Goal: Complete application form: Complete application form

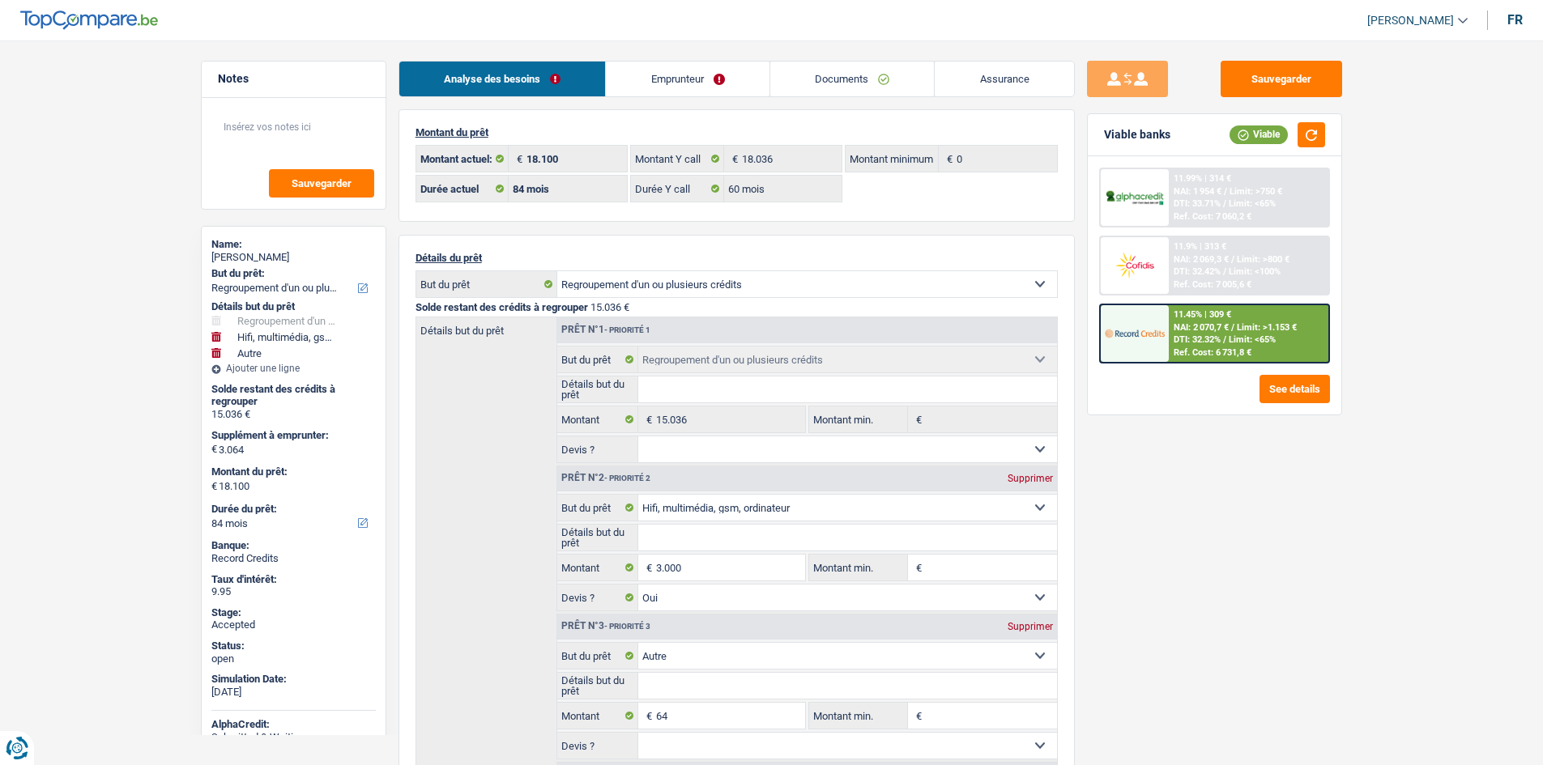
select select "refinancing"
select select "tech"
select select "other"
select select "84"
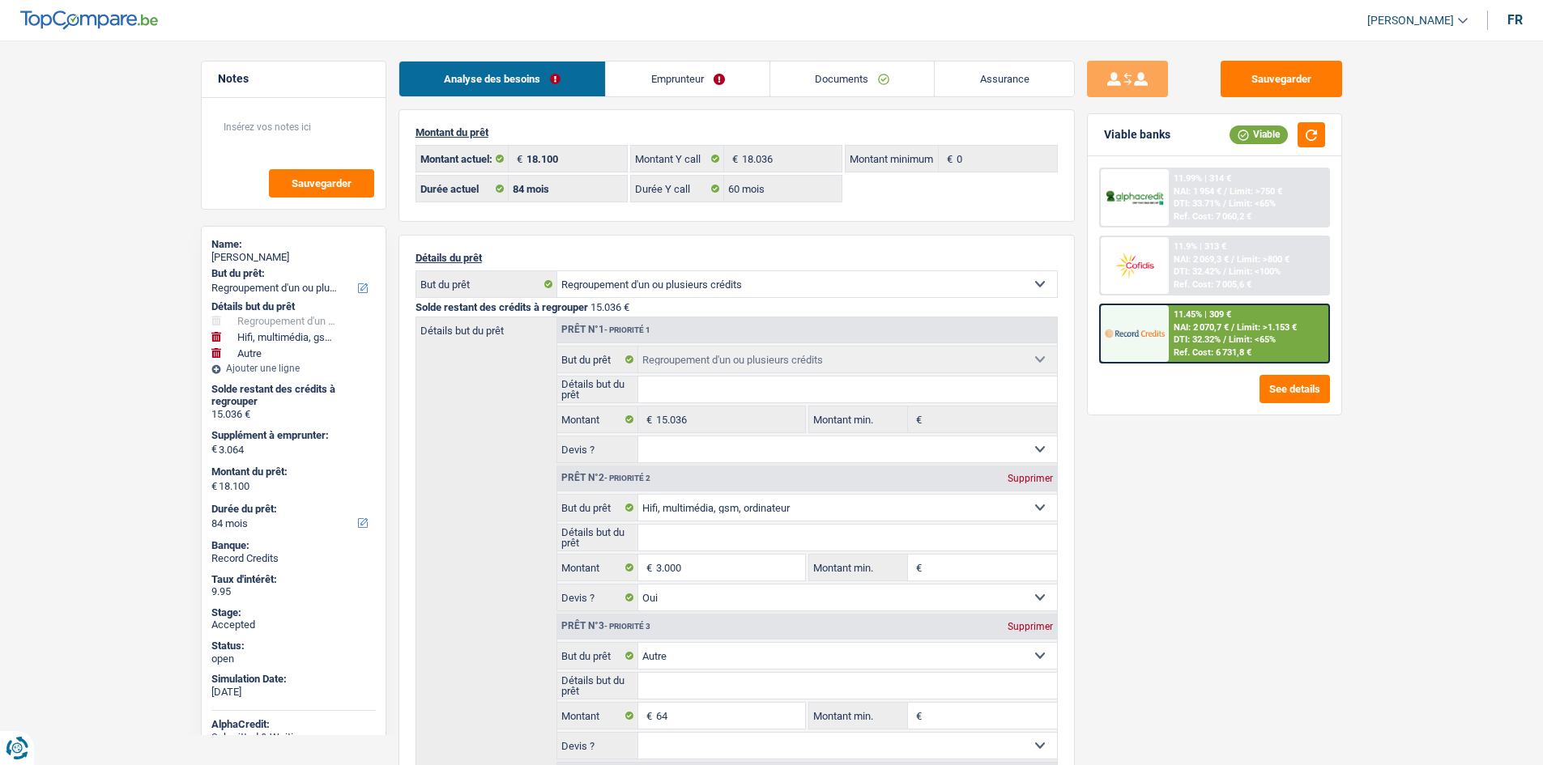
select select "84"
select select "60"
select select "refinancing"
select select "tech"
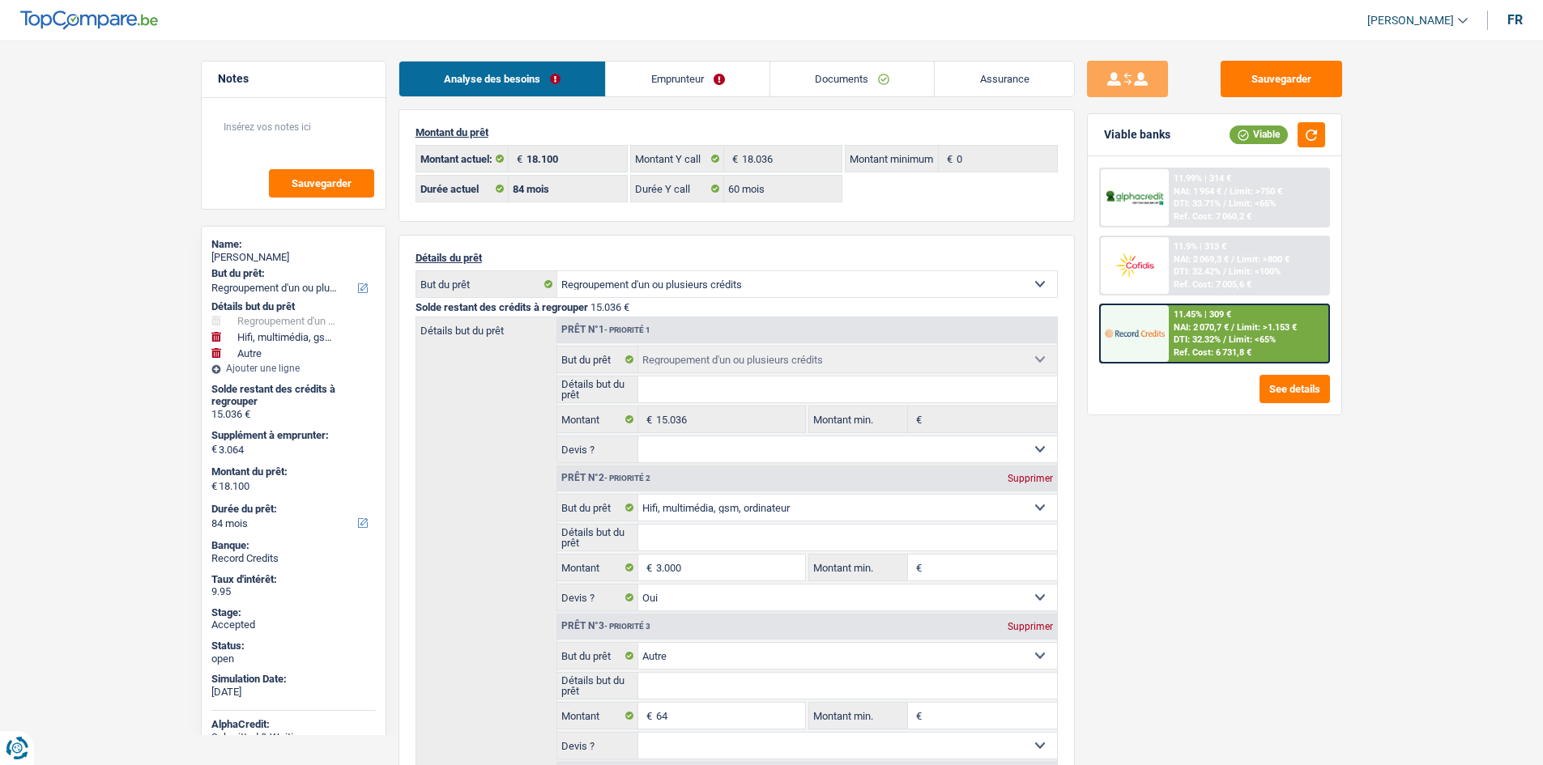
select select "yes"
select select "other"
select select "84"
select select "ownerWithMortgage"
select select "BE"
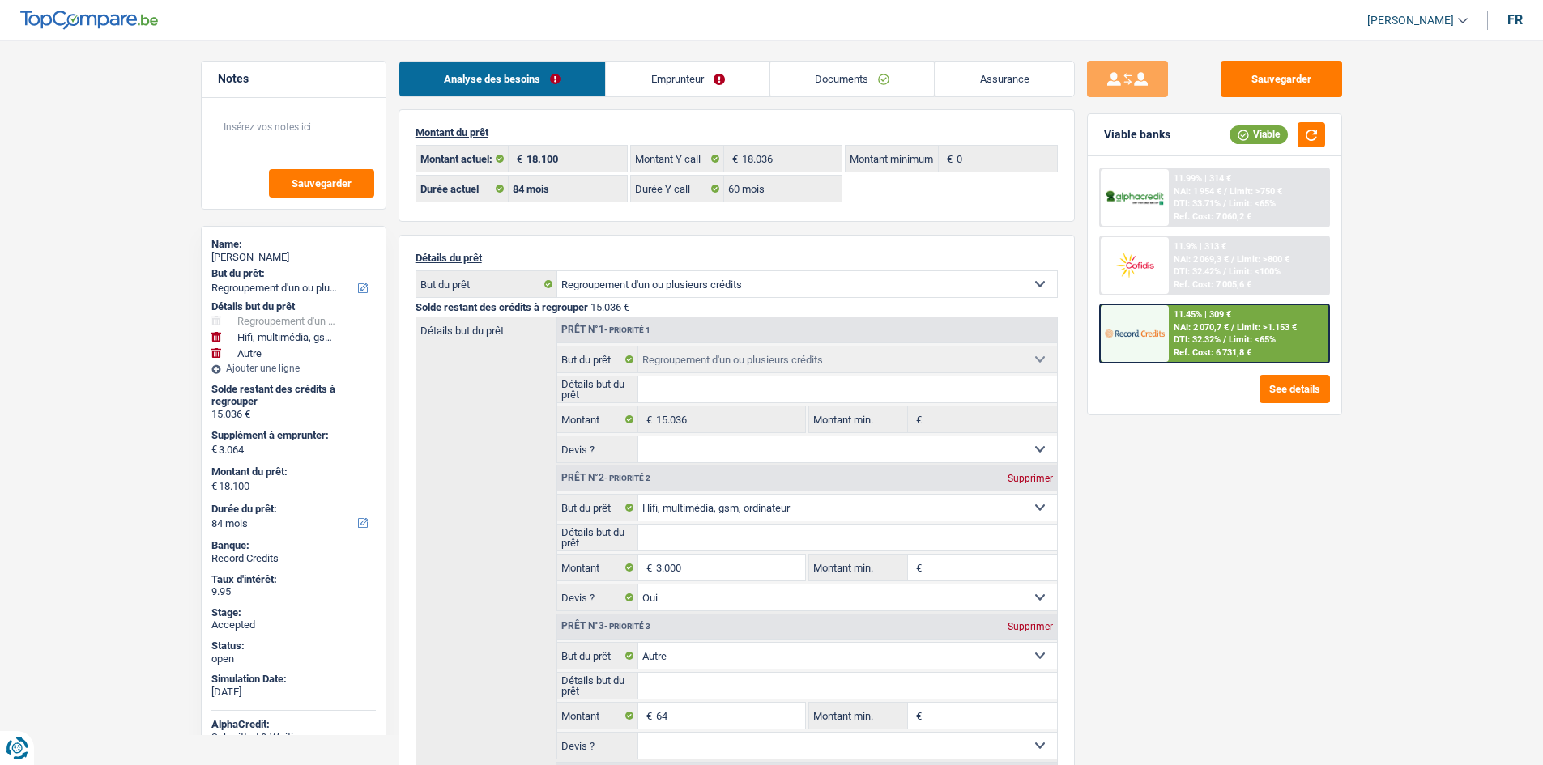
select select "mortgage"
select select "240"
select select "personalLoan"
select select "other"
select select "36"
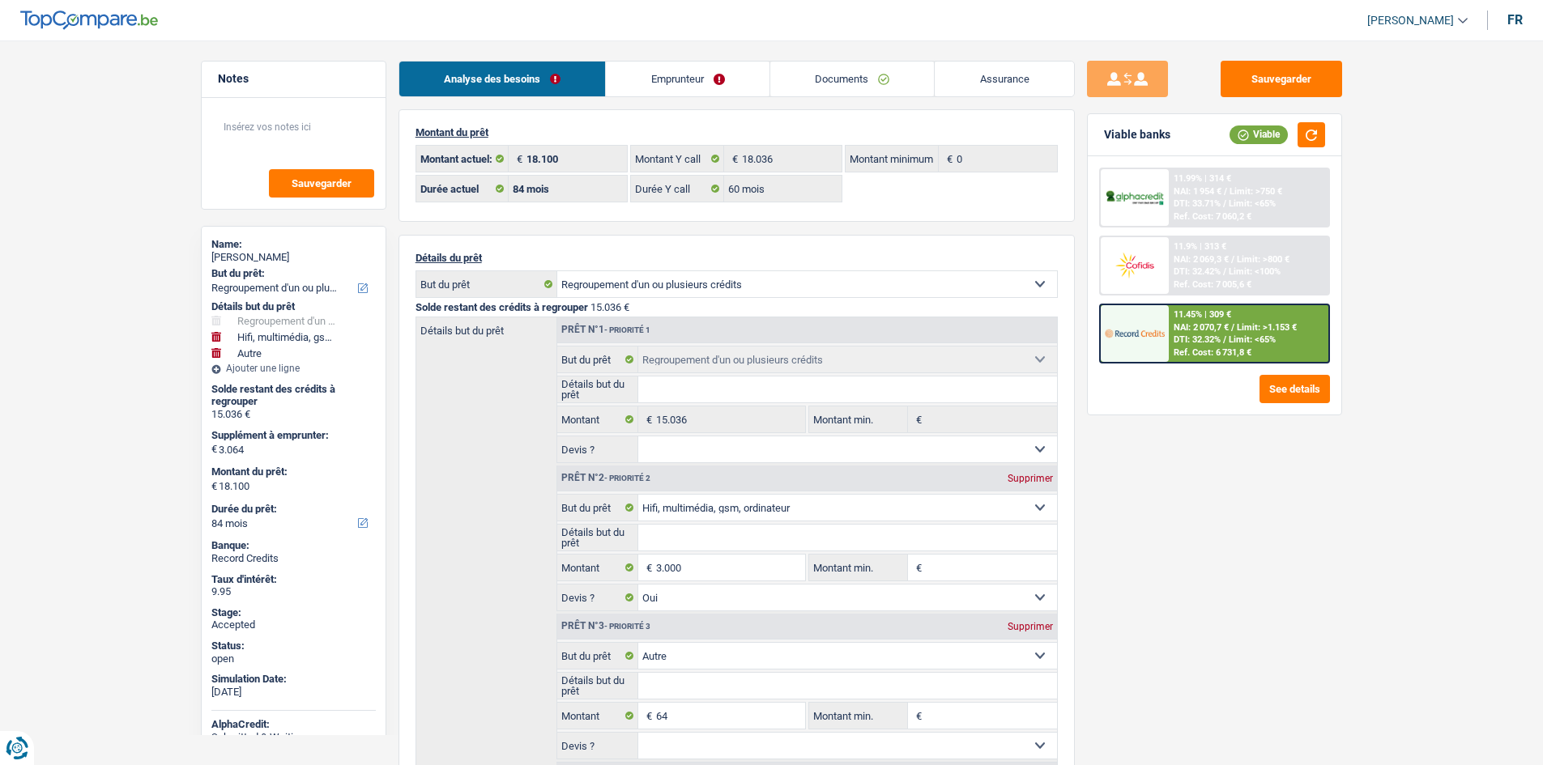
select select "personalLoan"
select select "other"
select select "42"
select select "personalLoan"
select select "other"
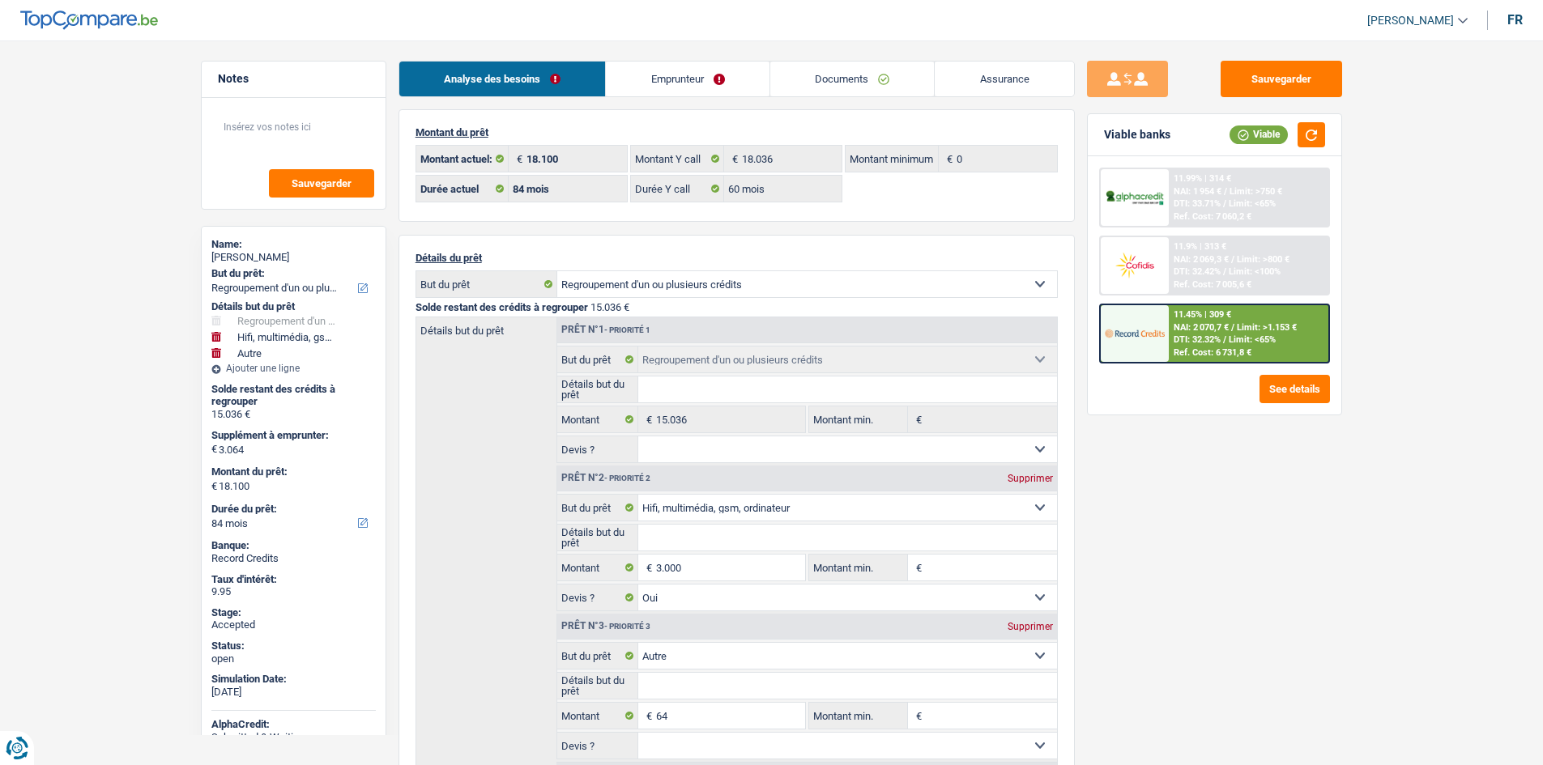
select select "42"
click at [742, 75] on link "Emprunteur" at bounding box center [688, 79] width 164 height 35
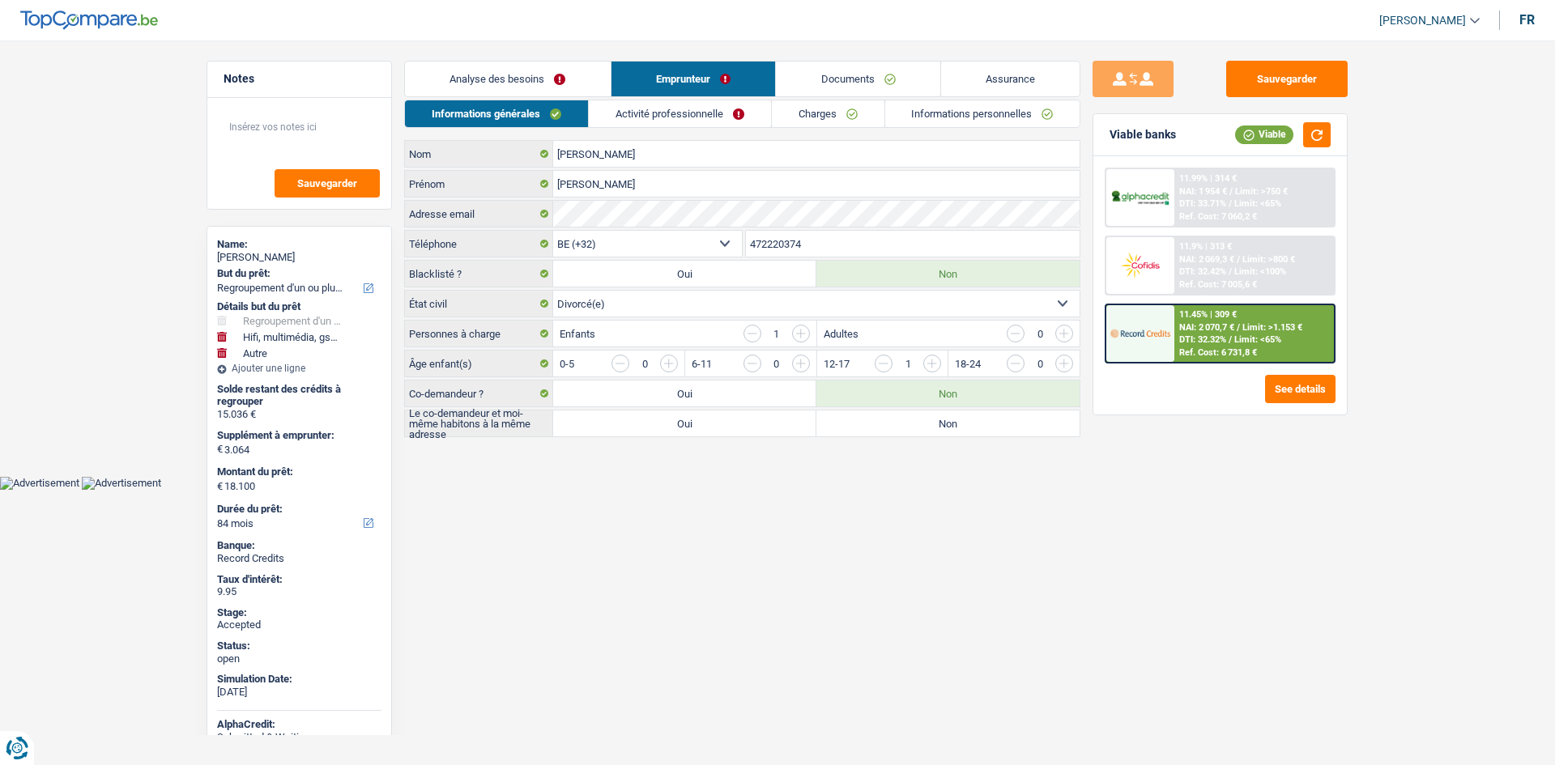
click at [817, 117] on link "Charges" at bounding box center [828, 113] width 113 height 27
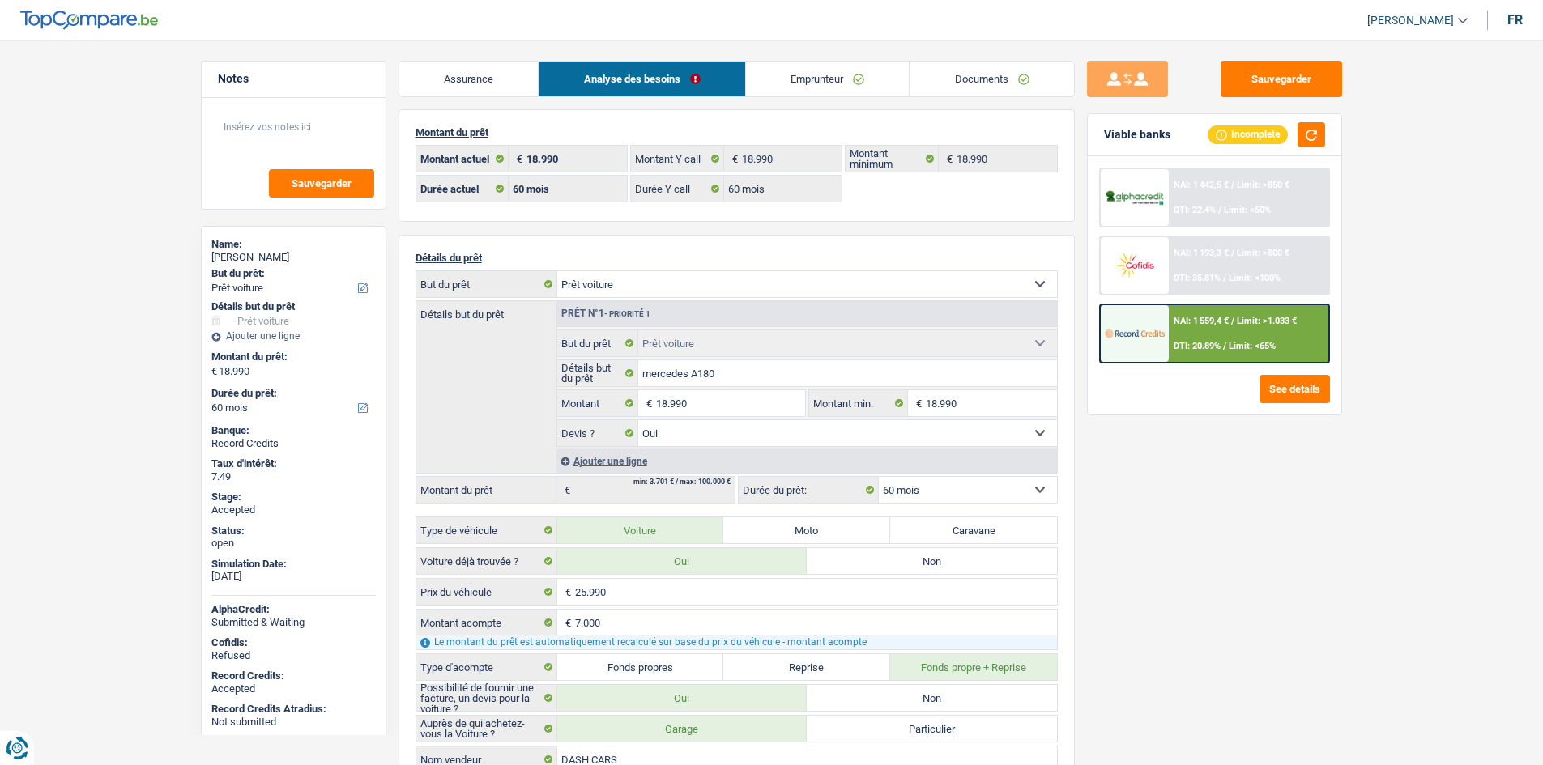
select select "car"
select select "60"
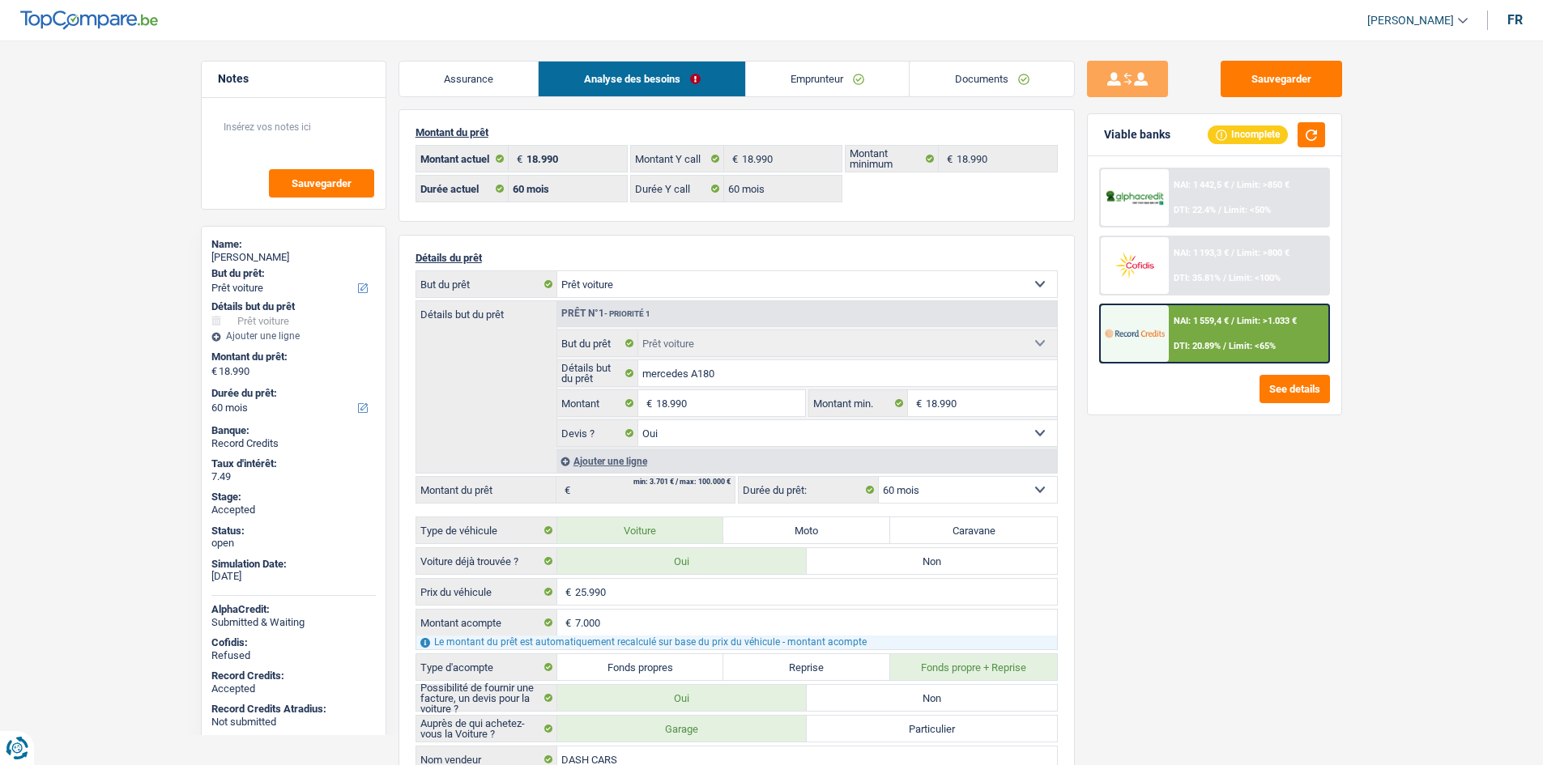
select select "car"
select select "yes"
select select "60"
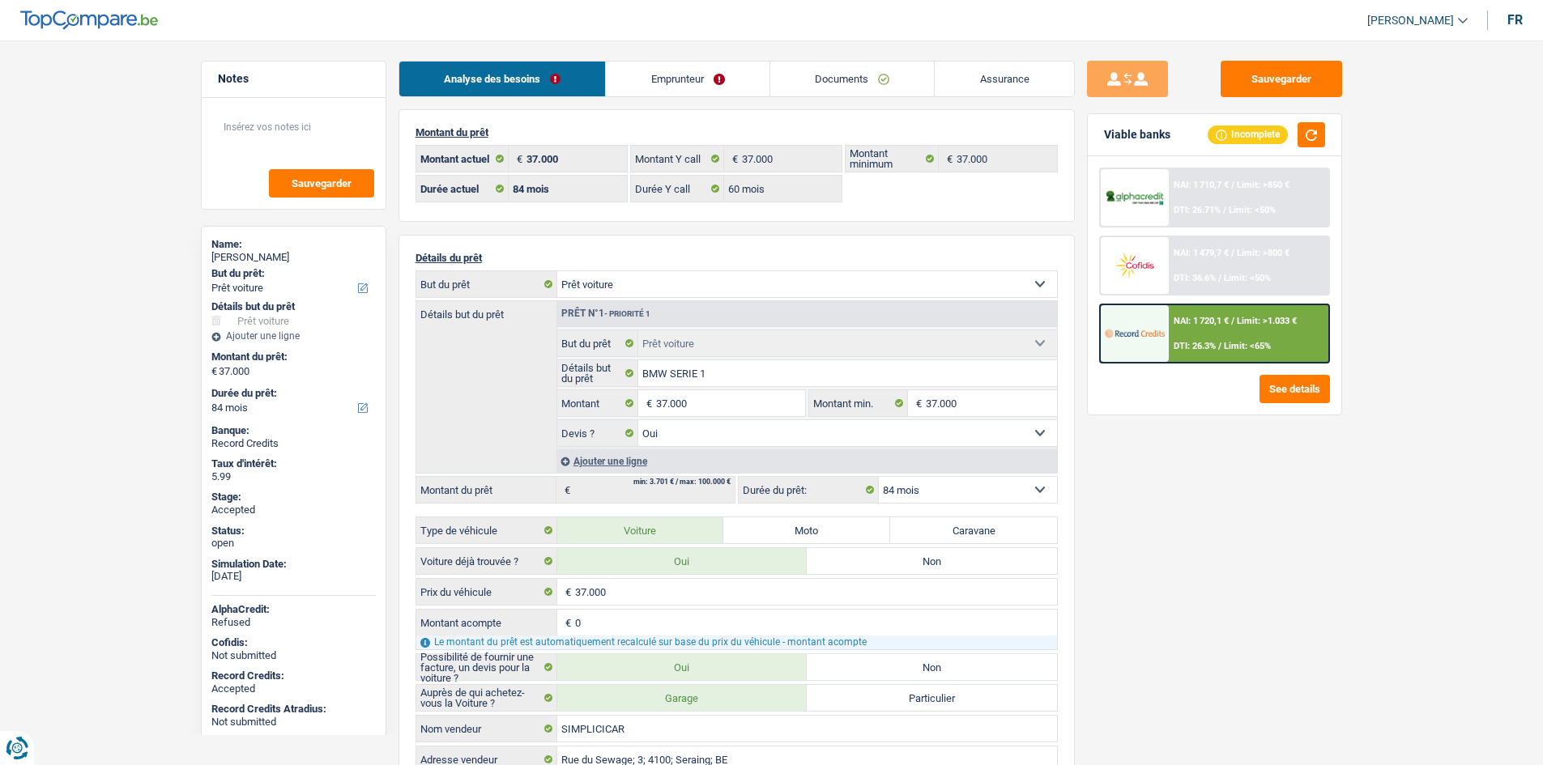
select select "car"
select select "84"
select select "60"
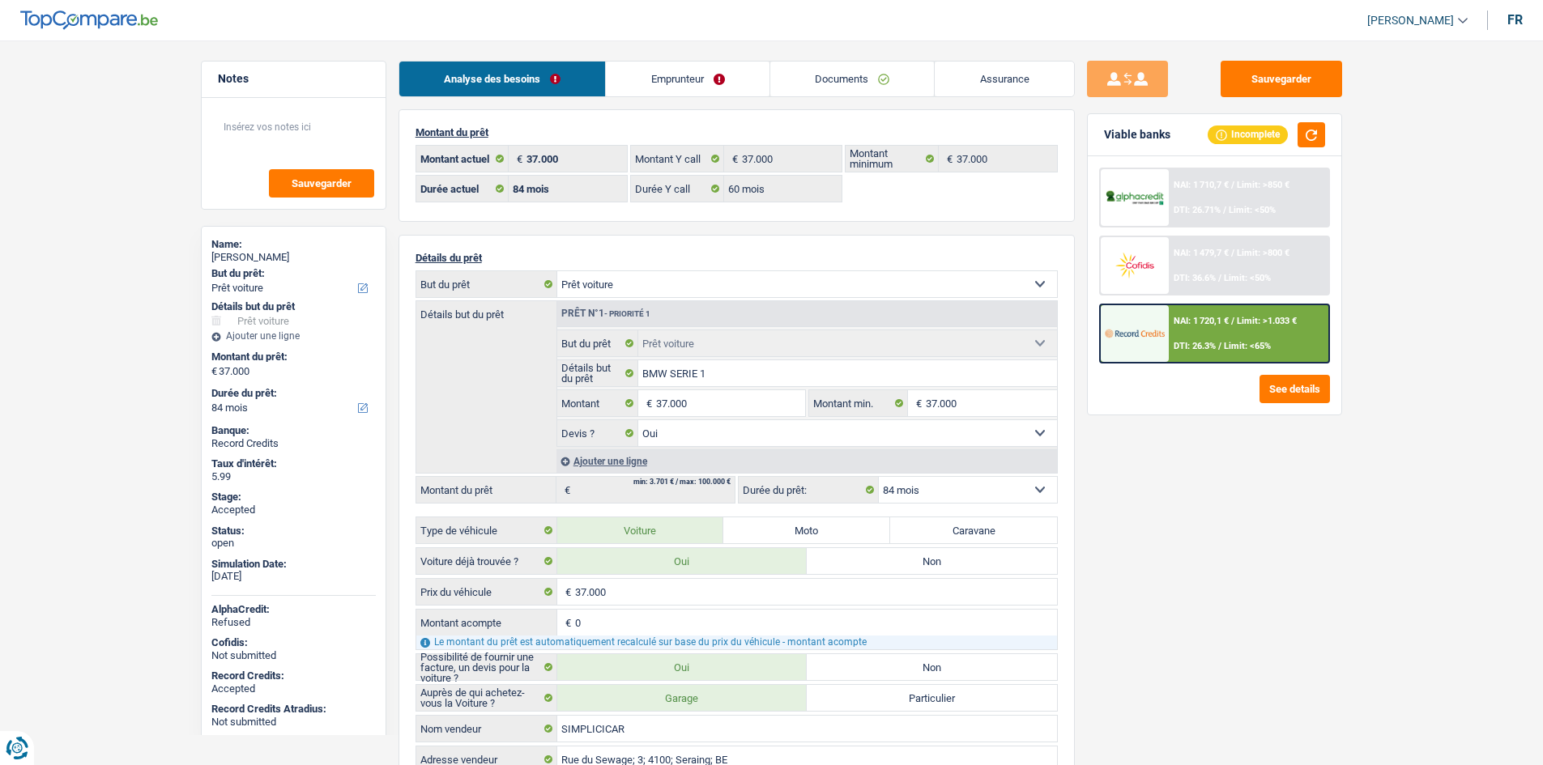
select select "car"
select select "yes"
select select "84"
click at [860, 85] on link "Documents" at bounding box center [852, 79] width 164 height 35
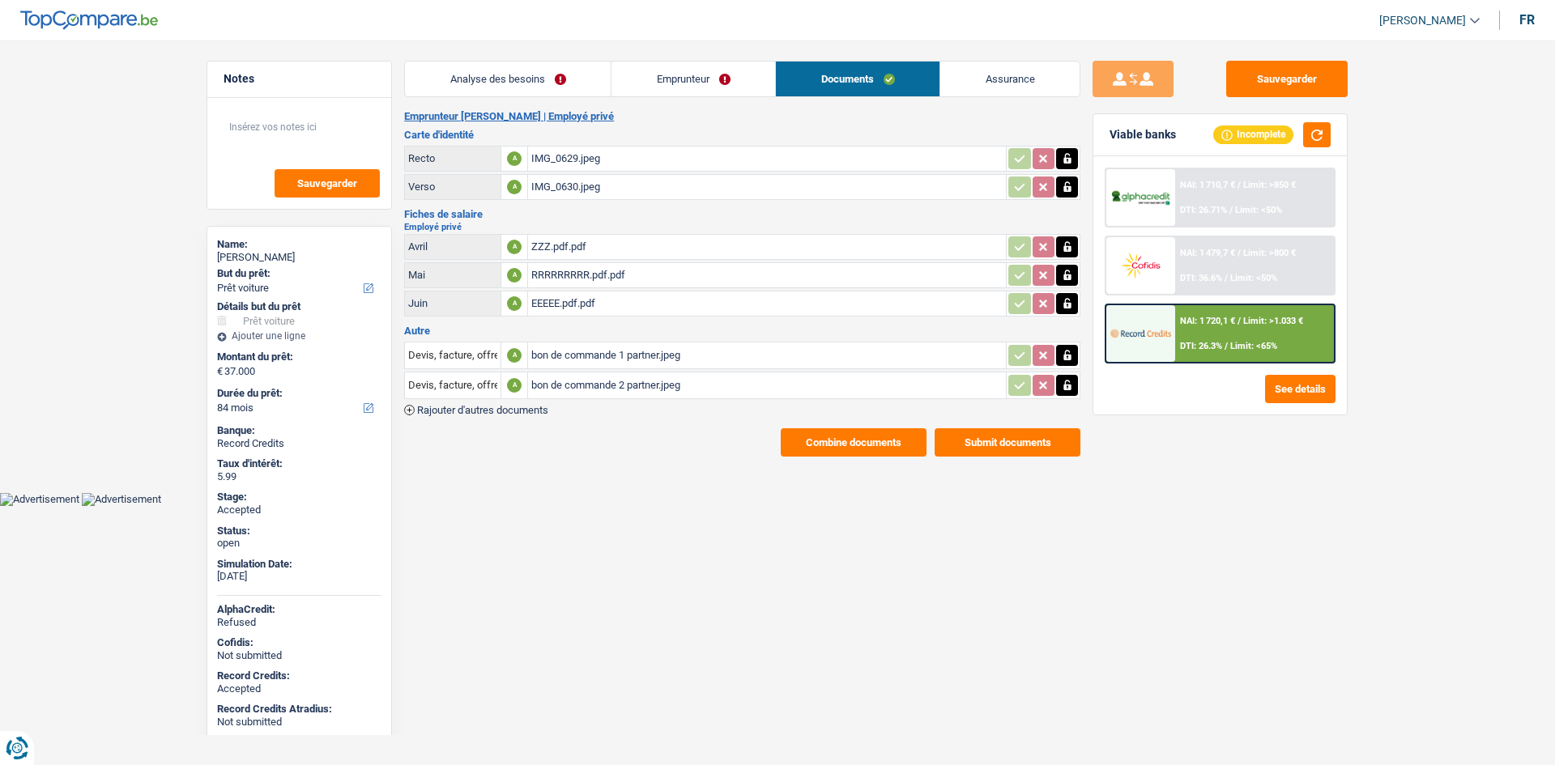
click at [636, 309] on div "EEEEE.pdf.pdf" at bounding box center [766, 304] width 471 height 24
click at [605, 271] on div "RRRRRRRRR.pdf.pdf" at bounding box center [766, 275] width 471 height 24
click at [651, 238] on div "ZZZ.pdf.pdf" at bounding box center [766, 247] width 471 height 24
click at [681, 346] on div "bon de commande 1 partner.jpeg" at bounding box center [766, 355] width 471 height 24
click at [670, 390] on div "bon de commande 2 partner.jpeg" at bounding box center [766, 385] width 471 height 24
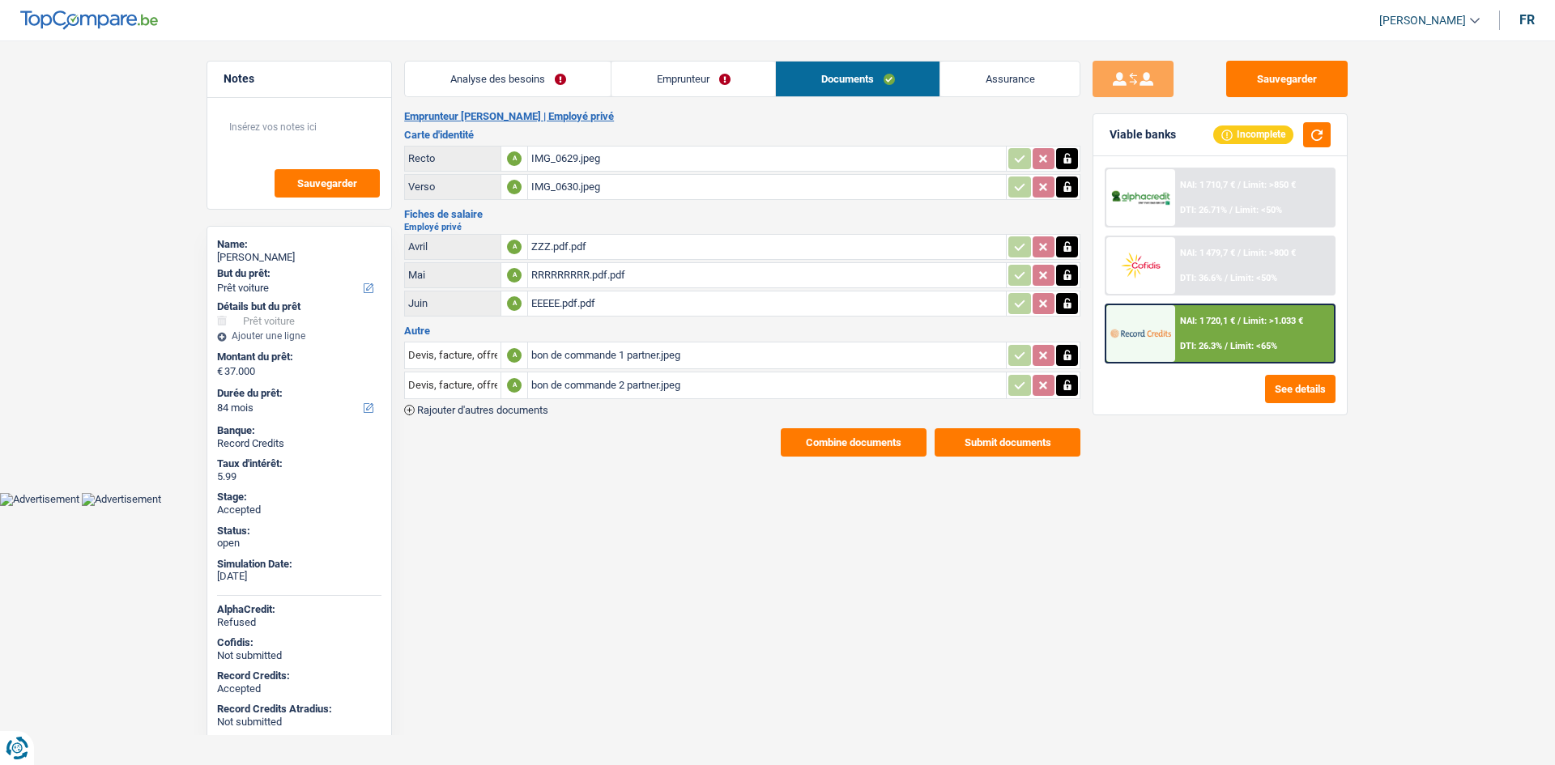
click at [736, 75] on link "Emprunteur" at bounding box center [694, 79] width 164 height 35
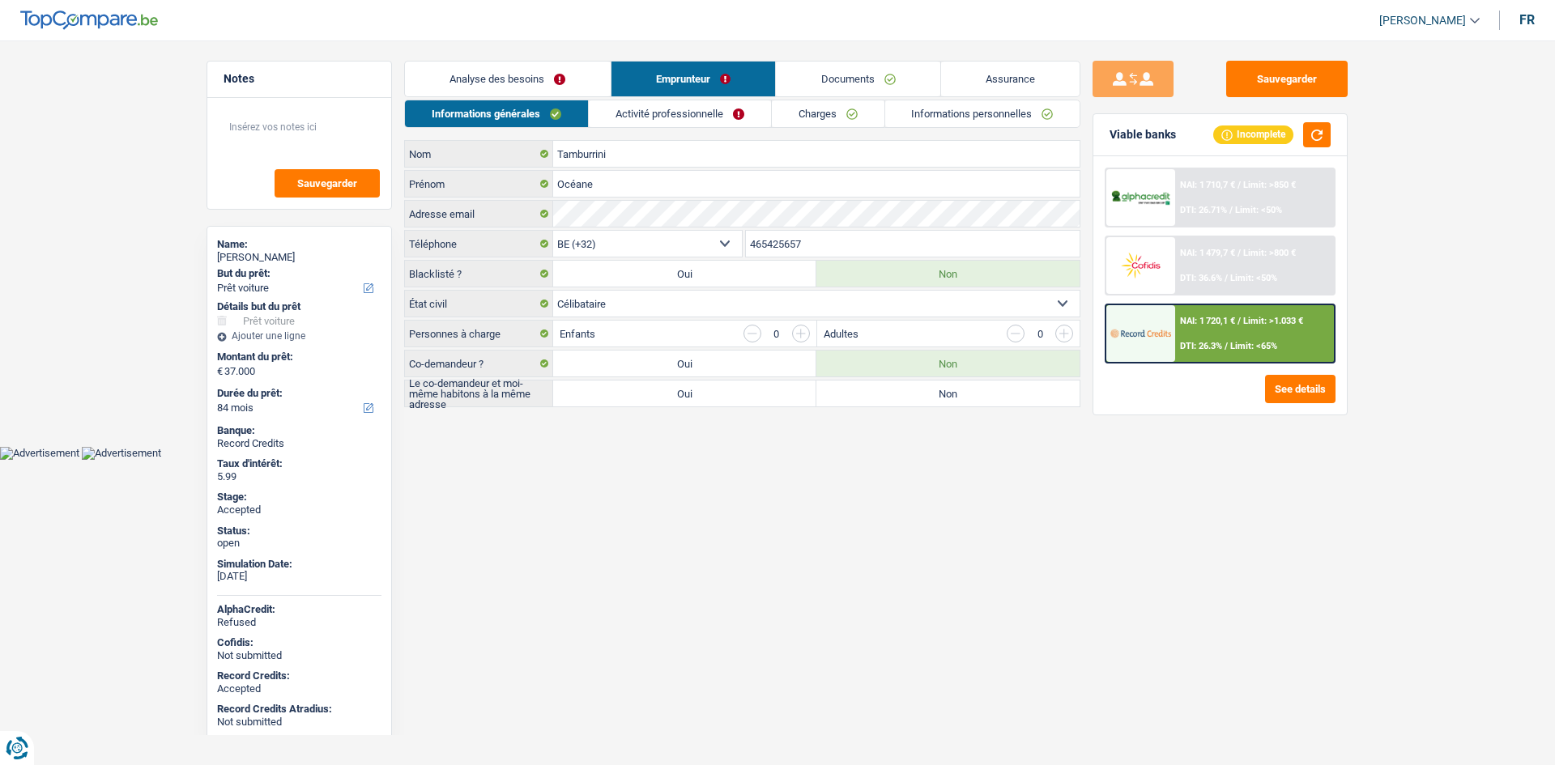
click at [811, 109] on link "Charges" at bounding box center [828, 113] width 113 height 27
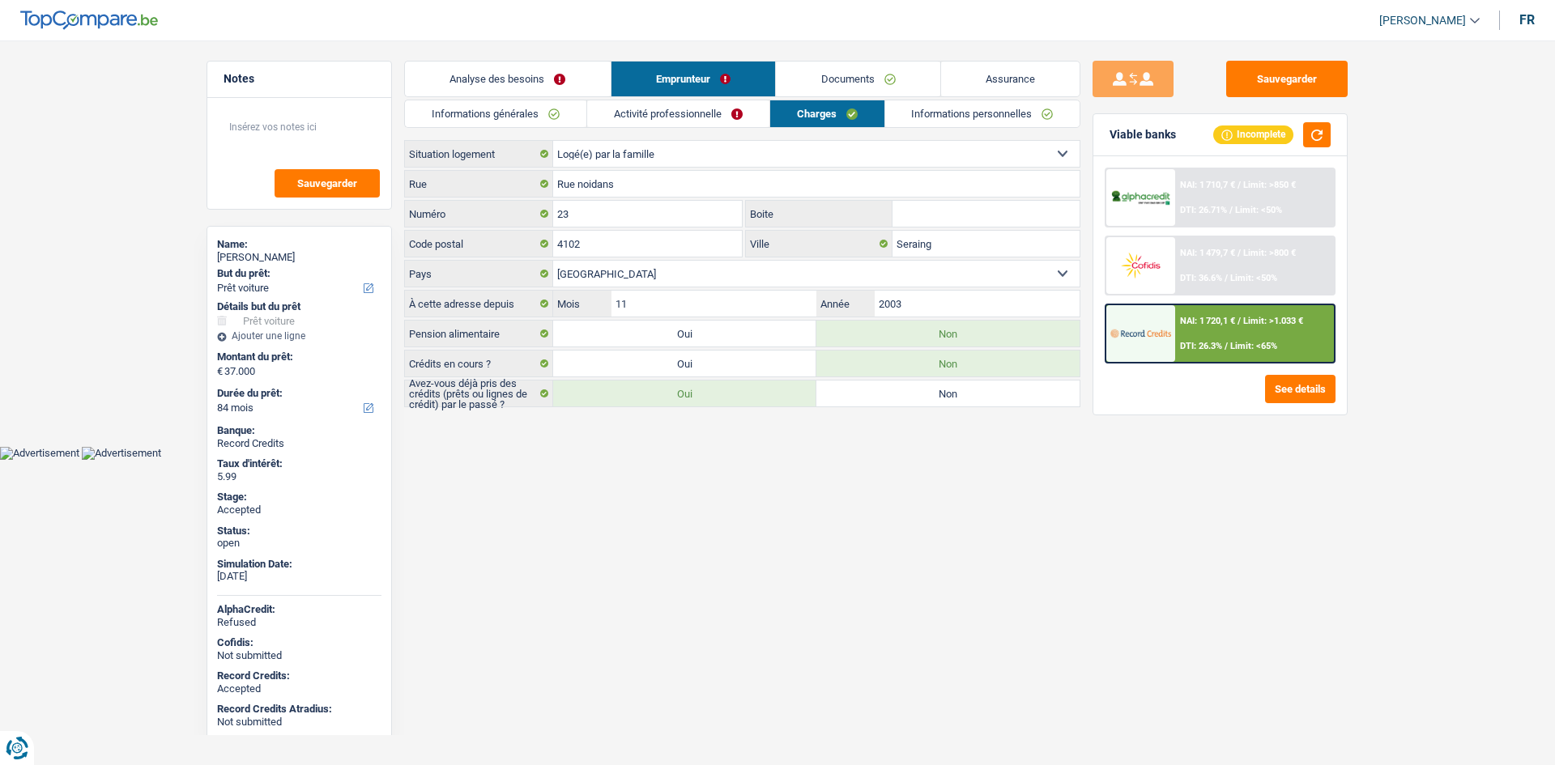
click at [966, 460] on html "Vous avez le contrôle de vos données Nous utilisons des cookies, tout comme nos…" at bounding box center [777, 230] width 1555 height 460
click at [975, 460] on html "Vous avez le contrôle de vos données Nous utilisons des cookies, tout comme nos…" at bounding box center [777, 230] width 1555 height 460
drag, startPoint x: 975, startPoint y: 584, endPoint x: 926, endPoint y: 584, distance: 49.4
click at [926, 460] on html "Vous avez le contrôle de vos données Nous utilisons des cookies, tout comme nos…" at bounding box center [777, 230] width 1555 height 460
click at [987, 460] on html "Vous avez le contrôle de vos données Nous utilisons des cookies, tout comme nos…" at bounding box center [777, 230] width 1555 height 460
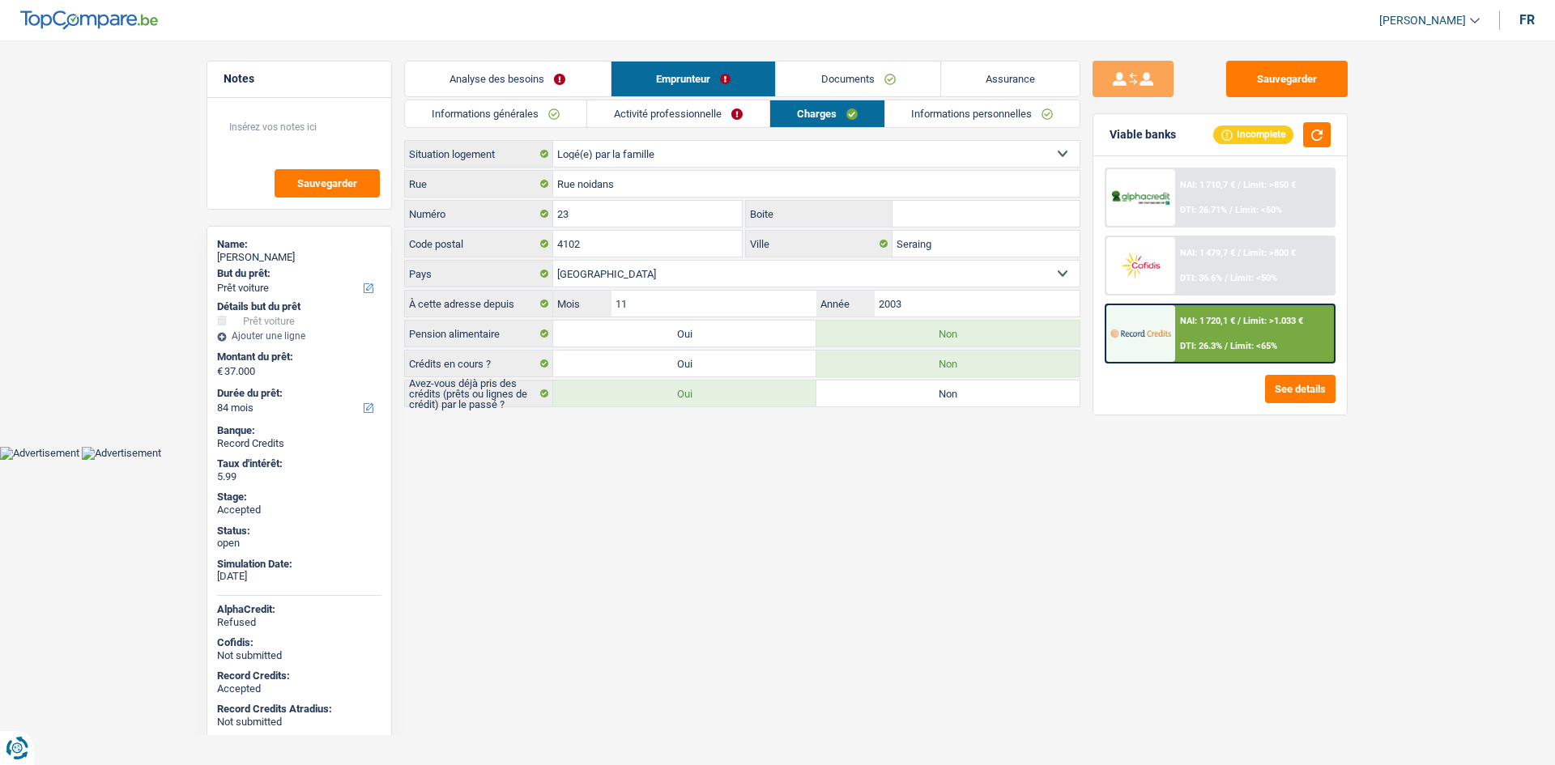
click at [966, 460] on html "Vous avez le contrôle de vos données Nous utilisons des cookies, tout comme nos…" at bounding box center [777, 230] width 1555 height 460
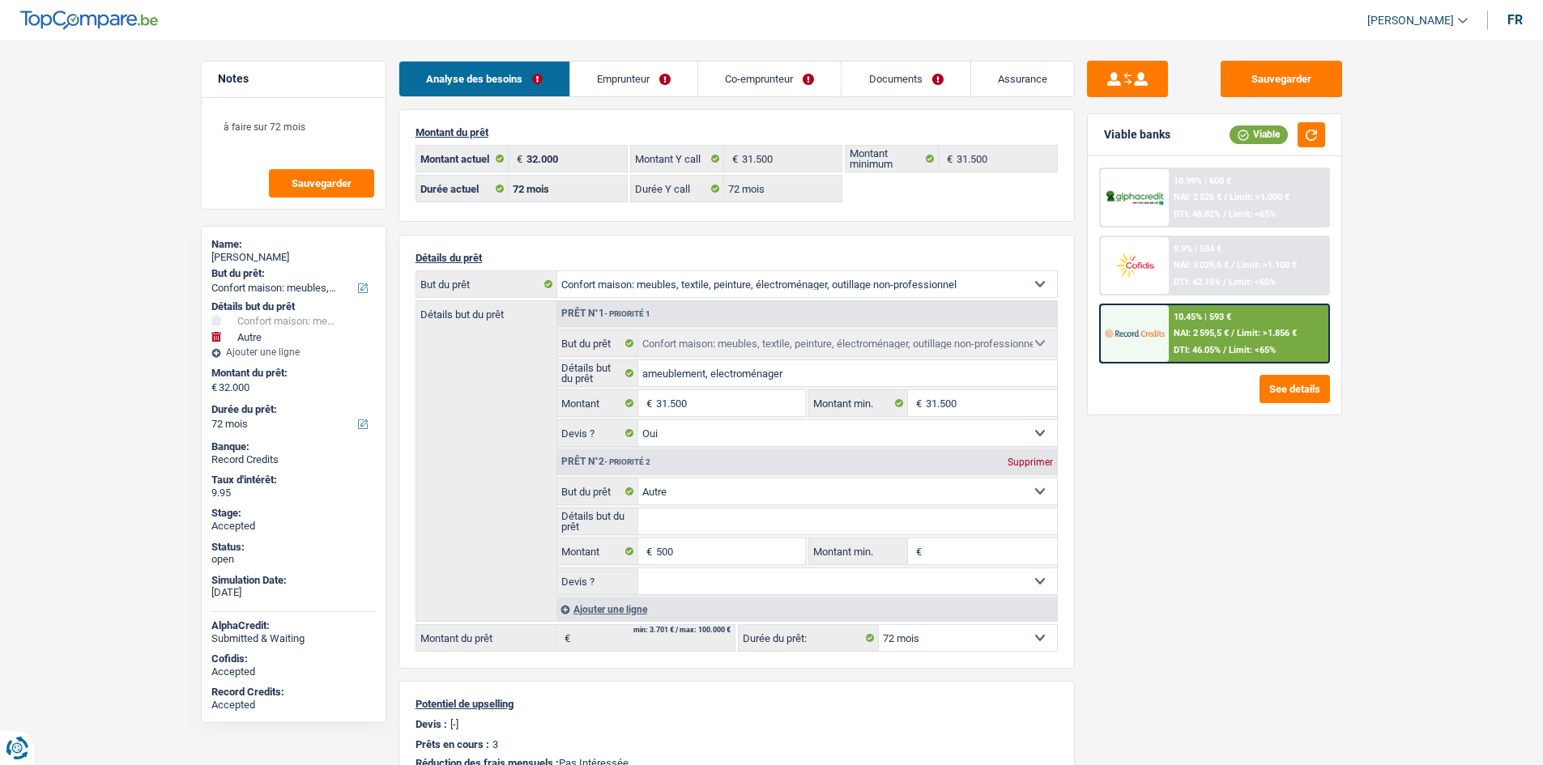
select select "household"
select select "other"
select select "72"
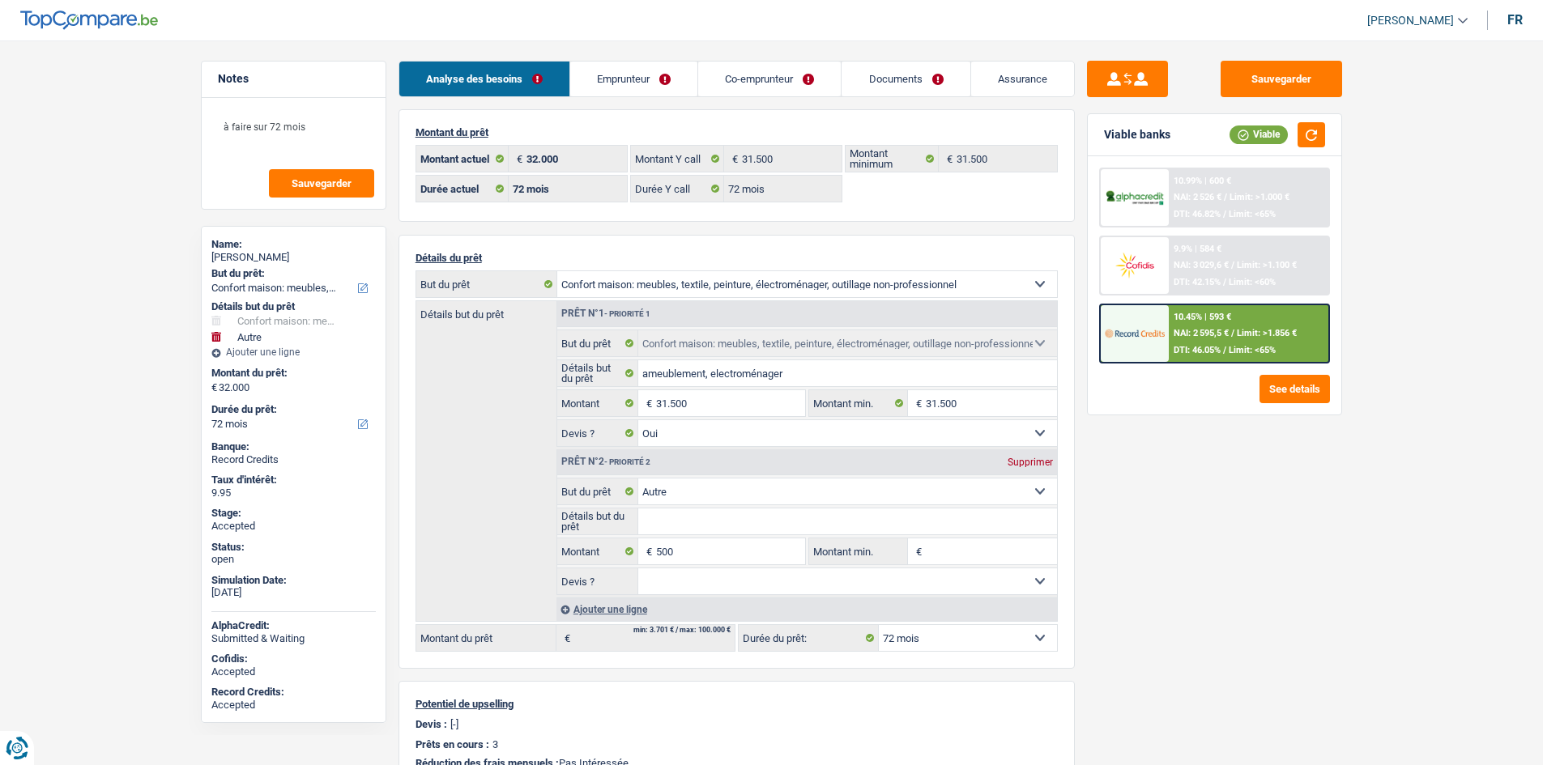
select select "72"
select select "household"
select select "yes"
select select "other"
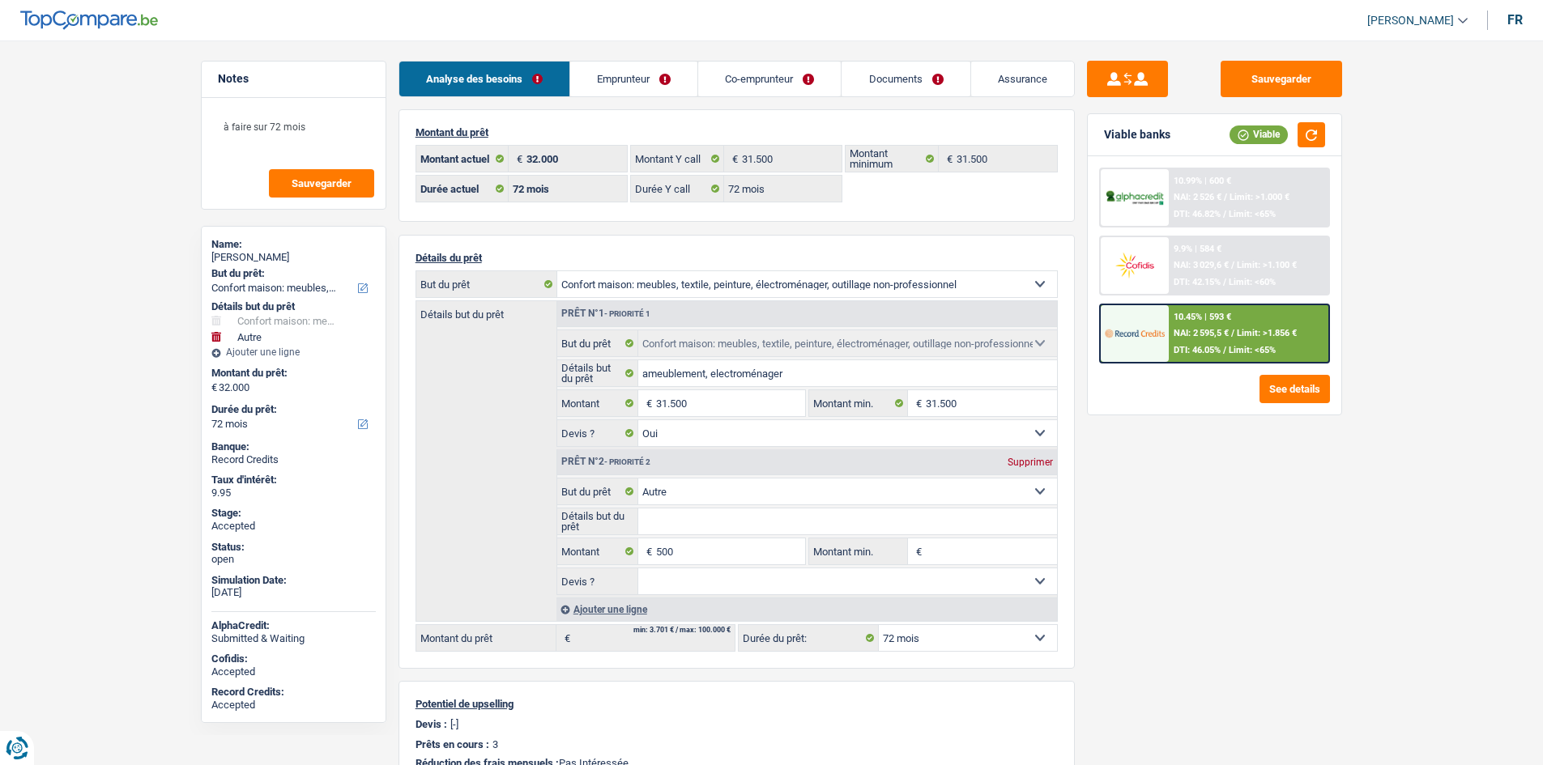
select select "72"
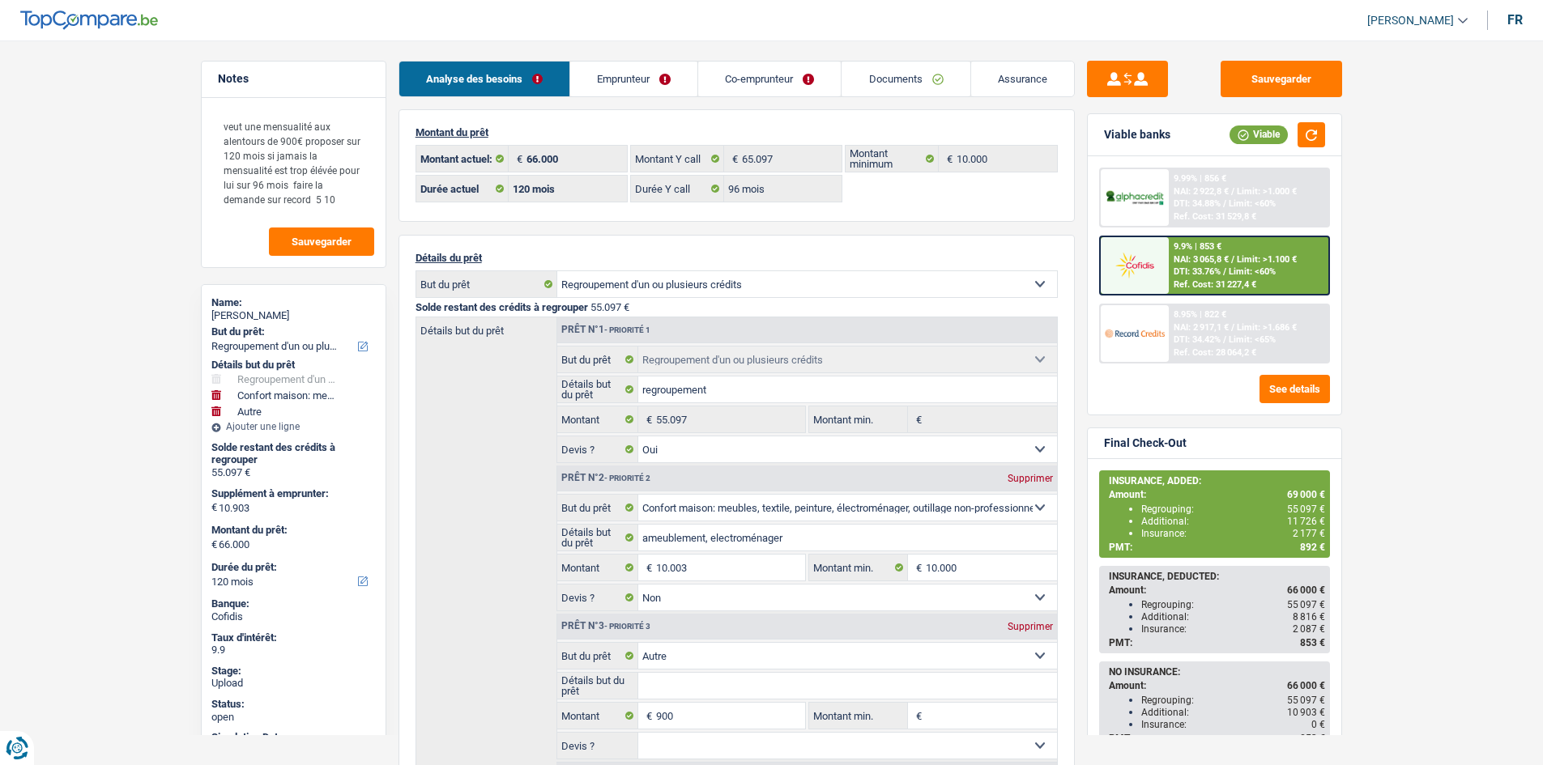
select select "refinancing"
select select "household"
select select "other"
select select "120"
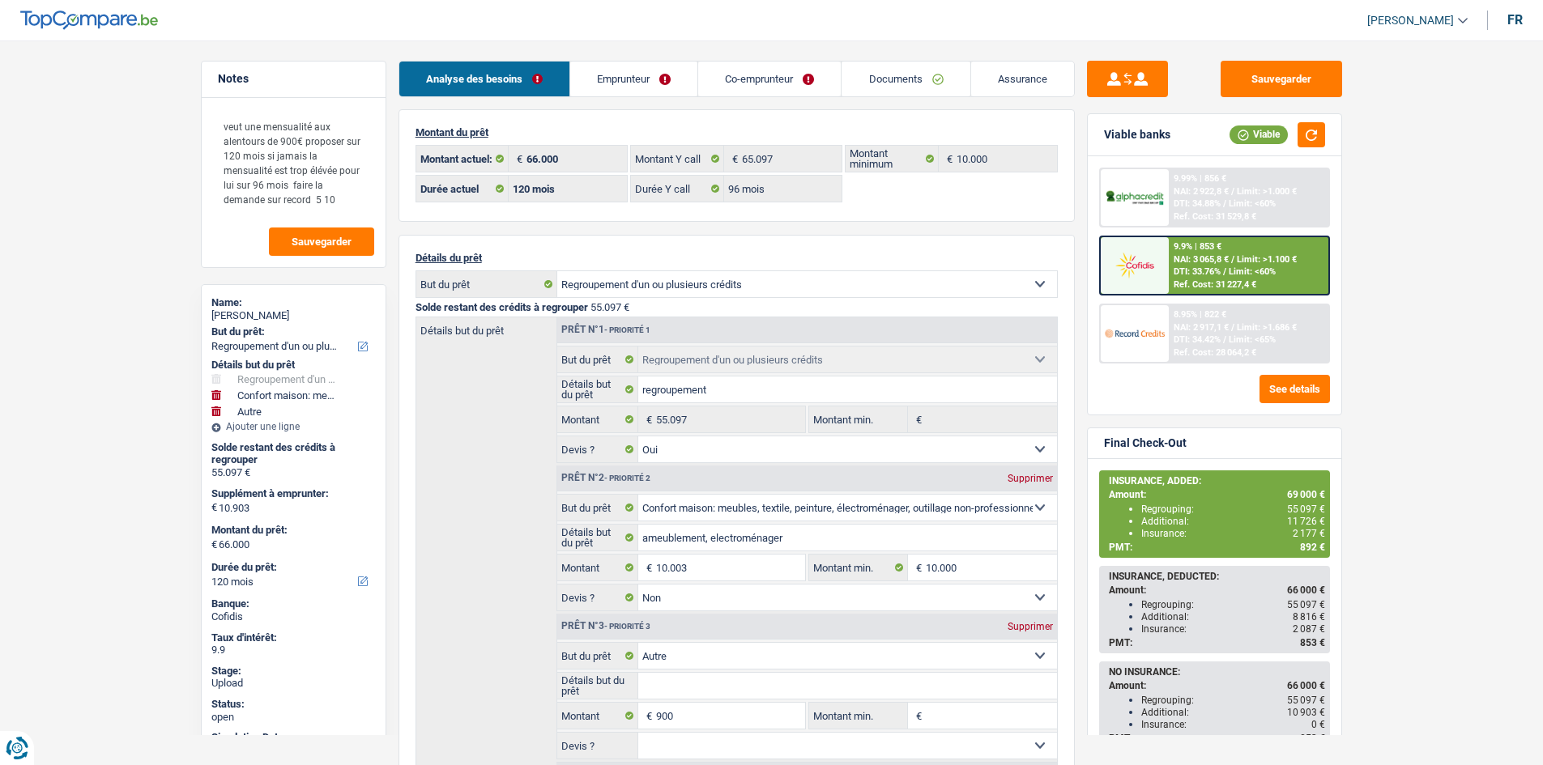
select select "32"
select select "married"
select select "32"
click at [660, 70] on link "Emprunteur" at bounding box center [633, 79] width 127 height 35
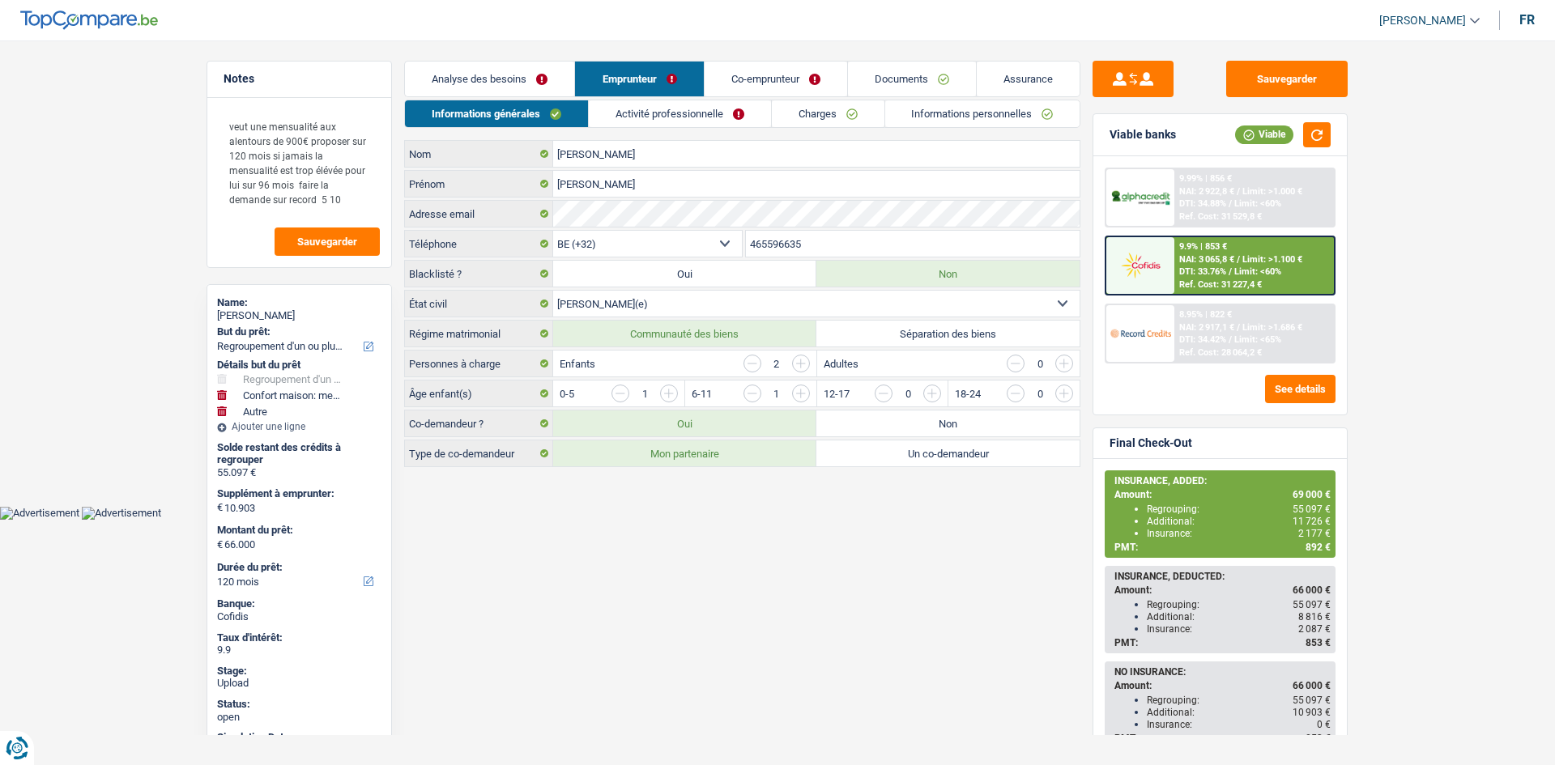
click at [654, 115] on link "Activité professionnelle" at bounding box center [680, 113] width 182 height 27
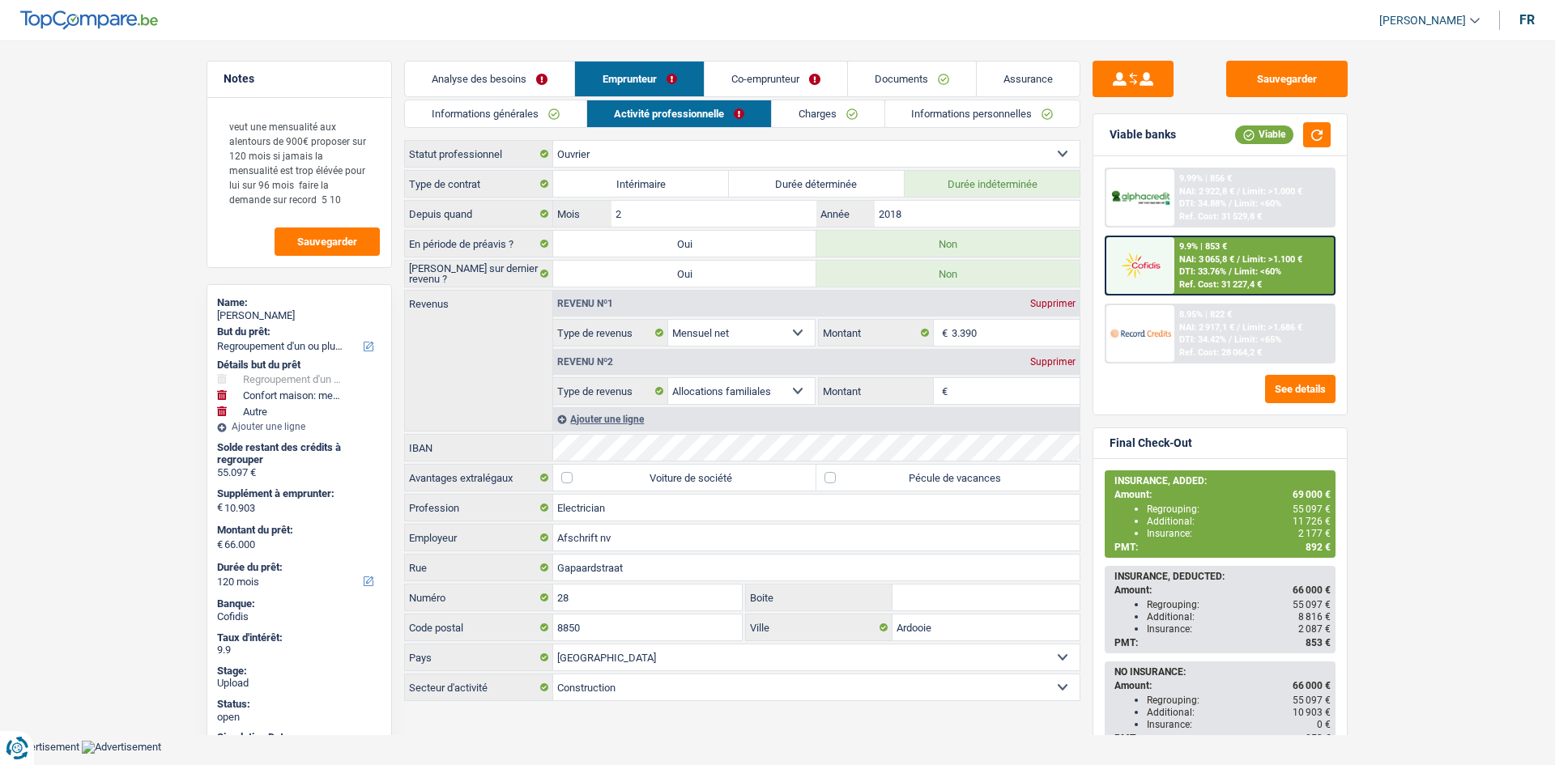
click at [842, 115] on link "Charges" at bounding box center [828, 113] width 113 height 27
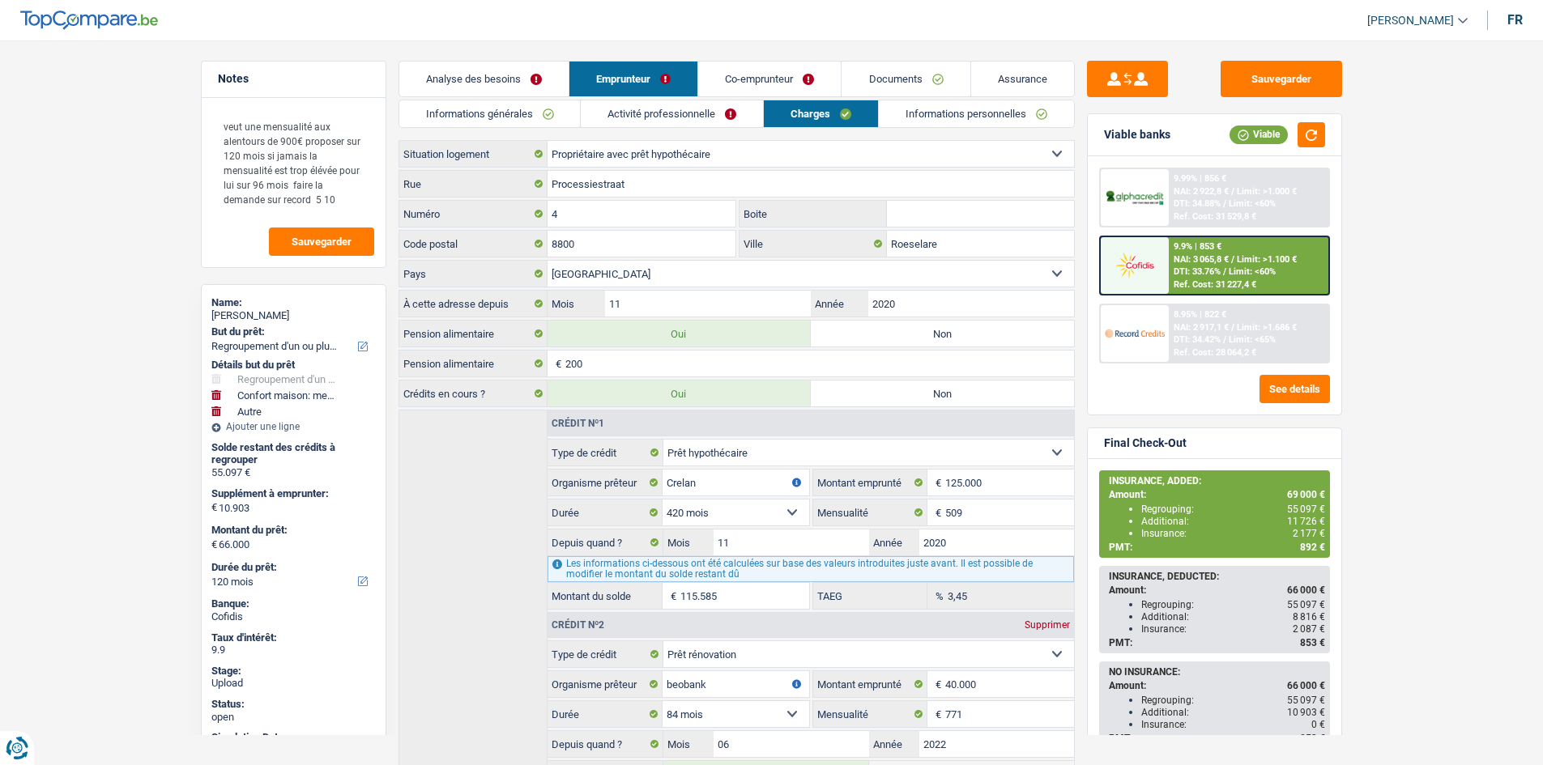
click at [817, 74] on link "Co-emprunteur" at bounding box center [769, 79] width 143 height 35
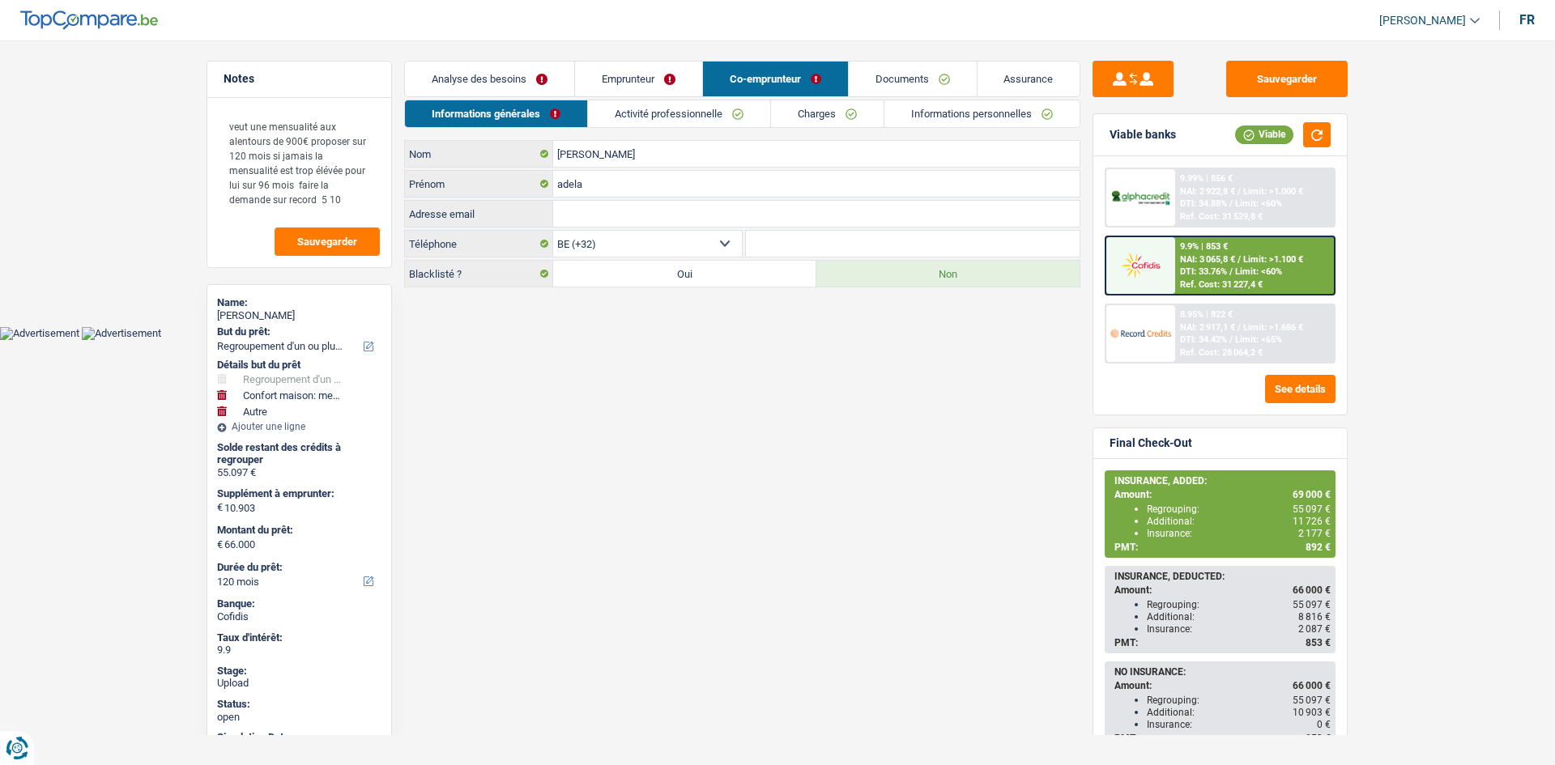
click at [658, 113] on link "Activité professionnelle" at bounding box center [679, 113] width 182 height 27
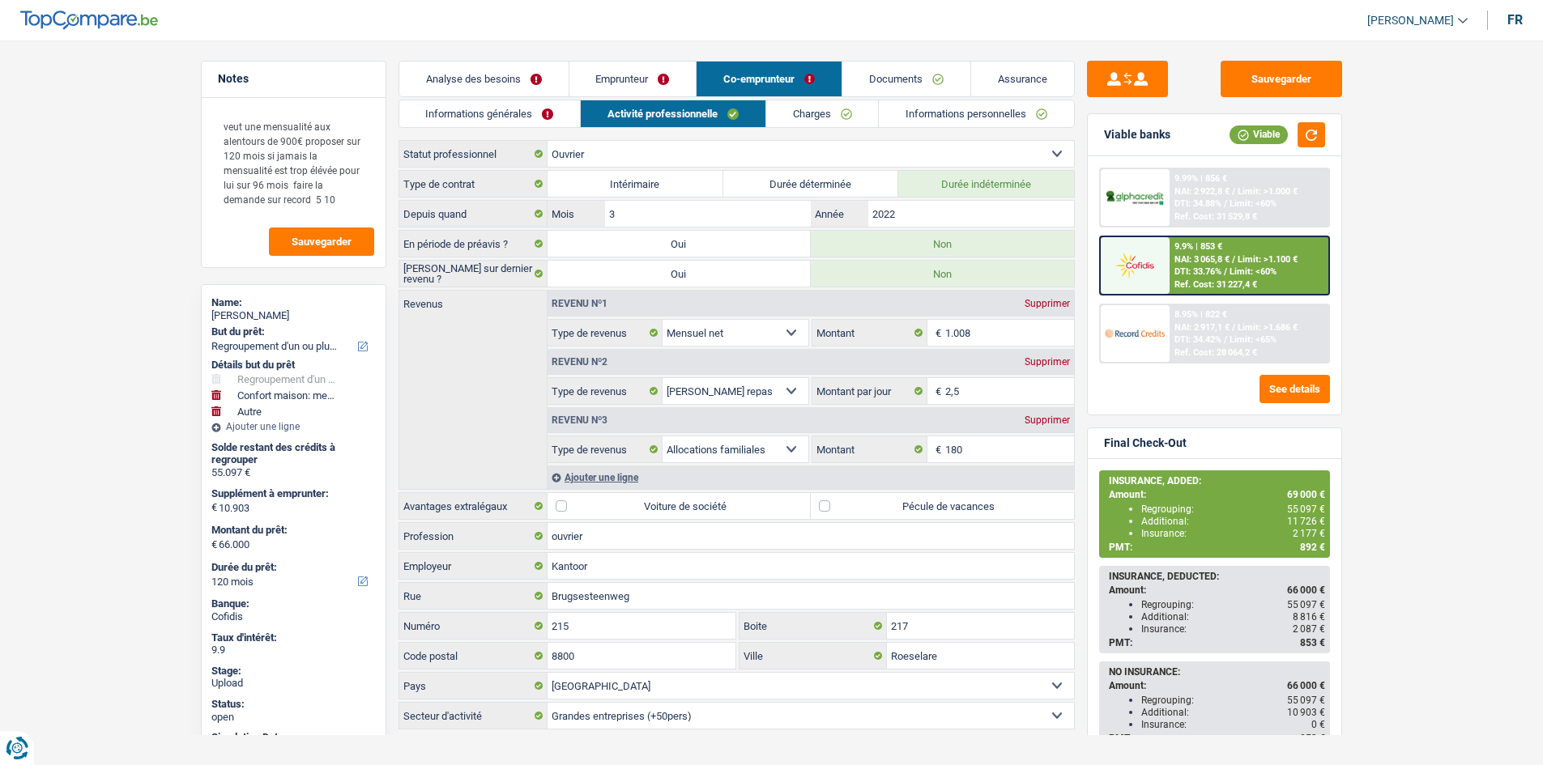
click at [822, 115] on link "Charges" at bounding box center [822, 113] width 113 height 27
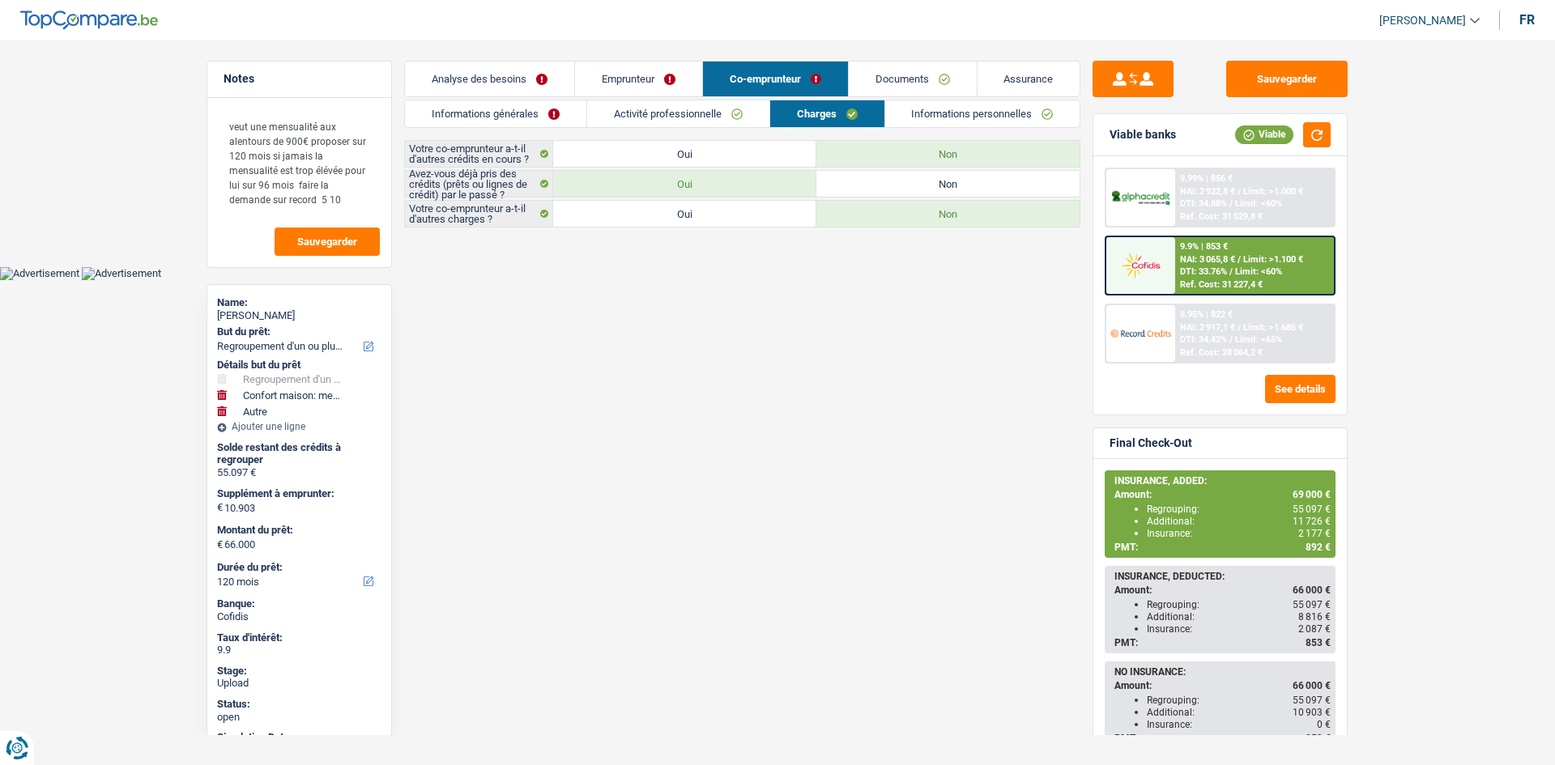
click at [487, 123] on link "Informations générales" at bounding box center [495, 113] width 181 height 27
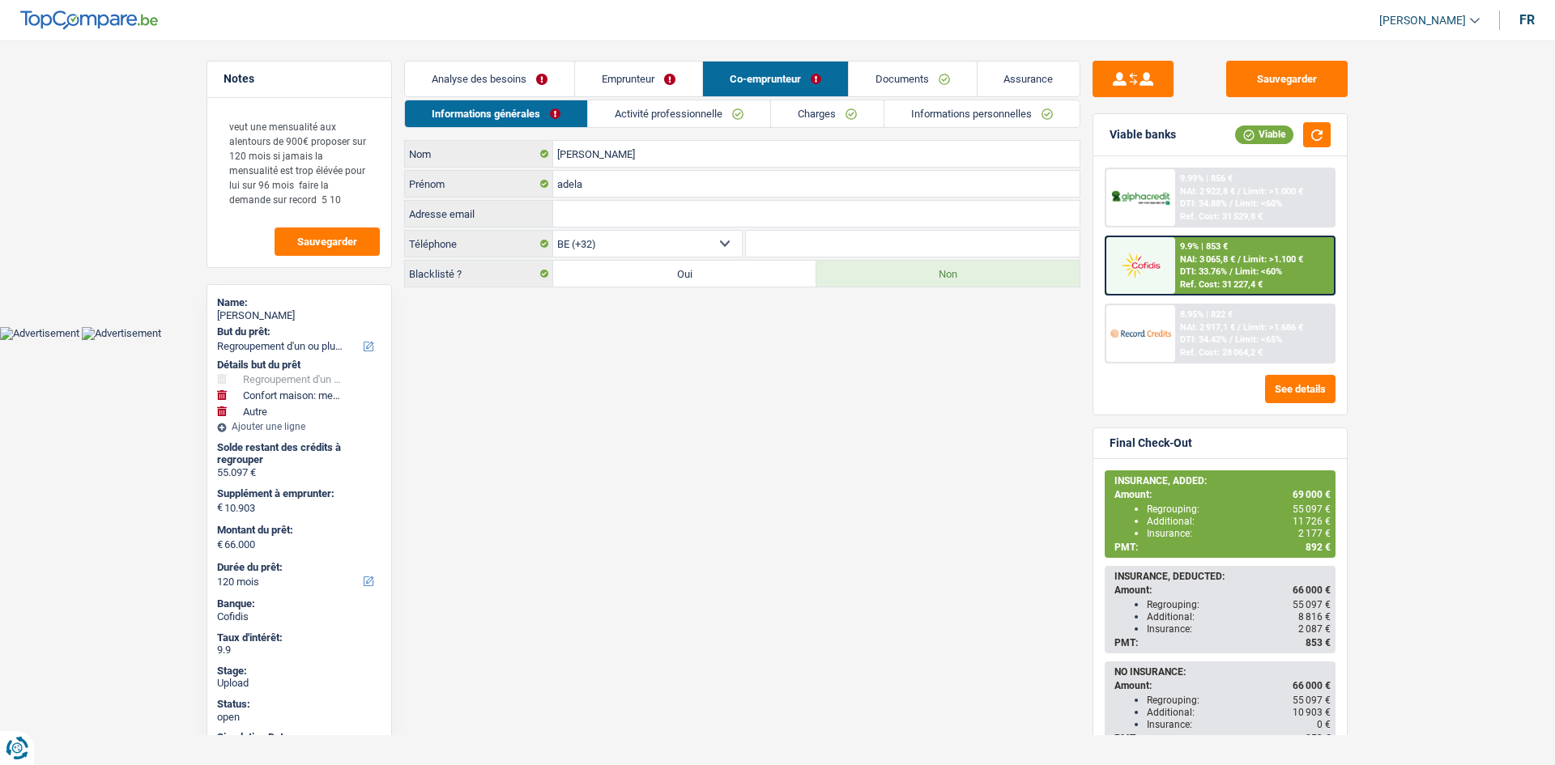
click at [893, 340] on html "Vous avez le contrôle de vos données Nous utilisons des cookies, tout comme nos…" at bounding box center [777, 170] width 1555 height 340
click at [892, 340] on html "Vous avez le contrôle de vos données Nous utilisons des cookies, tout comme nos…" at bounding box center [777, 170] width 1555 height 340
click at [155, 204] on main "Notes veut une mensualité aux alentours de 900€ proposer sur 120 mois si jamais…" at bounding box center [777, 175] width 1555 height 302
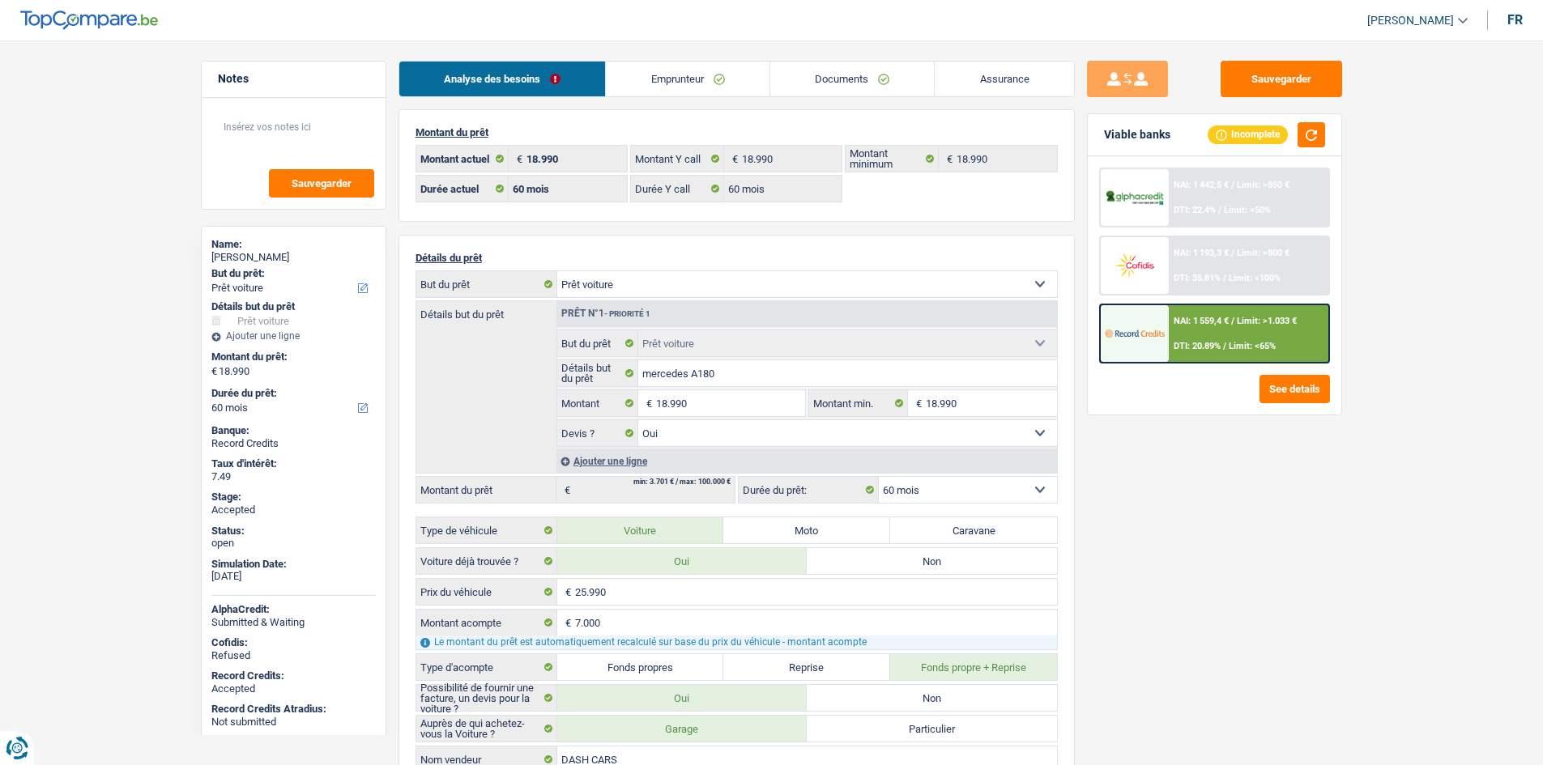
select select "car"
select select "60"
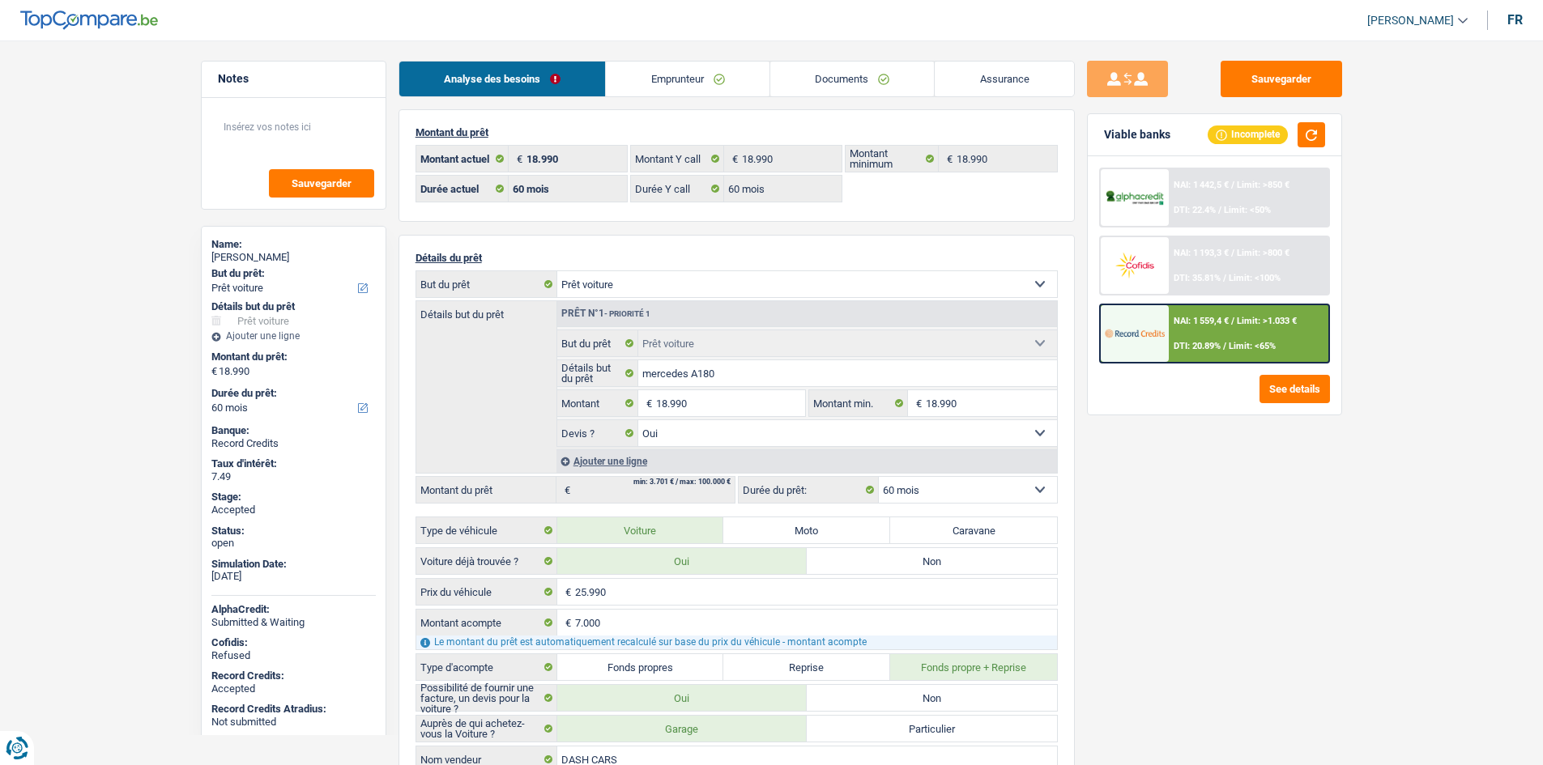
select select "car"
select select "yes"
select select "60"
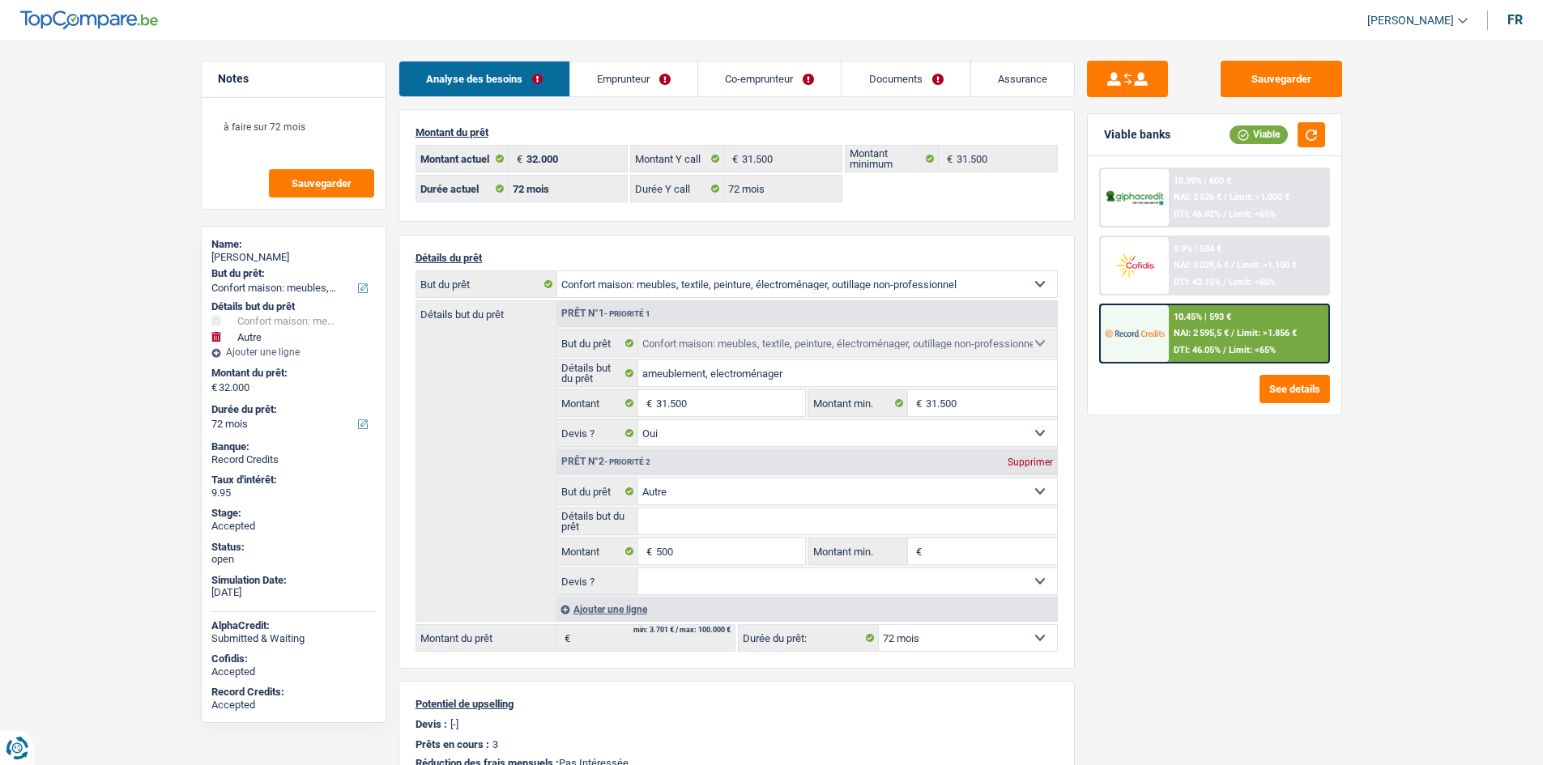
select select "household"
select select "other"
select select "72"
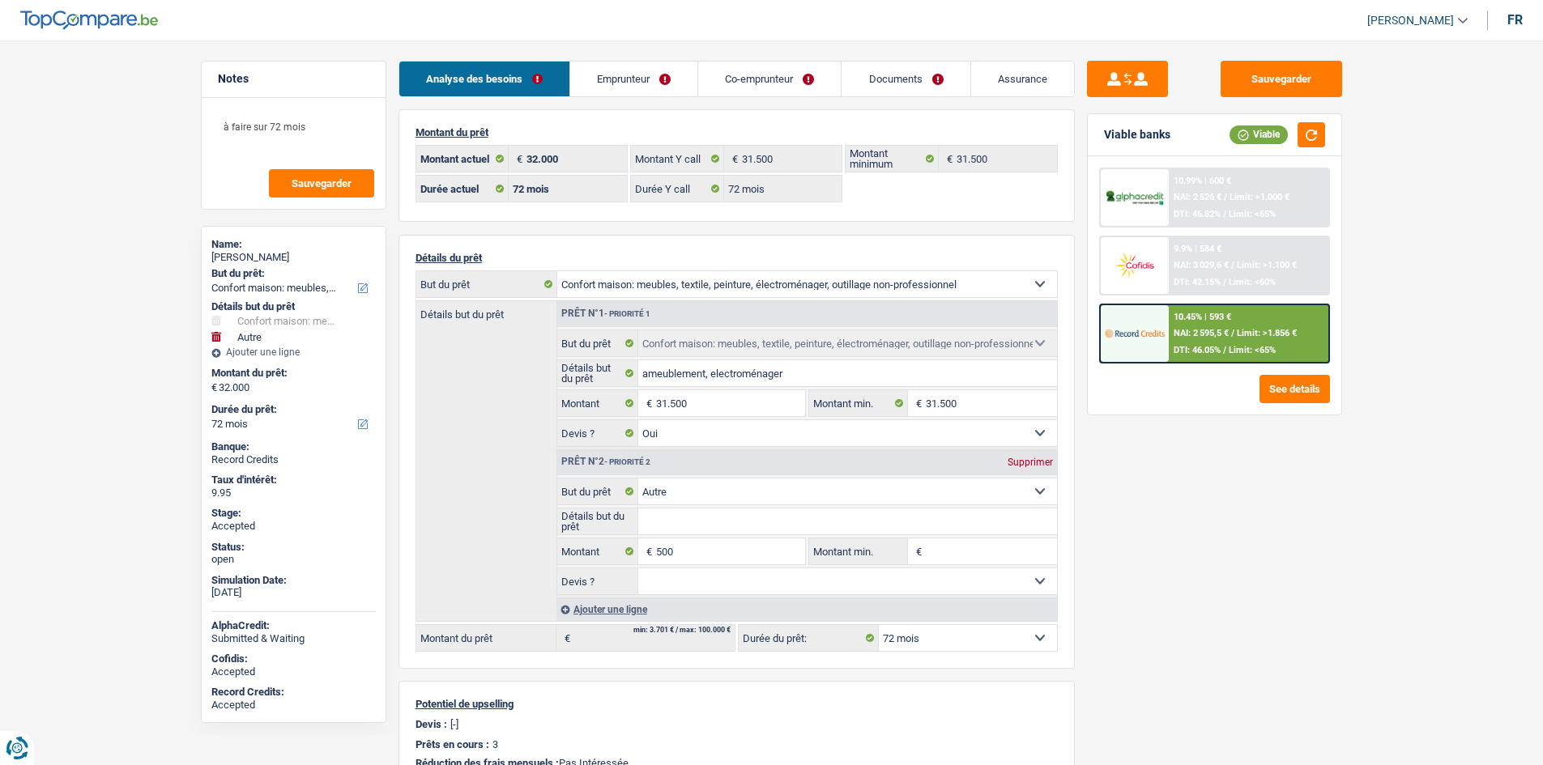
select select "72"
select select "household"
select select "yes"
select select "other"
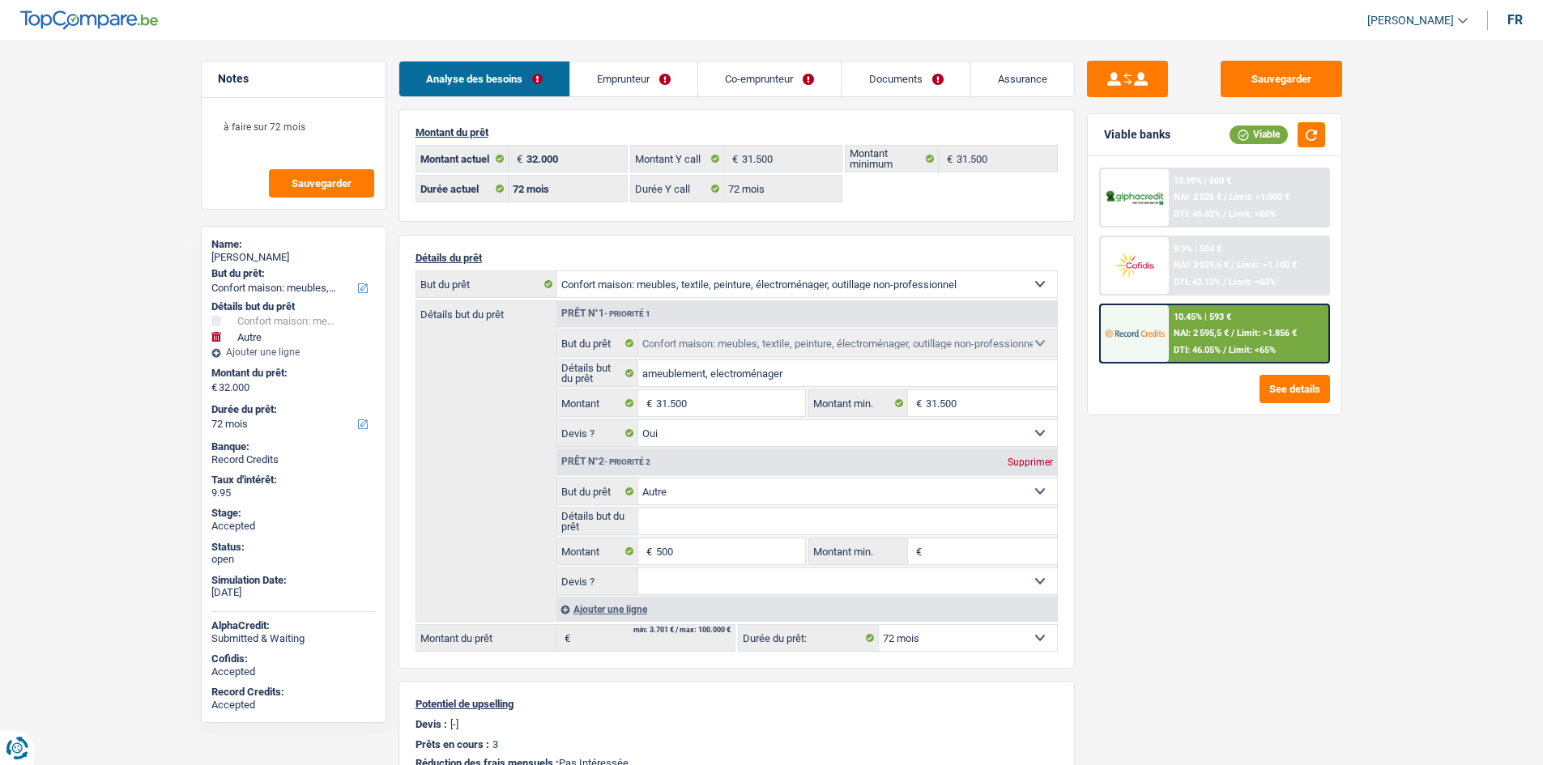
select select "72"
click at [641, 84] on link "Emprunteur" at bounding box center [633, 79] width 127 height 35
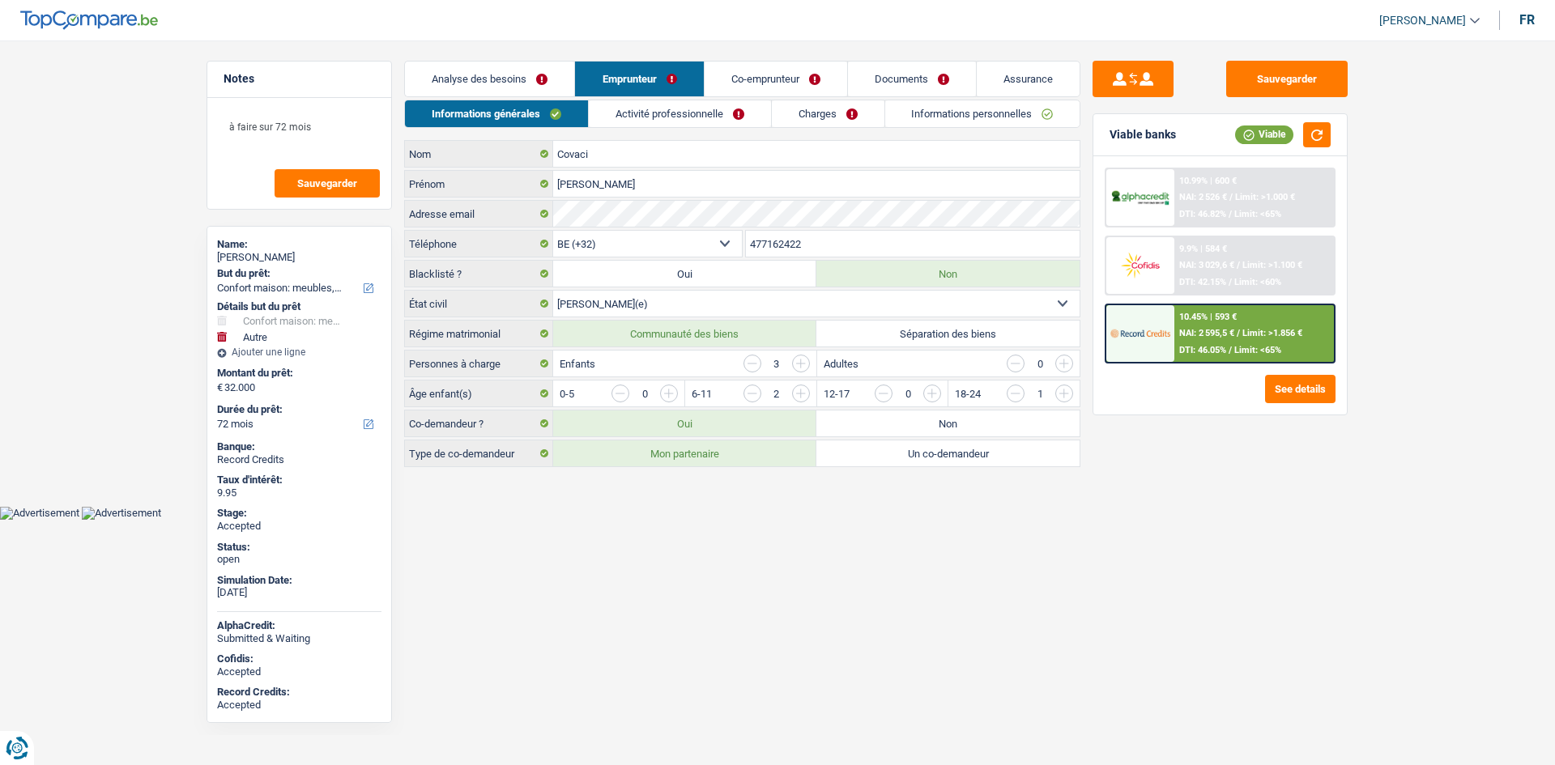
click at [785, 113] on link "Charges" at bounding box center [828, 113] width 113 height 27
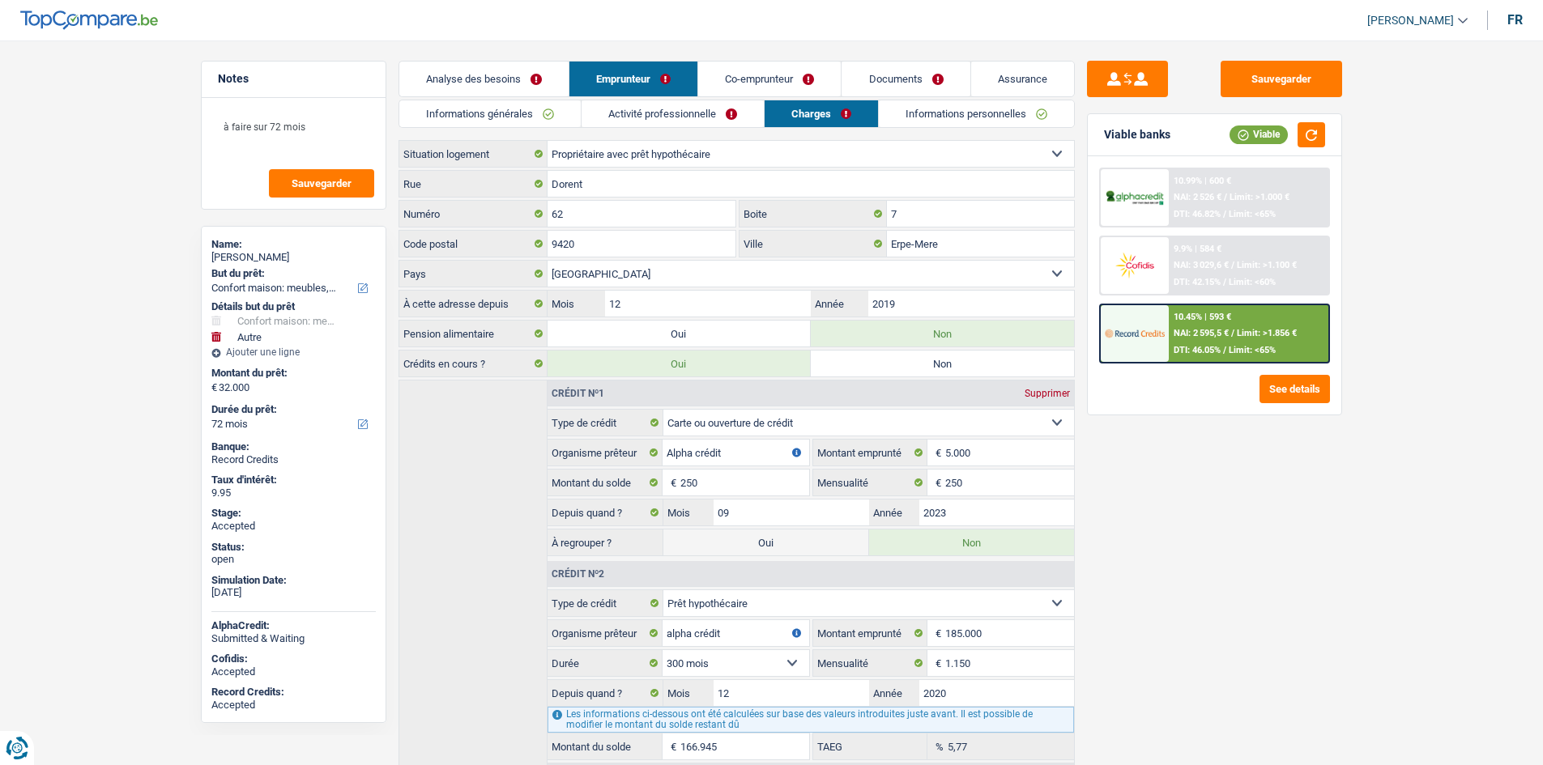
click at [269, 256] on div "Adrian Covaci" at bounding box center [293, 257] width 164 height 13
copy div "Adrian Covaci"
click at [570, 112] on link "Informations générales" at bounding box center [489, 113] width 181 height 27
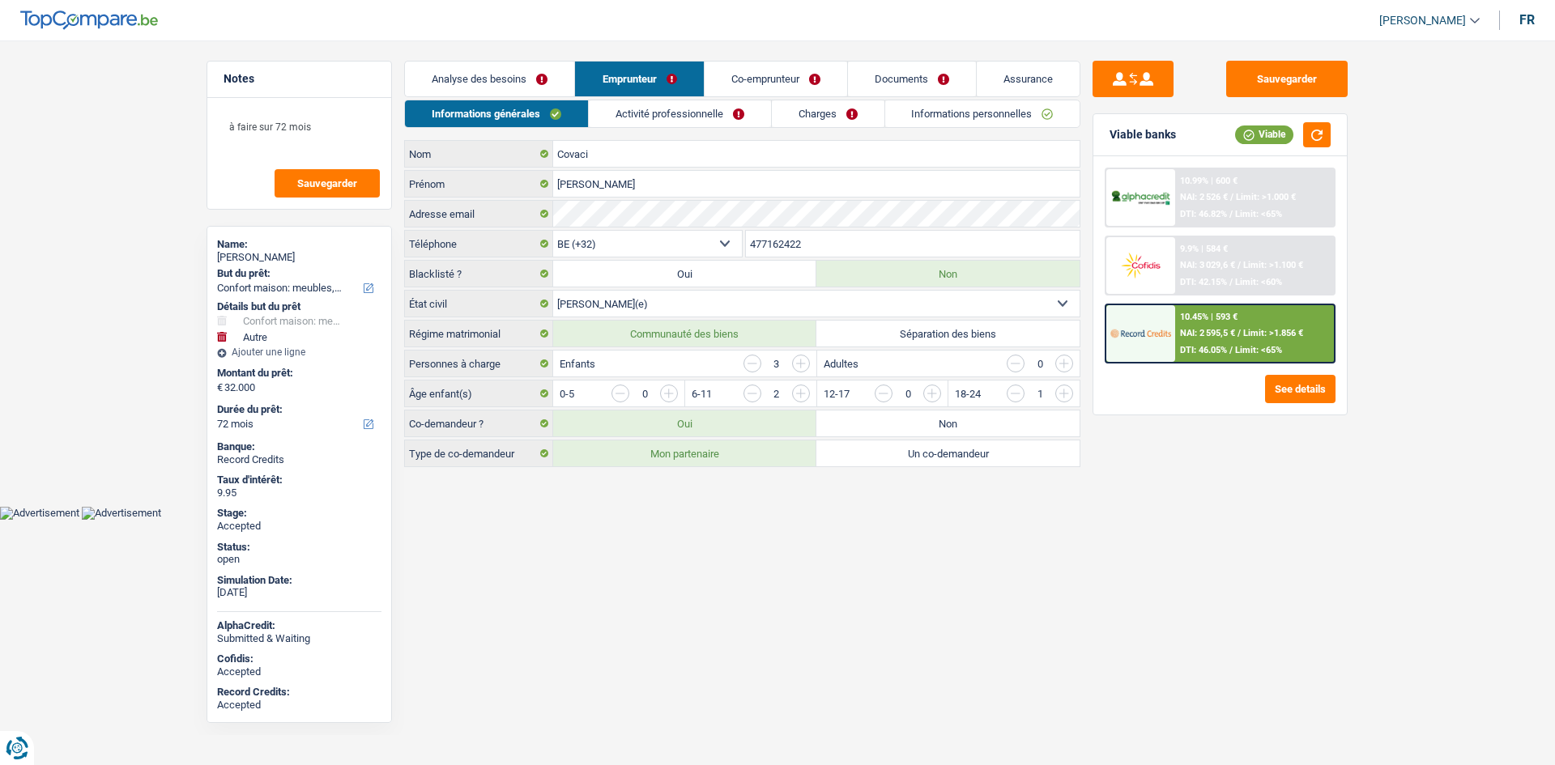
click at [799, 241] on input "477162422" at bounding box center [913, 244] width 335 height 26
click at [335, 131] on textarea "à faire sur 72 mois" at bounding box center [299, 133] width 161 height 49
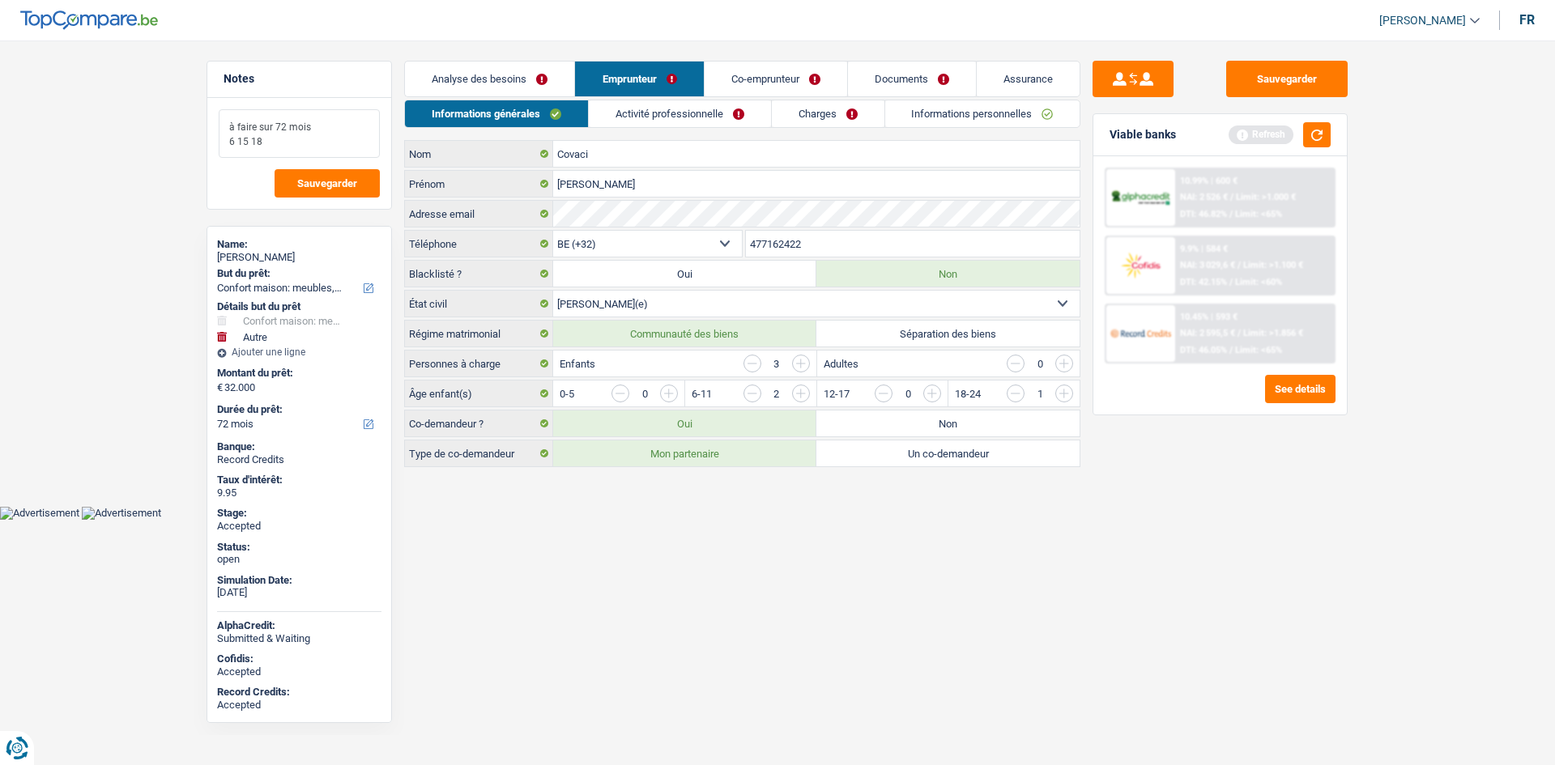
type textarea "à faire sur 72 mois 6 15 18"
click at [672, 99] on div "Analyse des besoins Emprunteur Co-emprunteur Documents Assurance Montant du prê…" at bounding box center [742, 264] width 676 height 407
click at [691, 117] on link "Activité professionnelle" at bounding box center [680, 113] width 182 height 27
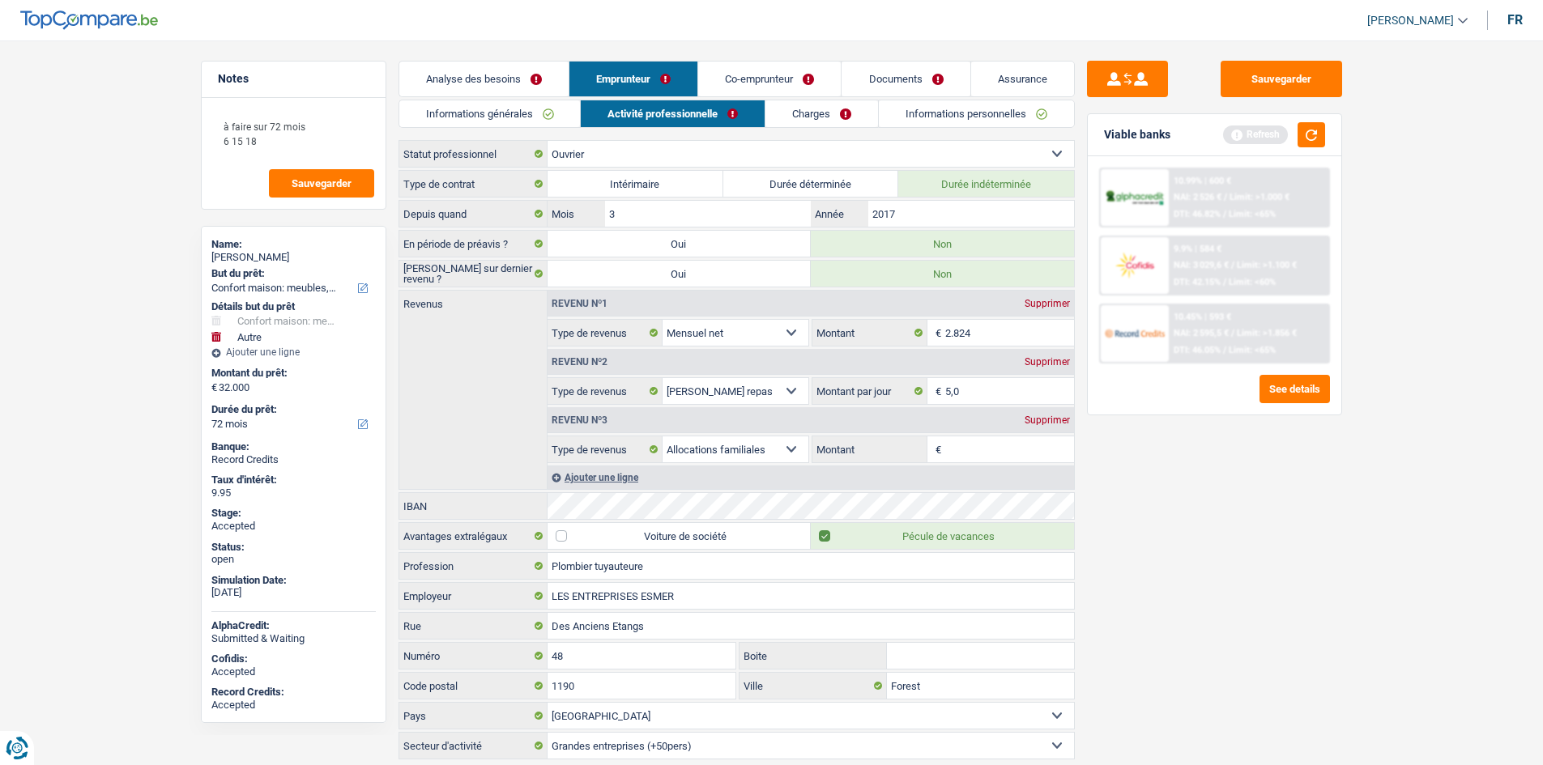
click at [759, 81] on link "Co-emprunteur" at bounding box center [769, 79] width 143 height 35
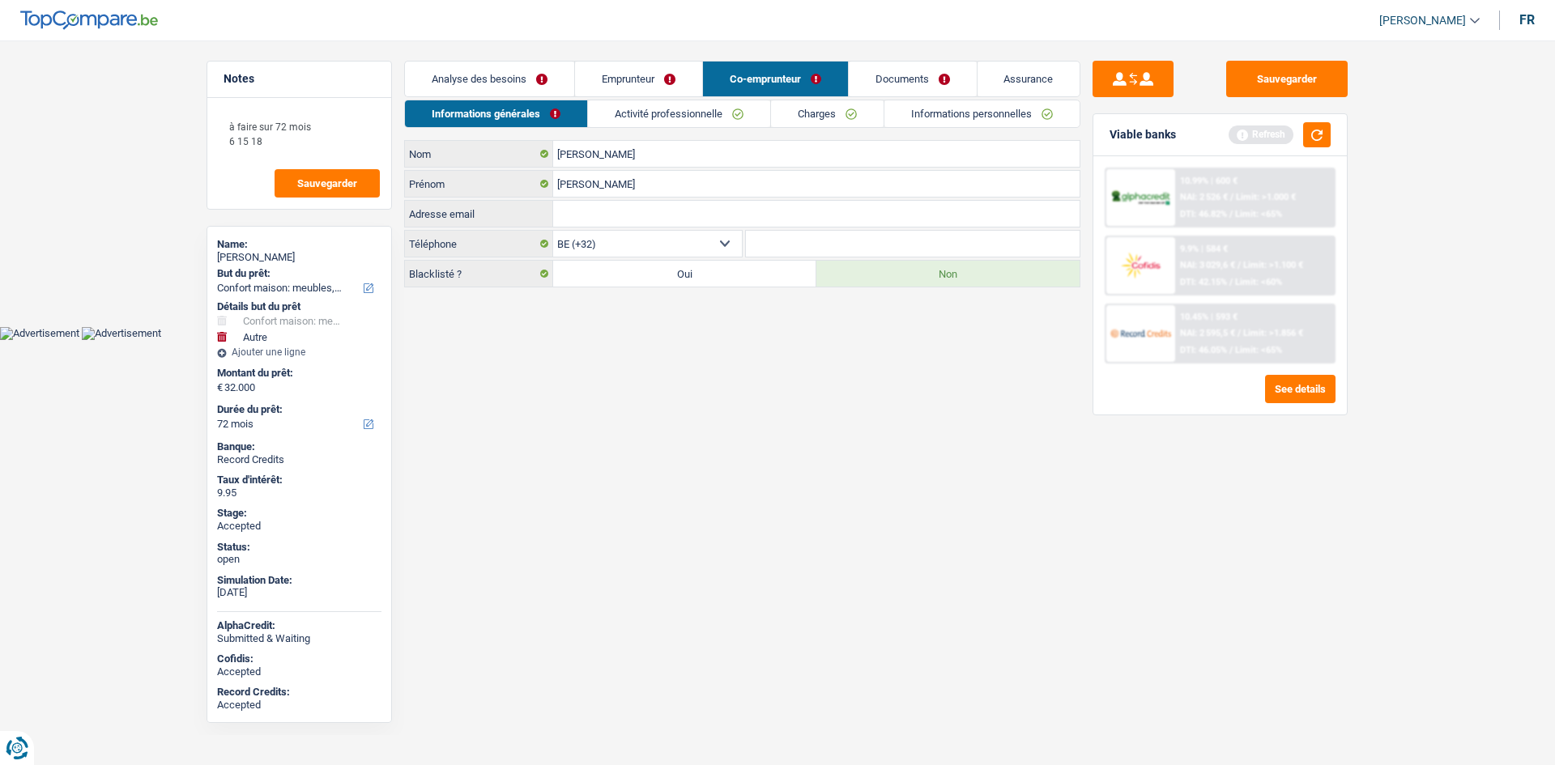
click at [697, 118] on link "Activité professionnelle" at bounding box center [679, 113] width 182 height 27
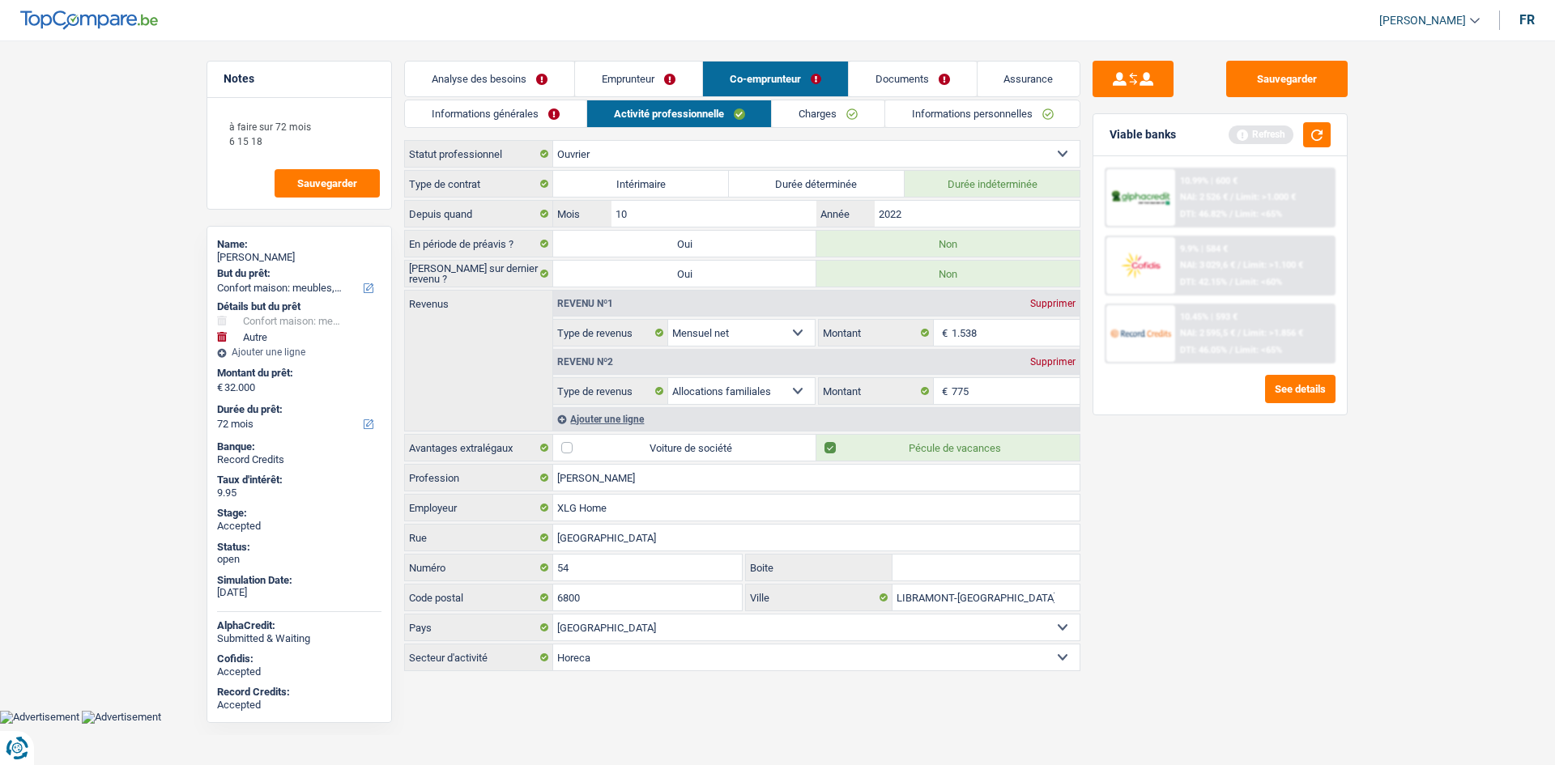
click at [672, 90] on link "Emprunteur" at bounding box center [638, 79] width 127 height 35
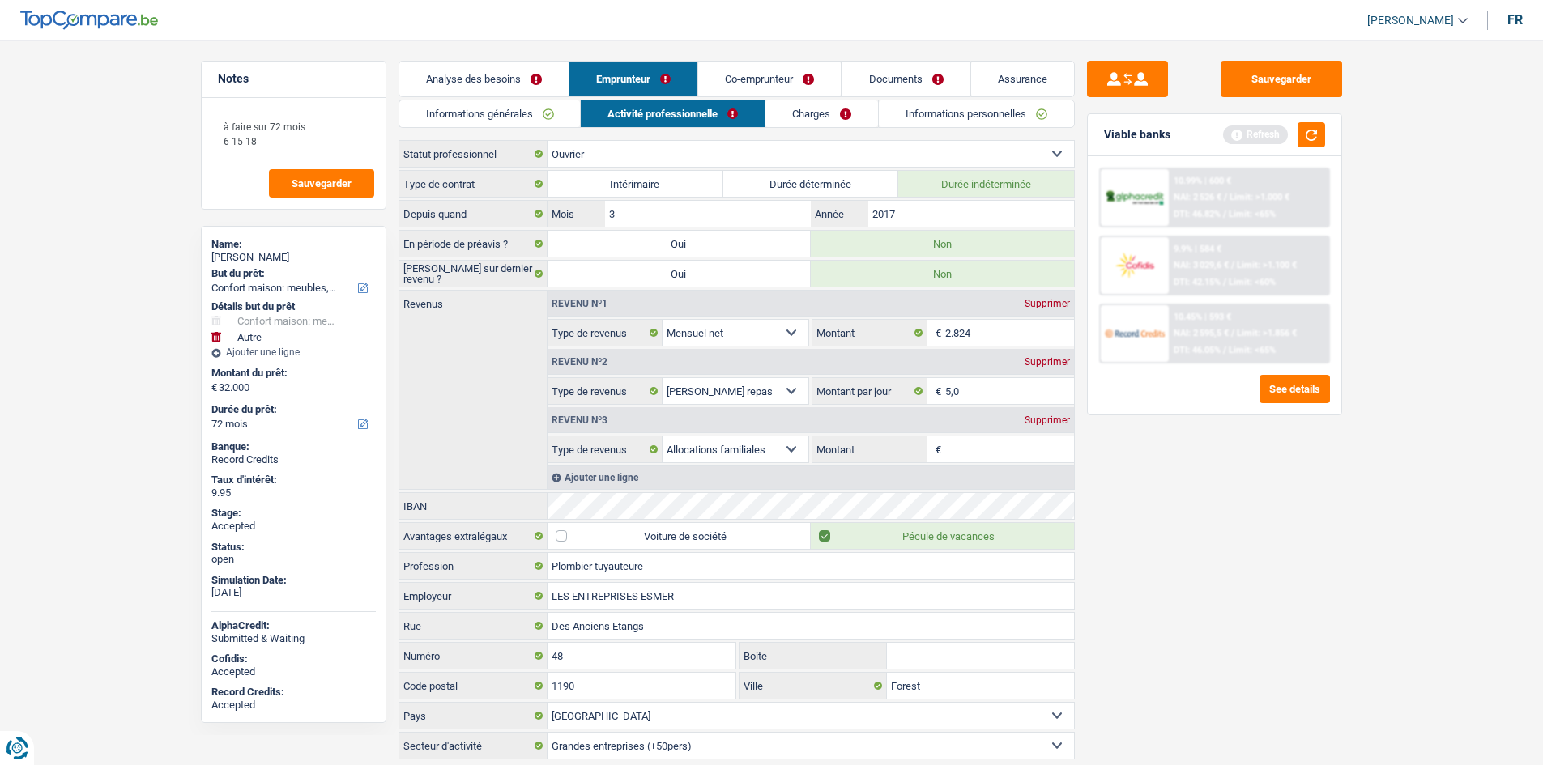
click at [813, 127] on li "Charges" at bounding box center [821, 114] width 113 height 28
click at [818, 115] on link "Charges" at bounding box center [821, 113] width 113 height 27
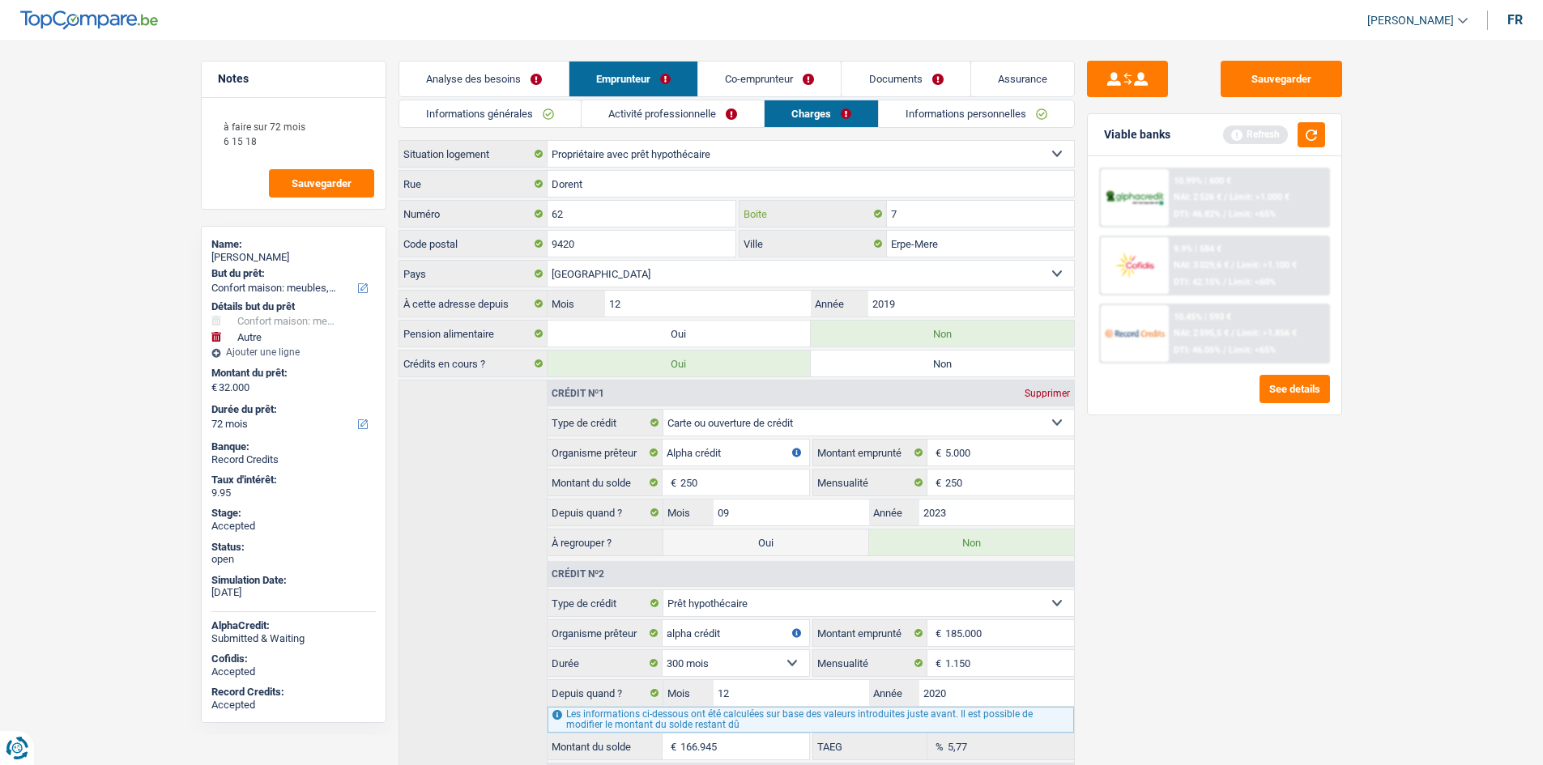
click at [919, 215] on input "7" at bounding box center [980, 214] width 187 height 26
click at [1296, 583] on div "Sauvegarder Viable banks Refresh 10.99% | 600 € NAI: 2 526 € / Limit: >1.000 € …" at bounding box center [1214, 398] width 279 height 675
click at [933, 109] on link "Informations personnelles" at bounding box center [976, 113] width 195 height 27
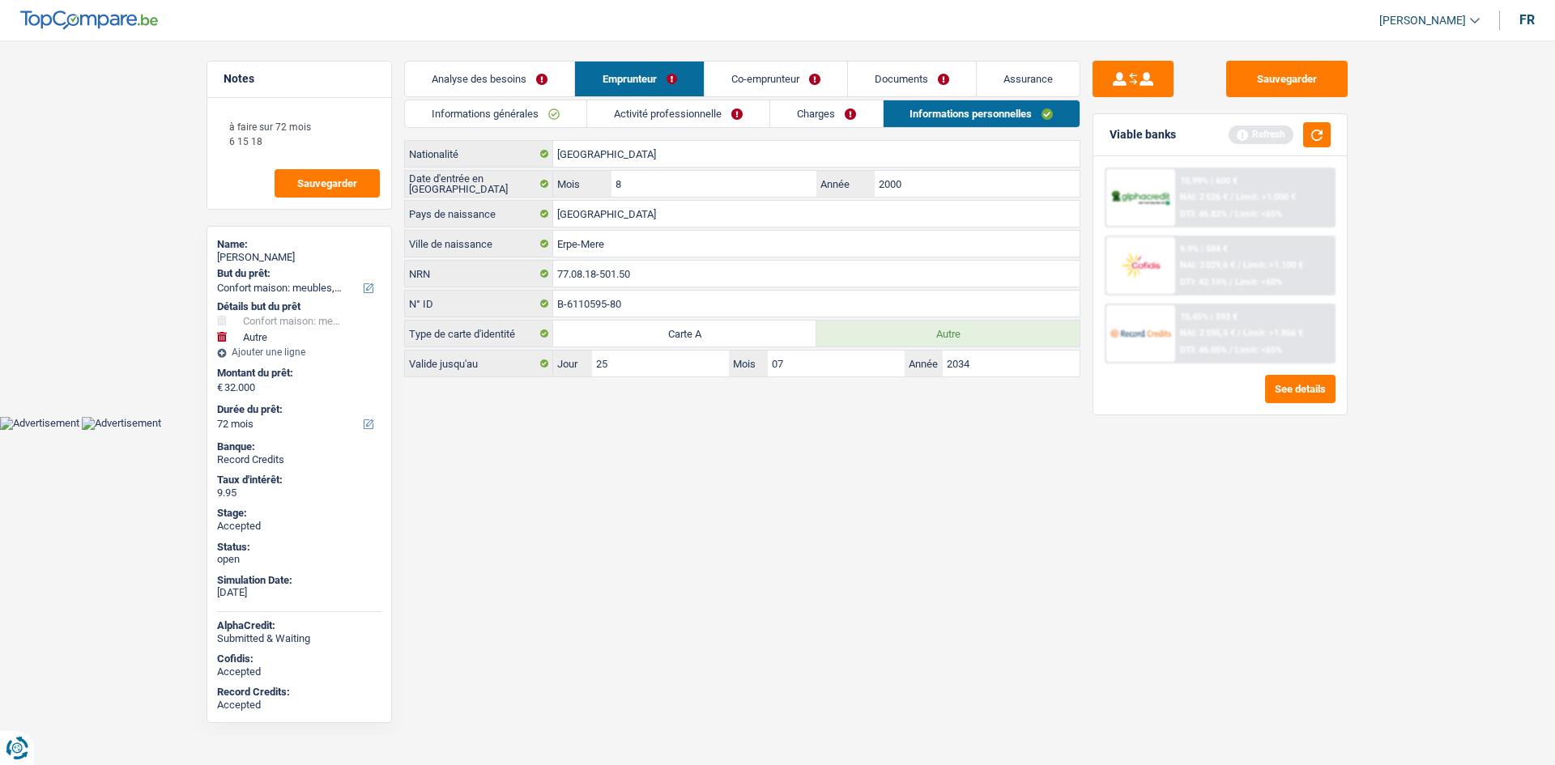
click at [783, 75] on link "Co-emprunteur" at bounding box center [776, 79] width 143 height 35
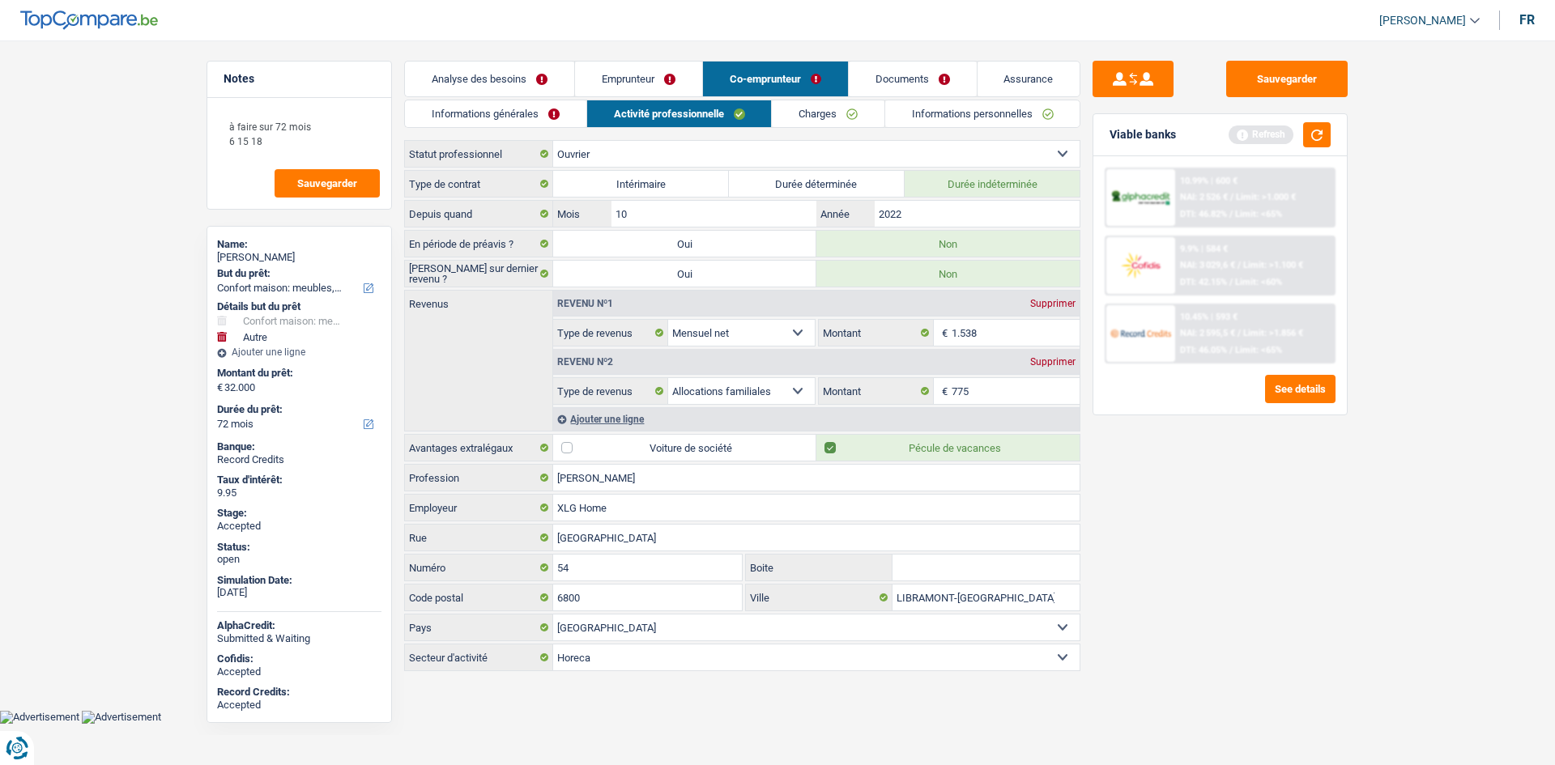
click at [1003, 106] on link "Informations personnelles" at bounding box center [982, 113] width 195 height 27
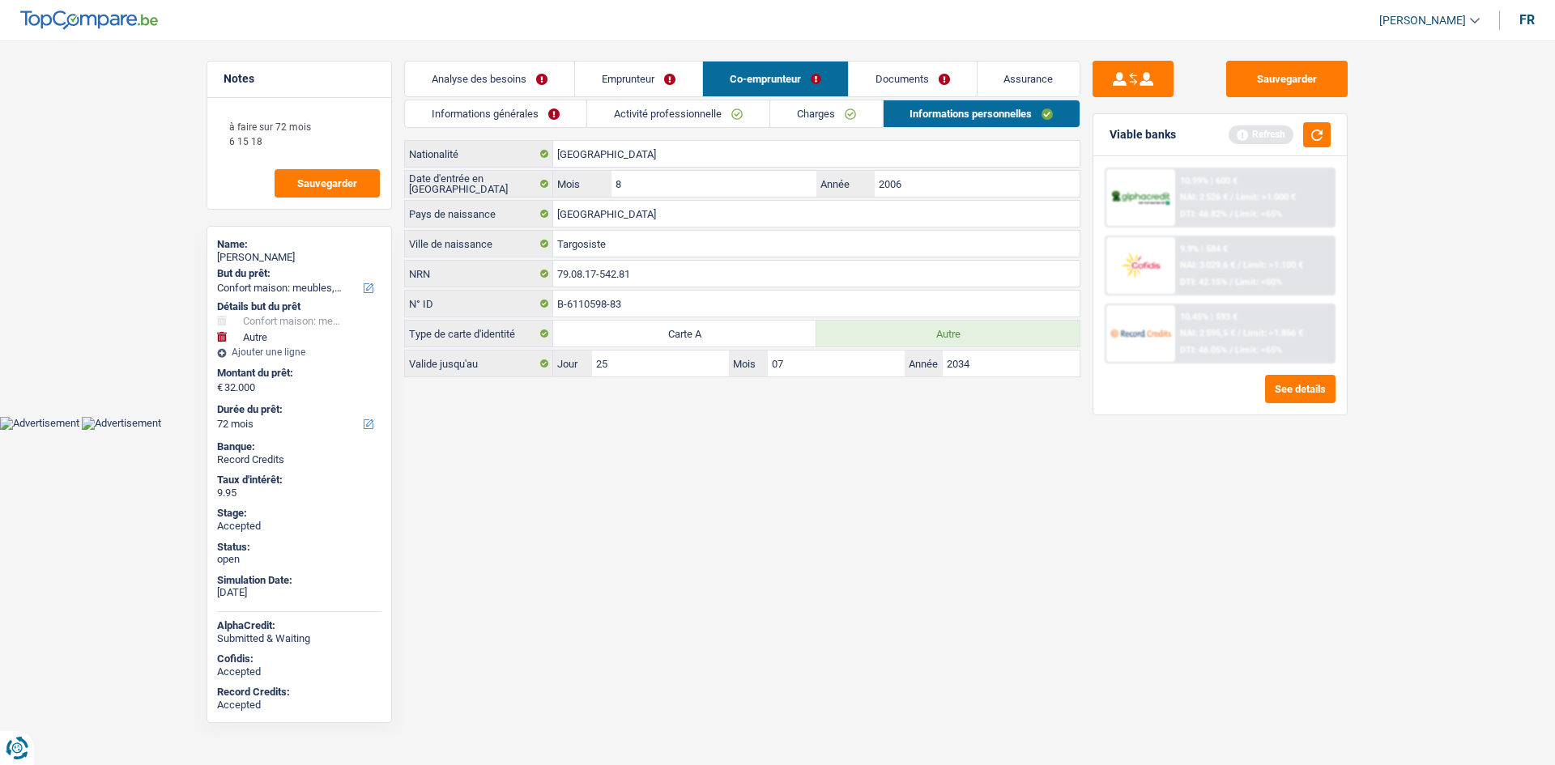
click at [688, 75] on link "Emprunteur" at bounding box center [638, 79] width 127 height 35
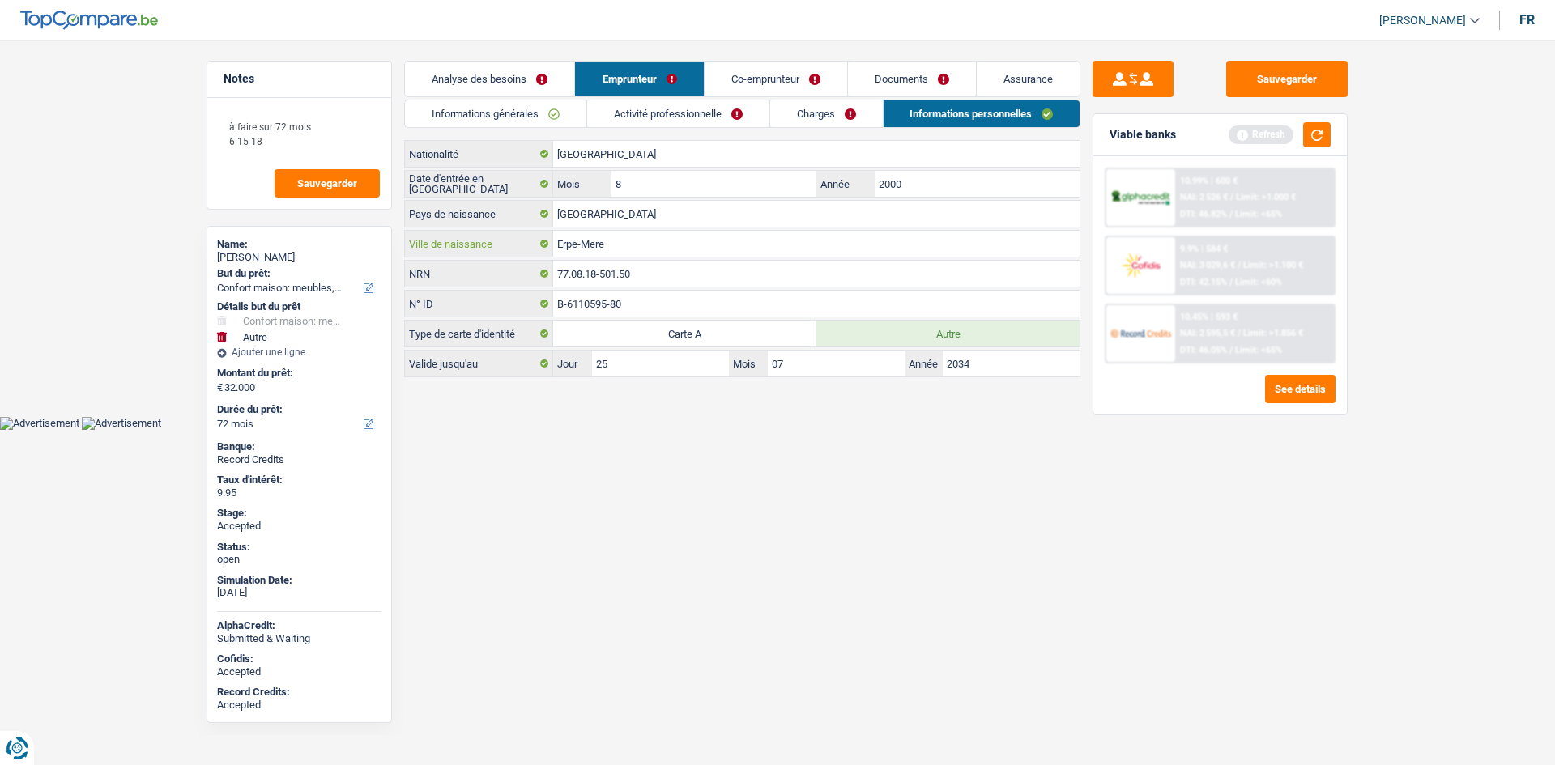
click at [618, 245] on input "Erpe-Mere" at bounding box center [816, 244] width 526 height 26
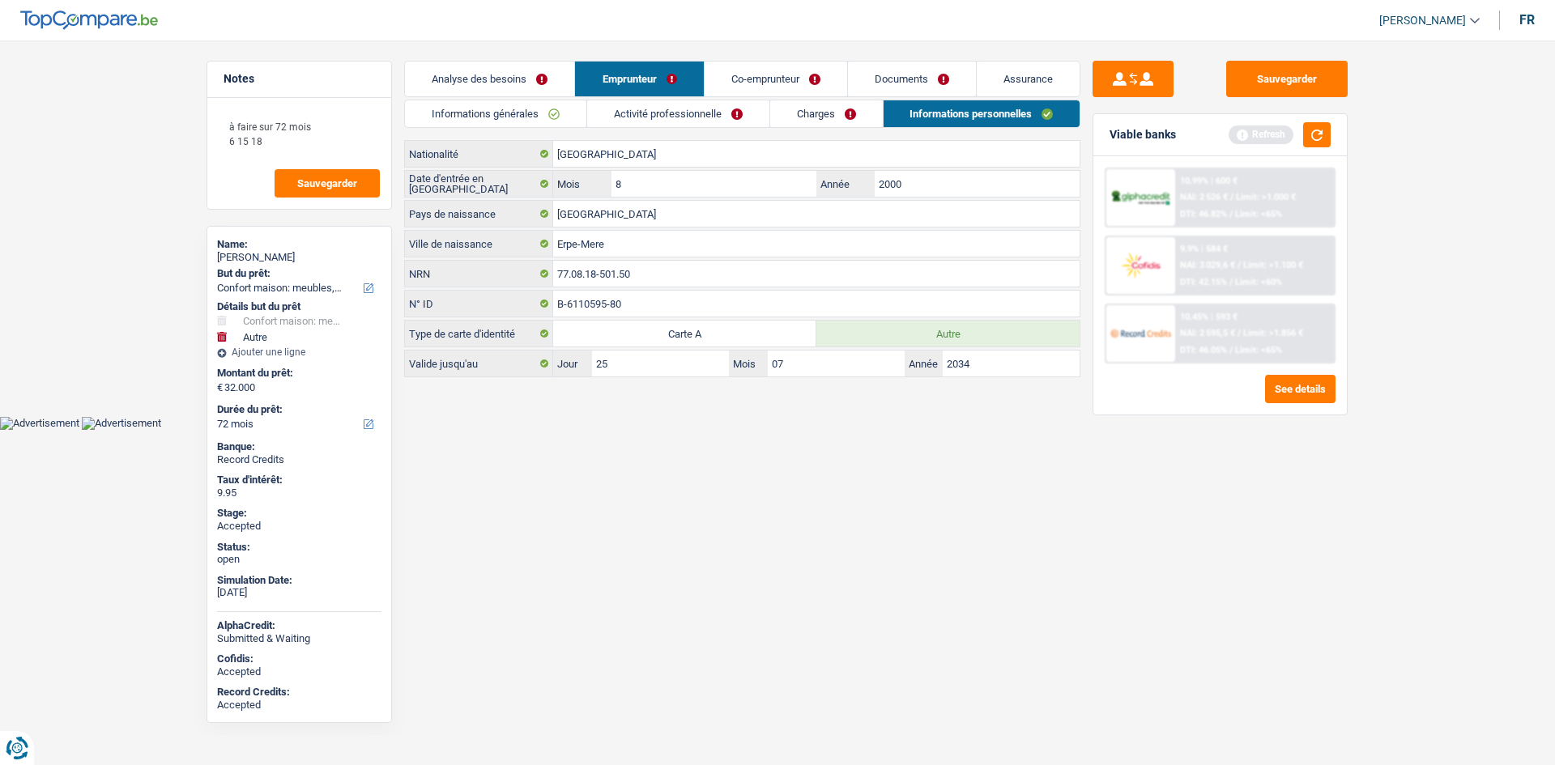
click at [714, 257] on div "Erpe-Mere Ville de naissance" at bounding box center [742, 244] width 676 height 28
click at [714, 256] on div "Erpe-Mere Ville de naissance" at bounding box center [742, 244] width 676 height 28
click at [712, 249] on input "Erpe-Mere" at bounding box center [816, 244] width 526 height 26
paste input "aramureș"
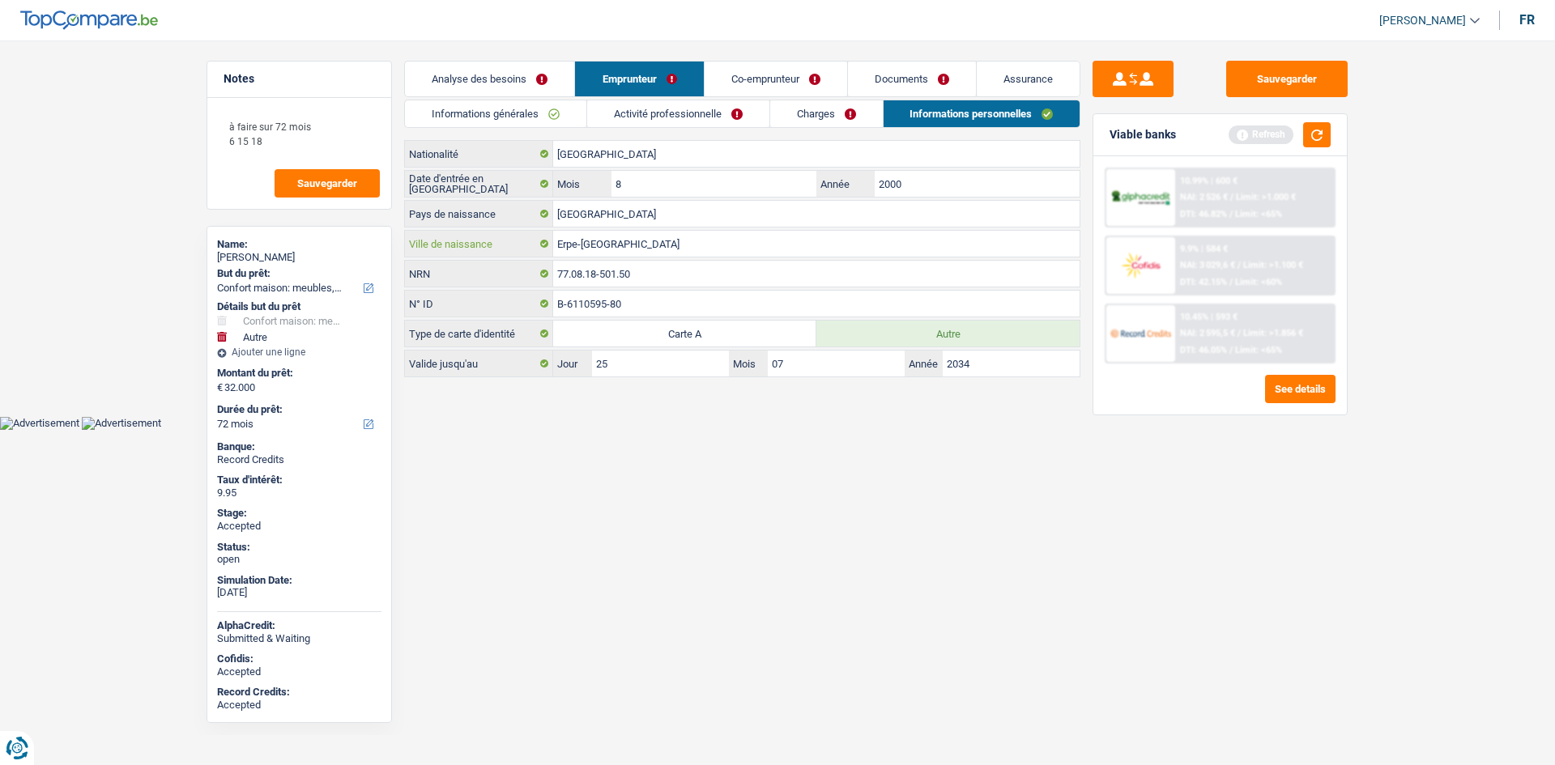
click at [712, 249] on input "Erpe-Maramureș" at bounding box center [816, 244] width 526 height 26
paste input "text"
type input "Maramureș"
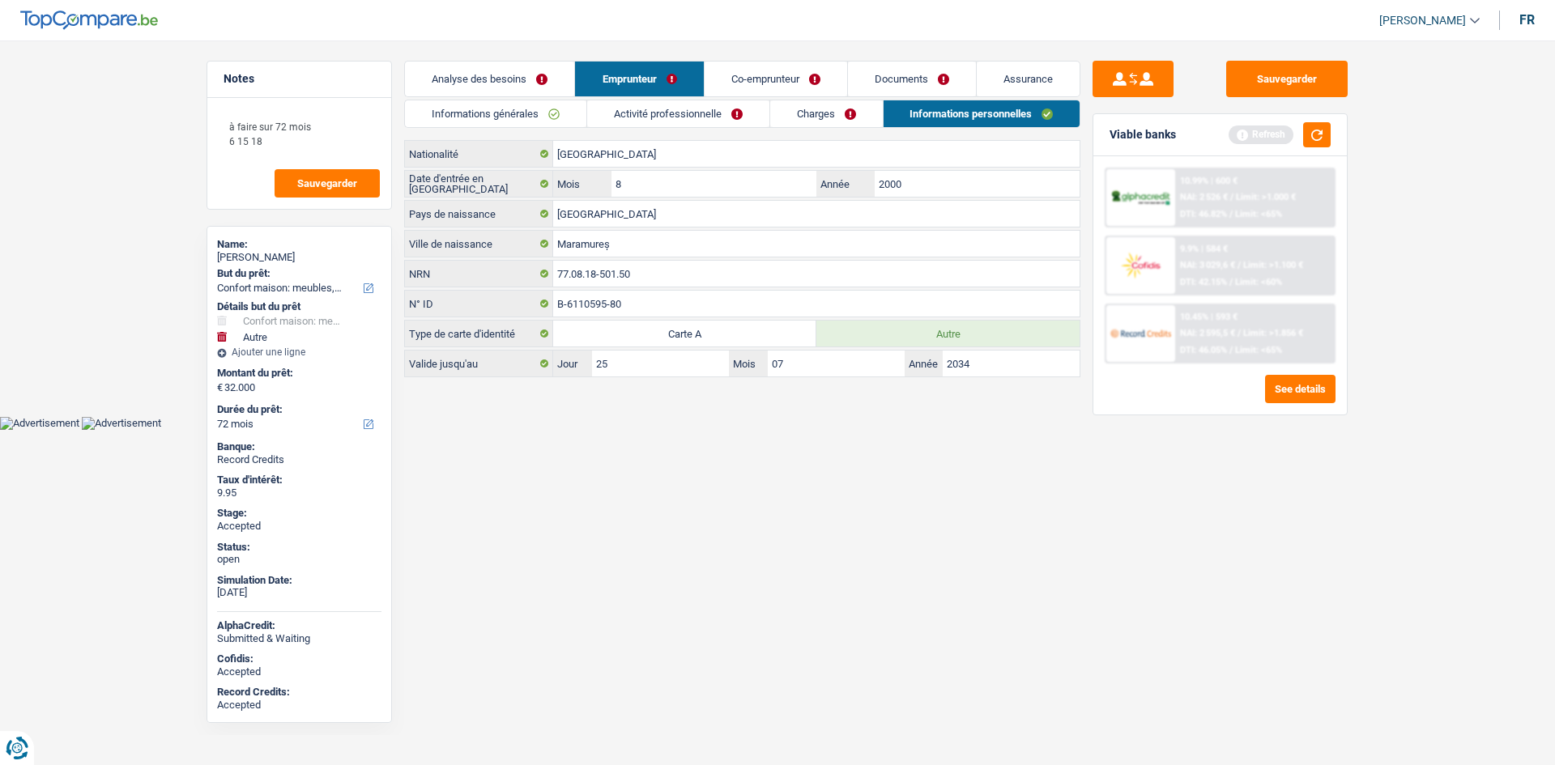
click at [760, 79] on link "Co-emprunteur" at bounding box center [776, 79] width 143 height 35
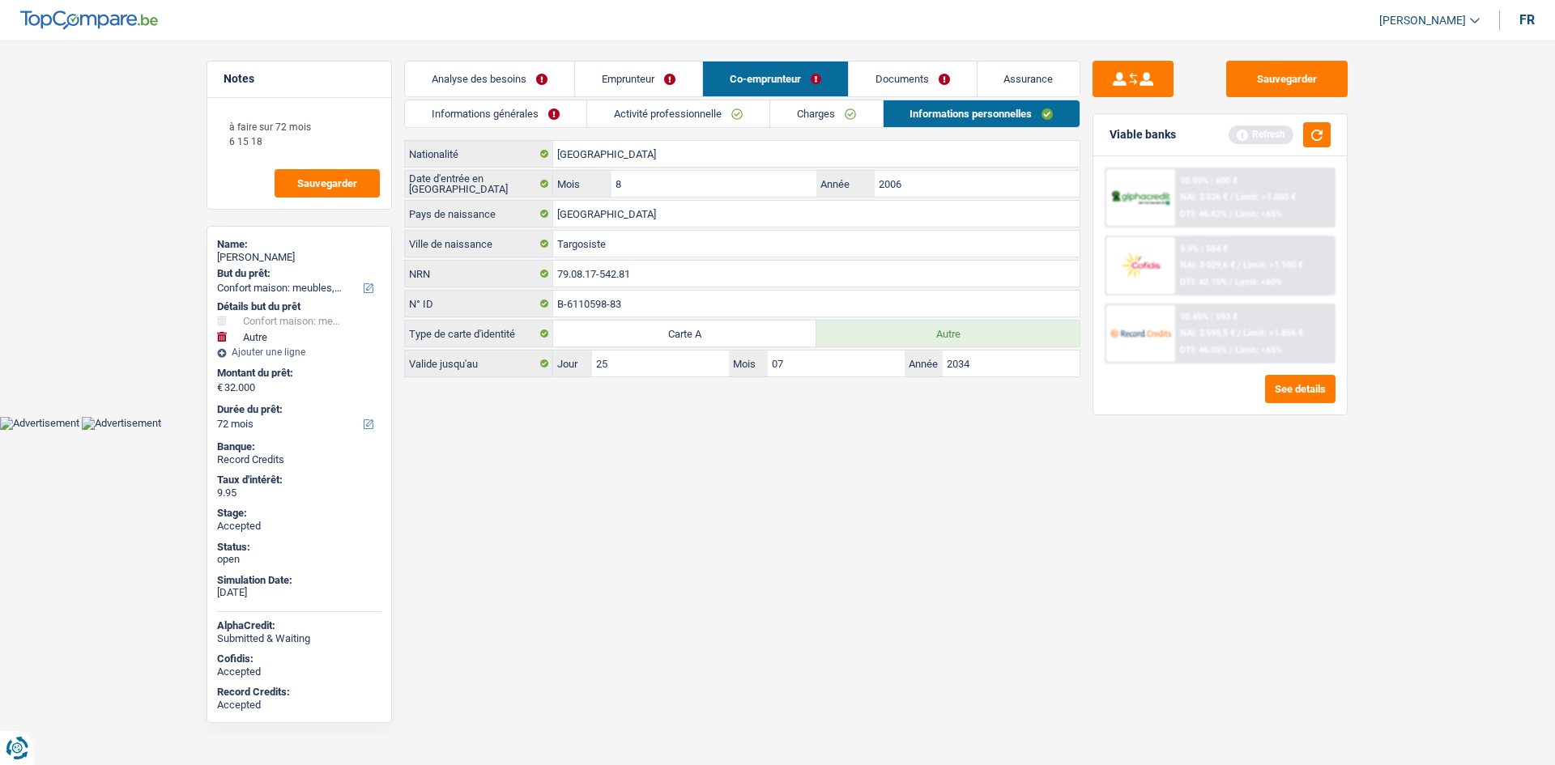
click at [737, 430] on html "Vous avez le contrôle de vos données Nous utilisons des cookies, tout comme nos…" at bounding box center [777, 215] width 1555 height 430
click at [510, 79] on link "Analyse des besoins" at bounding box center [489, 79] width 169 height 35
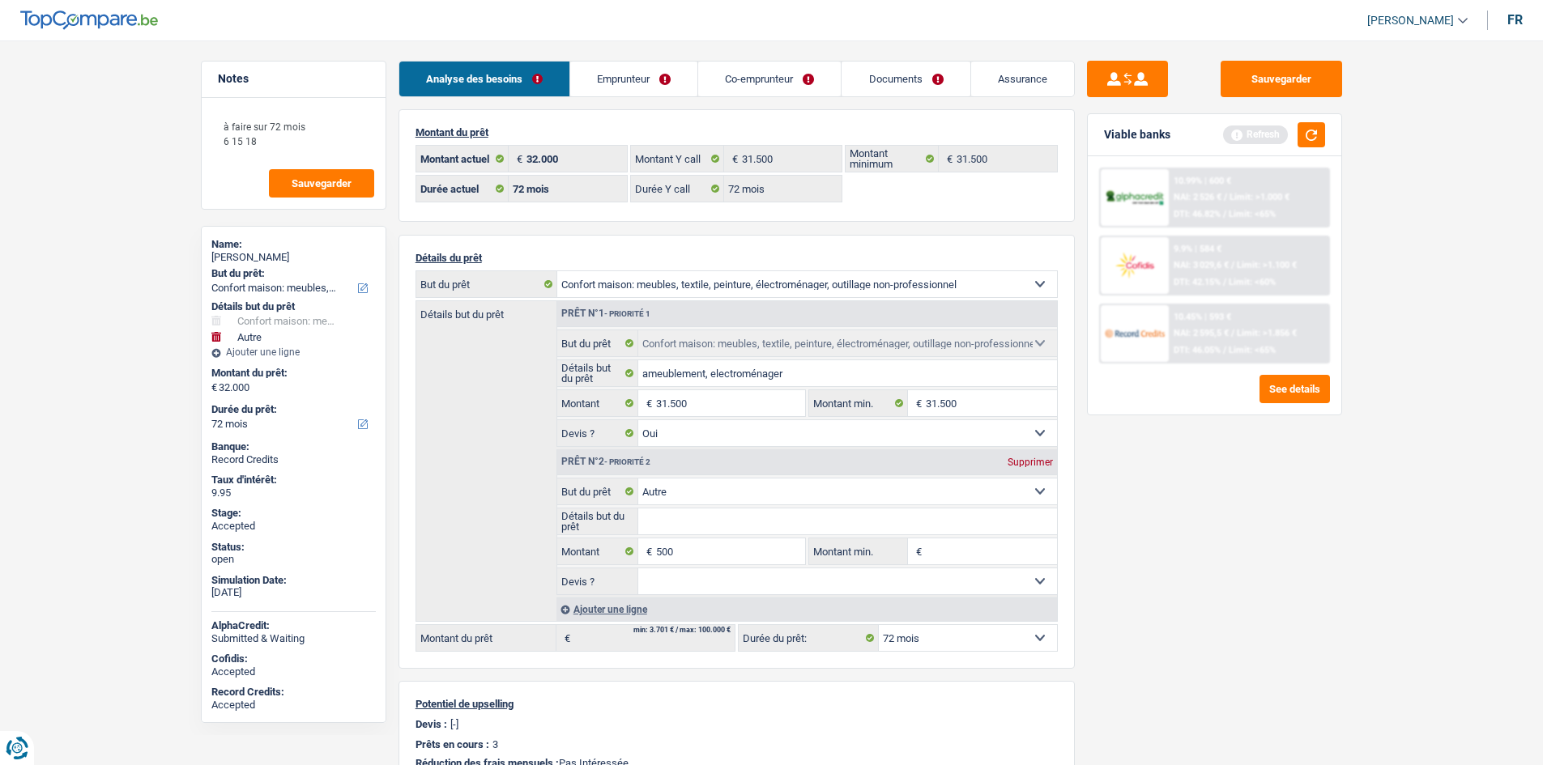
click at [1271, 547] on div "Sauvegarder Viable banks Refresh 10.99% | 600 € NAI: 2 526 € / Limit: >1.000 € …" at bounding box center [1214, 398] width 279 height 675
click at [993, 65] on link "Assurance" at bounding box center [1022, 79] width 103 height 35
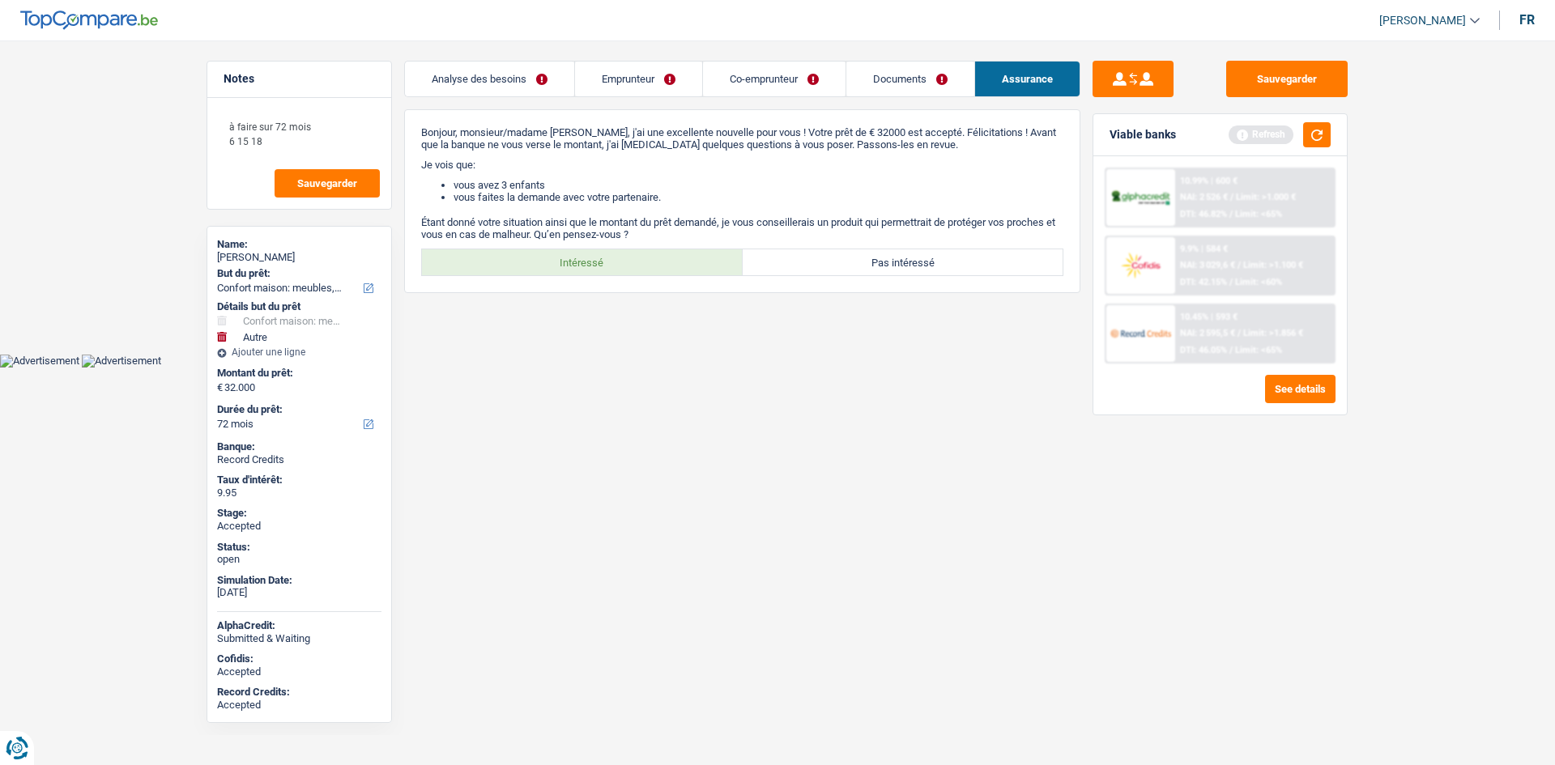
drag, startPoint x: 603, startPoint y: 264, endPoint x: 626, endPoint y: 304, distance: 45.7
click at [604, 264] on label "Intéressé" at bounding box center [582, 262] width 321 height 26
click at [604, 264] on input "Intéressé" at bounding box center [582, 262] width 321 height 26
radio input "true"
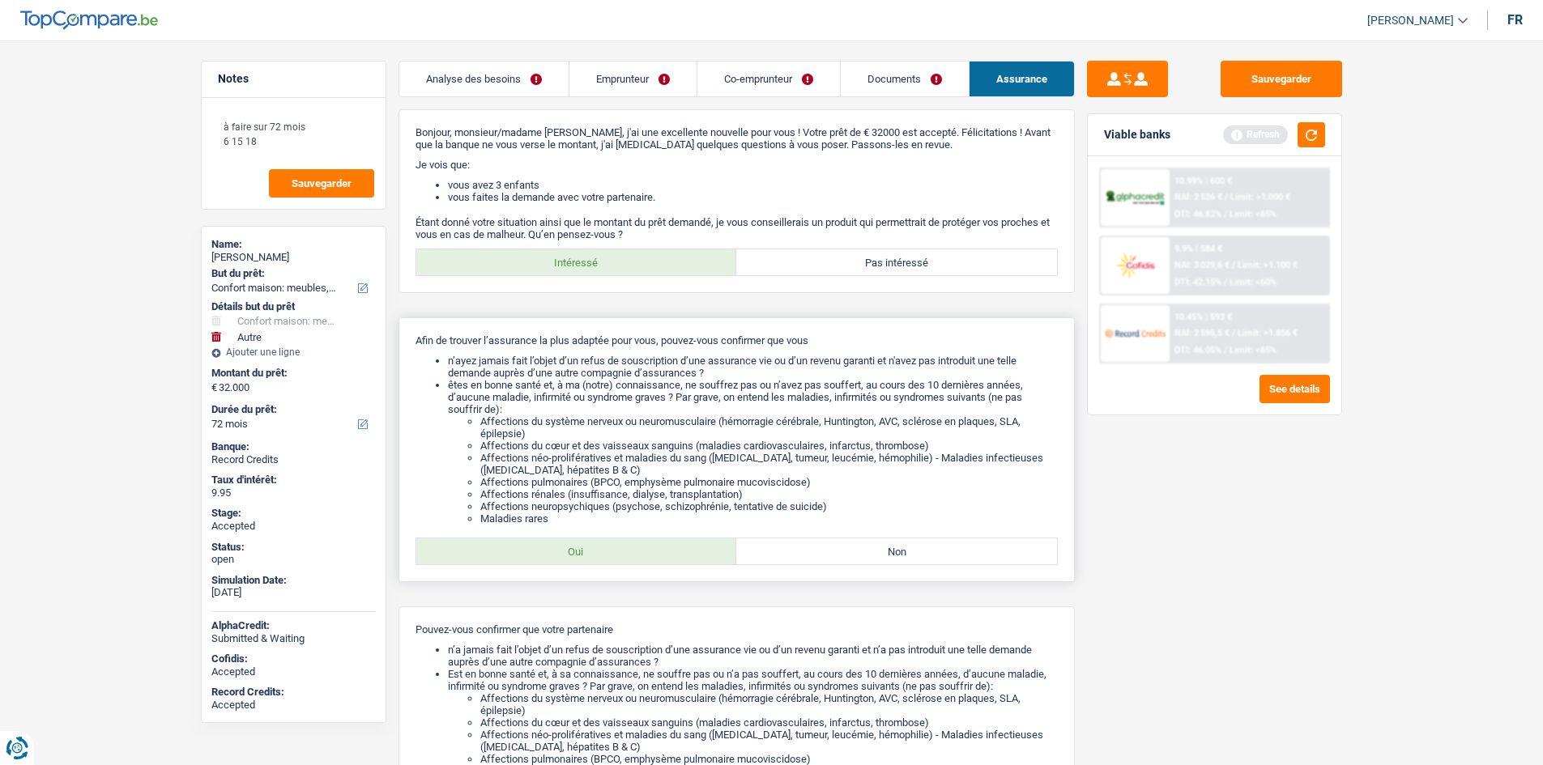
click at [646, 540] on label "Oui" at bounding box center [576, 552] width 321 height 26
click at [646, 540] on input "Oui" at bounding box center [576, 552] width 321 height 26
radio input "true"
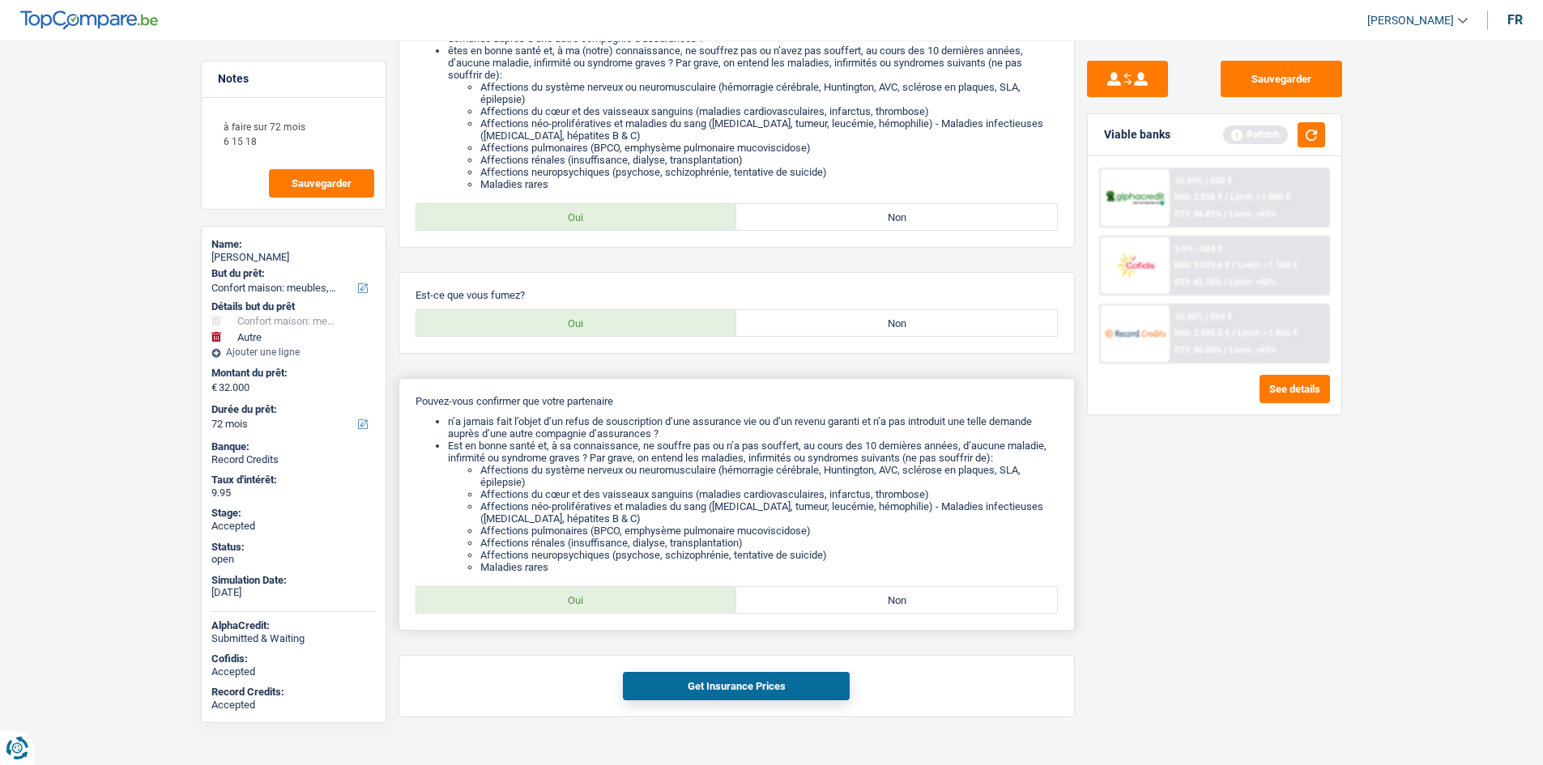
scroll to position [360, 0]
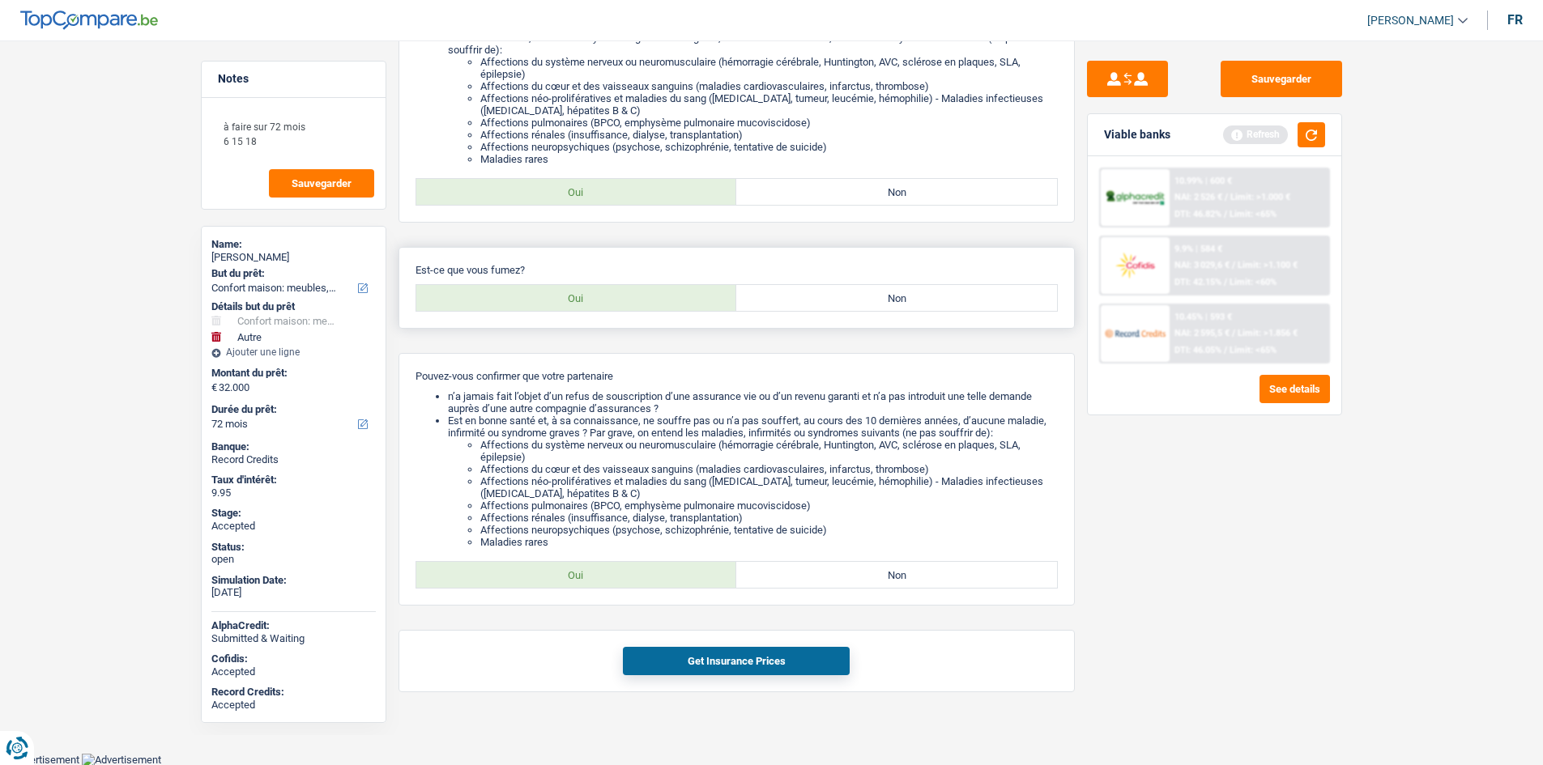
click at [856, 316] on div "Est-ce que vous fumez? Oui Non Tous les champs sont obligatoires. Veuillez séle…" at bounding box center [737, 288] width 676 height 82
click at [862, 301] on label "Non" at bounding box center [896, 298] width 321 height 26
click at [862, 301] on input "Non" at bounding box center [896, 298] width 321 height 26
radio input "true"
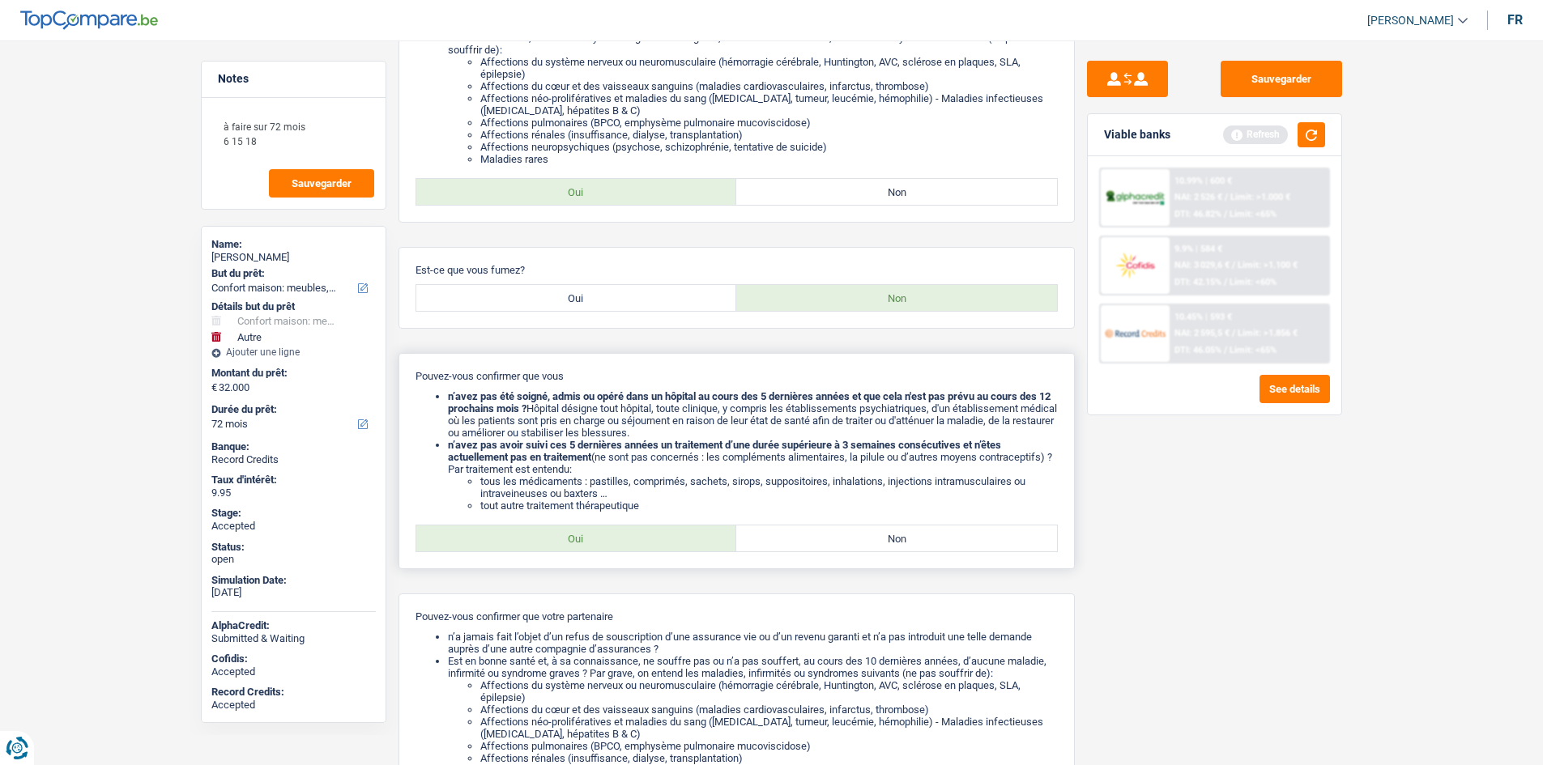
click at [645, 542] on label "Oui" at bounding box center [576, 539] width 321 height 26
click at [645, 542] on input "Oui" at bounding box center [576, 539] width 321 height 26
radio input "true"
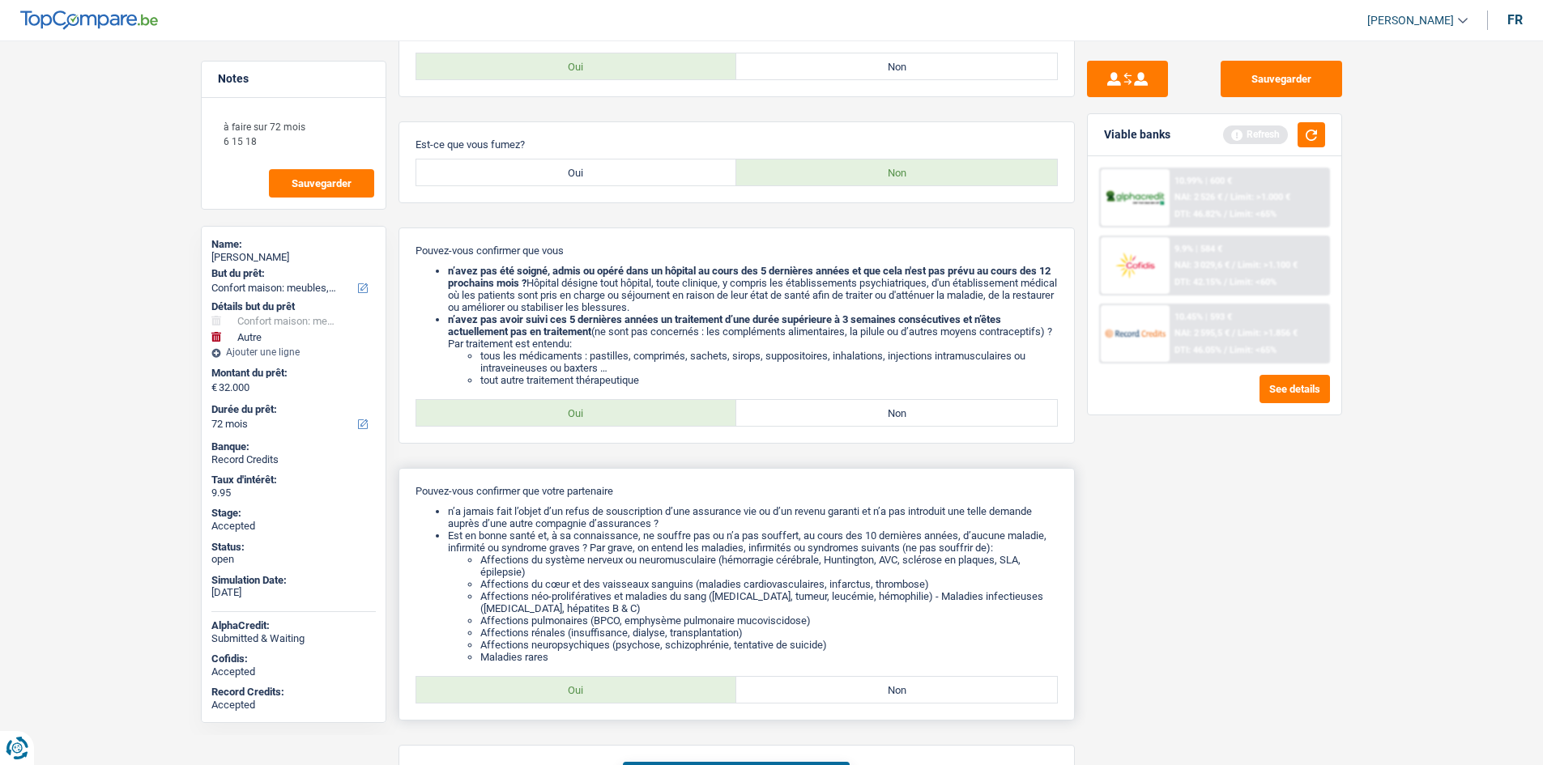
scroll to position [600, 0]
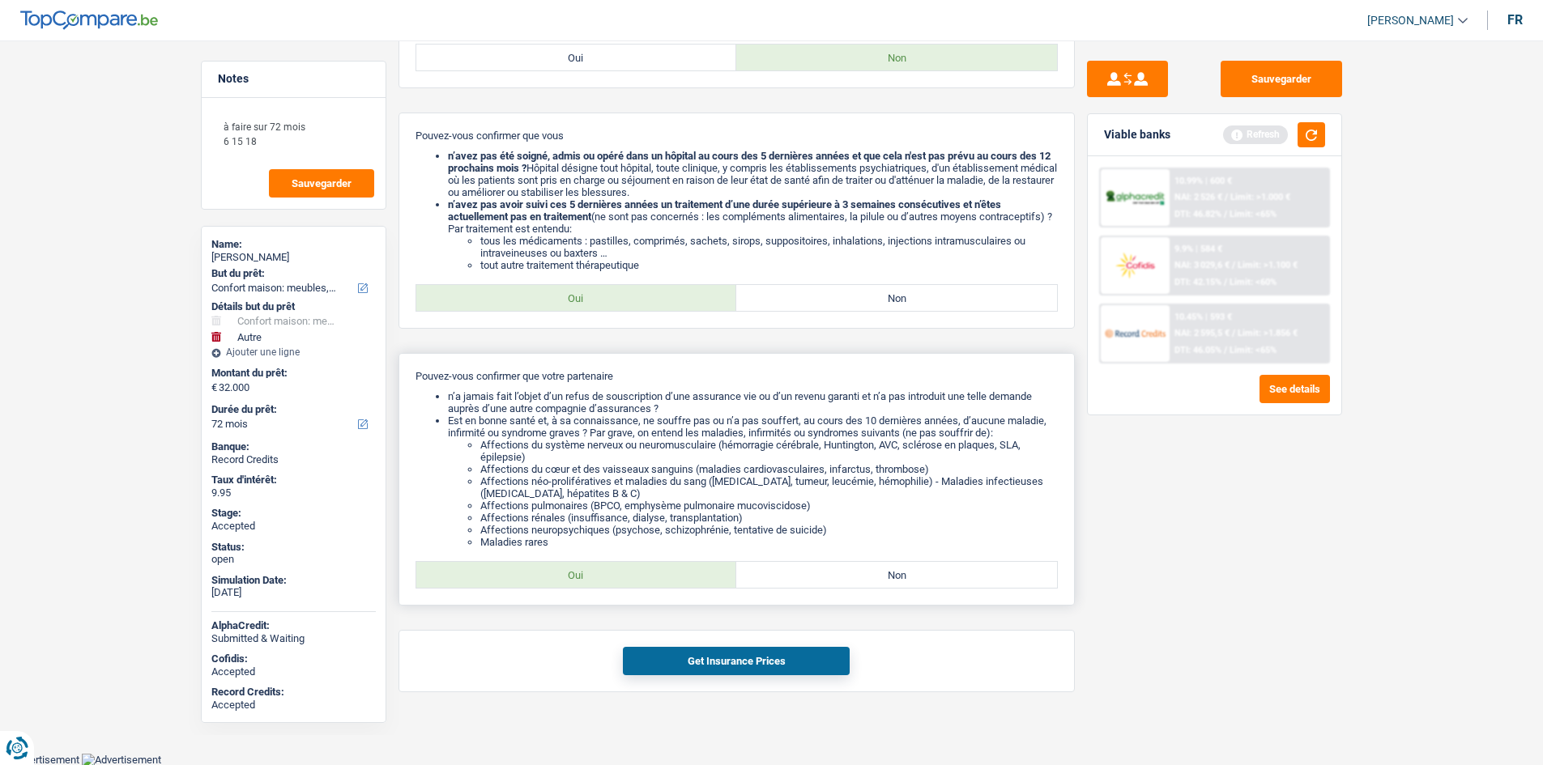
click at [602, 590] on div "Pouvez-vous confirmer que votre partenaire n’a jamais fait l’objet d’un refus d…" at bounding box center [737, 479] width 676 height 253
drag, startPoint x: 633, startPoint y: 578, endPoint x: 701, endPoint y: 577, distance: 68.1
click at [633, 581] on label "Oui" at bounding box center [576, 575] width 321 height 26
click at [633, 581] on input "Oui" at bounding box center [576, 575] width 321 height 26
radio input "true"
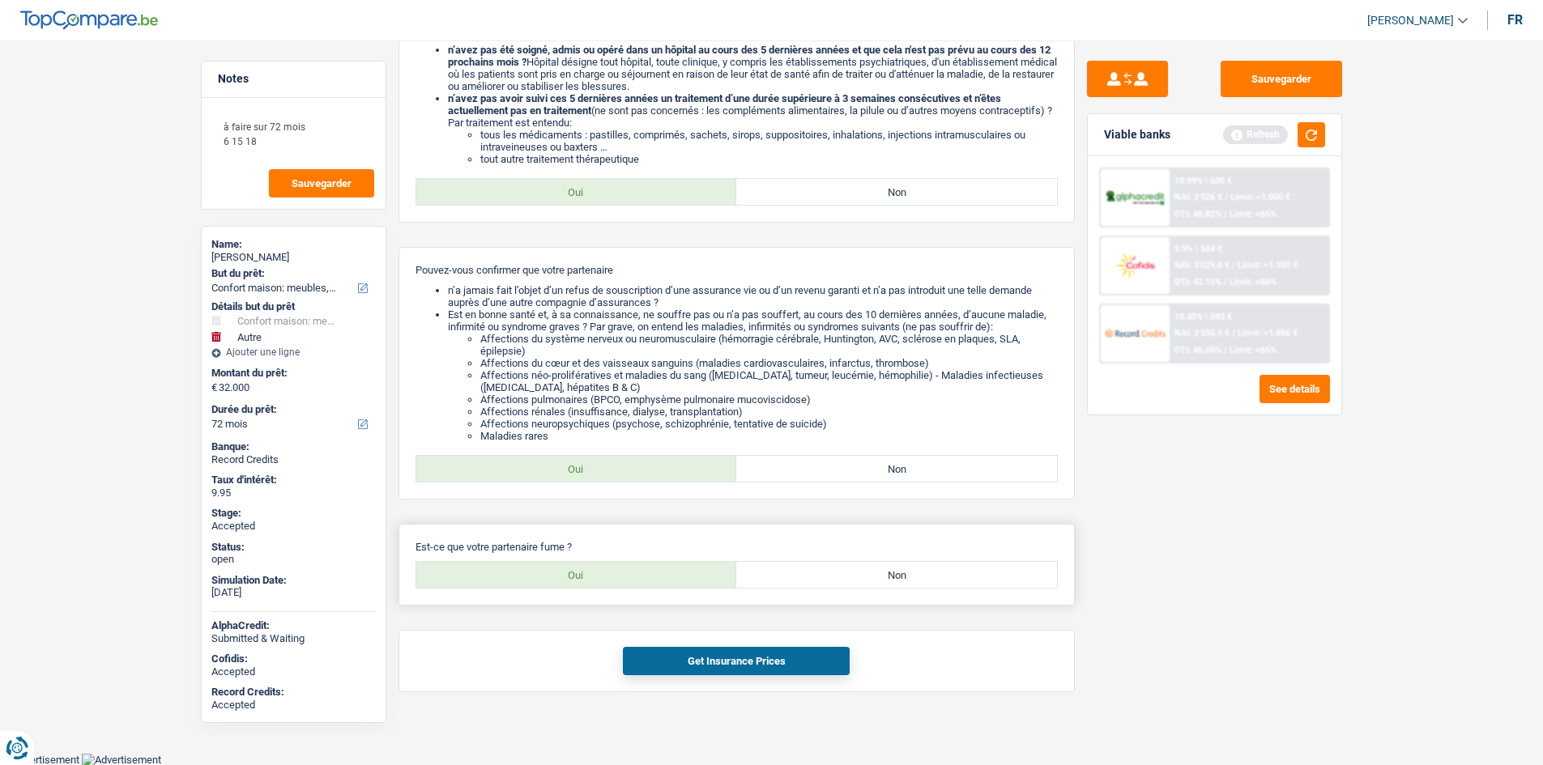
click at [877, 573] on label "Non" at bounding box center [896, 575] width 321 height 26
click at [877, 573] on input "Non" at bounding box center [896, 575] width 321 height 26
radio input "true"
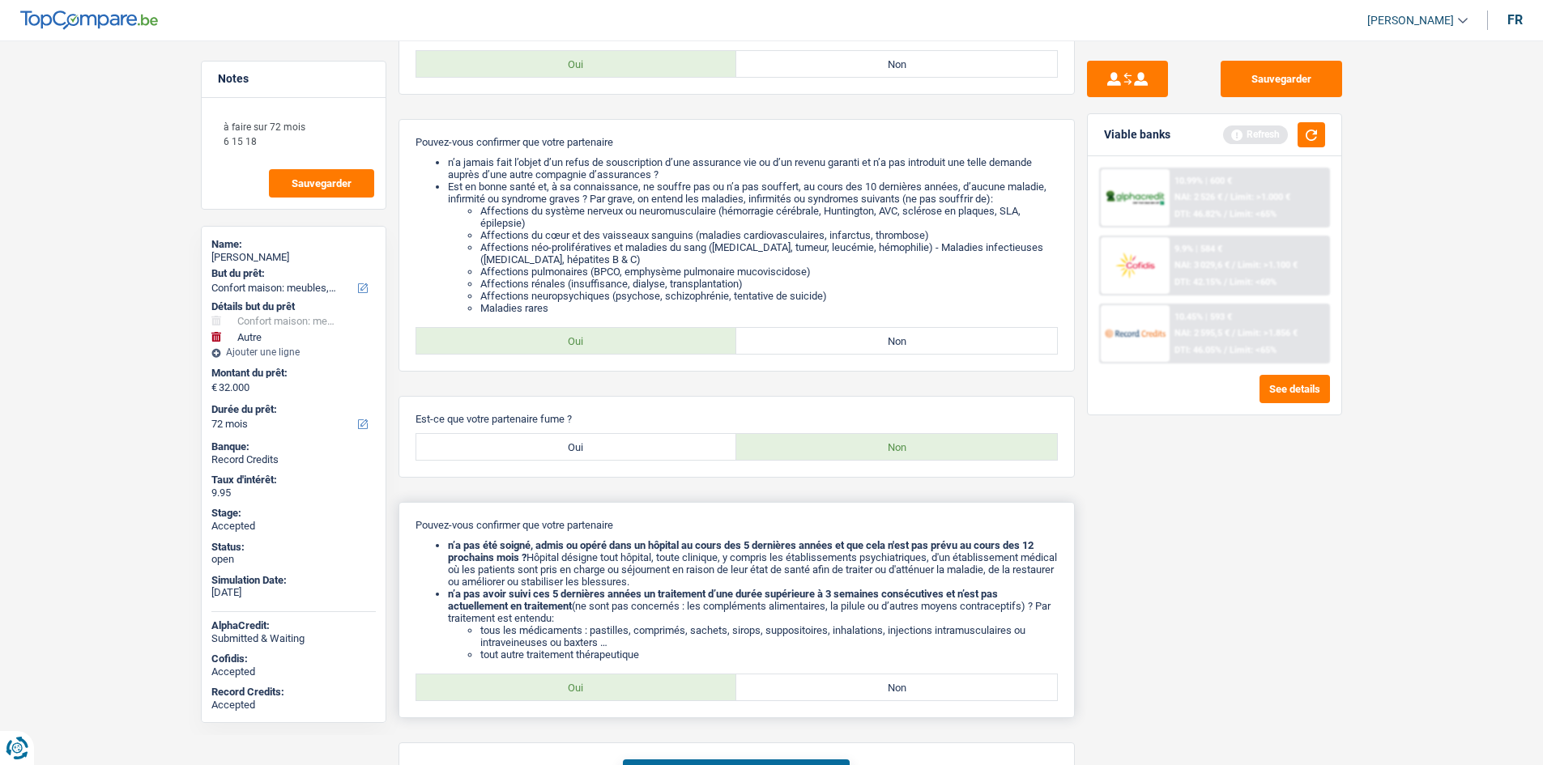
scroll to position [947, 0]
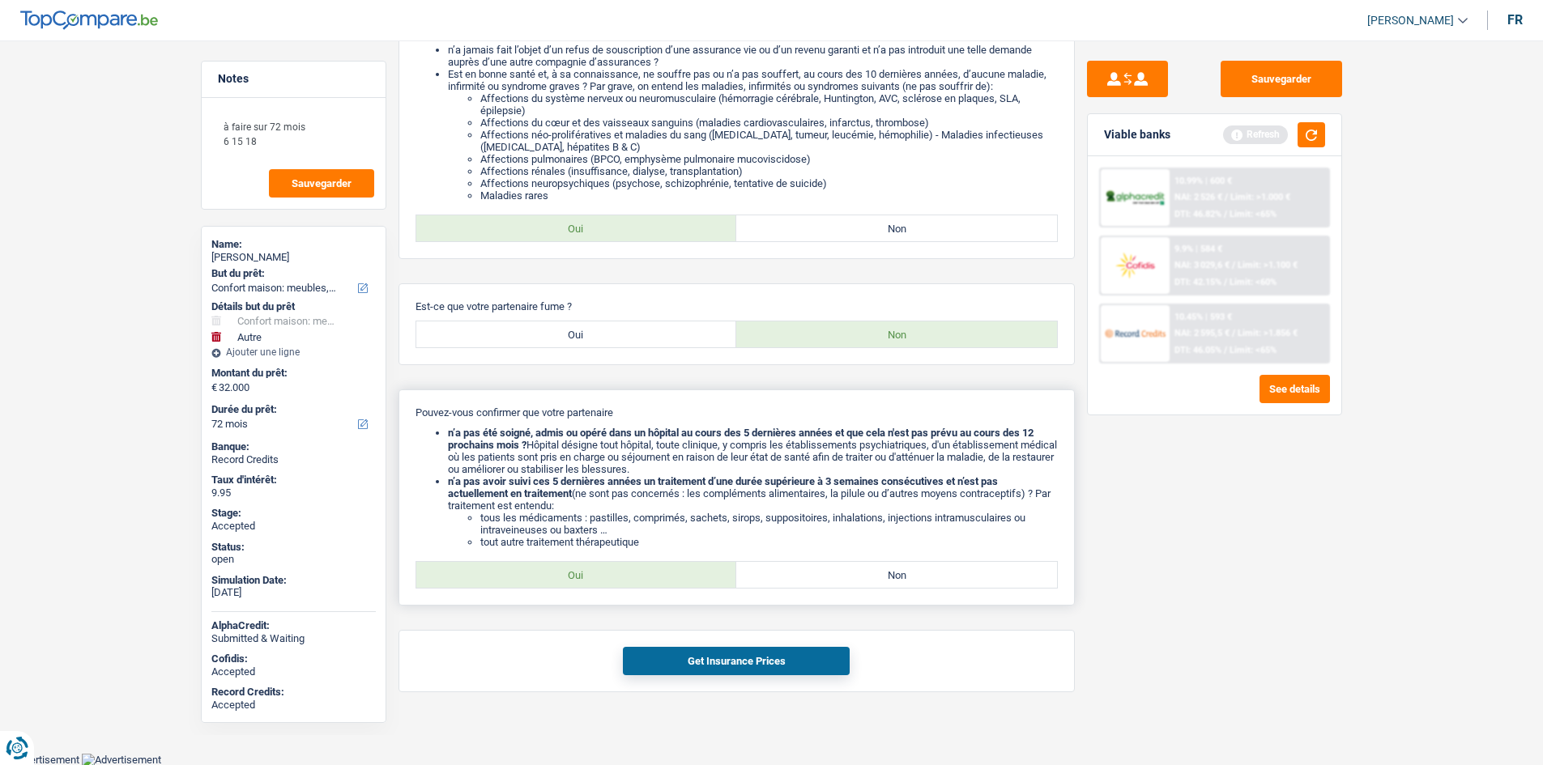
click at [600, 574] on label "Oui" at bounding box center [576, 575] width 321 height 26
click at [600, 574] on input "Oui" at bounding box center [576, 575] width 321 height 26
radio input "true"
click at [780, 665] on button "Get Insurance Prices" at bounding box center [736, 661] width 227 height 28
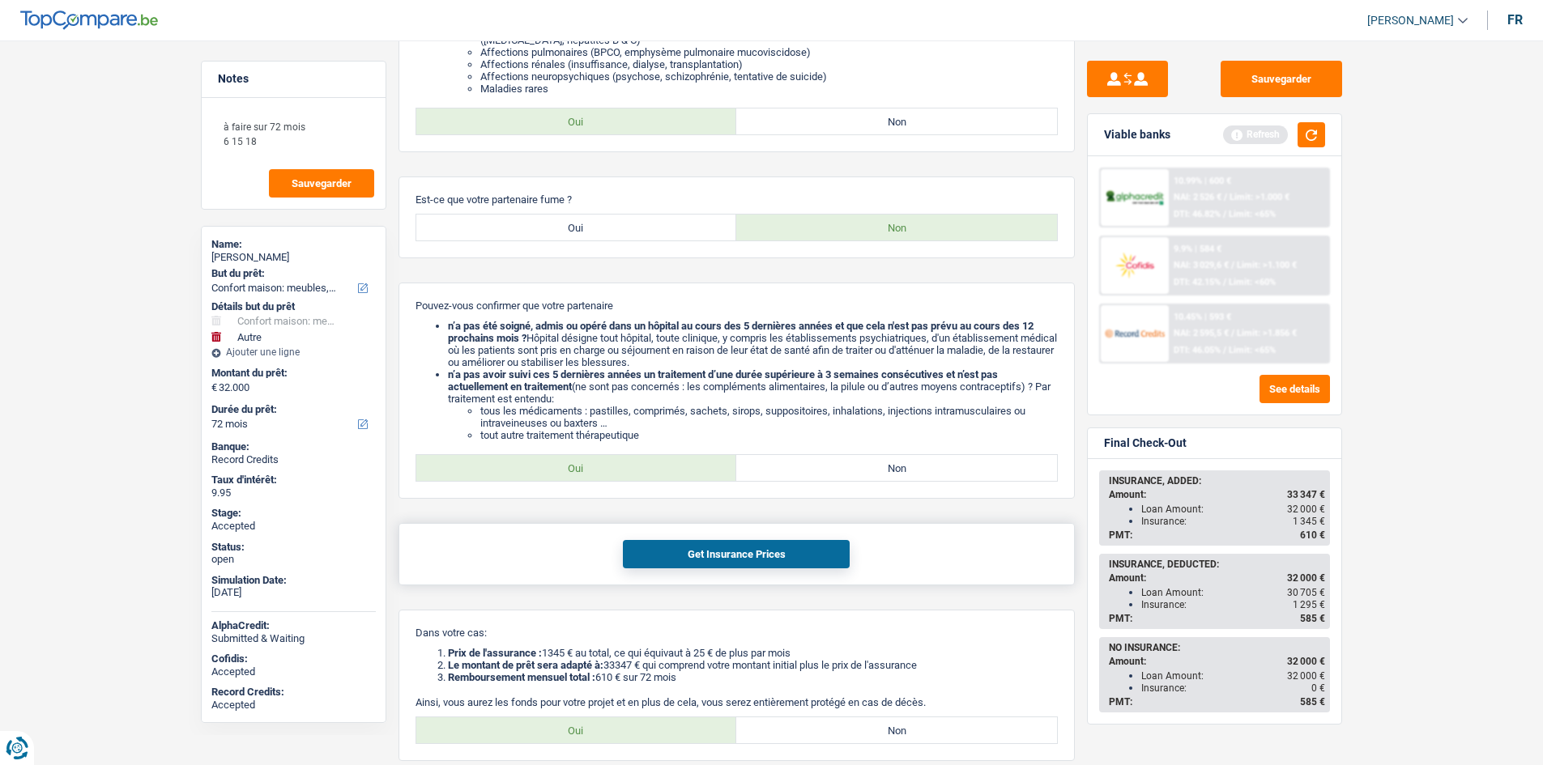
scroll to position [1181, 0]
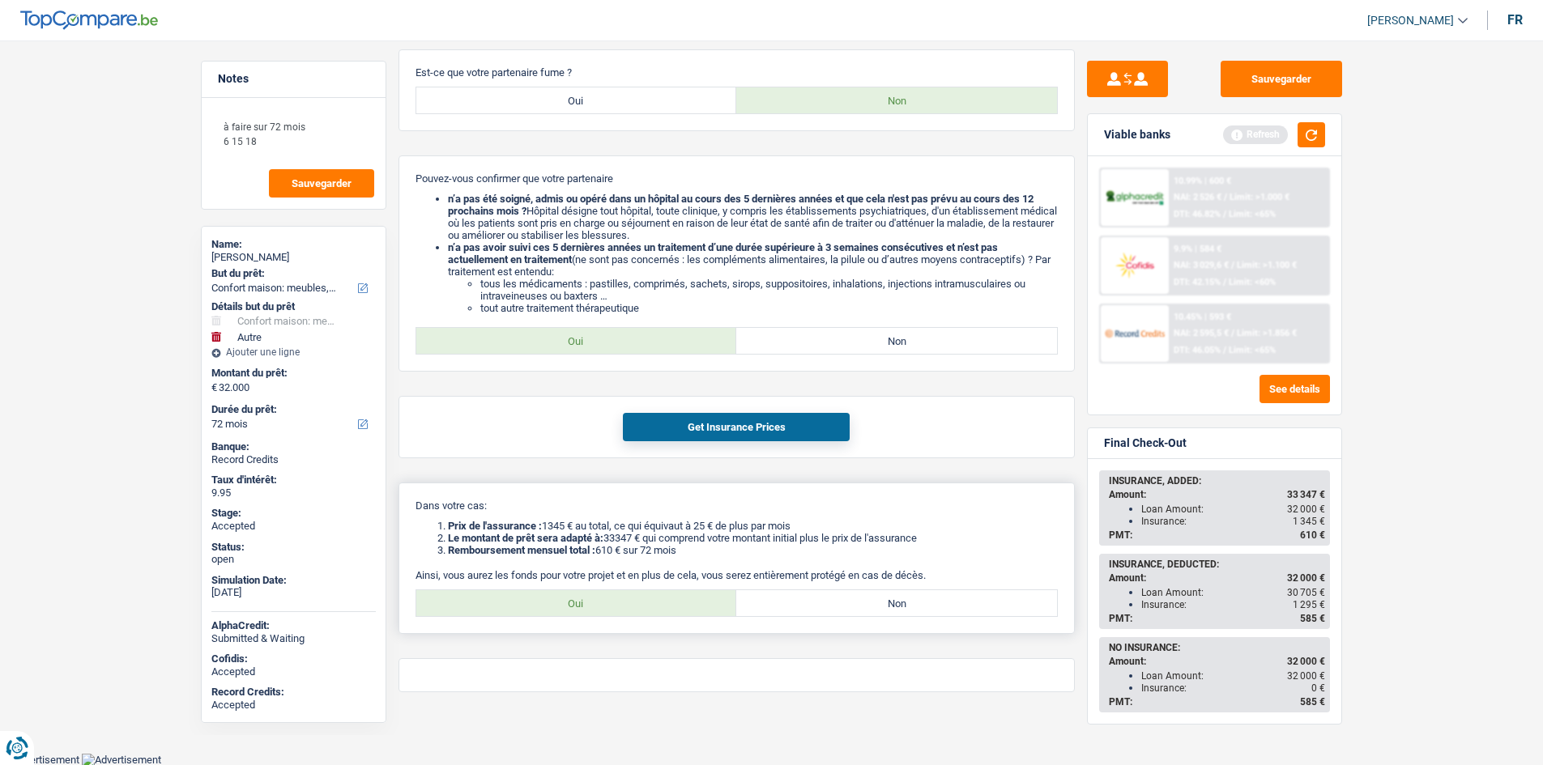
click at [626, 594] on label "Oui" at bounding box center [576, 603] width 321 height 26
click at [626, 594] on input "Oui" at bounding box center [576, 603] width 321 height 26
radio input "true"
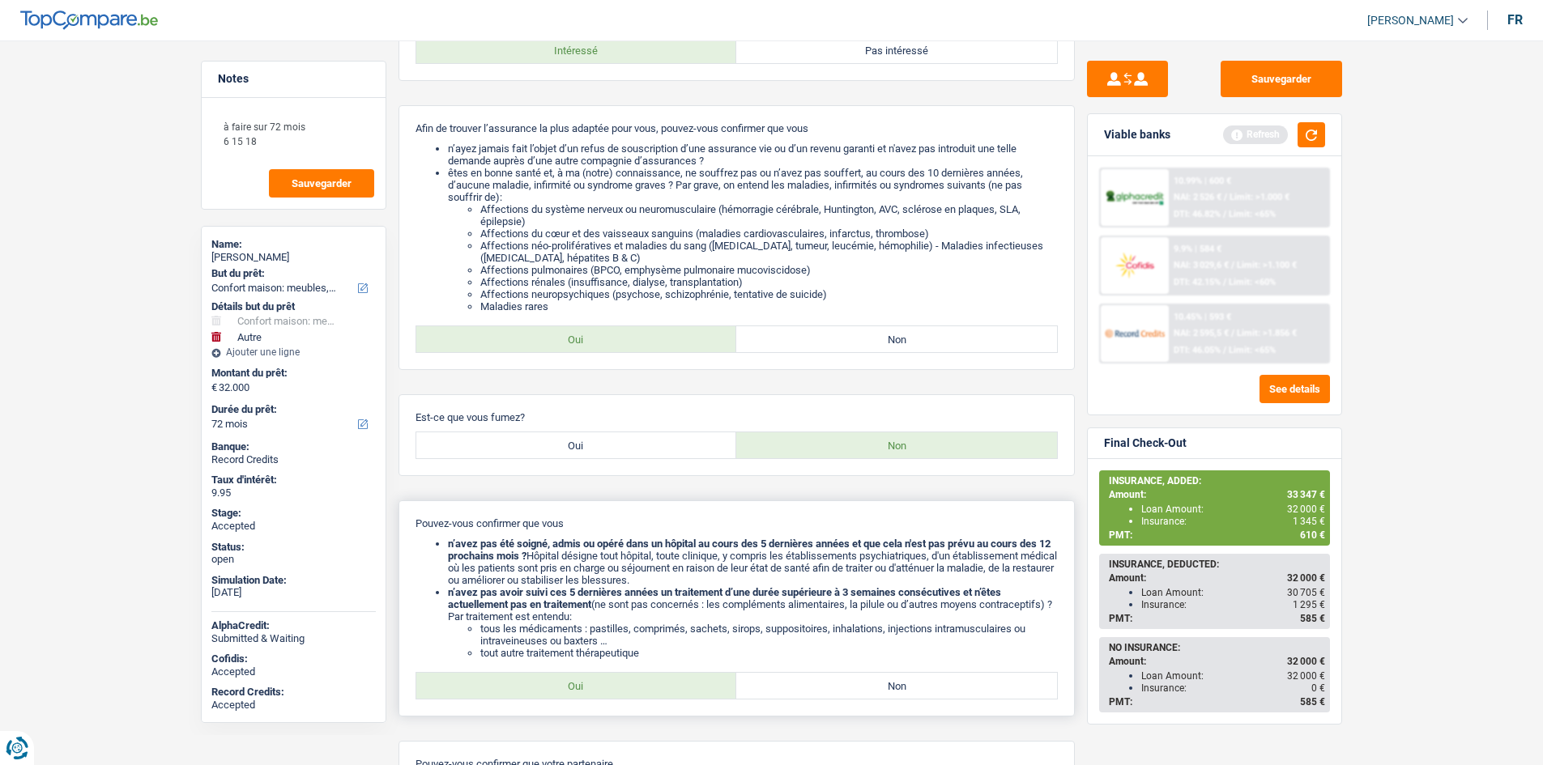
scroll to position [209, 0]
click at [629, 437] on label "Oui" at bounding box center [576, 449] width 321 height 26
click at [629, 437] on input "Oui" at bounding box center [576, 449] width 321 height 26
radio input "true"
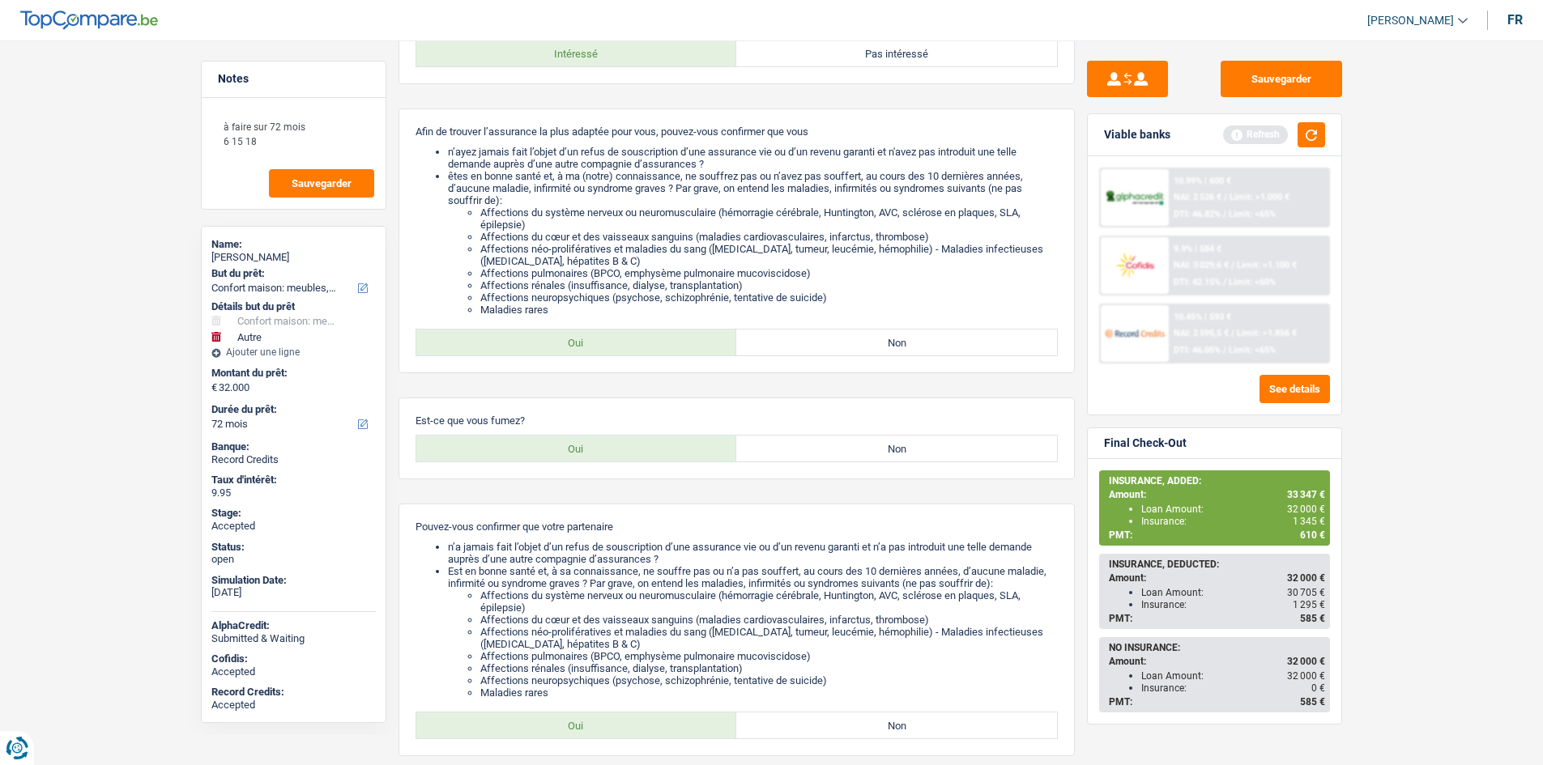
click at [1471, 361] on main "Notes à faire sur 72 mois 6 15 18 Sauvegarder Name: Adrian Covaci But du prêt: …" at bounding box center [771, 672] width 1543 height 1714
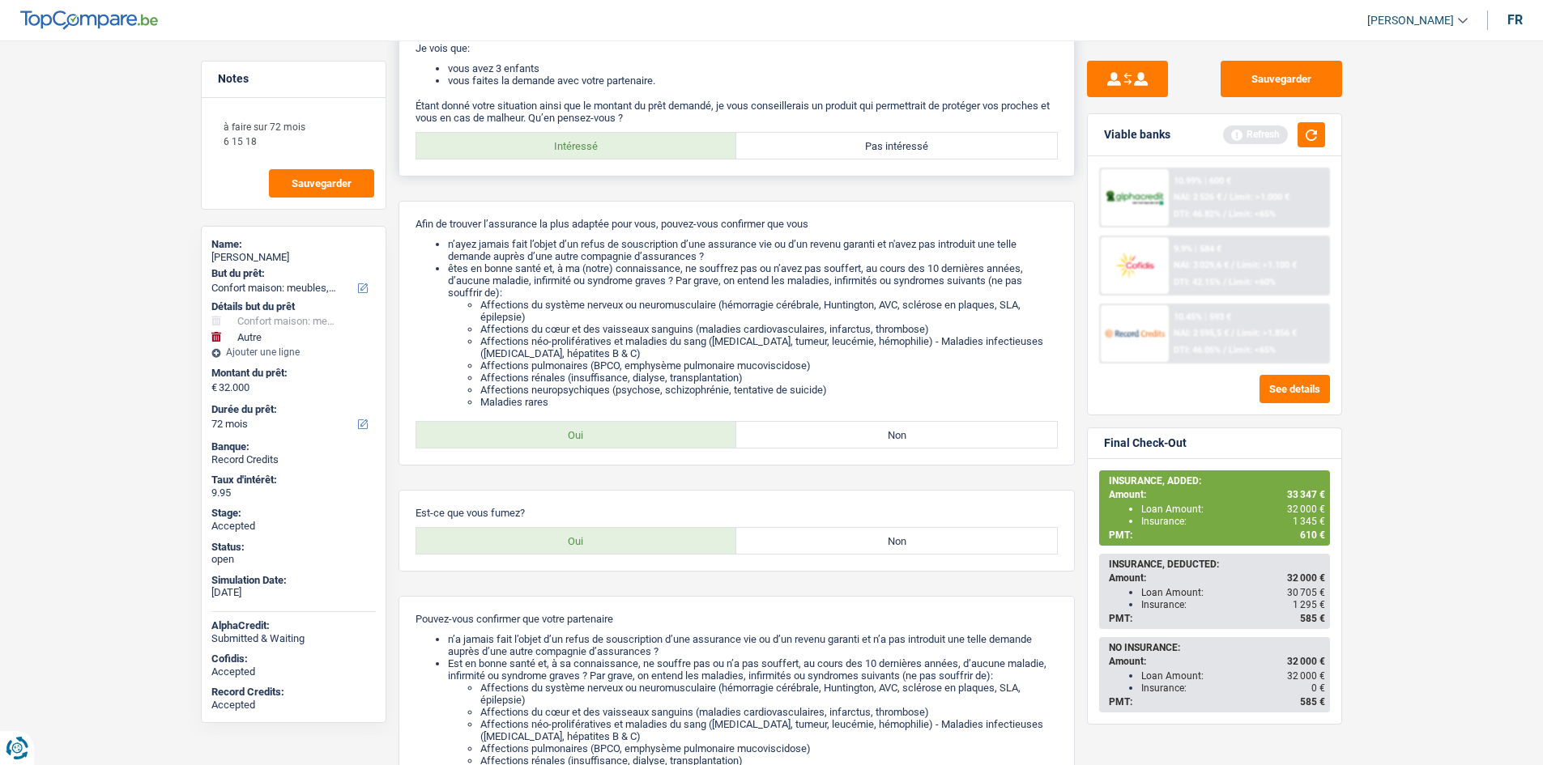
scroll to position [0, 0]
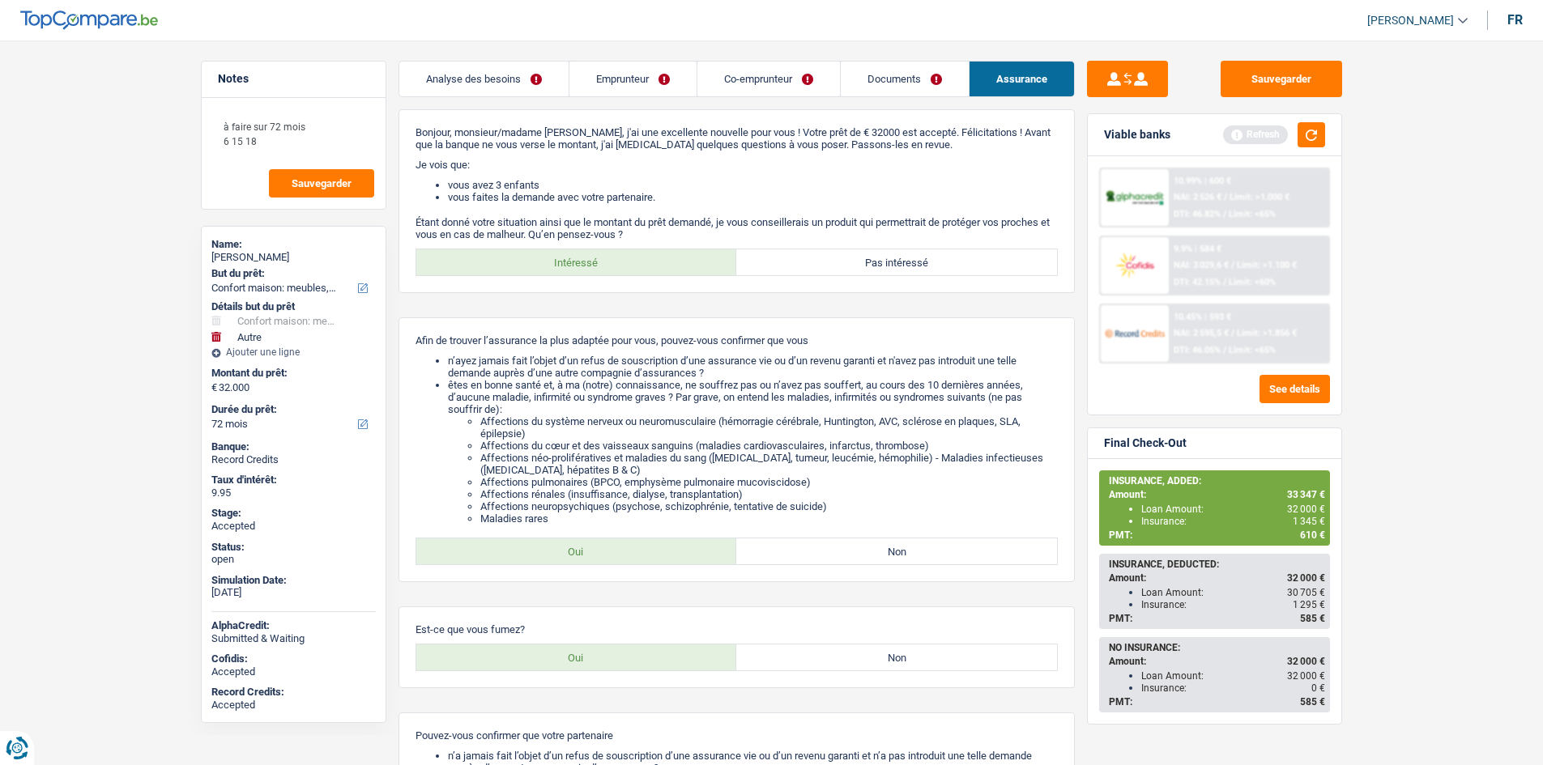
click at [462, 72] on link "Analyse des besoins" at bounding box center [483, 79] width 169 height 35
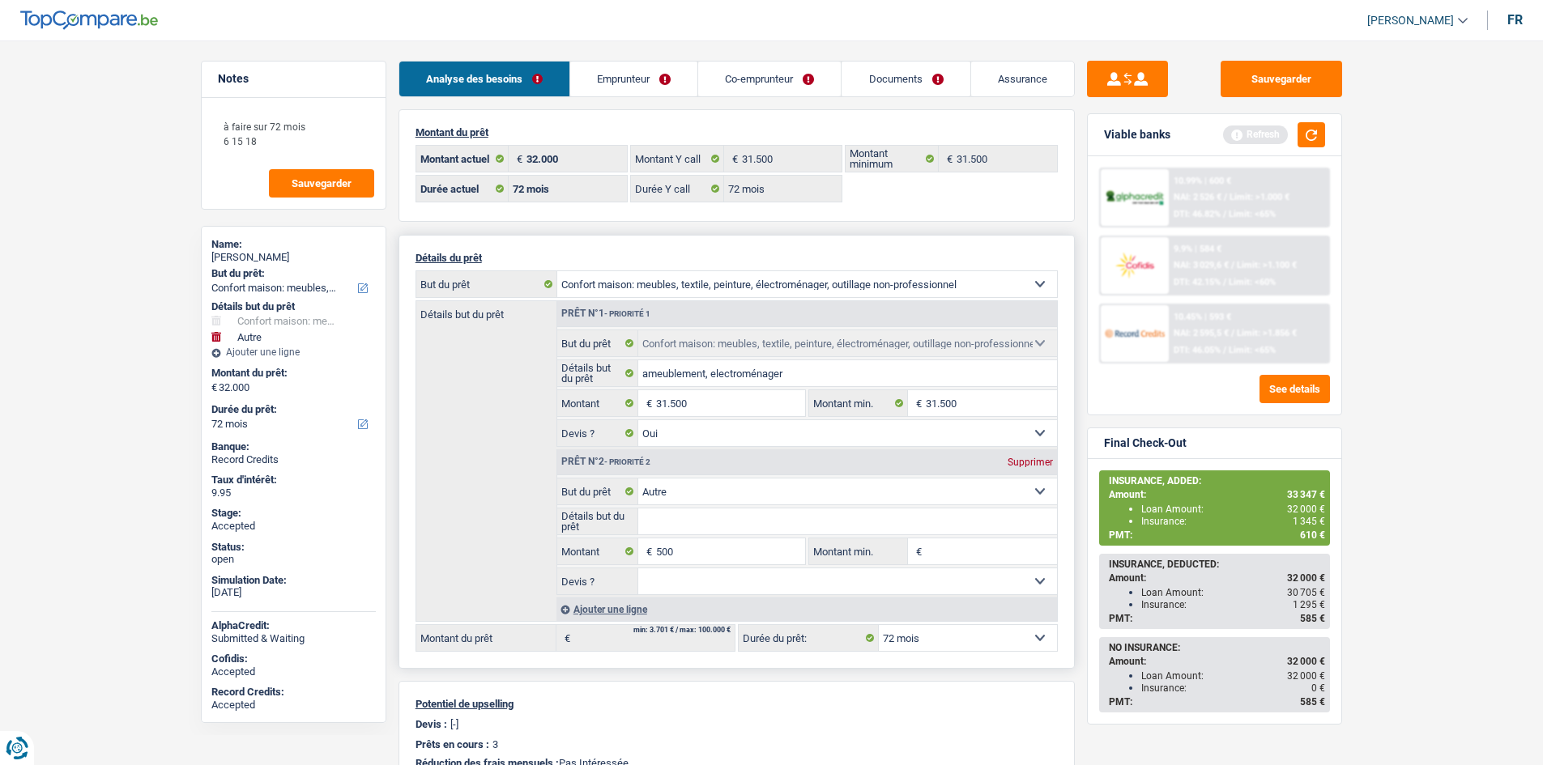
click at [1039, 468] on div "Prêt n°2 - Priorité 2 Supprimer" at bounding box center [807, 463] width 500 height 26
click at [1029, 455] on div "Prêt n°2 - Priorité 2 Supprimer" at bounding box center [807, 463] width 500 height 26
click at [1028, 458] on div "Supprimer" at bounding box center [1030, 463] width 53 height 10
type input "31.500"
select select "120"
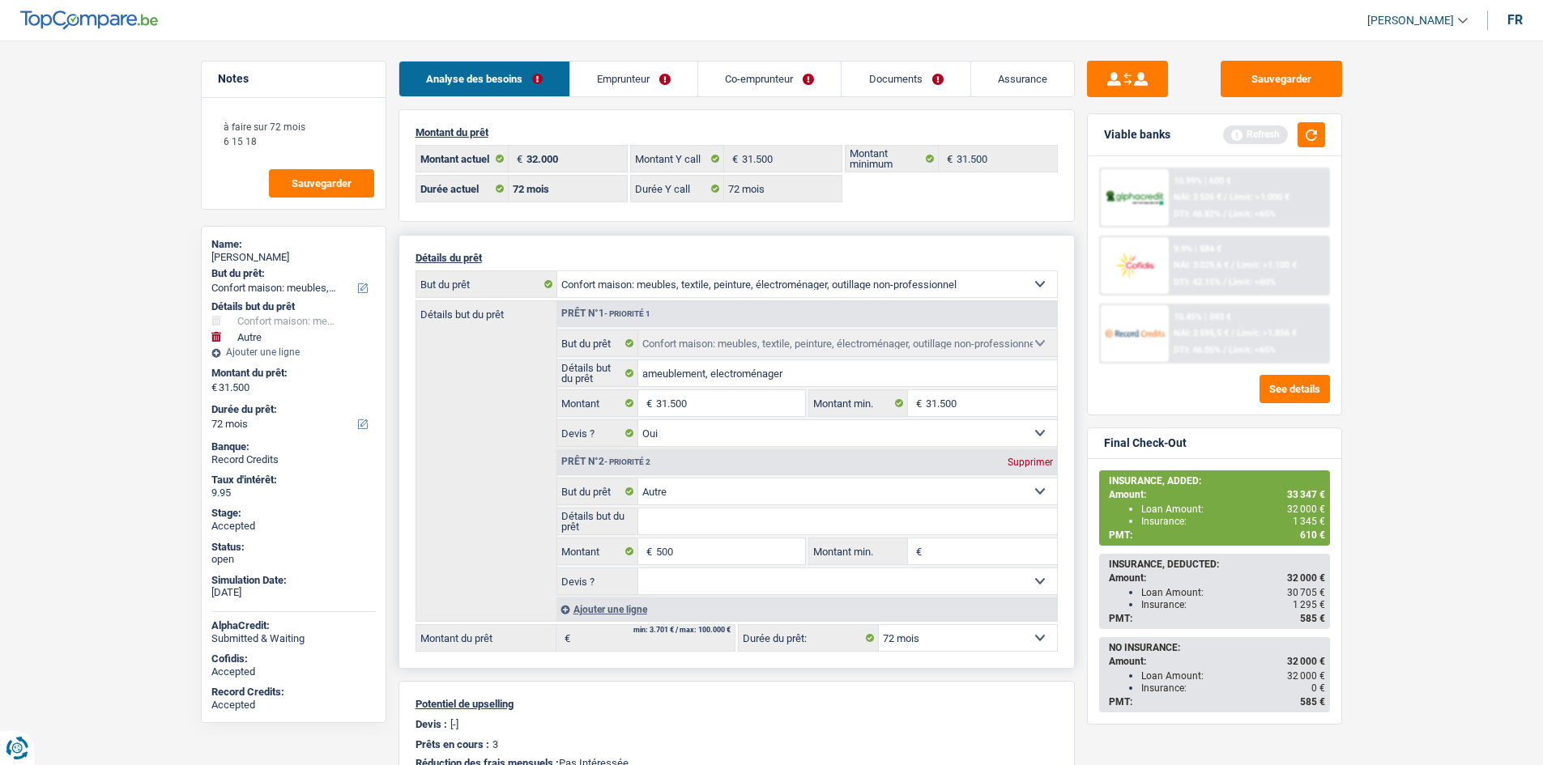
type input "31.500"
select select "120"
type input "31.500"
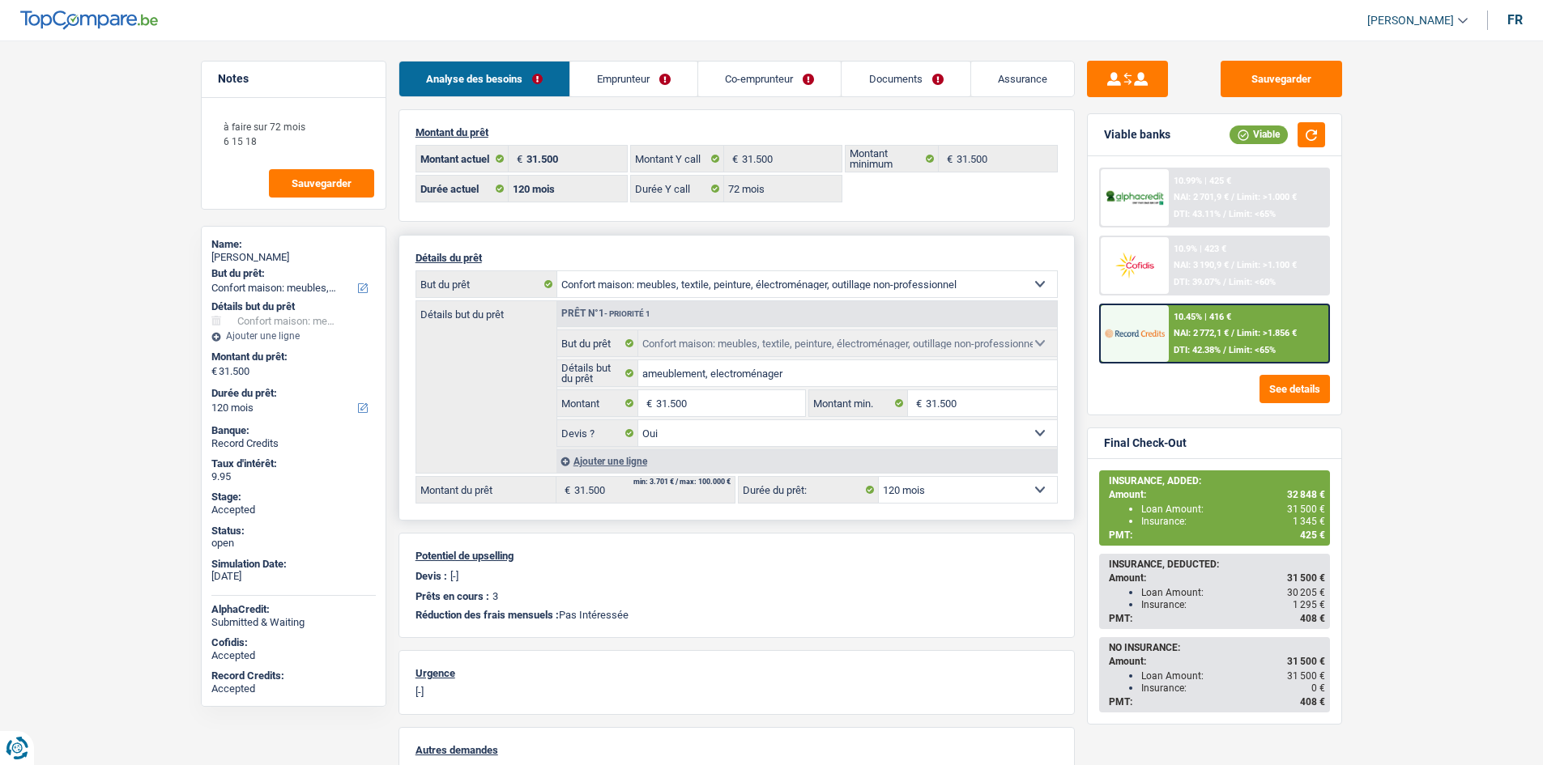
click at [1395, 454] on main "Notes à faire sur 72 mois 6 15 18 Sauvegarder Name: Adrian Covaci But du prêt: …" at bounding box center [771, 510] width 1543 height 973
click at [954, 495] on select "12 mois 18 mois 24 mois 30 mois 36 mois 42 mois 48 mois 60 mois 72 mois 84 mois…" at bounding box center [968, 490] width 178 height 26
select select "72"
click at [879, 477] on select "12 mois 18 mois 24 mois 30 mois 36 mois 42 mois 48 mois 60 mois 72 mois 84 mois…" at bounding box center [968, 490] width 178 height 26
select select "72"
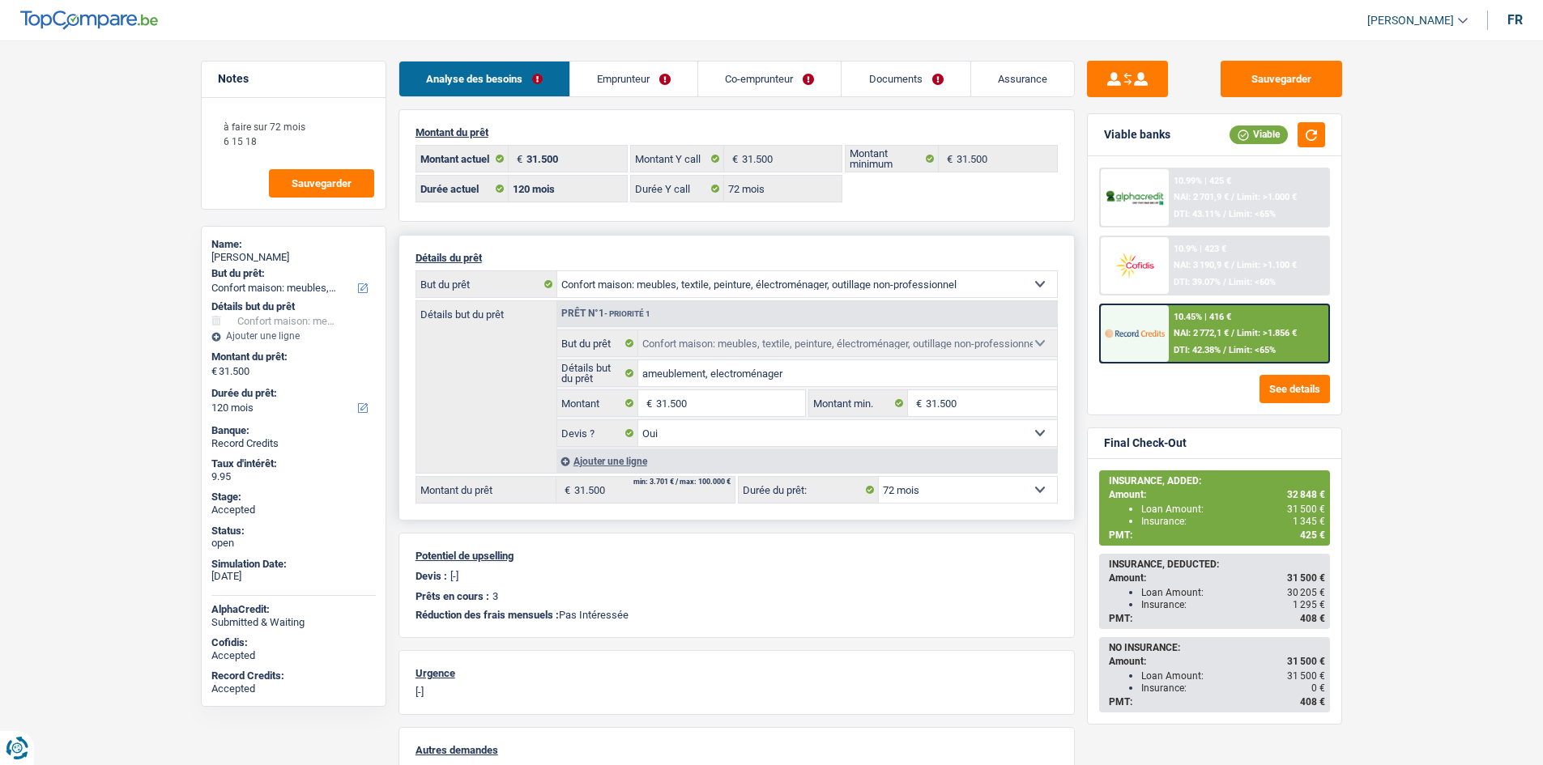
select select "72"
click at [1391, 464] on main "Notes à faire sur 72 mois 6 15 18 Sauvegarder Name: Adrian Covaci But du prêt: …" at bounding box center [771, 510] width 1543 height 973
click at [687, 74] on link "Emprunteur" at bounding box center [633, 79] width 127 height 35
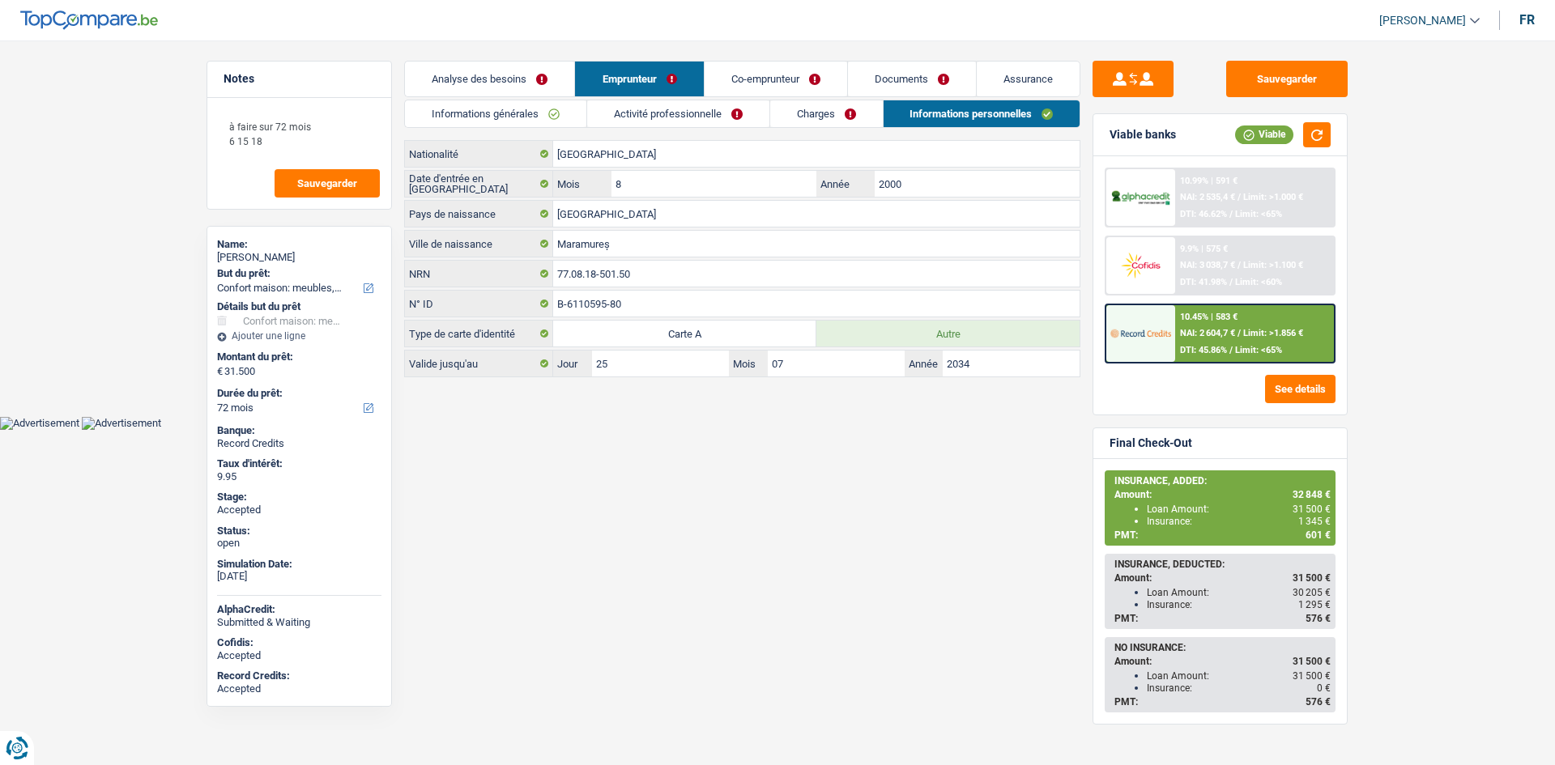
click at [863, 112] on link "Charges" at bounding box center [826, 113] width 113 height 27
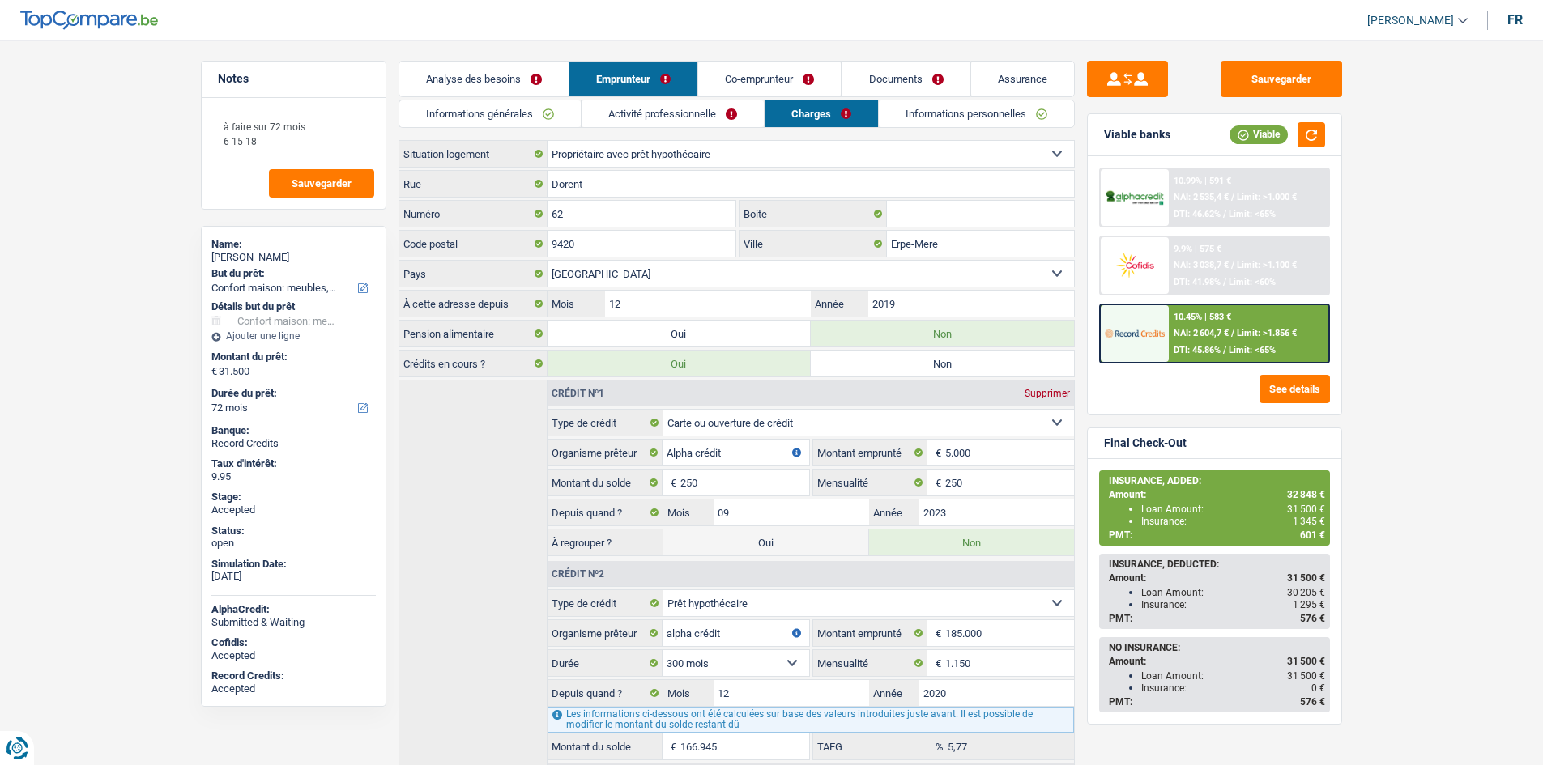
click at [932, 114] on link "Informations personnelles" at bounding box center [976, 113] width 195 height 27
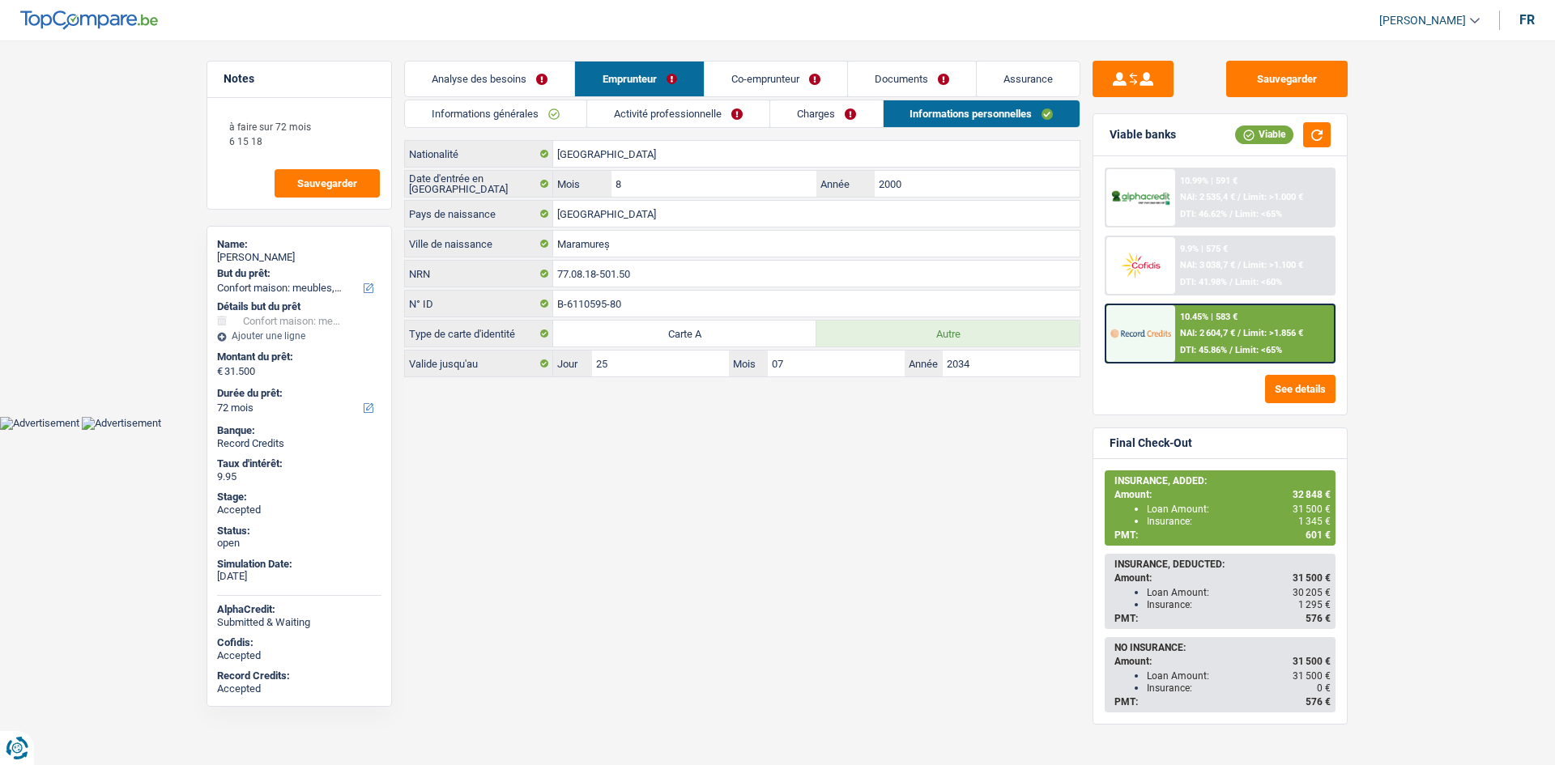
click at [800, 79] on link "Co-emprunteur" at bounding box center [776, 79] width 143 height 35
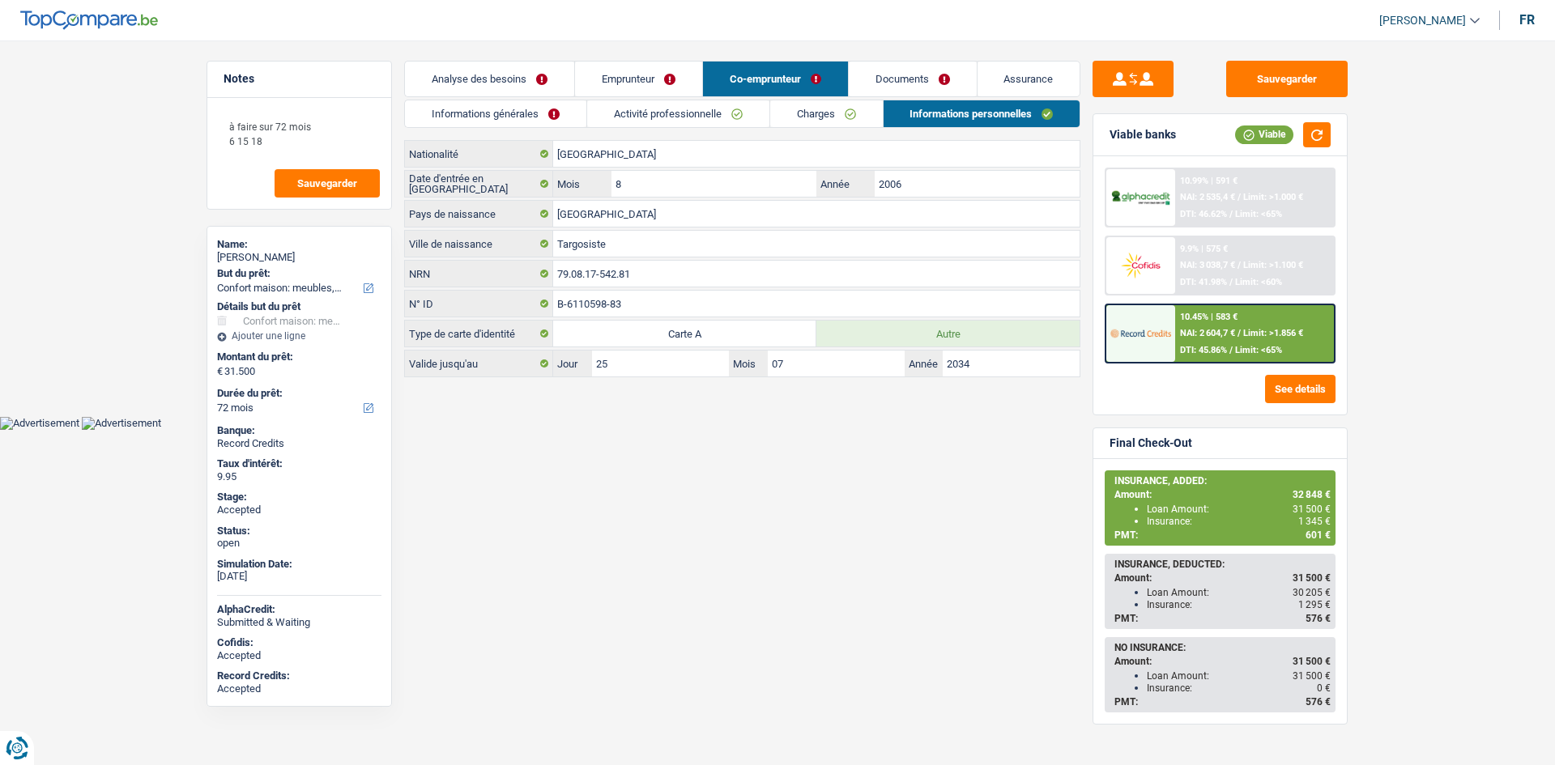
click at [1231, 330] on span "NAI: 2 604,7 €" at bounding box center [1207, 333] width 55 height 11
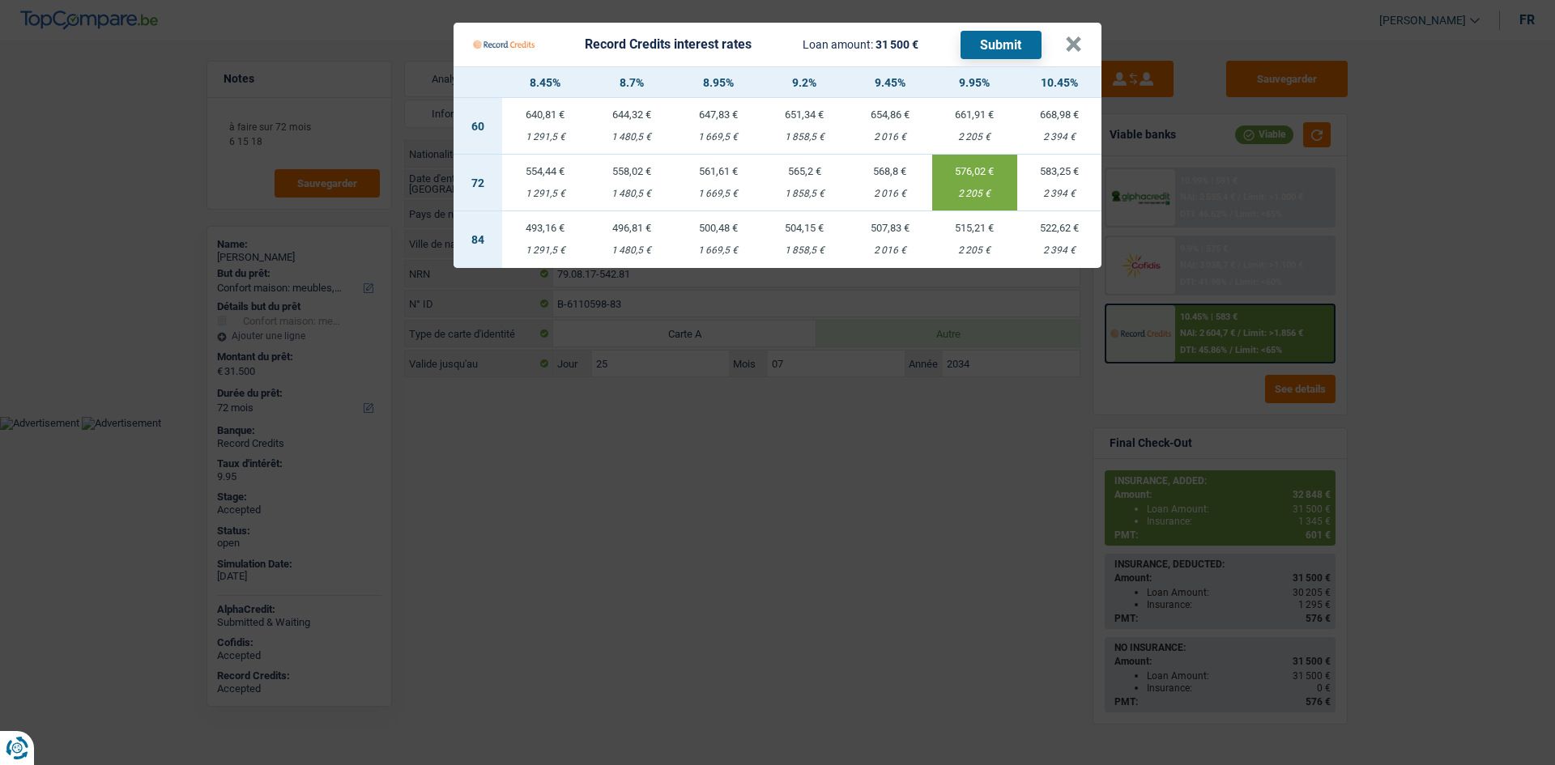
click at [703, 586] on Credits "Record Credits interest rates Loan amount: 31 500 € Submit × 8.45% 8.7% 8.95% 9…" at bounding box center [777, 382] width 1555 height 765
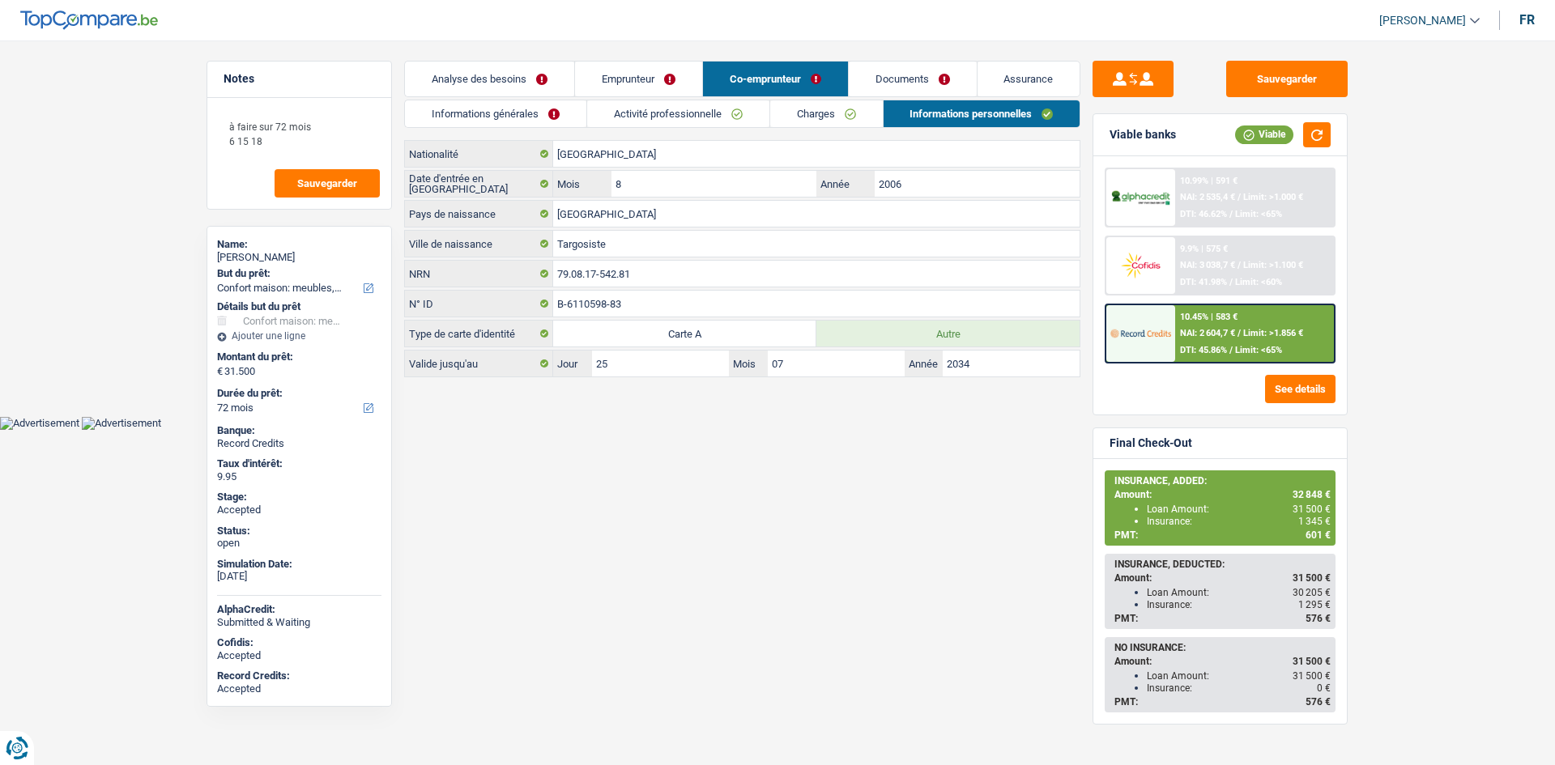
click at [667, 75] on link "Emprunteur" at bounding box center [638, 79] width 127 height 35
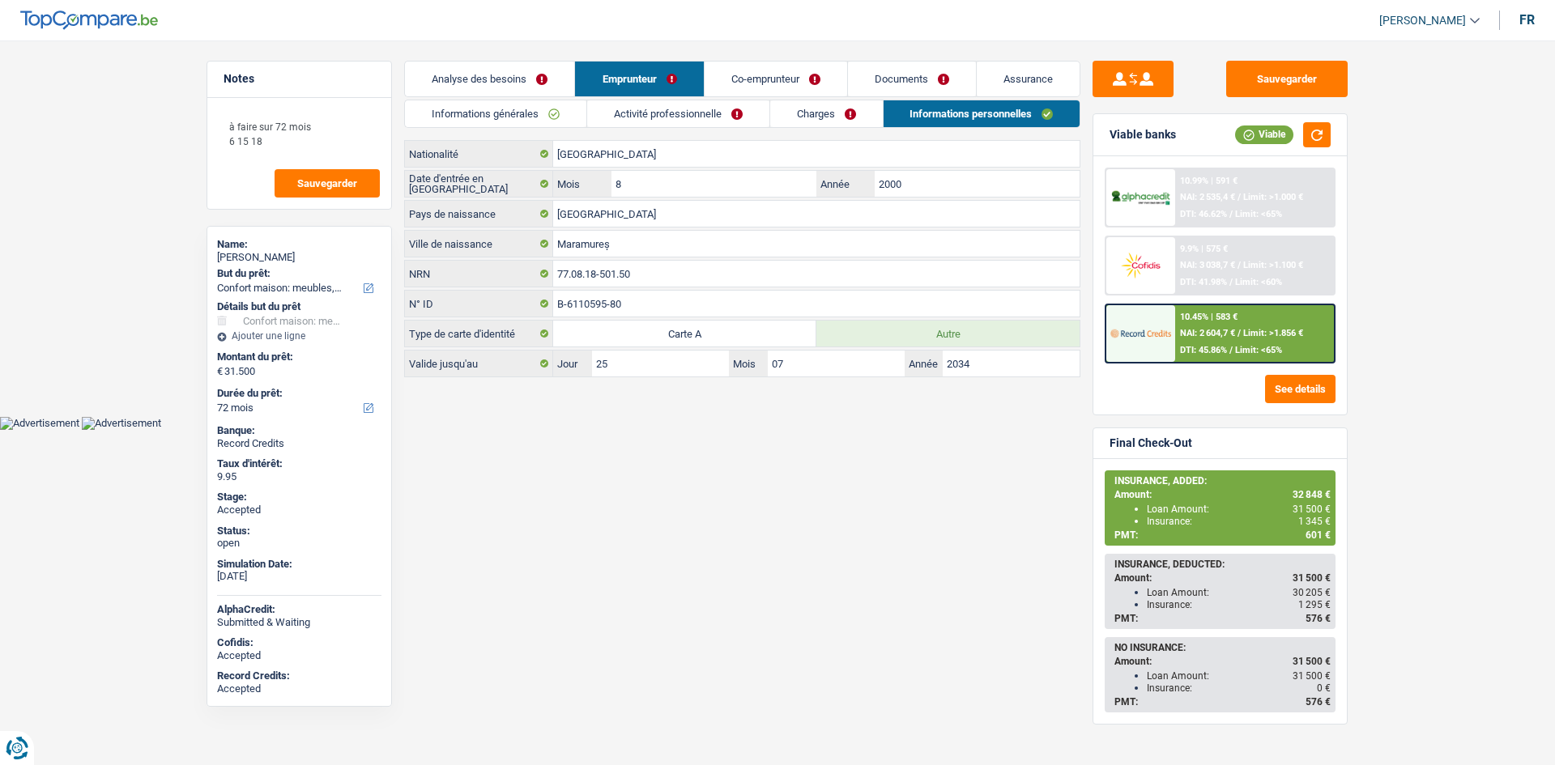
click at [818, 117] on link "Charges" at bounding box center [826, 113] width 113 height 27
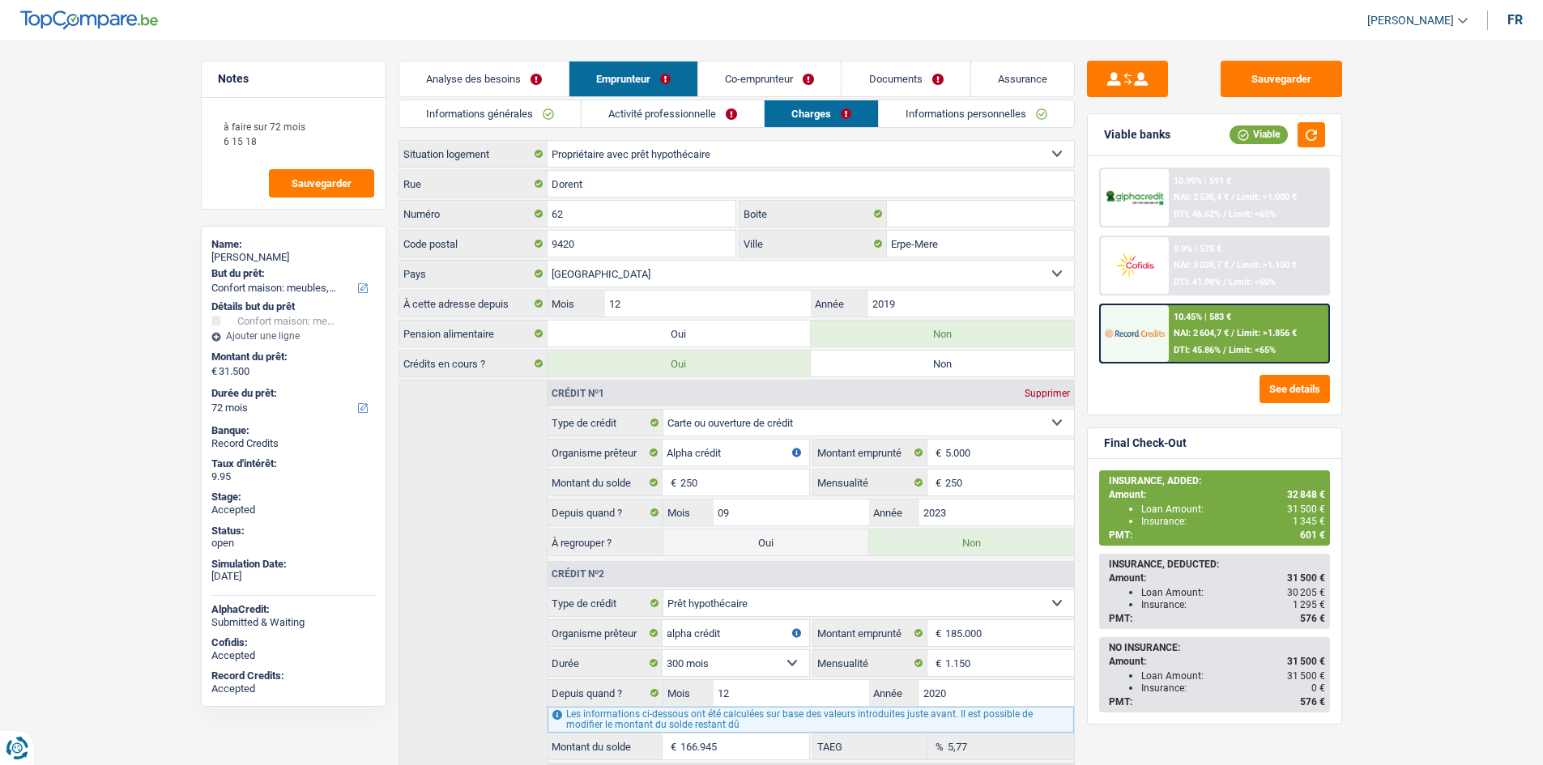
click at [513, 66] on link "Analyse des besoins" at bounding box center [483, 79] width 169 height 35
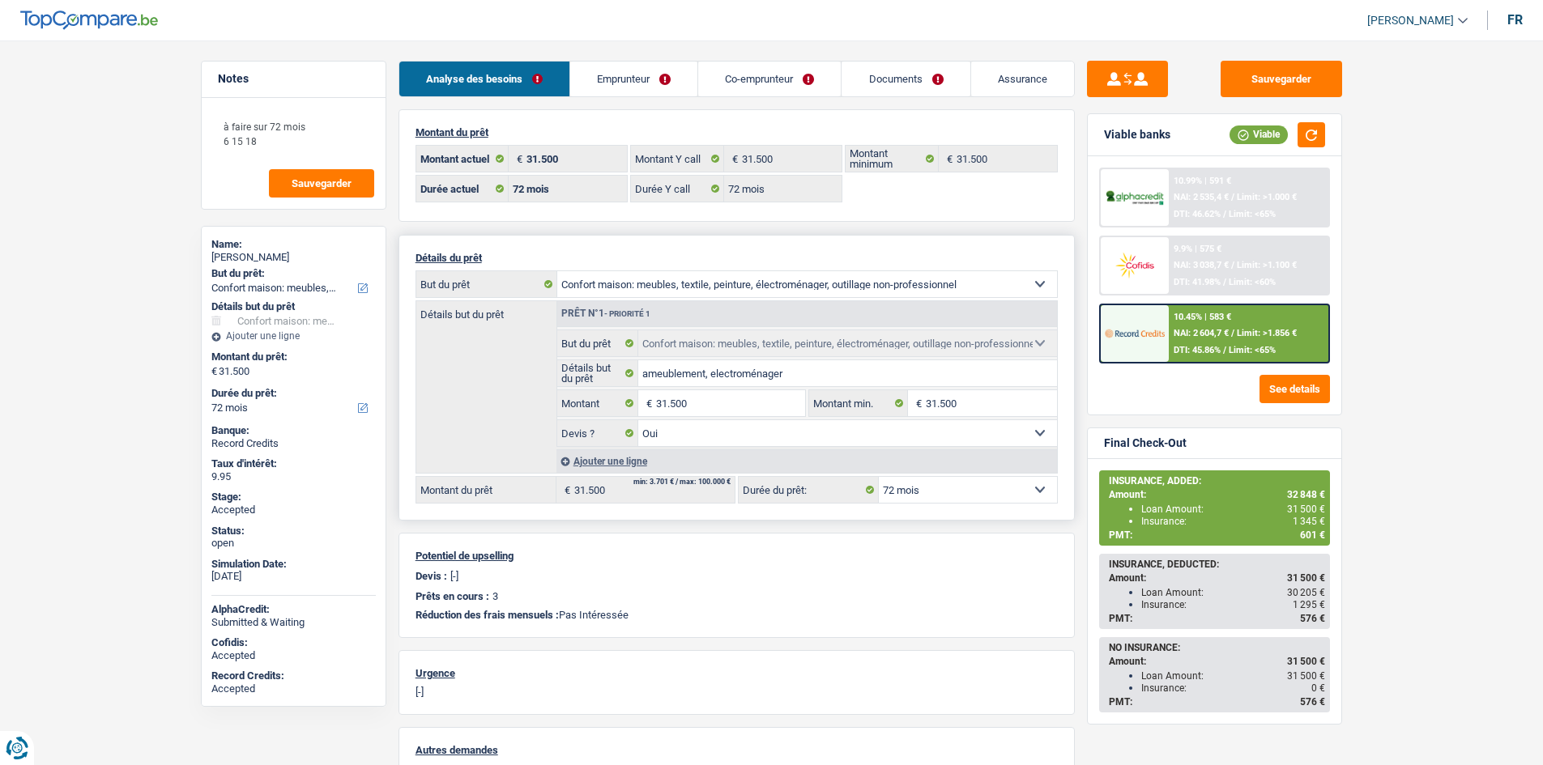
click at [961, 496] on select "12 mois 18 mois 24 mois 30 mois 36 mois 42 mois 48 mois 60 mois 72 mois 84 mois…" at bounding box center [968, 490] width 178 height 26
select select "120"
click at [879, 477] on select "12 mois 18 mois 24 mois 30 mois 36 mois 42 mois 48 mois 60 mois 72 mois 84 mois…" at bounding box center [968, 490] width 178 height 26
select select "120"
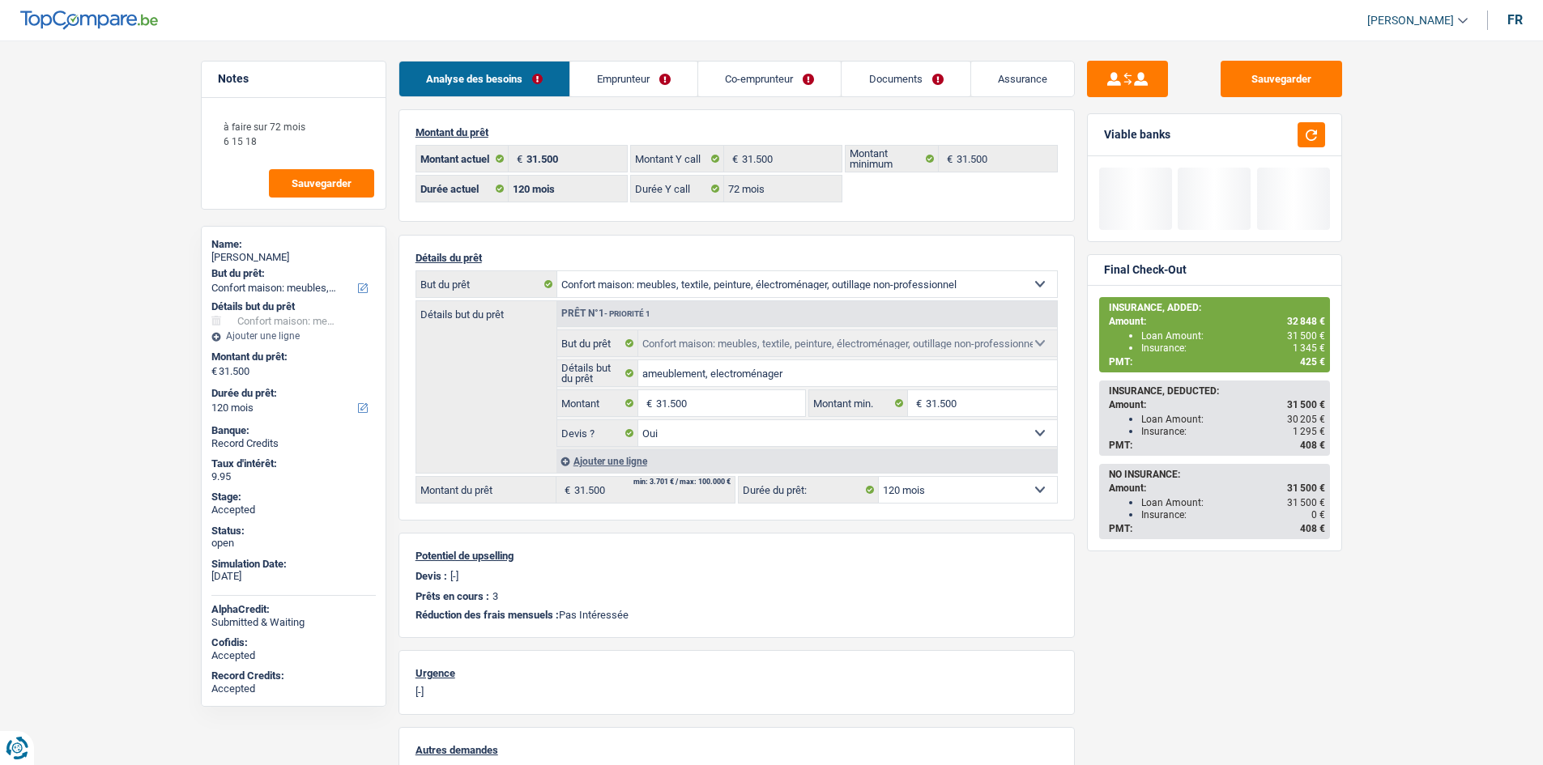
click at [666, 57] on main "Notes à faire sur 72 mois 6 15 18 Sauvegarder Name: Adrian Covaci But du prêt: …" at bounding box center [771, 510] width 1543 height 973
click at [687, 78] on link "Emprunteur" at bounding box center [633, 79] width 127 height 35
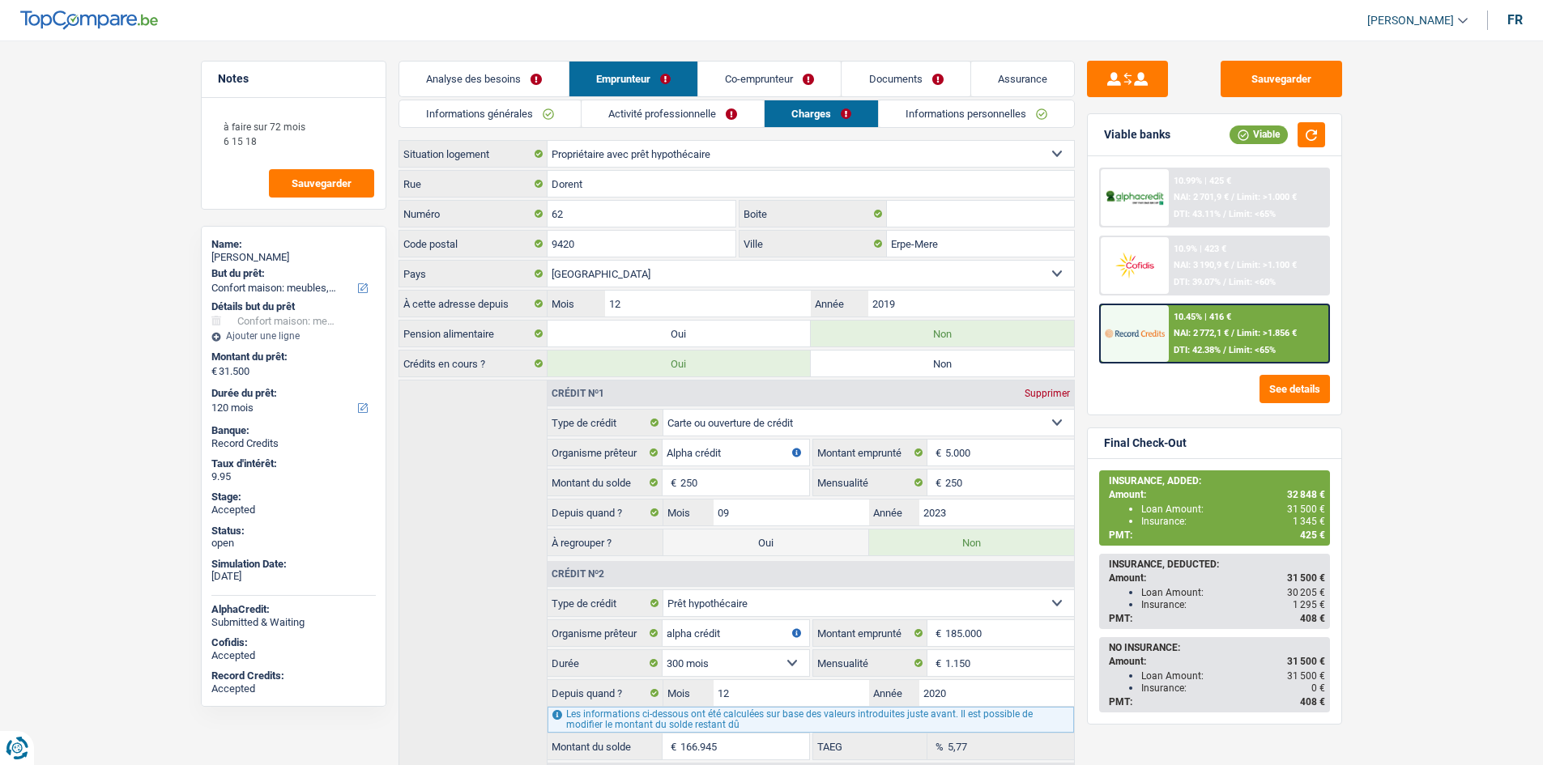
click at [502, 83] on link "Analyse des besoins" at bounding box center [483, 79] width 169 height 35
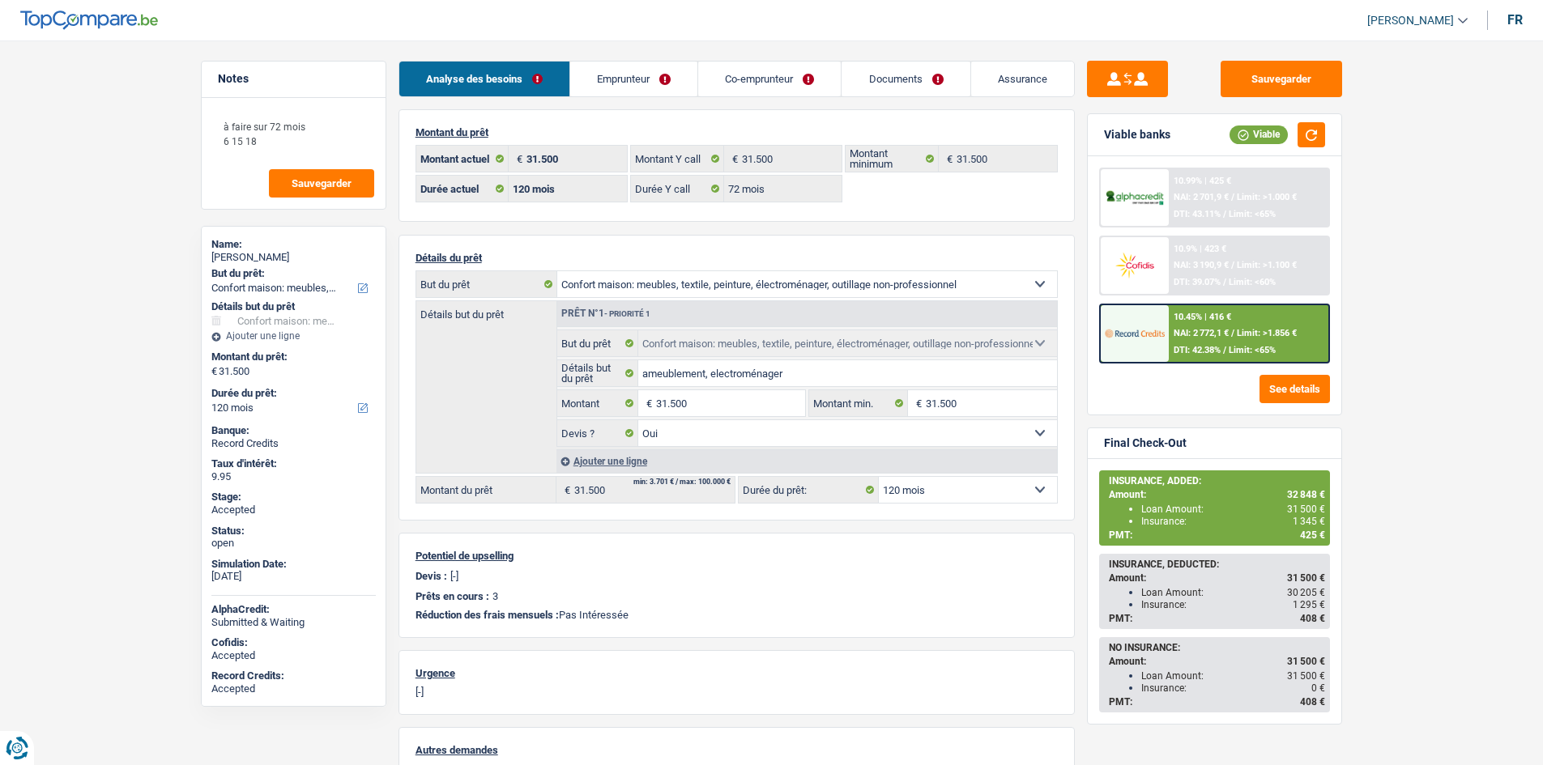
click at [1175, 310] on div "10.45% | 416 € NAI: 2 772,1 € / Limit: >1.856 € DTI: 42.38% / Limit: <65%" at bounding box center [1249, 333] width 160 height 57
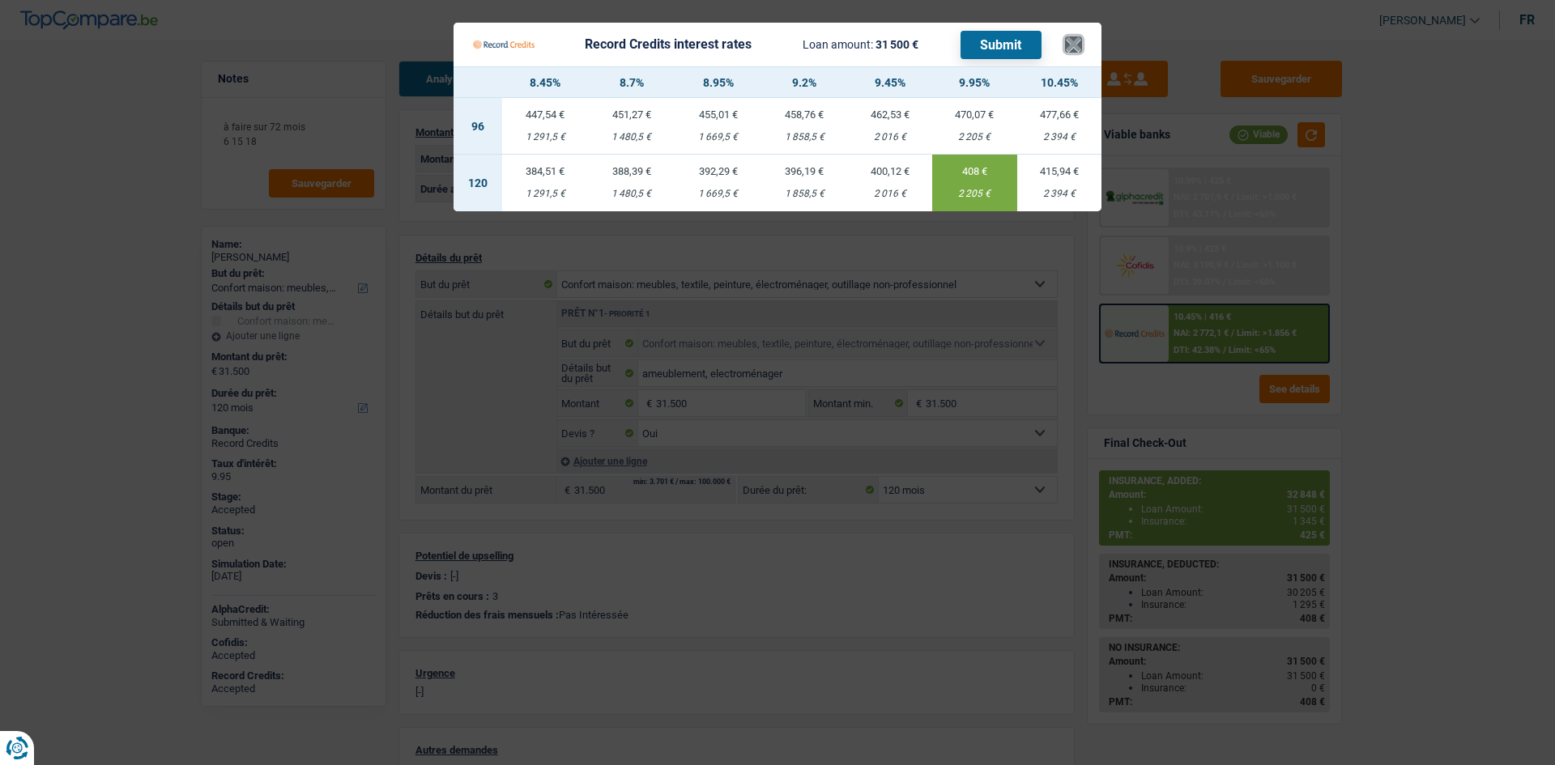
click at [1079, 42] on button "×" at bounding box center [1073, 44] width 17 height 16
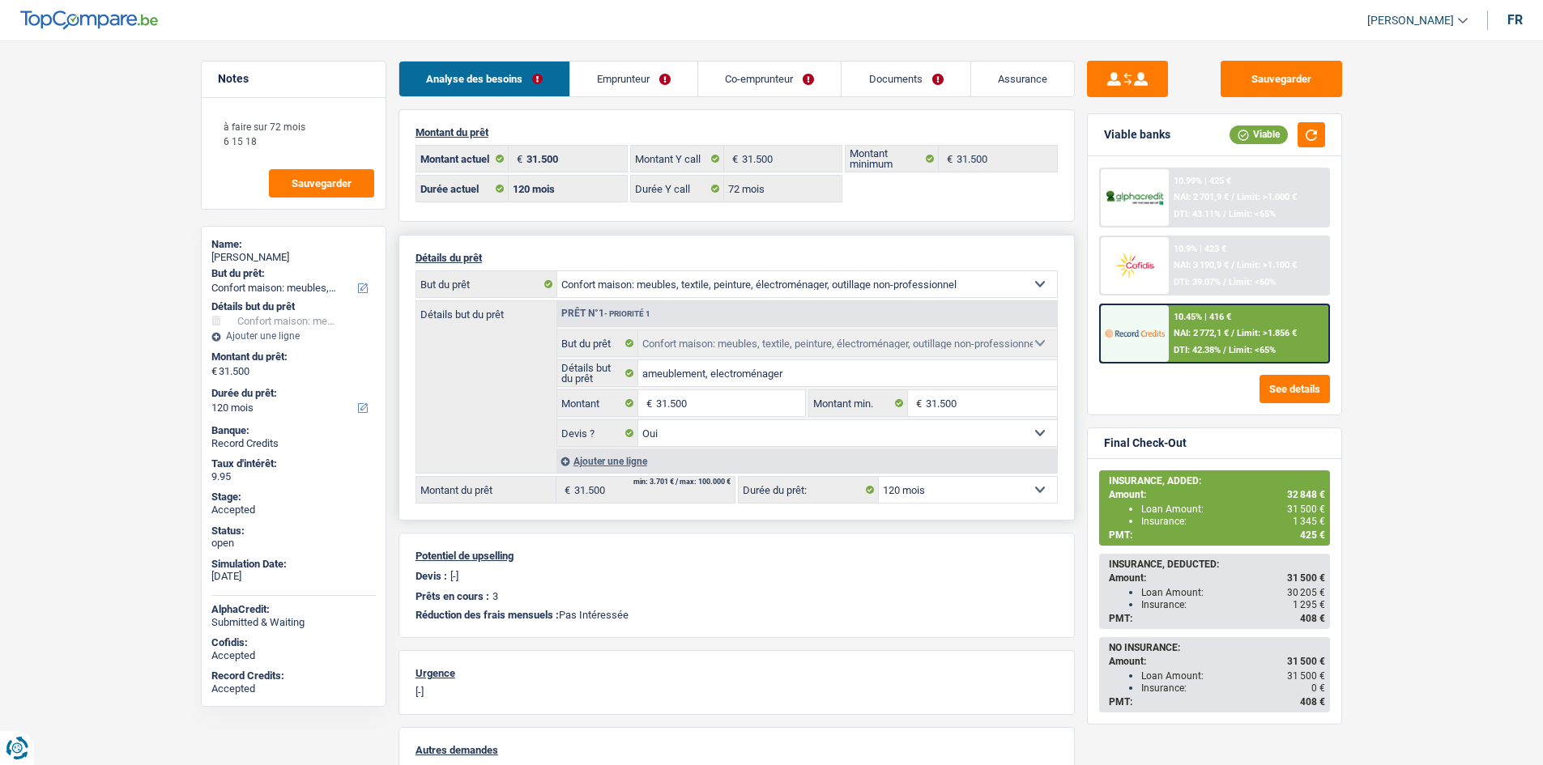
click at [936, 496] on select "12 mois 18 mois 24 mois 30 mois 36 mois 42 mois 48 mois 60 mois 72 mois 84 mois…" at bounding box center [968, 490] width 178 height 26
select select "72"
click at [879, 477] on select "12 mois 18 mois 24 mois 30 mois 36 mois 42 mois 48 mois 60 mois 72 mois 84 mois…" at bounding box center [968, 490] width 178 height 26
select select "72"
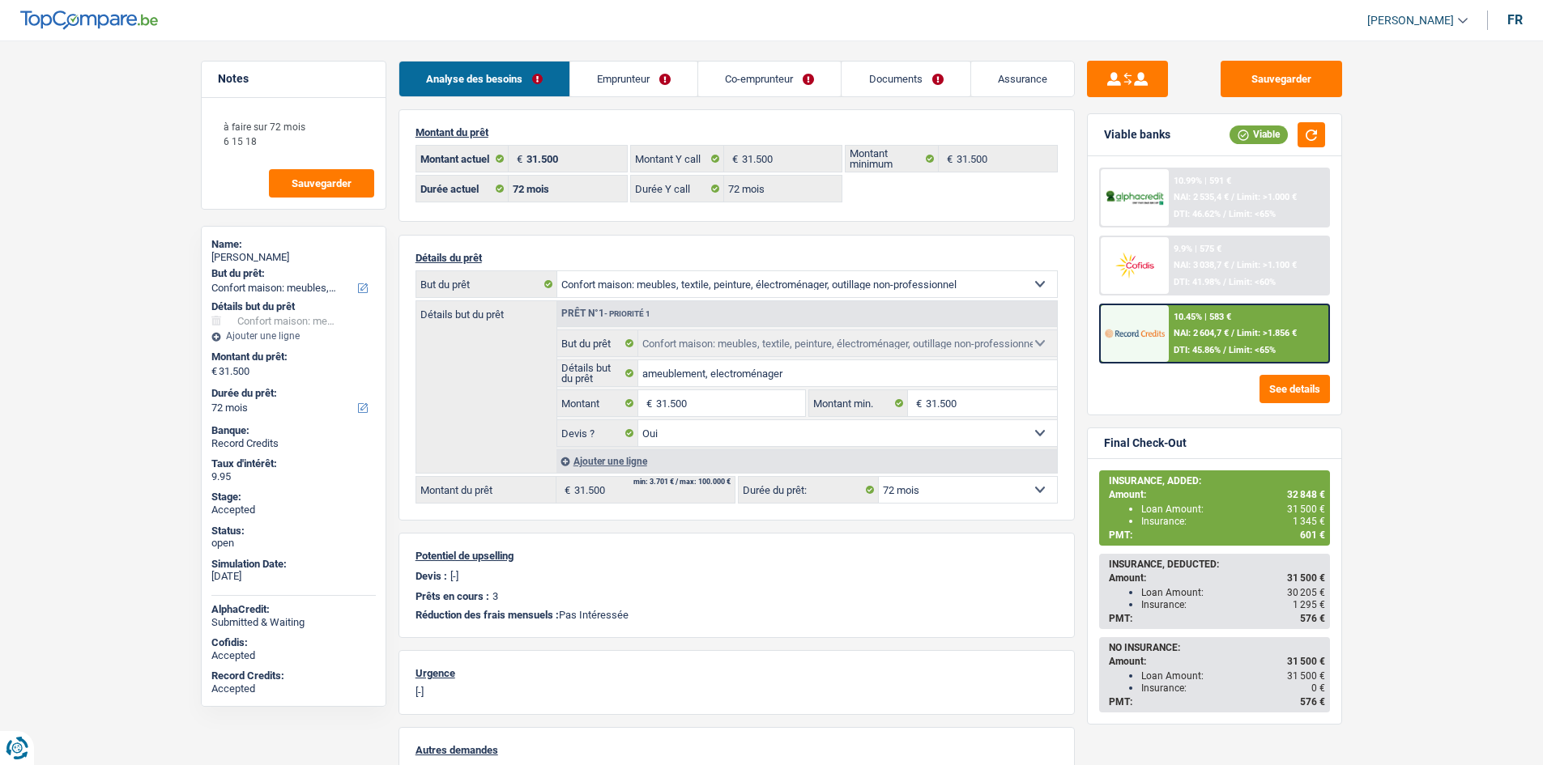
click at [1392, 362] on main "Notes à faire sur 72 mois 6 15 18 Sauvegarder Name: Adrian Covaci But du prêt: …" at bounding box center [771, 510] width 1543 height 973
click at [161, 310] on main "Notes à faire sur 72 mois 6 15 18 Sauvegarder Name: Adrian Covaci But du prêt: …" at bounding box center [771, 510] width 1543 height 973
click at [884, 83] on link "Documents" at bounding box center [906, 79] width 128 height 35
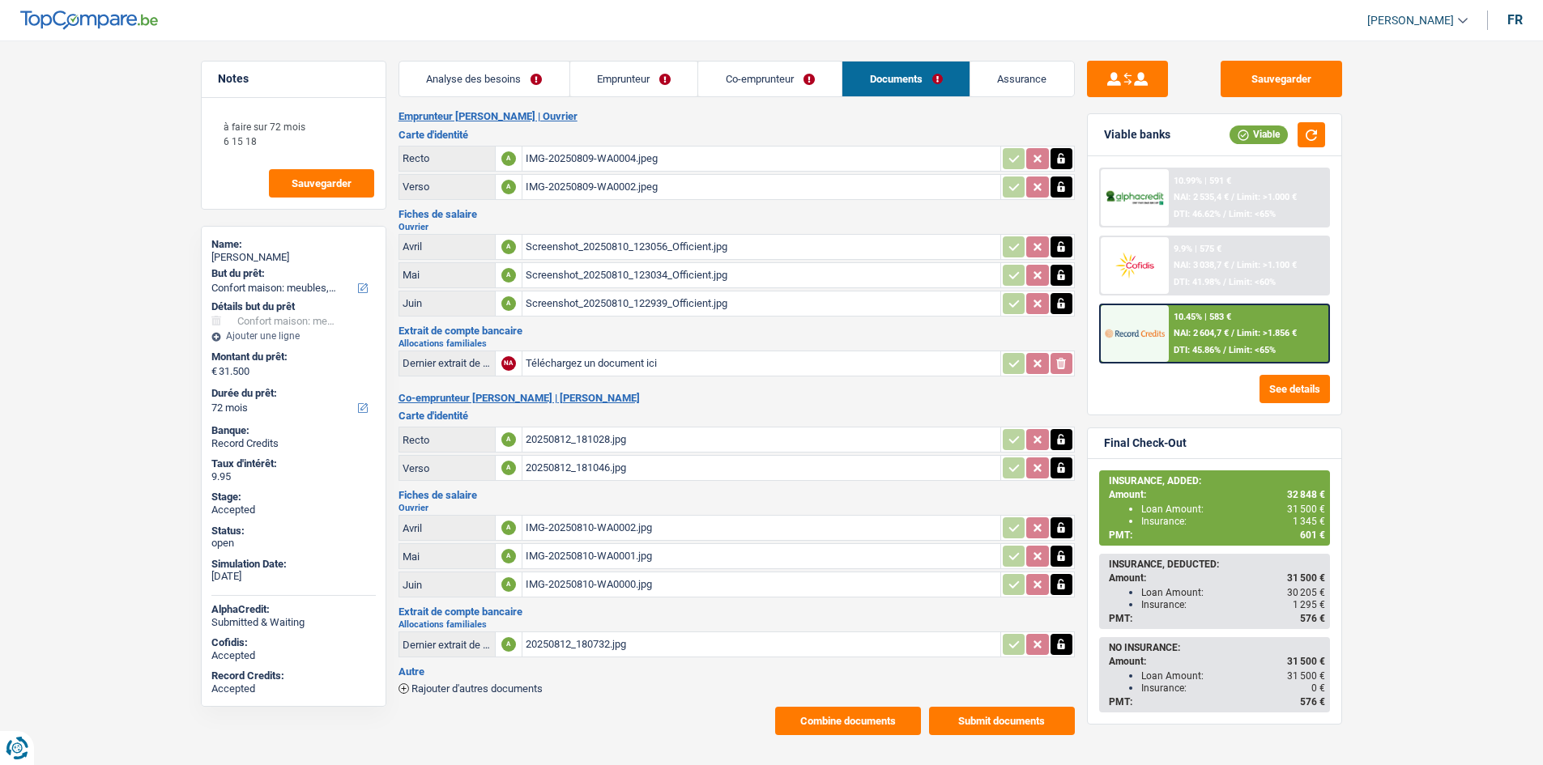
click at [732, 298] on div "Screenshot_20250810_122939_Officient.jpg" at bounding box center [761, 304] width 471 height 24
click at [700, 273] on div "Screenshot_20250810_123034_Officient.jpg" at bounding box center [761, 275] width 471 height 24
click at [676, 244] on div "Screenshot_20250810_123056_Officient.jpg" at bounding box center [761, 247] width 471 height 24
click at [653, 599] on table "Avril A IMG-20250810-WA0002.jpg Mai A IMG-20250810-WA0001.jpg Juin A IMG-202508…" at bounding box center [737, 556] width 676 height 87
click at [657, 591] on div "IMG-20250810-WA0000.jpg" at bounding box center [761, 585] width 471 height 24
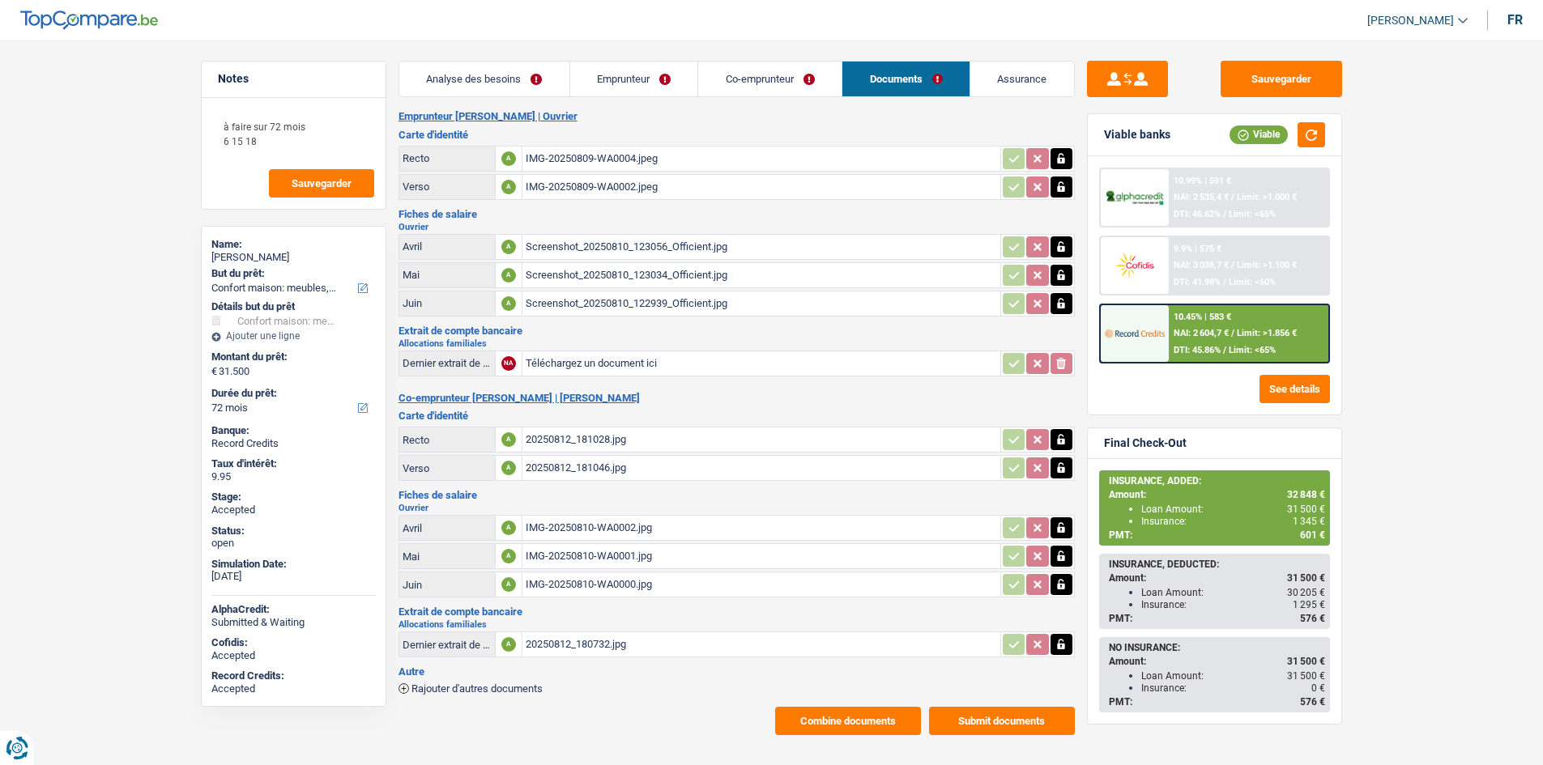
click at [663, 553] on div "IMG-20250810-WA0001.jpg" at bounding box center [761, 556] width 471 height 24
click at [640, 521] on div "IMG-20250810-WA0002.jpg" at bounding box center [761, 528] width 471 height 24
click at [677, 637] on div "20250812_180732.jpg" at bounding box center [761, 645] width 471 height 24
click at [1425, 426] on main "Notes à faire sur 72 mois 6 15 18 Sauvegarder Name: Adrian Covaci But du prêt: …" at bounding box center [771, 398] width 1543 height 748
click at [498, 93] on link "Analyse des besoins" at bounding box center [484, 79] width 170 height 35
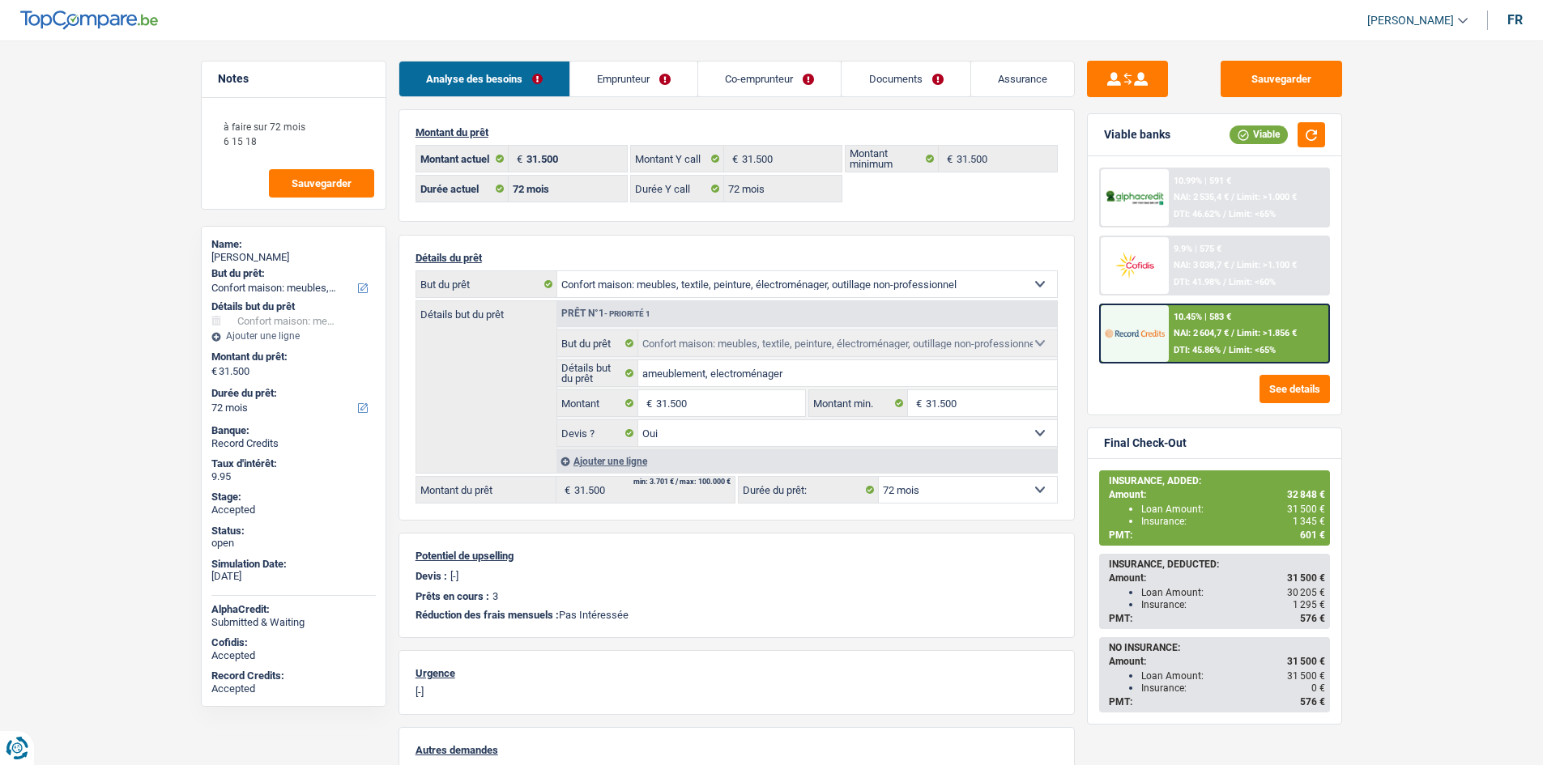
click at [109, 360] on main "Notes à faire sur 72 mois 6 15 18 Sauvegarder Name: Adrian Covaci But du prêt: …" at bounding box center [771, 510] width 1543 height 973
click at [73, 358] on main "Notes à faire sur 72 mois 6 15 18 Sauvegarder Name: Adrian Covaci But du prêt: …" at bounding box center [771, 510] width 1543 height 973
click at [116, 326] on main "Notes à faire sur 72 mois 6 15 18 Sauvegarder Name: Adrian Covaci But du prêt: …" at bounding box center [771, 510] width 1543 height 973
click at [616, 67] on link "Emprunteur" at bounding box center [633, 79] width 127 height 35
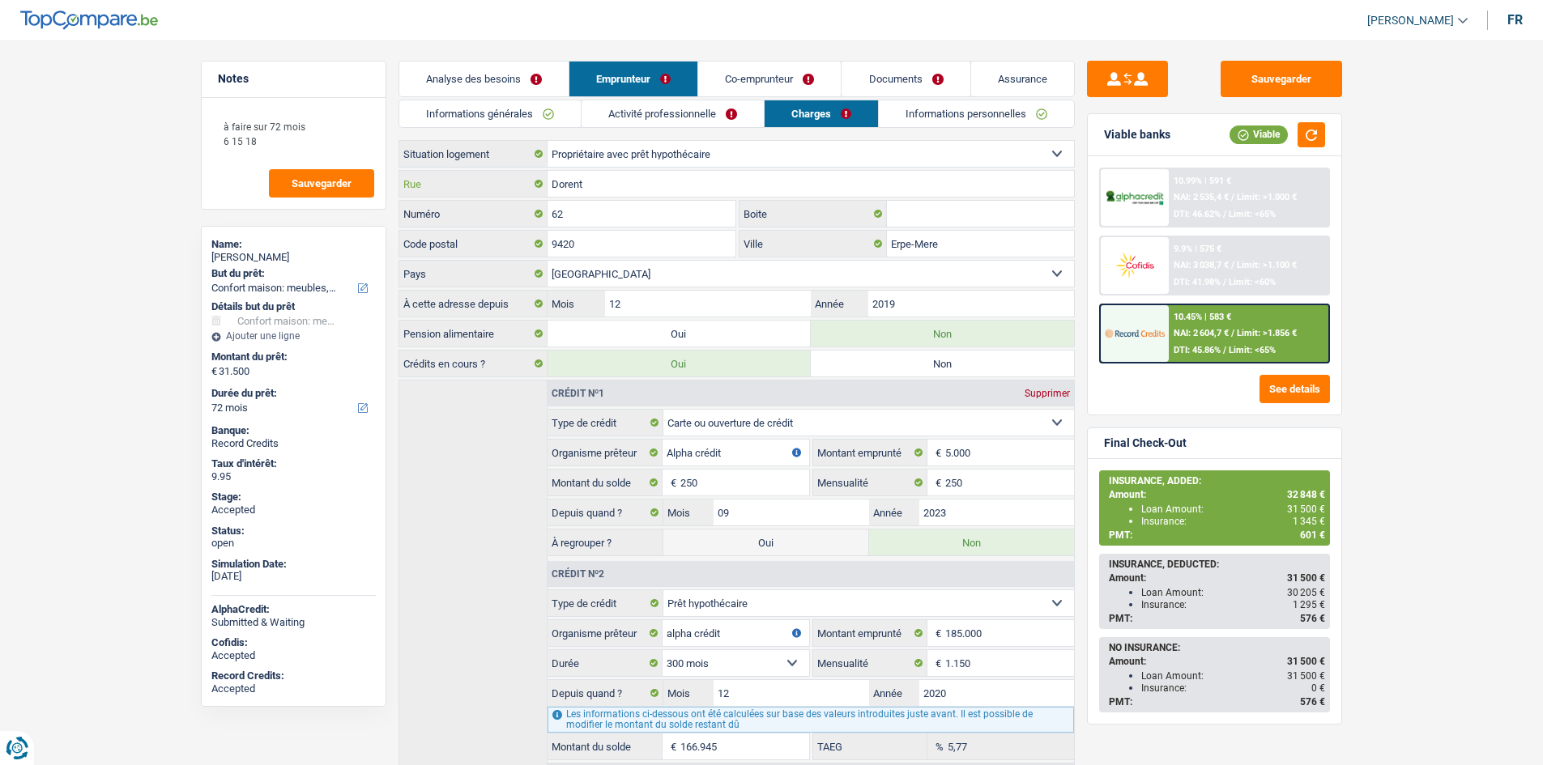
click at [702, 187] on input "Dorent" at bounding box center [811, 184] width 526 height 26
click at [983, 234] on input "Erpe-Mere" at bounding box center [980, 244] width 187 height 26
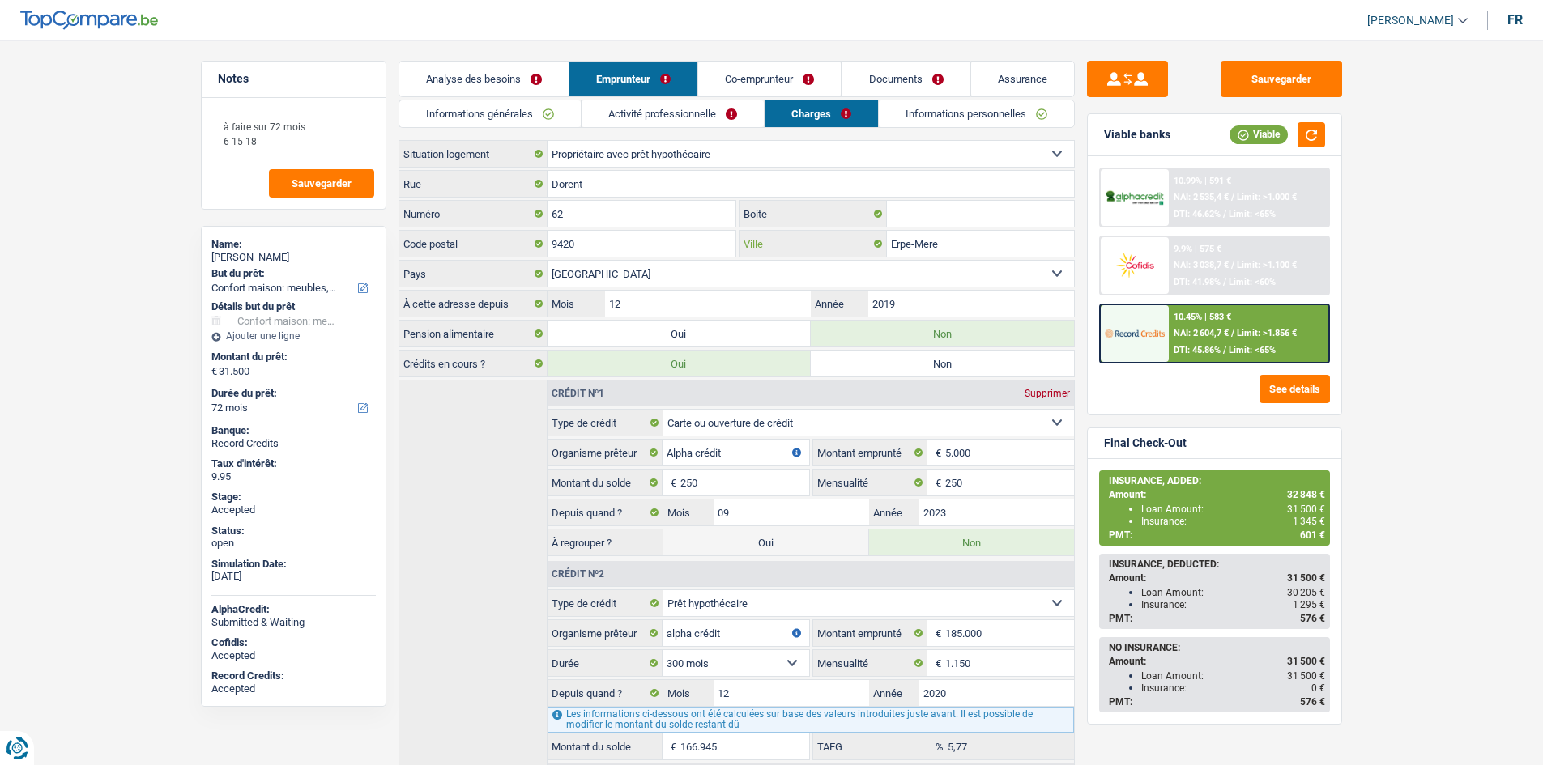
click at [983, 236] on input "Erpe-Mere" at bounding box center [980, 244] width 187 height 26
click at [498, 76] on link "Analyse des besoins" at bounding box center [483, 79] width 169 height 35
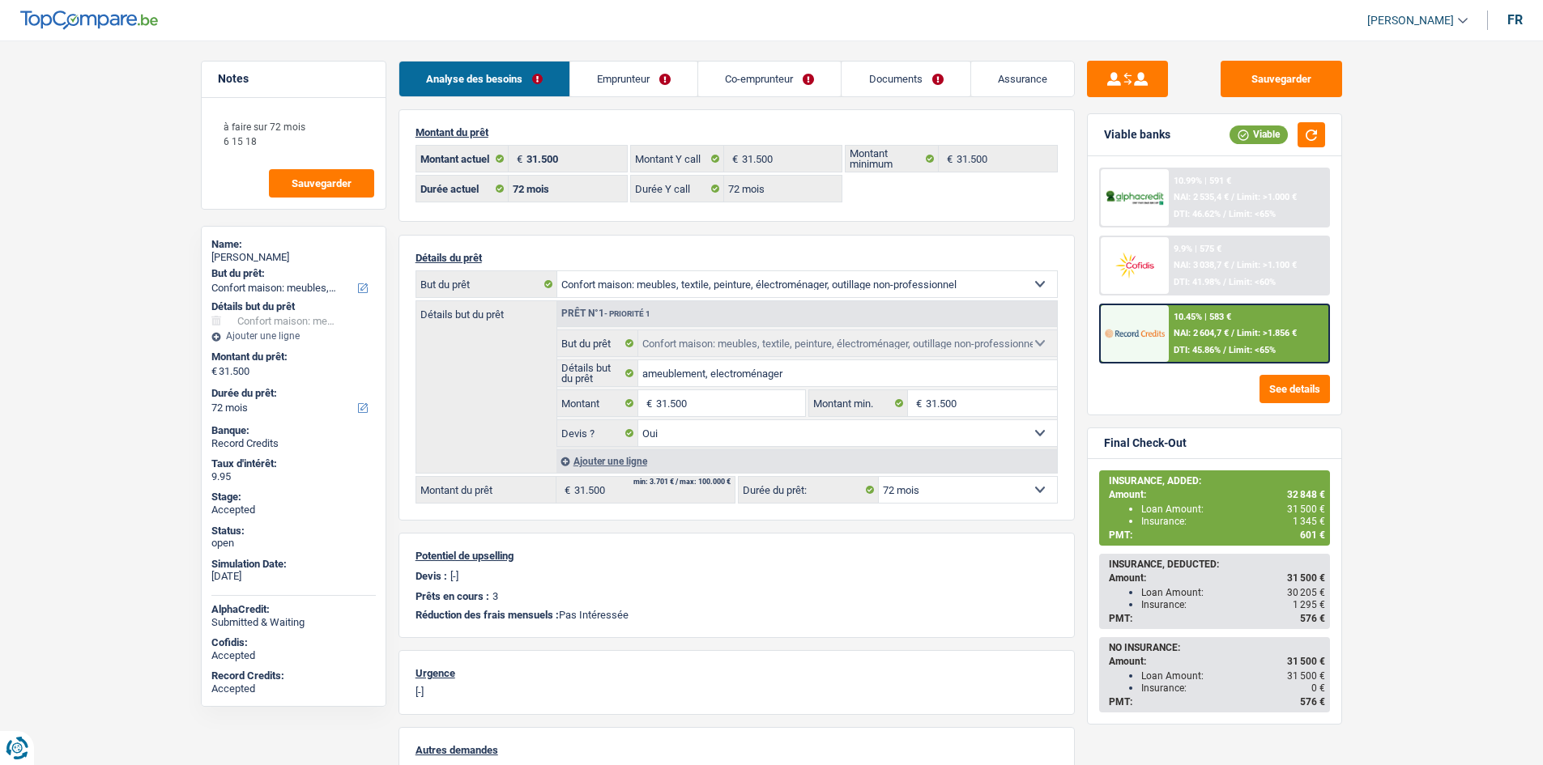
click at [1303, 519] on span "1 345 €" at bounding box center [1309, 521] width 32 height 11
copy span "1 345"
click at [1278, 83] on button "Sauvegarder" at bounding box center [1281, 79] width 121 height 36
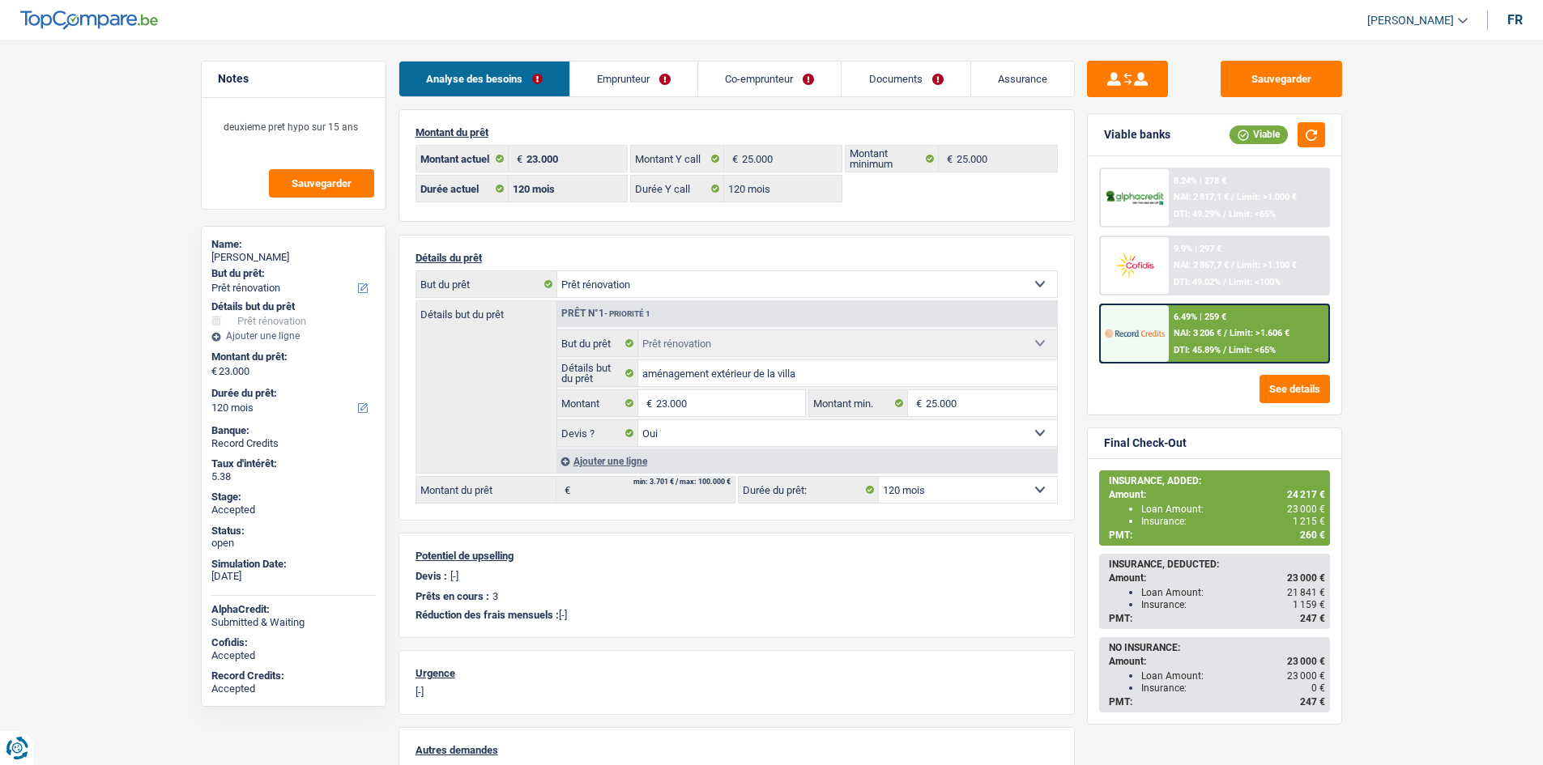
select select "renovation"
select select "120"
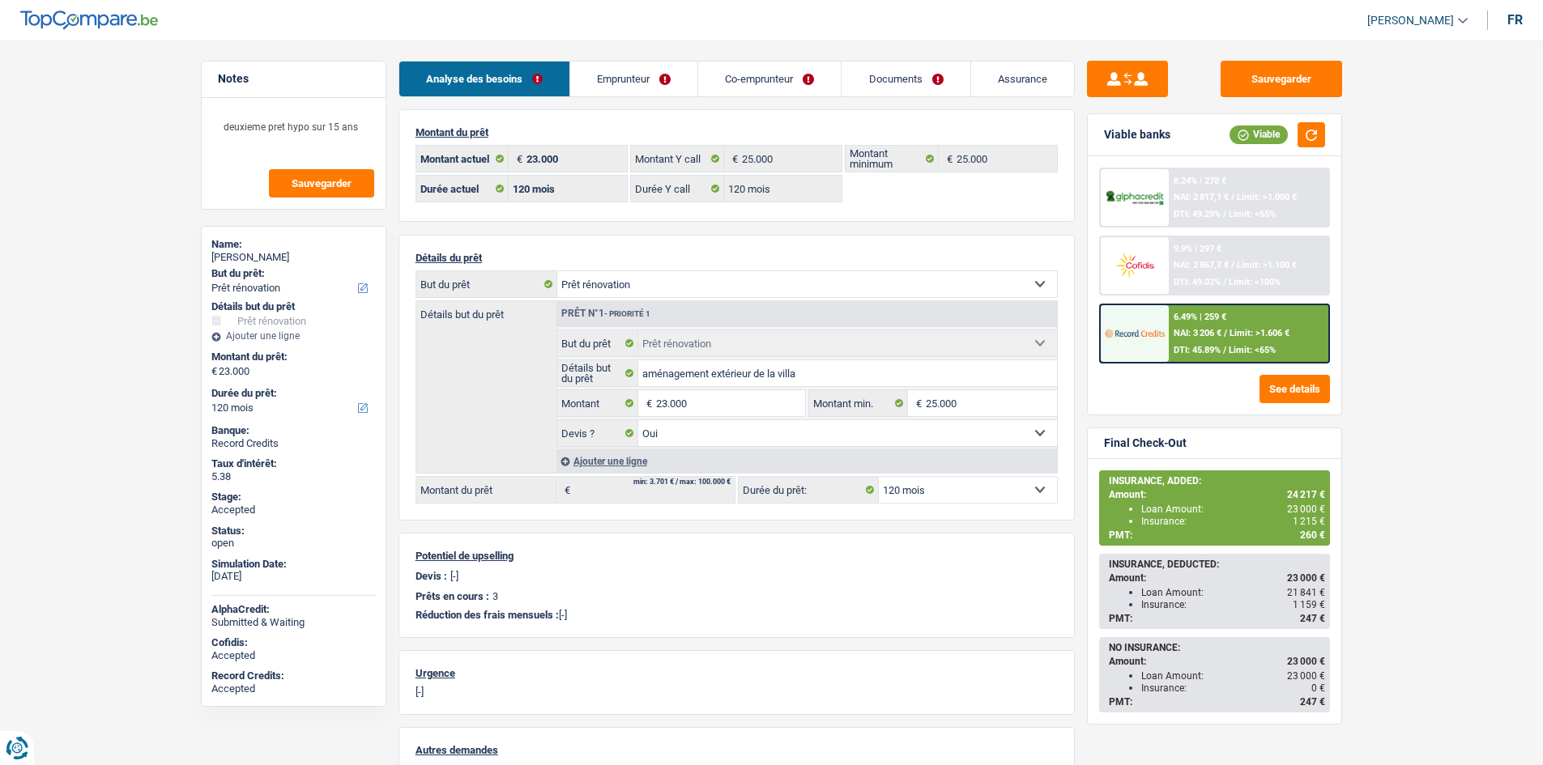
select select "renovation"
select select "yes"
select select "120"
click at [1025, 70] on link "Assurance" at bounding box center [1022, 79] width 103 height 35
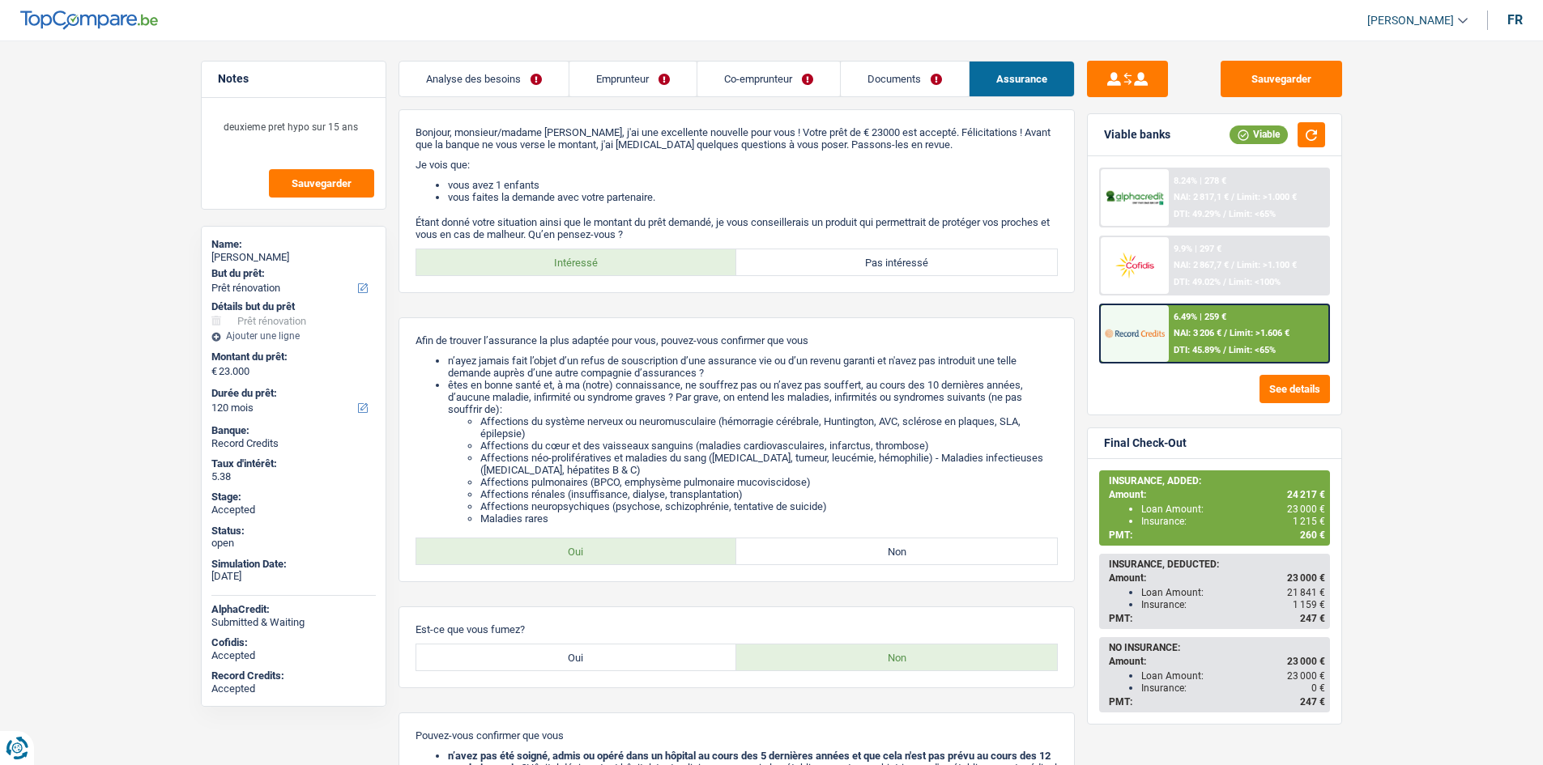
click at [595, 85] on link "Emprunteur" at bounding box center [632, 79] width 127 height 35
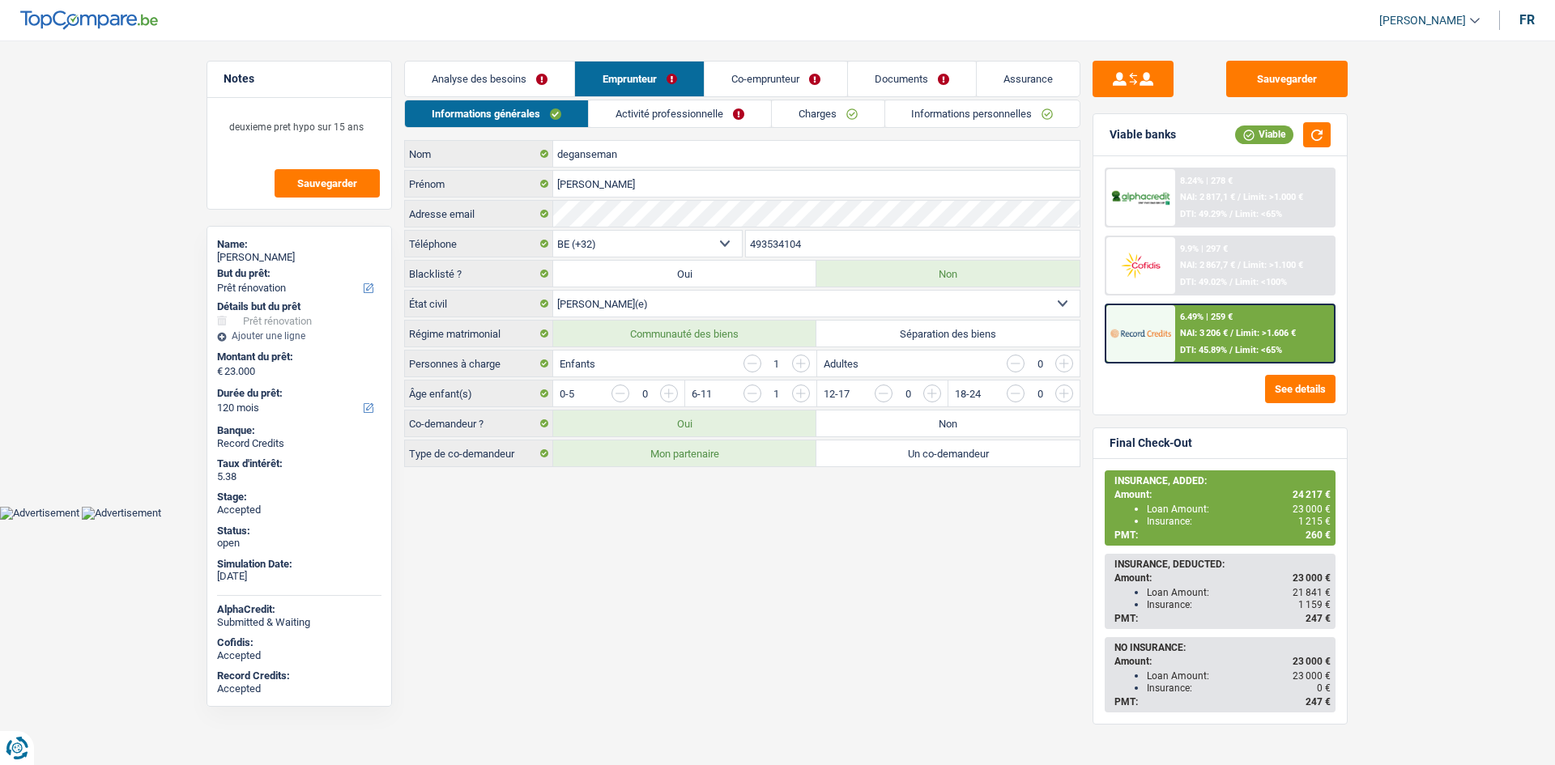
click at [788, 118] on link "Charges" at bounding box center [828, 113] width 113 height 27
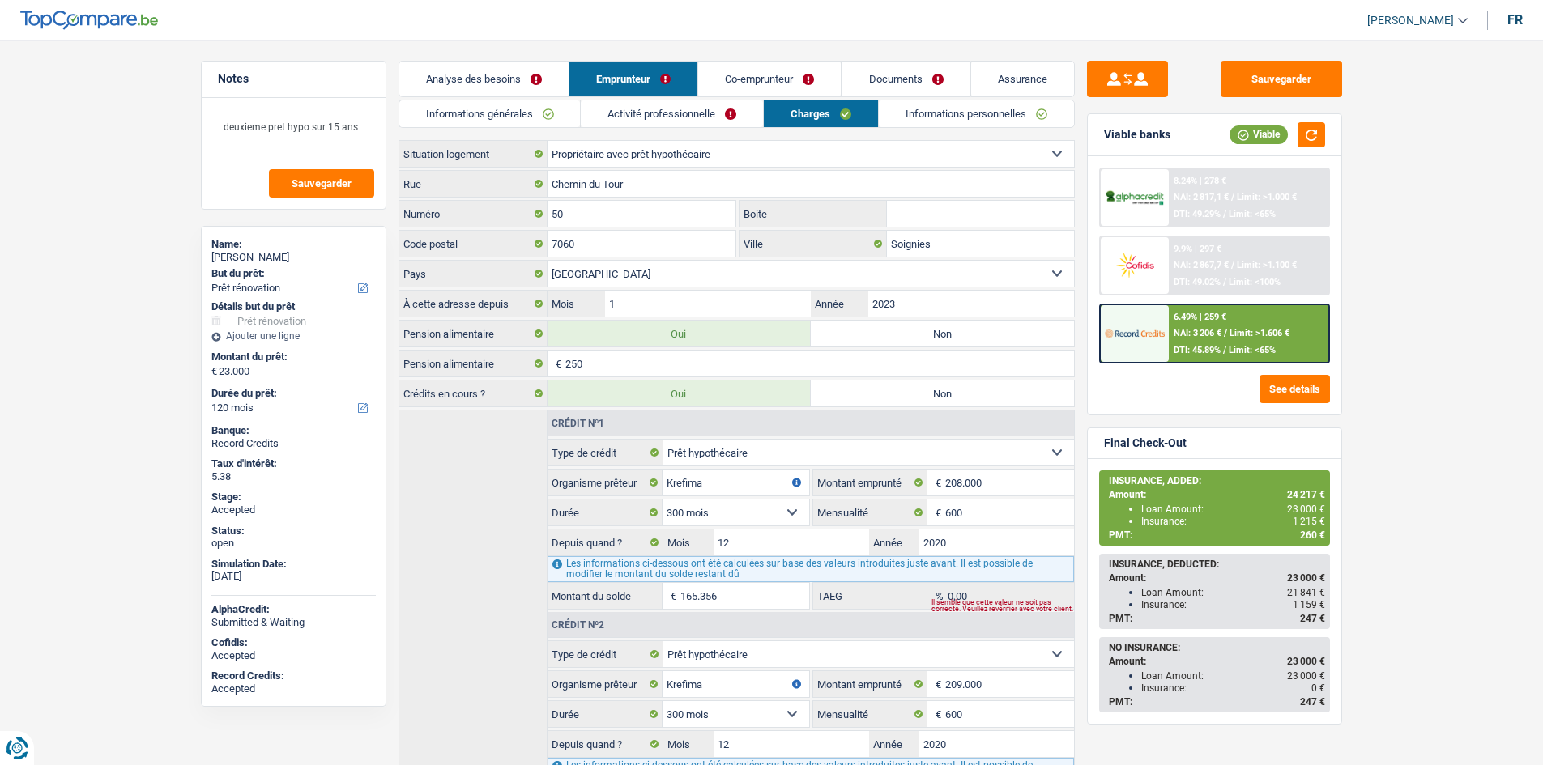
click at [295, 258] on div "[PERSON_NAME]" at bounding box center [293, 257] width 164 height 13
copy div "[PERSON_NAME]"
click at [538, 120] on link "Informations générales" at bounding box center [489, 113] width 181 height 27
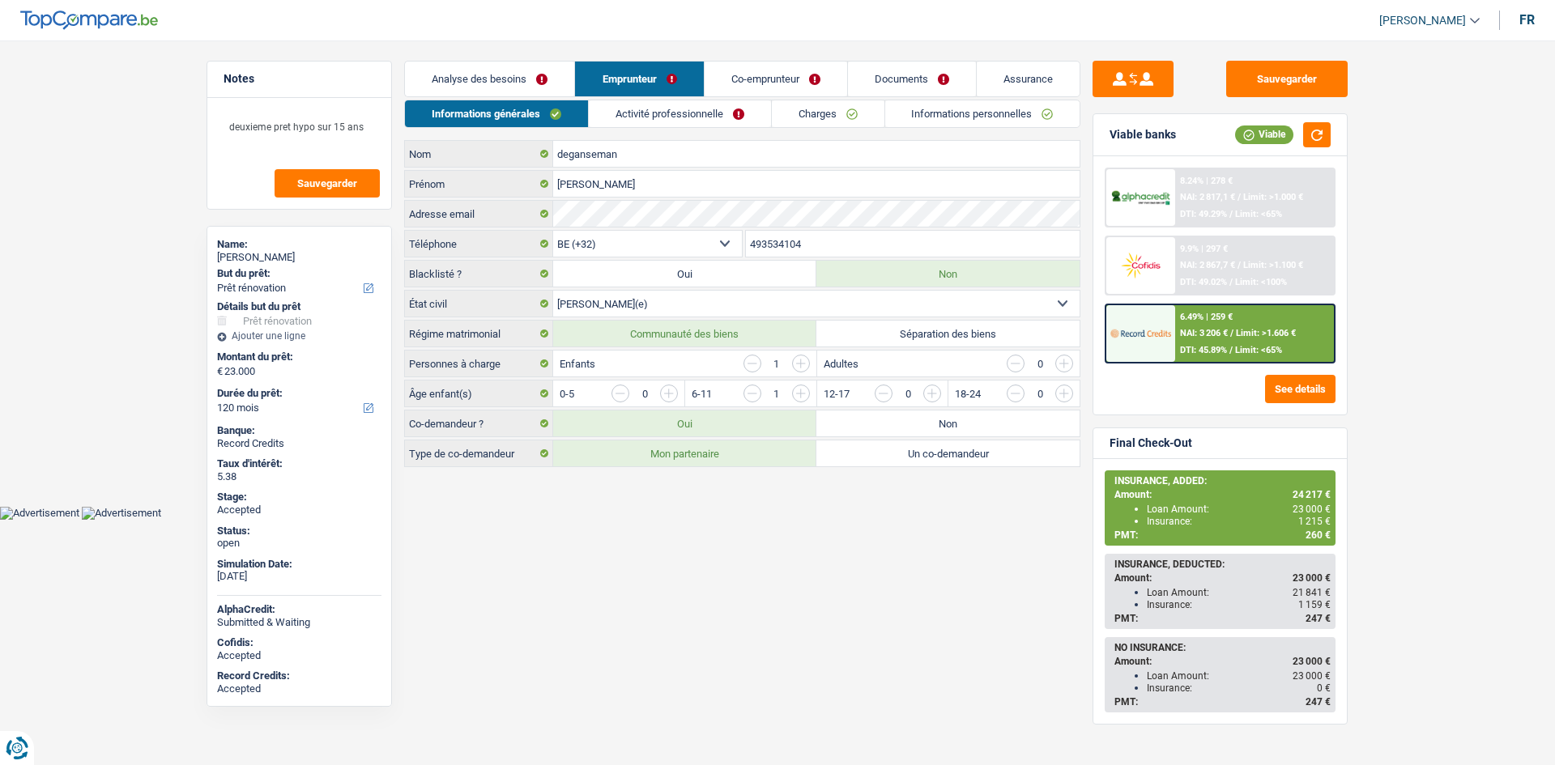
click at [810, 246] on input "493534104" at bounding box center [913, 244] width 335 height 26
click at [367, 121] on textarea "deuxieme pret hypo sur 15 ans" at bounding box center [299, 133] width 161 height 49
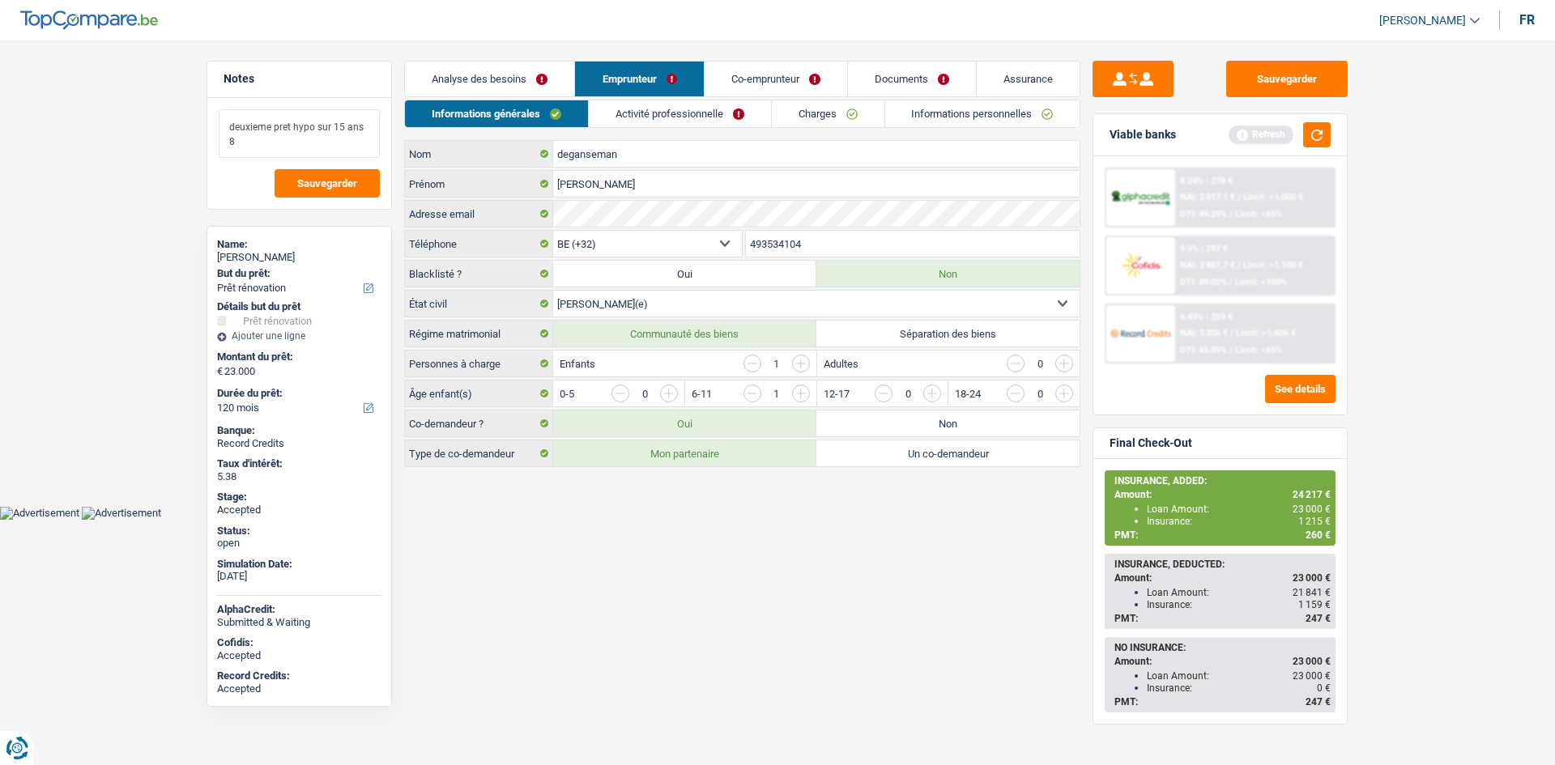
type textarea "deuxieme pret hypo sur 15 ans 8"
click at [712, 115] on link "Activité professionnelle" at bounding box center [680, 113] width 182 height 27
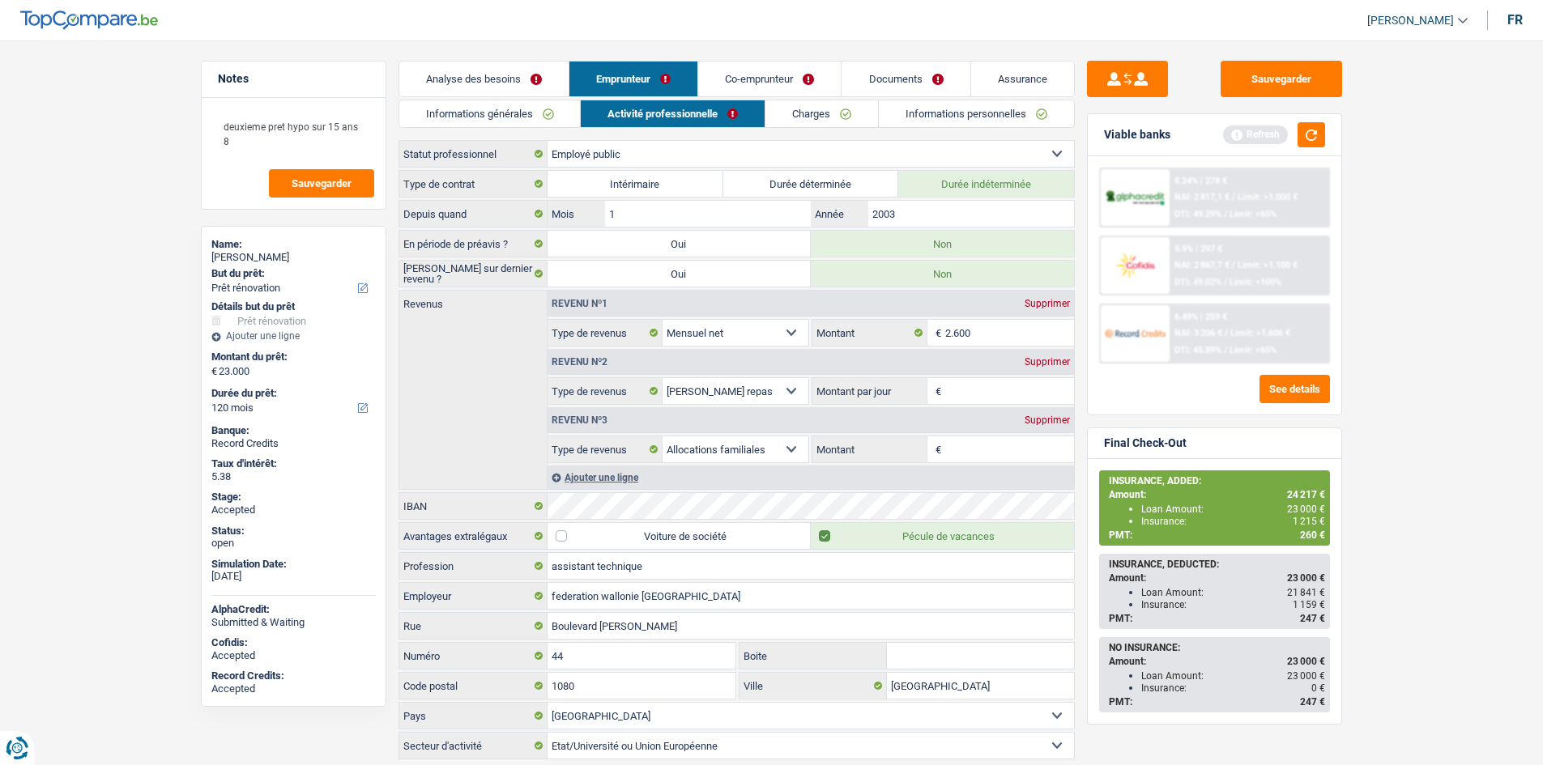
click at [760, 87] on link "Co-emprunteur" at bounding box center [769, 79] width 143 height 35
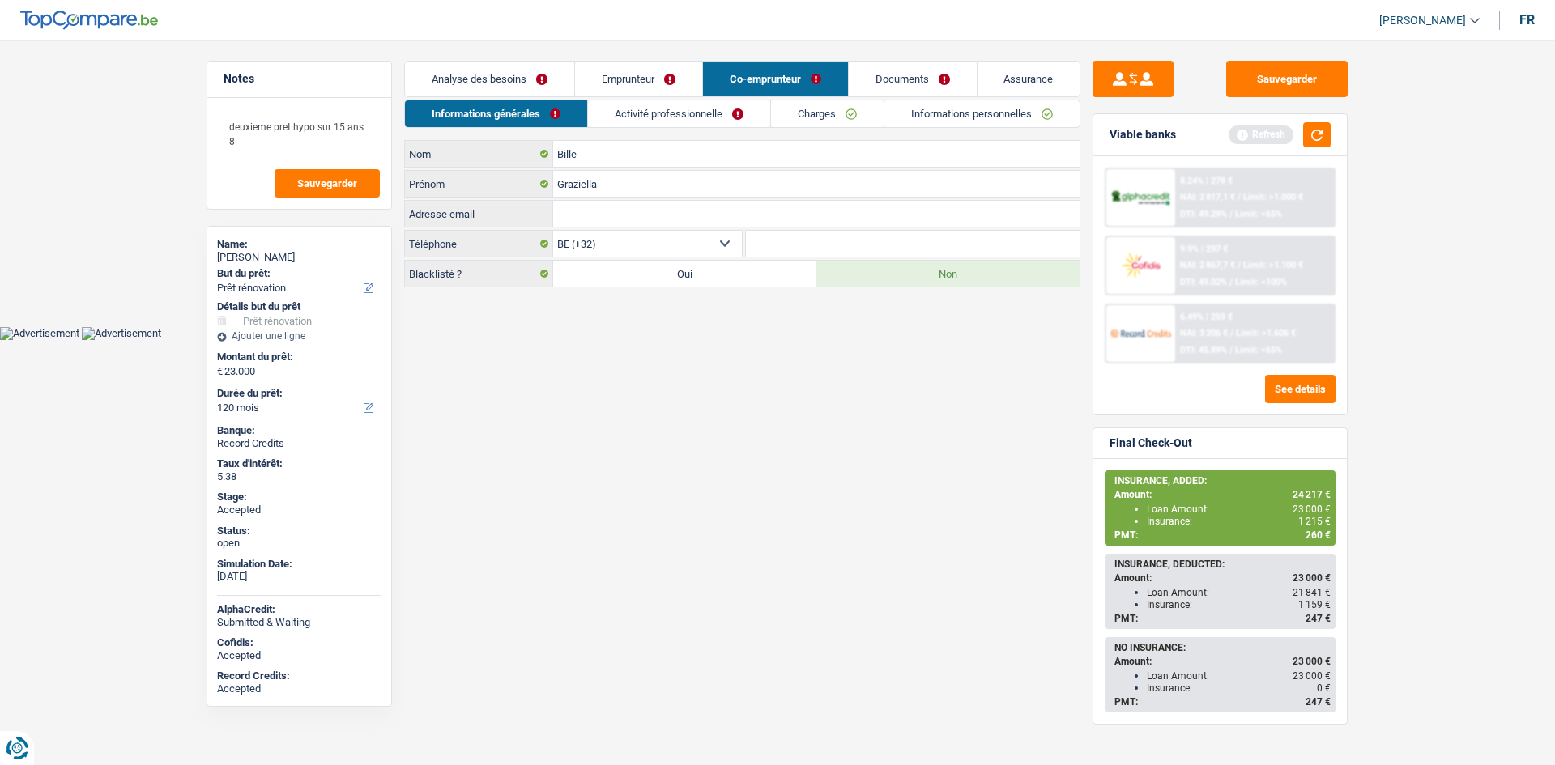
click at [722, 113] on link "Activité professionnelle" at bounding box center [679, 113] width 182 height 27
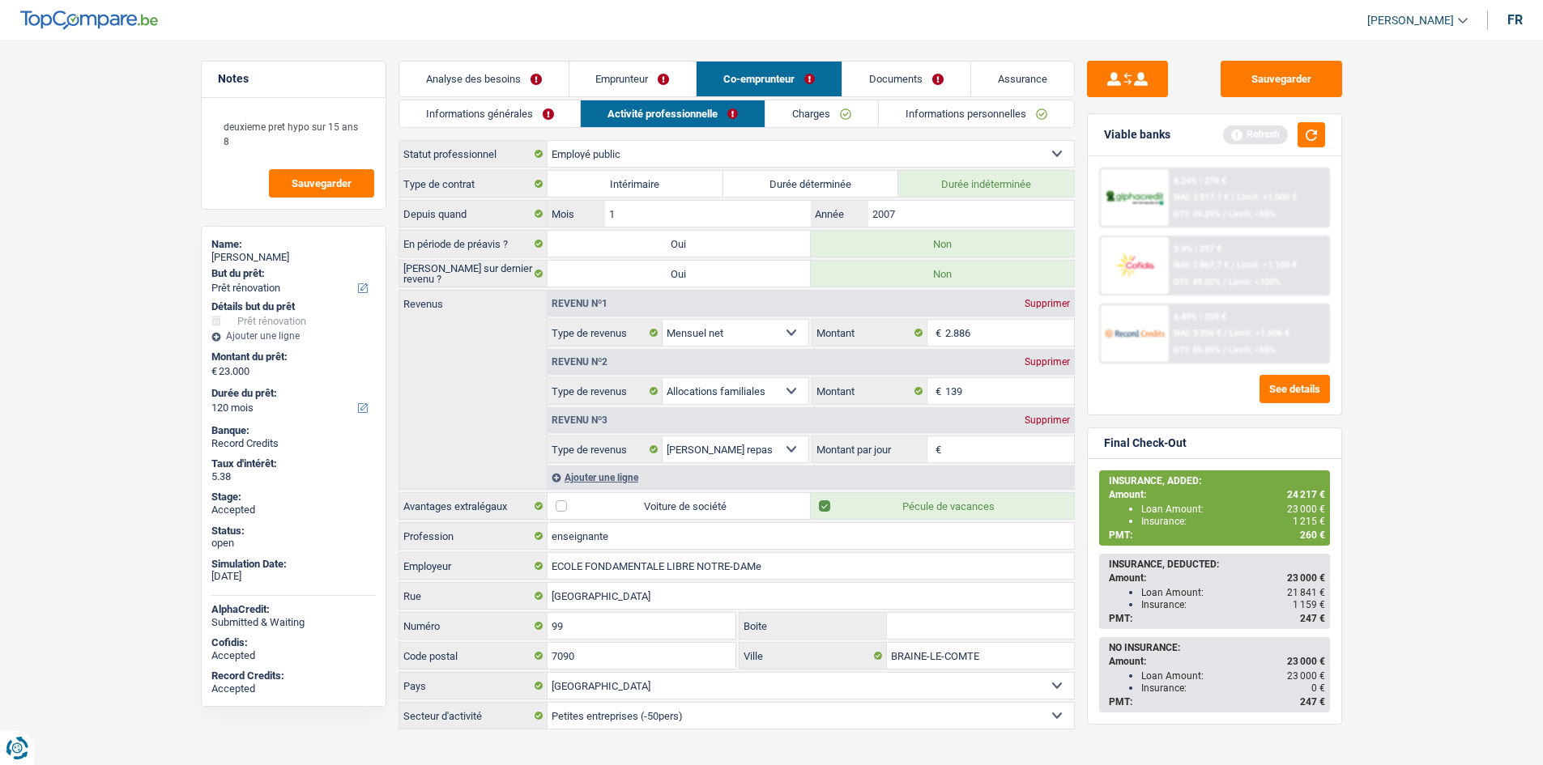
click at [667, 93] on link "Emprunteur" at bounding box center [632, 79] width 127 height 35
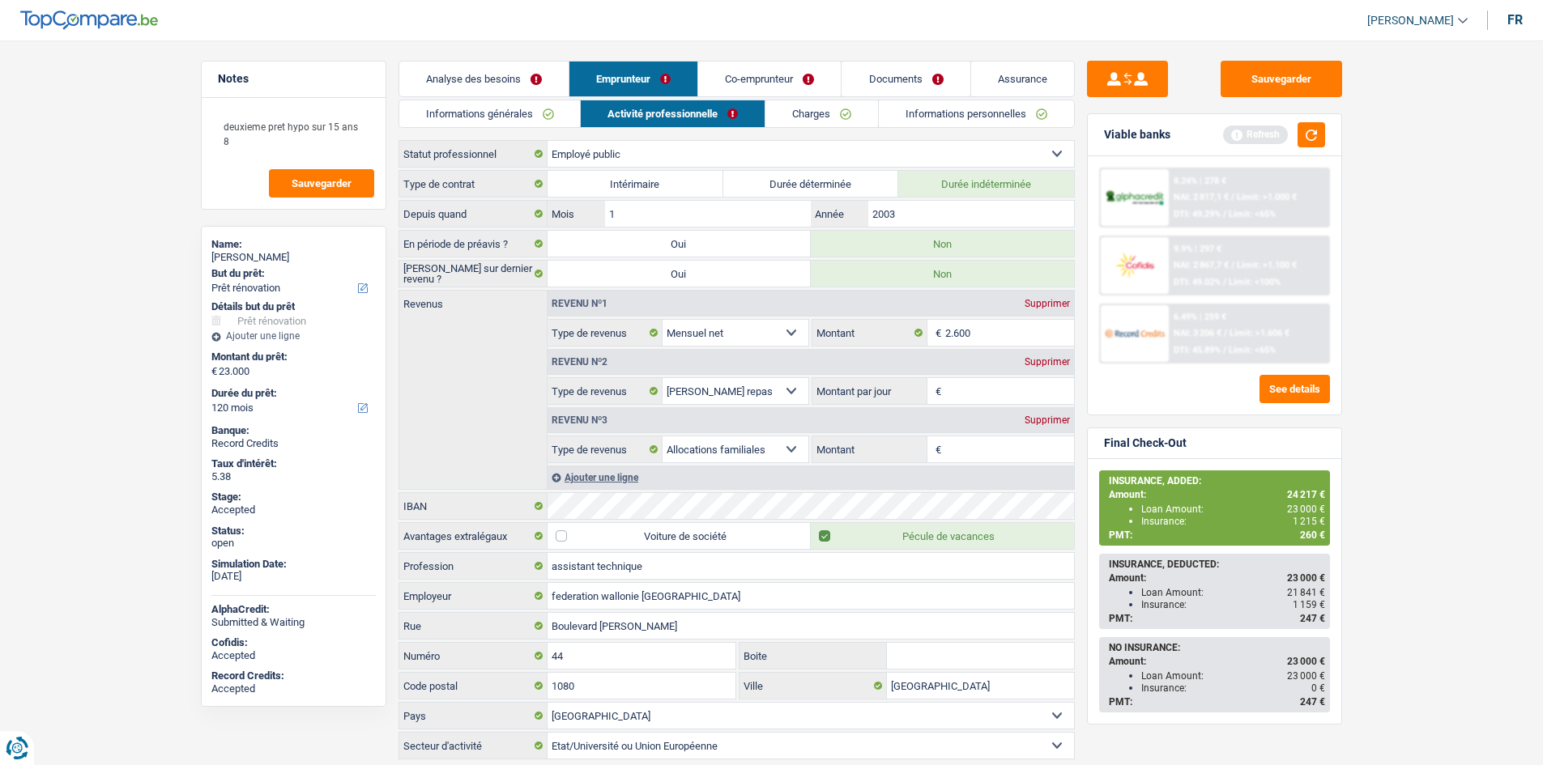
click at [778, 113] on link "Charges" at bounding box center [821, 113] width 113 height 27
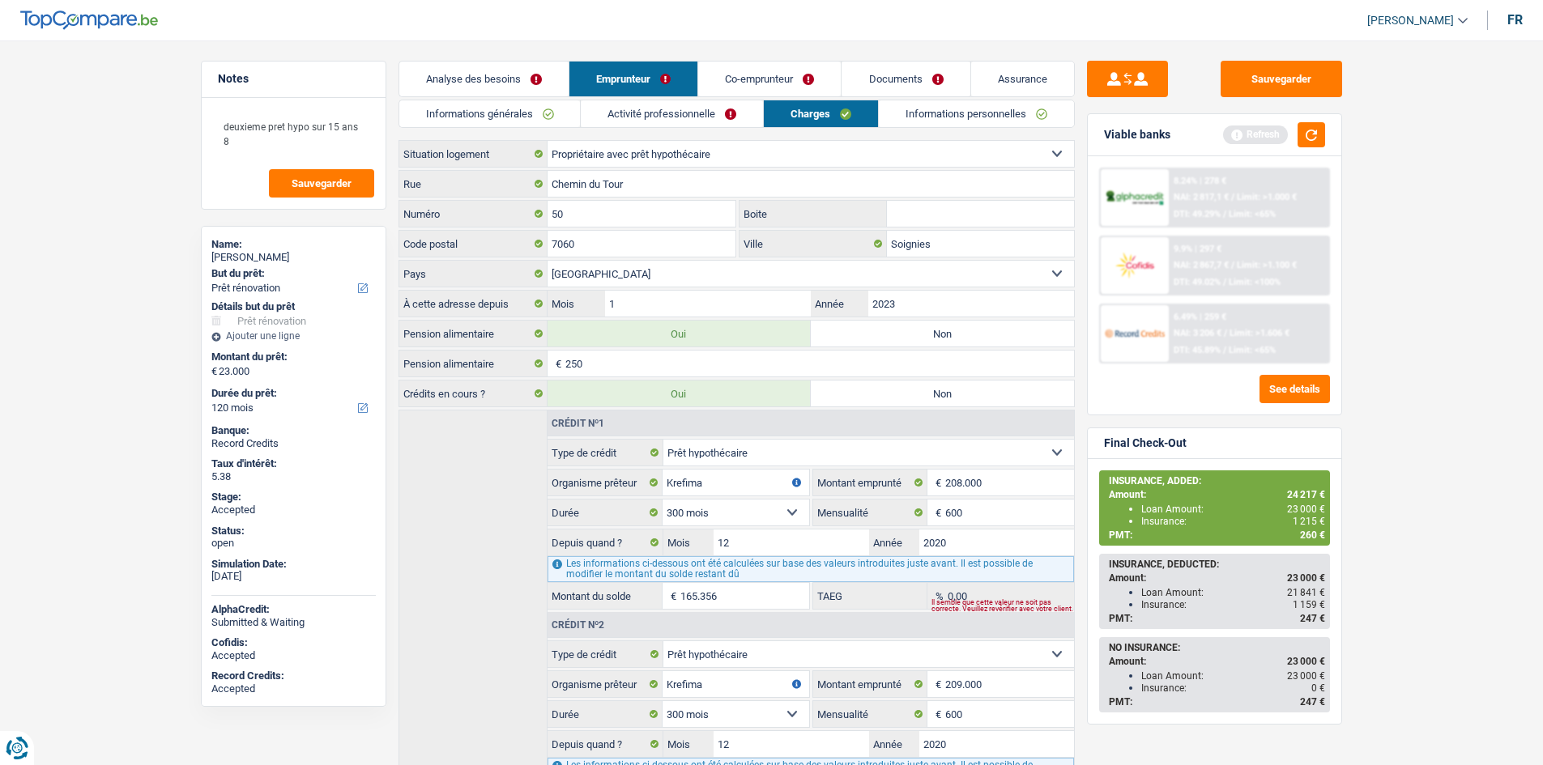
click at [963, 103] on link "Informations personnelles" at bounding box center [976, 113] width 195 height 27
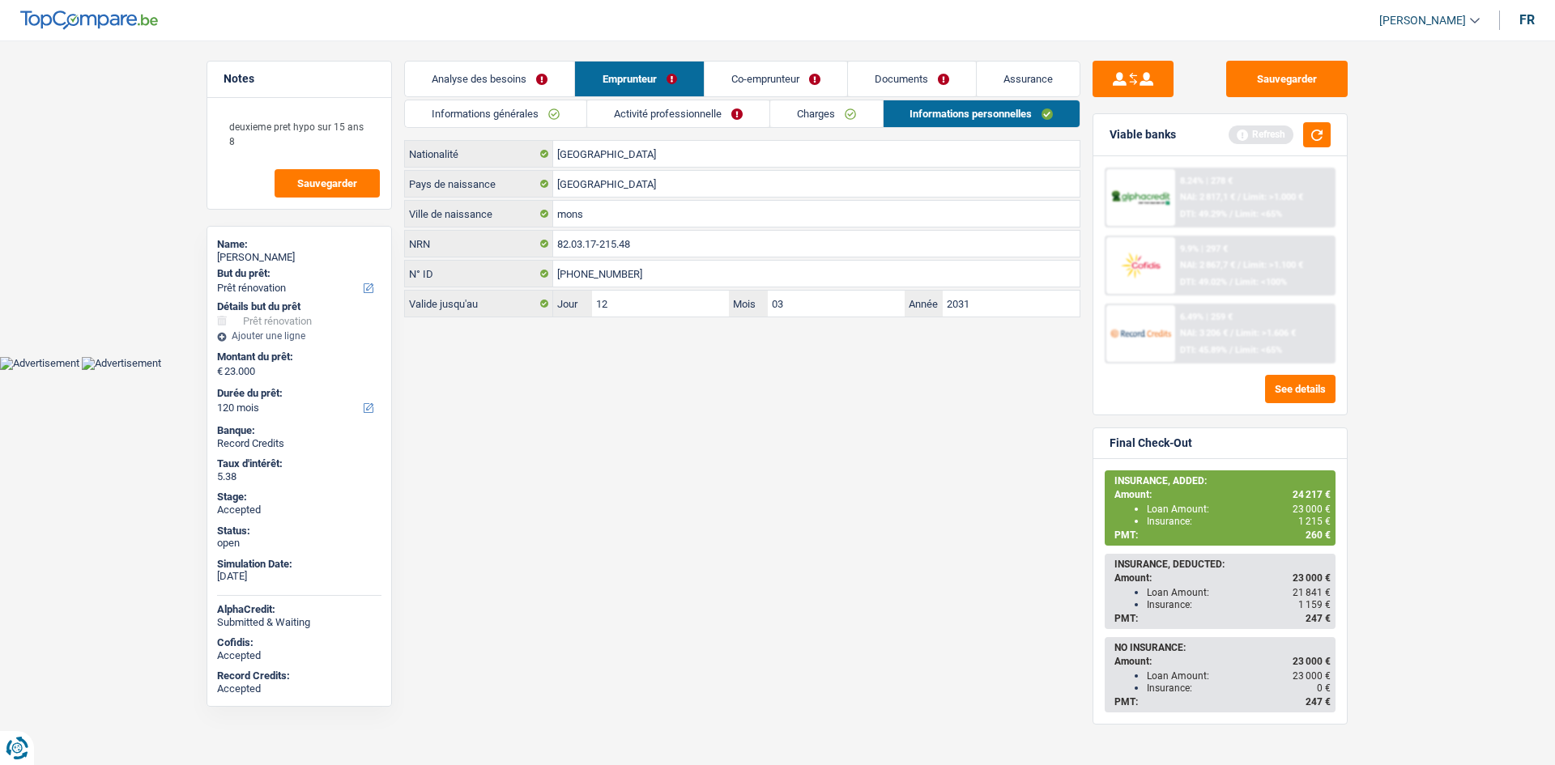
click at [836, 79] on link "Co-emprunteur" at bounding box center [776, 79] width 143 height 35
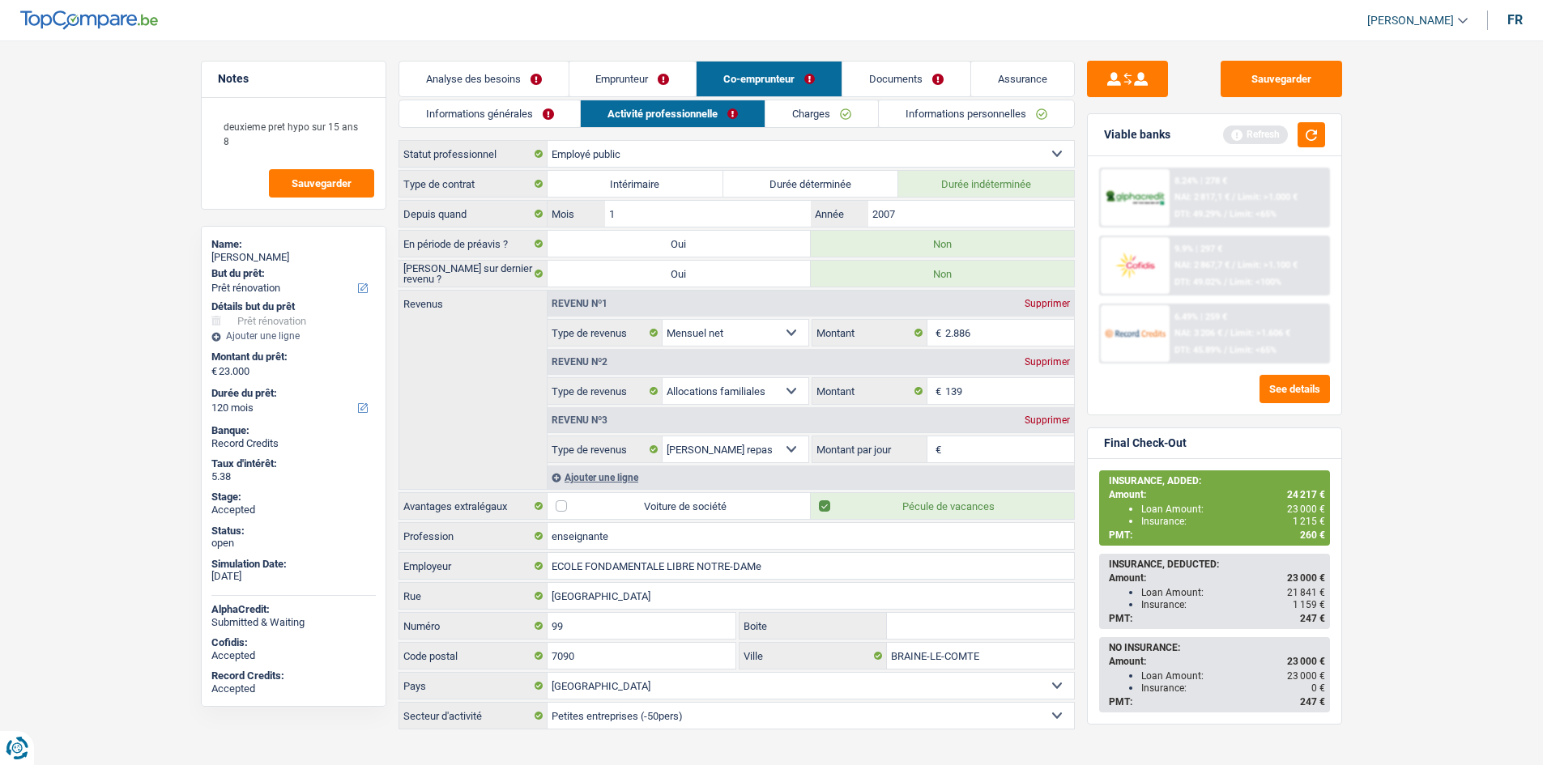
click at [961, 111] on link "Informations personnelles" at bounding box center [976, 113] width 195 height 27
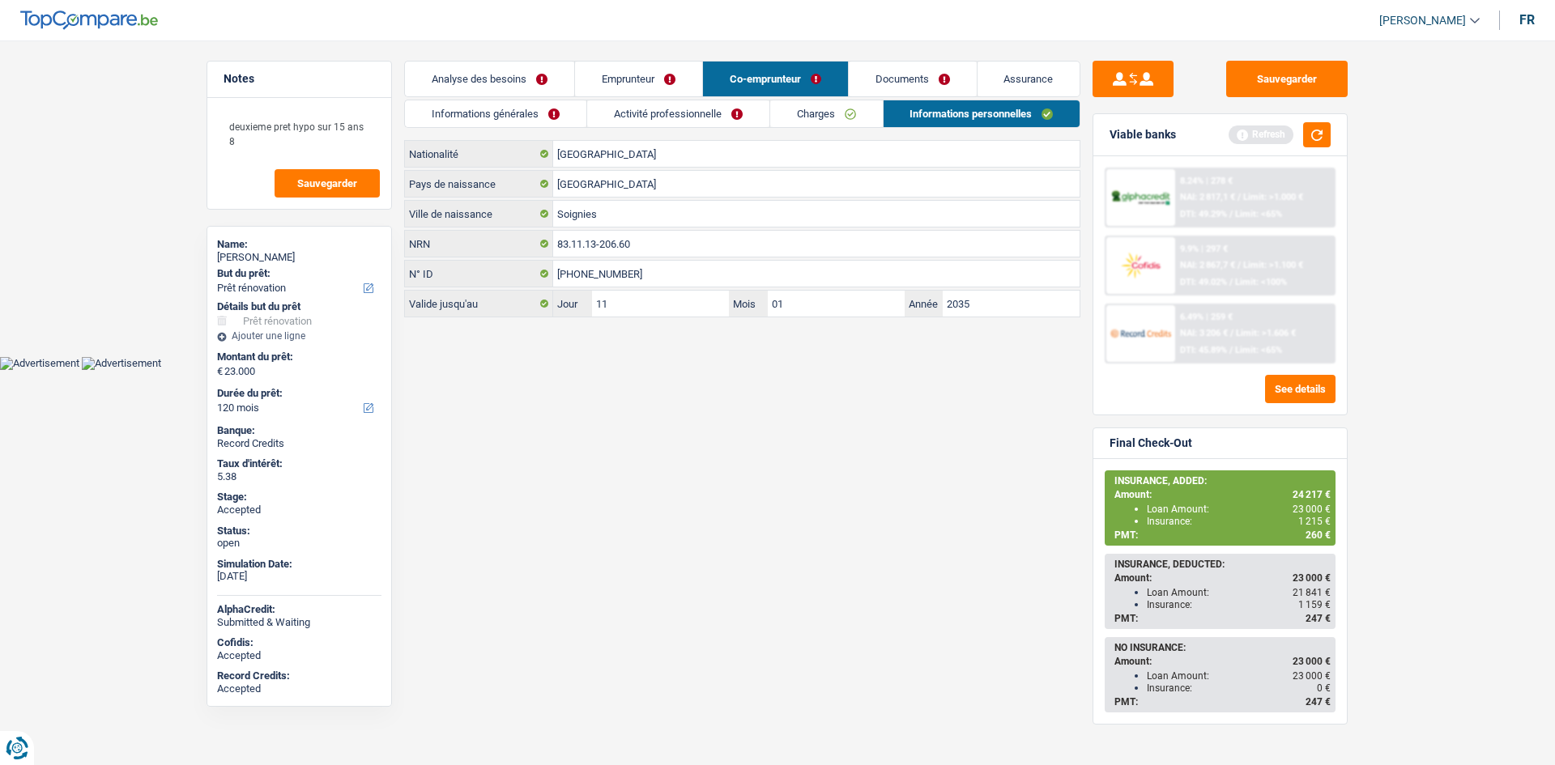
click at [907, 75] on link "Documents" at bounding box center [913, 79] width 128 height 35
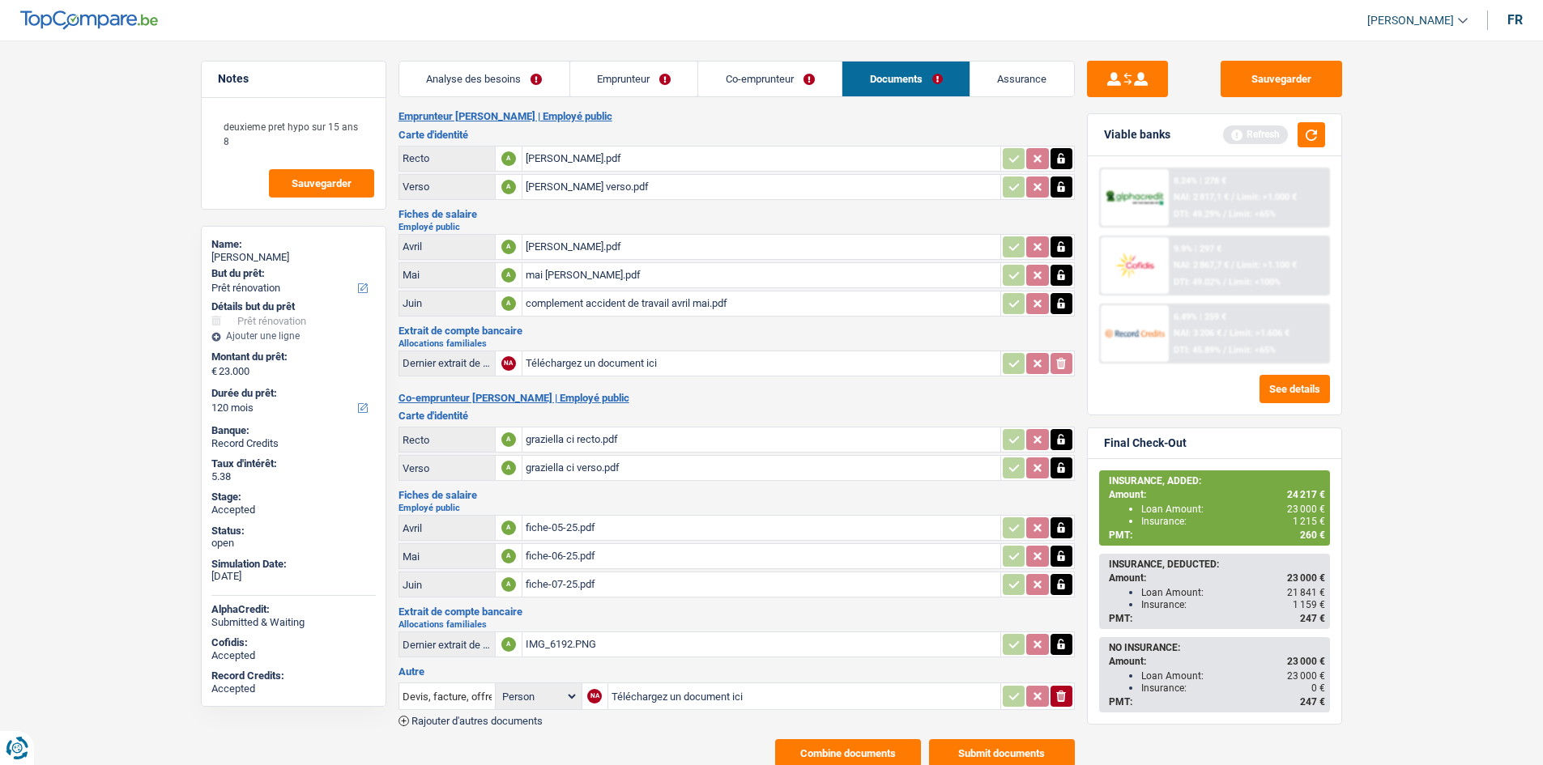
click at [532, 86] on link "Analyse des besoins" at bounding box center [484, 79] width 170 height 35
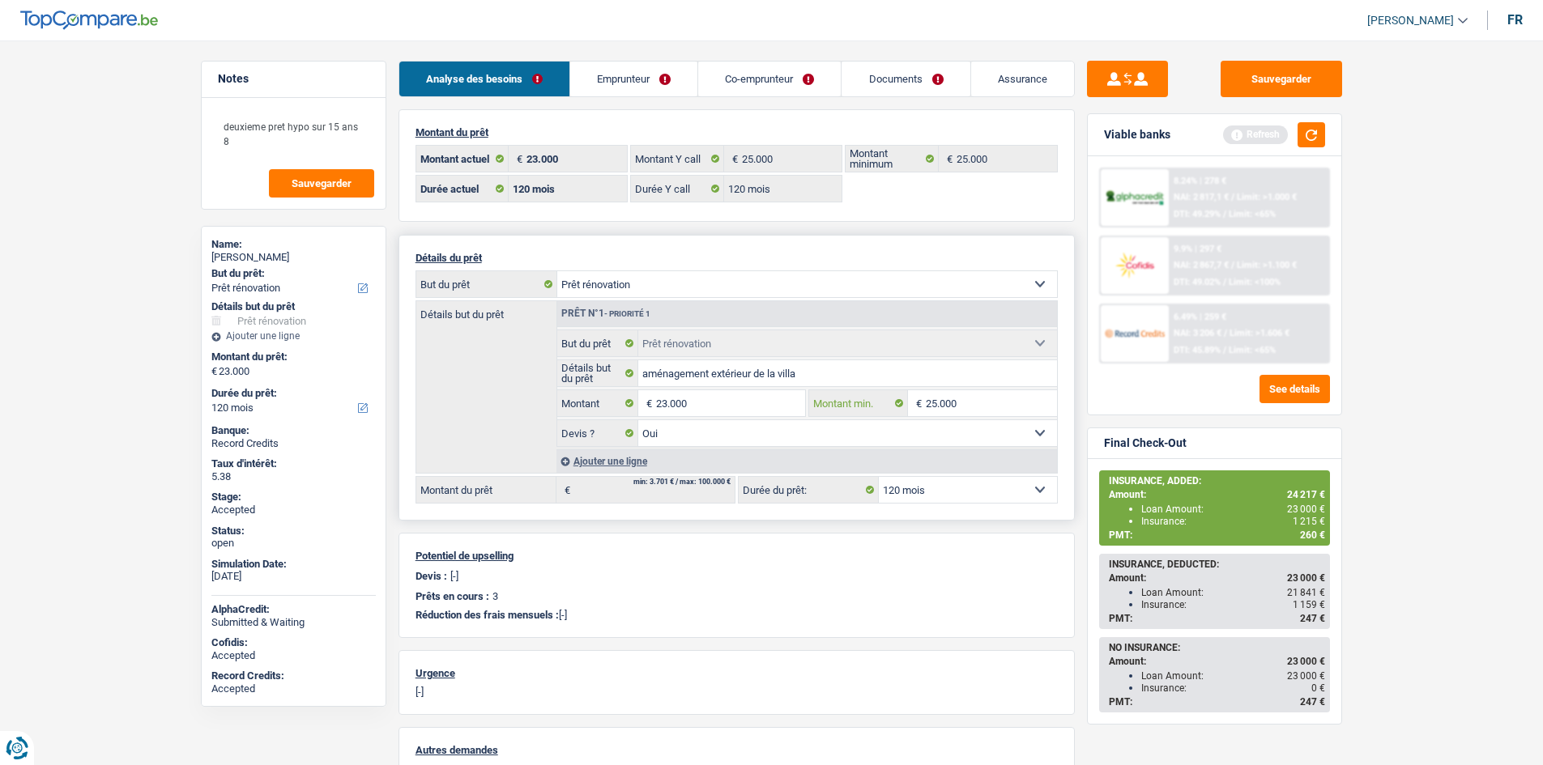
click at [970, 401] on input "25.000" at bounding box center [991, 403] width 131 height 26
type input "23.000"
click at [590, 66] on link "Emprunteur" at bounding box center [633, 79] width 127 height 35
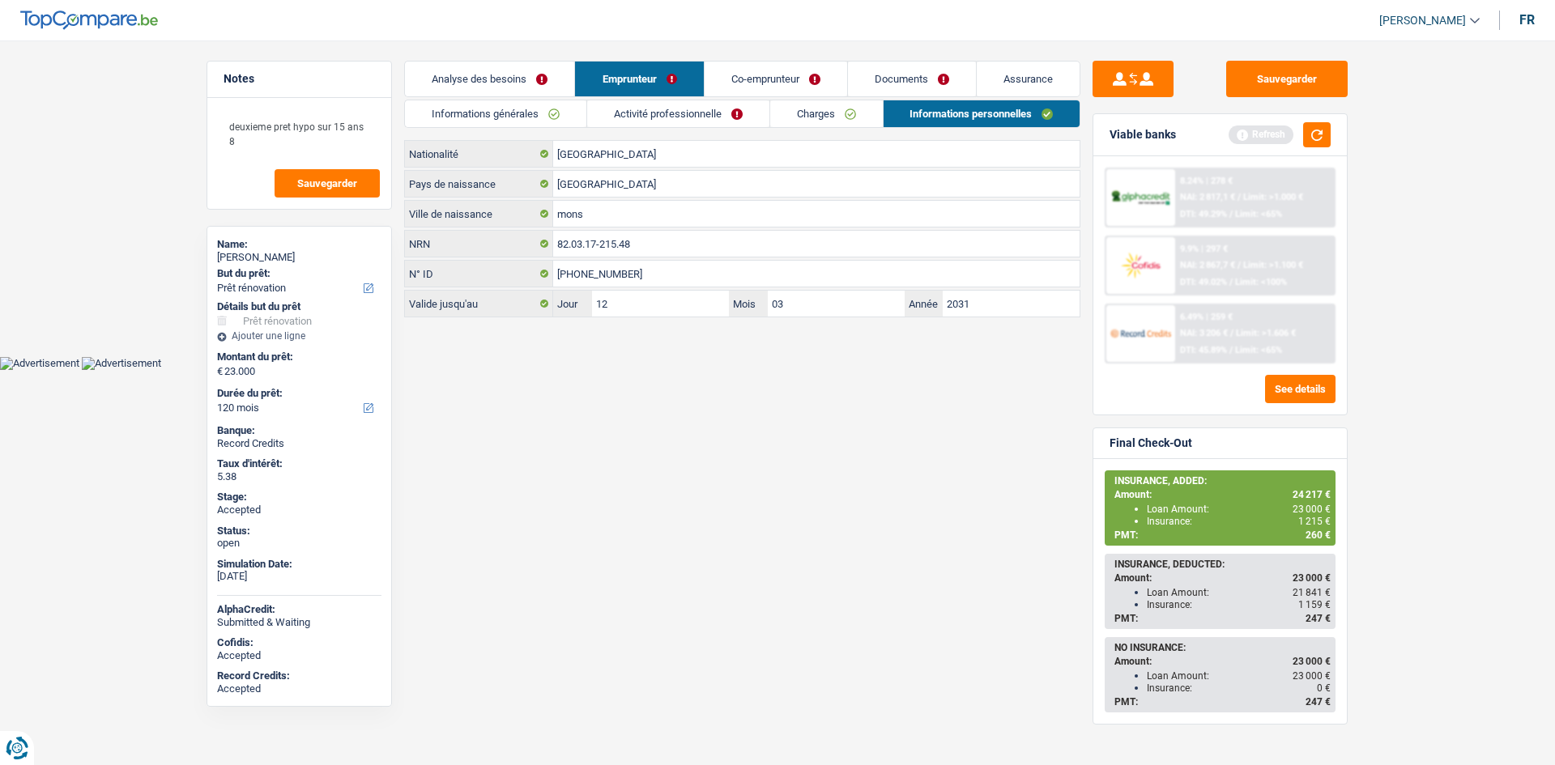
click at [569, 106] on link "Informations générales" at bounding box center [495, 113] width 181 height 27
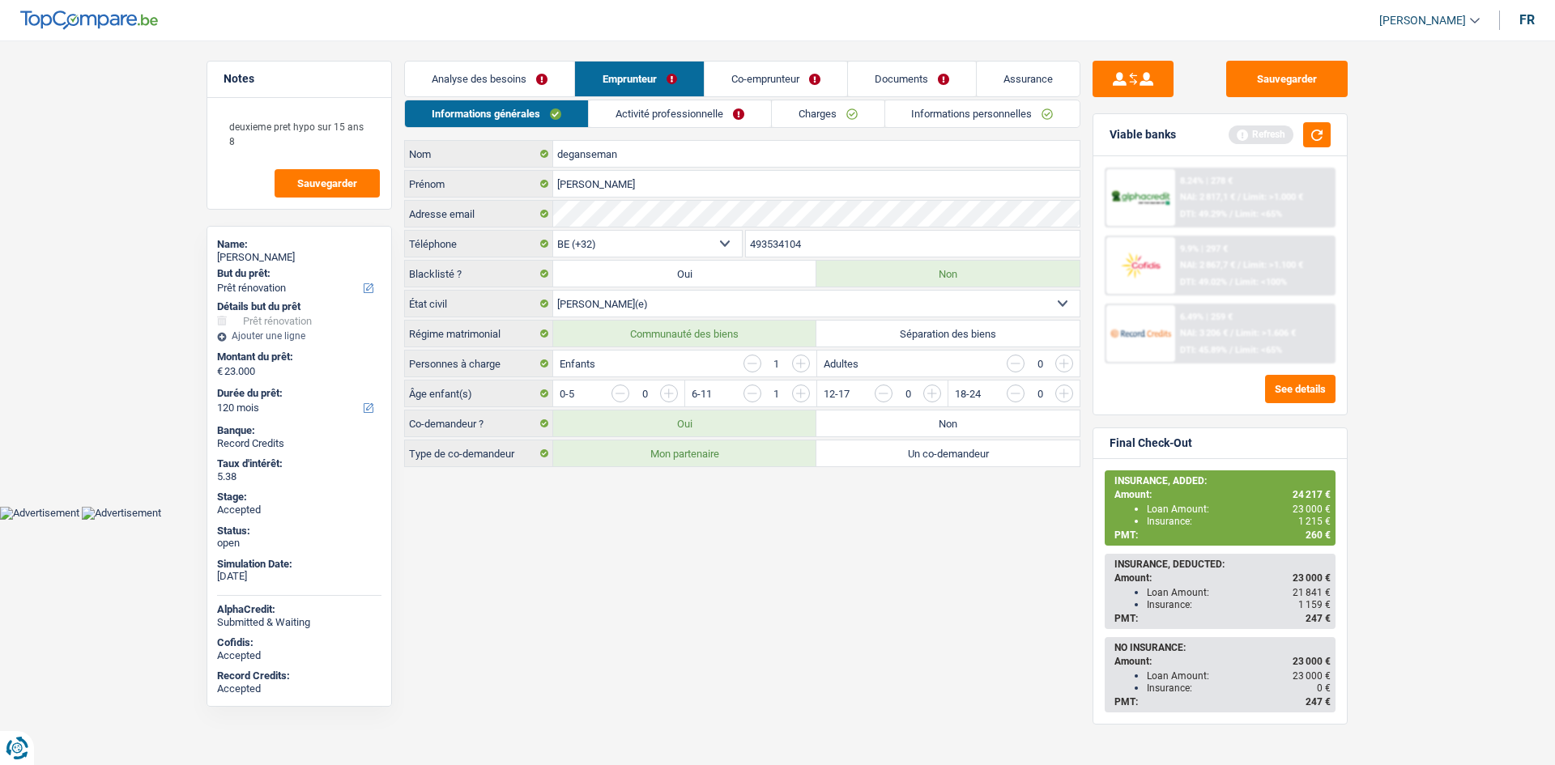
click at [548, 80] on link "Analyse des besoins" at bounding box center [489, 79] width 169 height 35
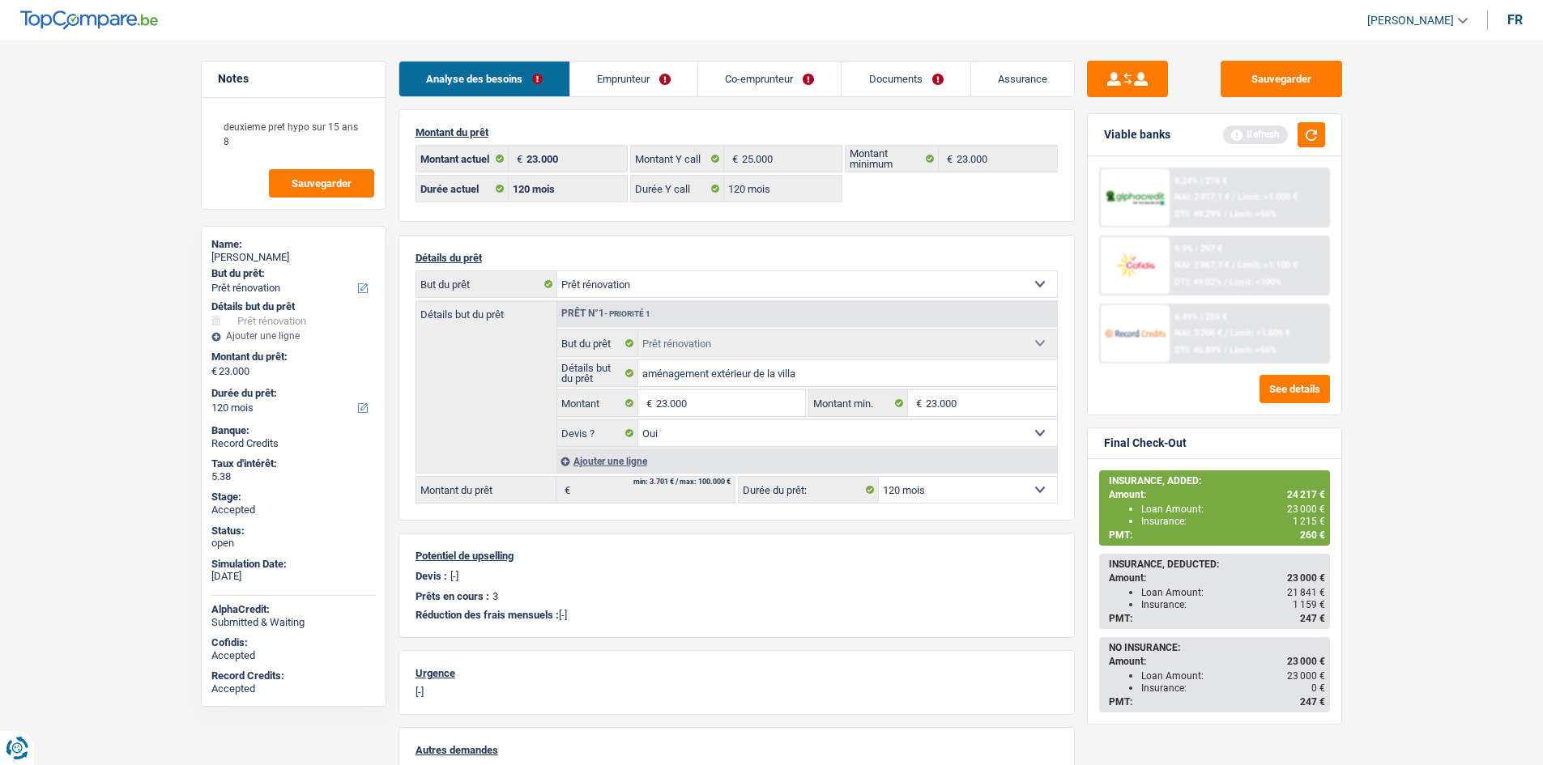
click at [1431, 404] on main "Notes deuxieme pret hypo sur 15 ans 8 Sauvegarder Name: [PERSON_NAME] But du pr…" at bounding box center [771, 510] width 1543 height 973
click at [156, 326] on main "Notes deuxieme pret hypo sur 15 ans 8 Sauvegarder Name: [PERSON_NAME] But du pr…" at bounding box center [771, 510] width 1543 height 973
click at [618, 49] on main "Notes deuxieme pret hypo sur 15 ans 8 Sauvegarder Name: [PERSON_NAME] But du pr…" at bounding box center [771, 510] width 1543 height 973
click at [621, 62] on link "Emprunteur" at bounding box center [633, 79] width 127 height 35
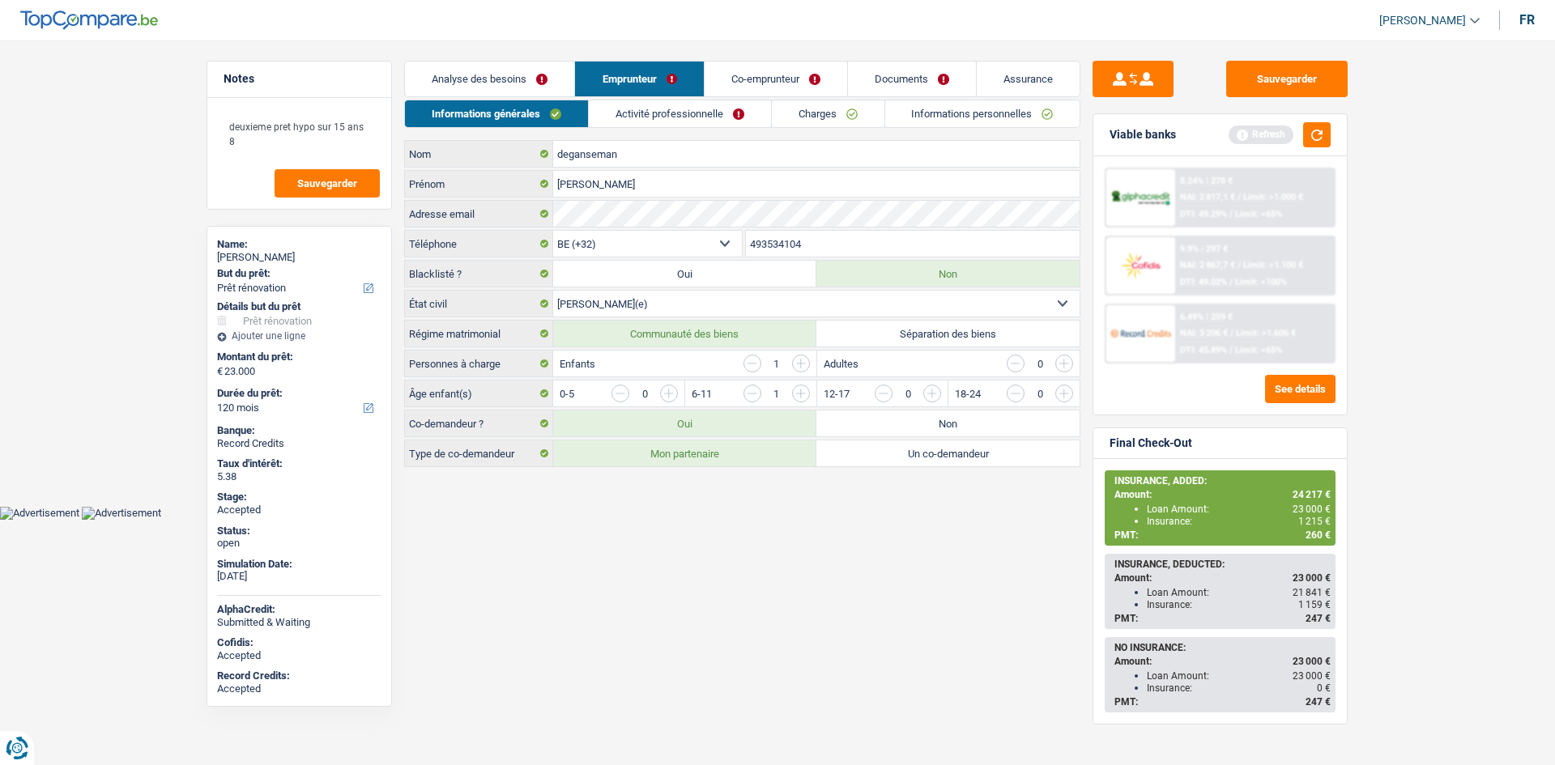
click at [749, 107] on link "Activité professionnelle" at bounding box center [680, 113] width 182 height 27
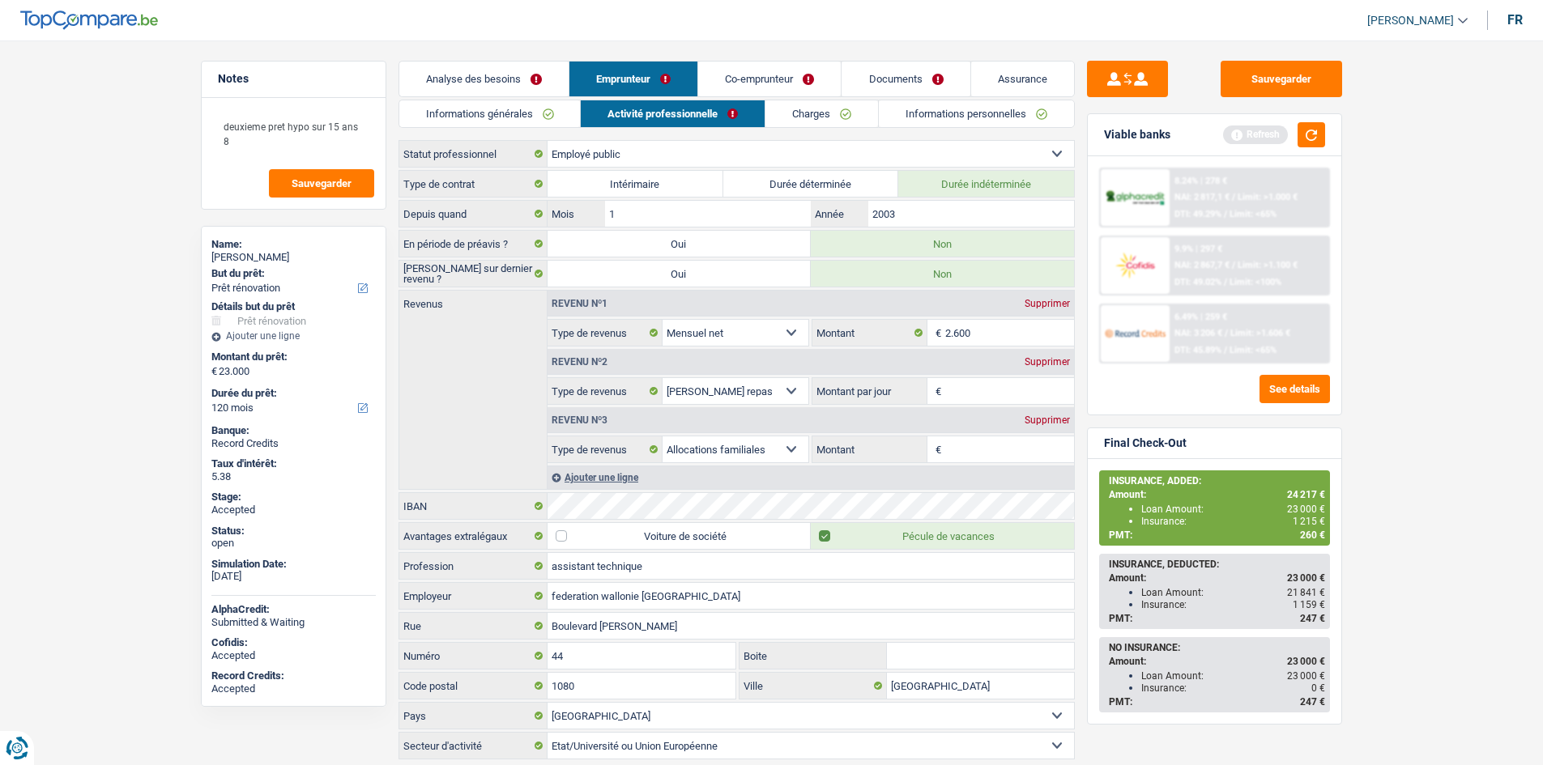
click at [829, 116] on link "Charges" at bounding box center [821, 113] width 113 height 27
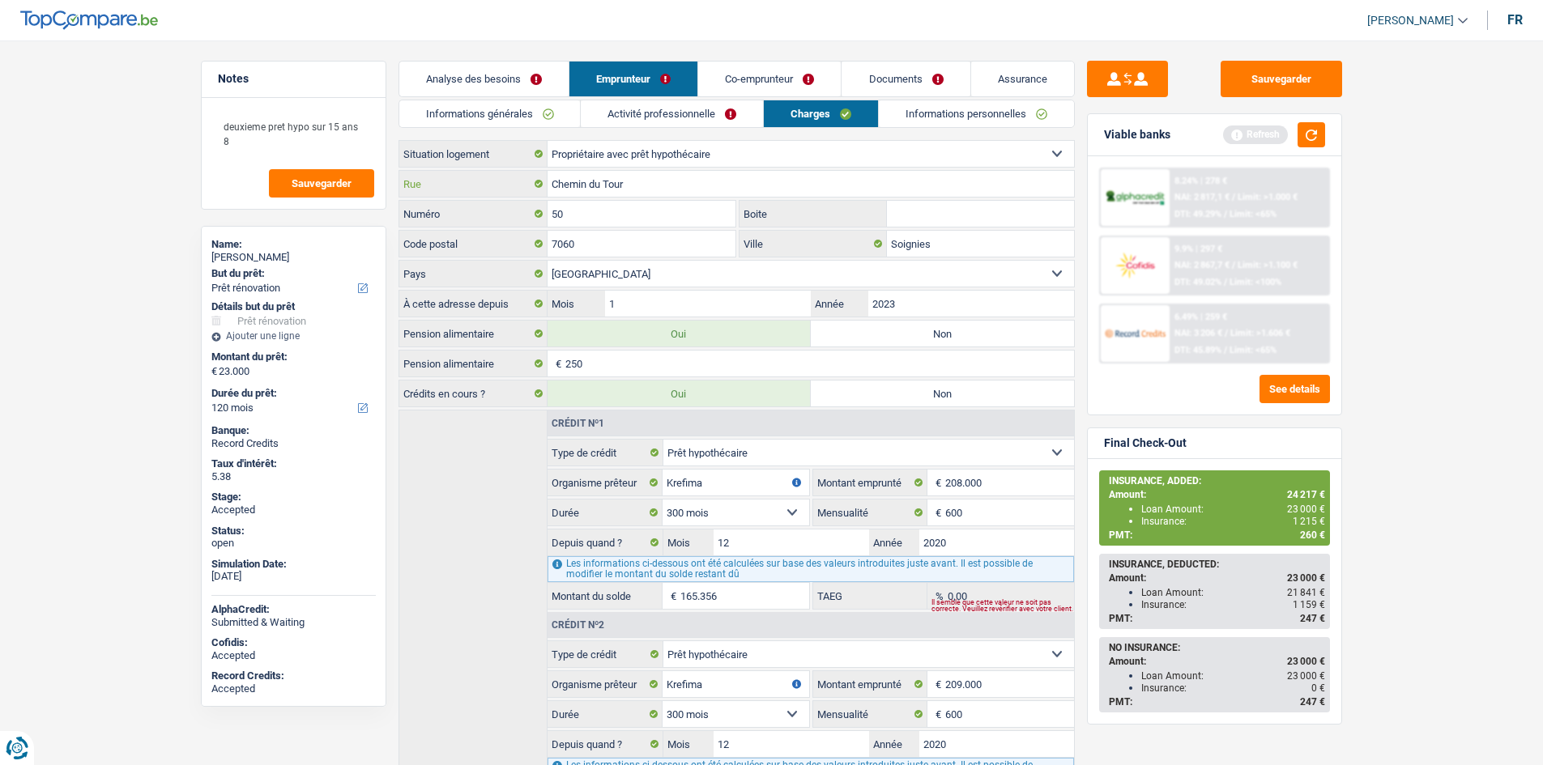
click at [761, 175] on input "Chemin du Tour" at bounding box center [811, 184] width 526 height 26
click at [677, 204] on input "50" at bounding box center [642, 214] width 189 height 26
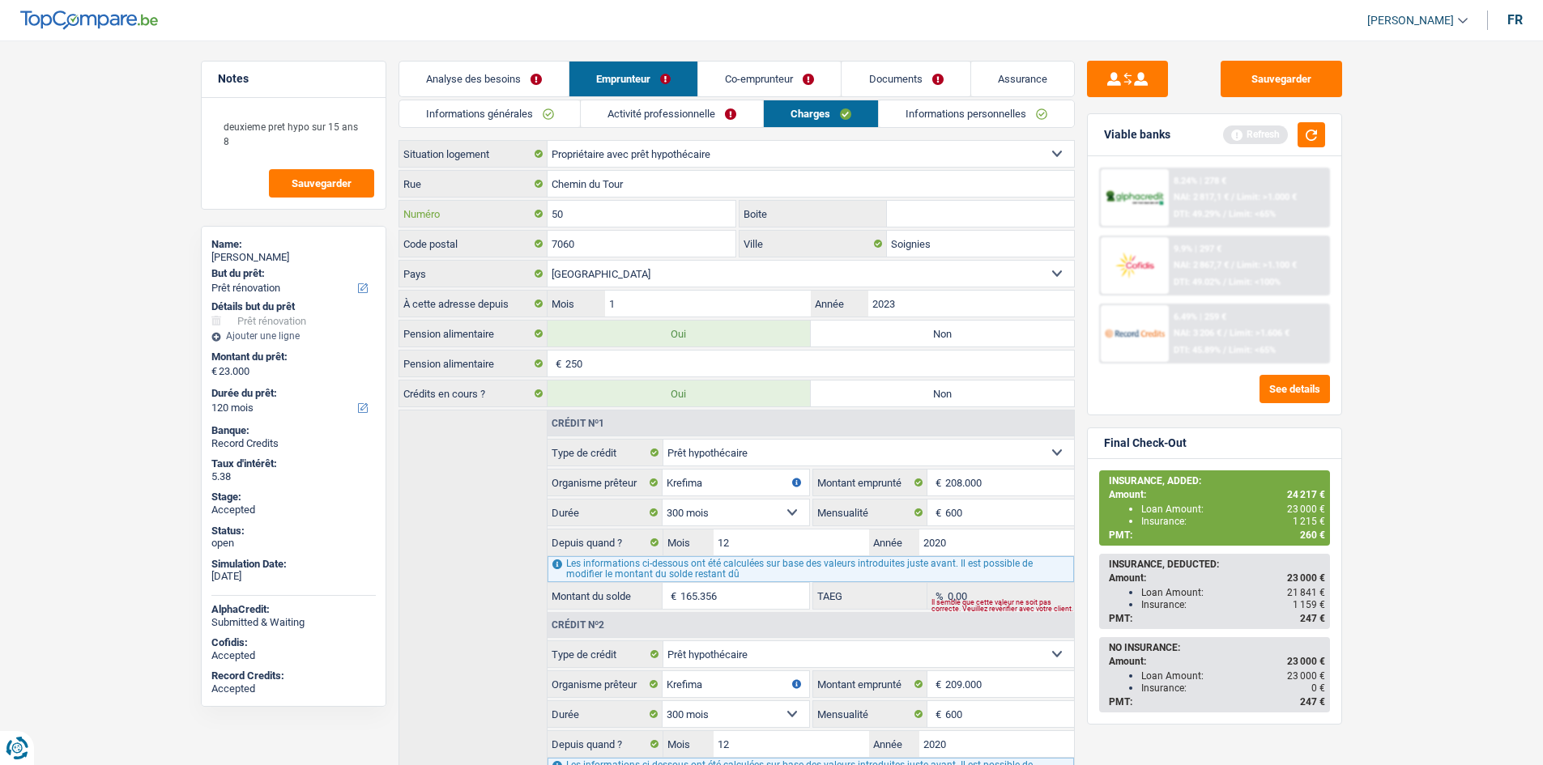
click at [677, 204] on input "50" at bounding box center [642, 214] width 189 height 26
click at [723, 241] on input "7060" at bounding box center [642, 244] width 189 height 26
click at [982, 236] on input "Soignies" at bounding box center [980, 244] width 187 height 26
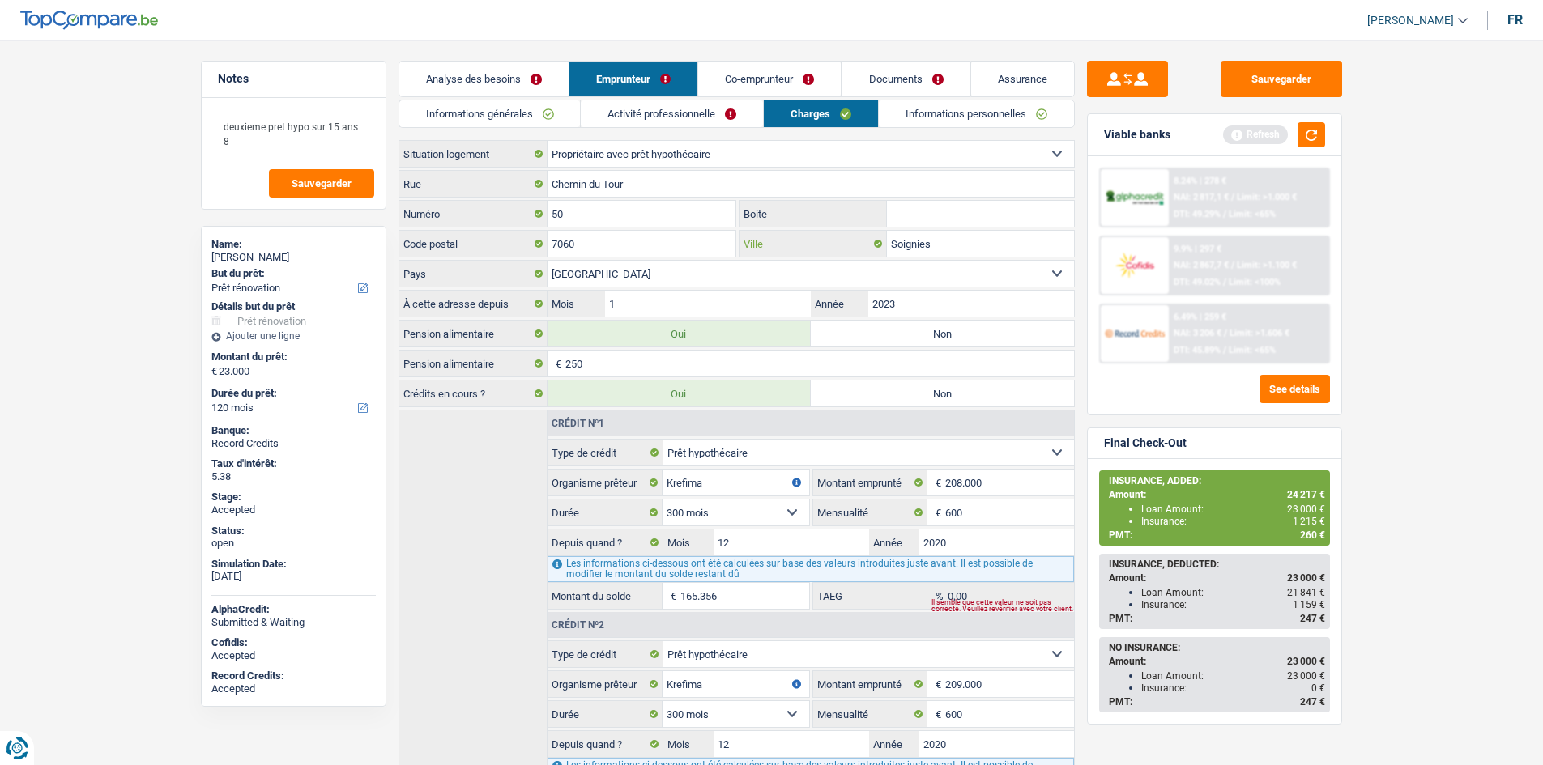
click at [982, 236] on input "Soignies" at bounding box center [980, 244] width 187 height 26
click at [893, 121] on link "Informations personnelles" at bounding box center [976, 113] width 195 height 27
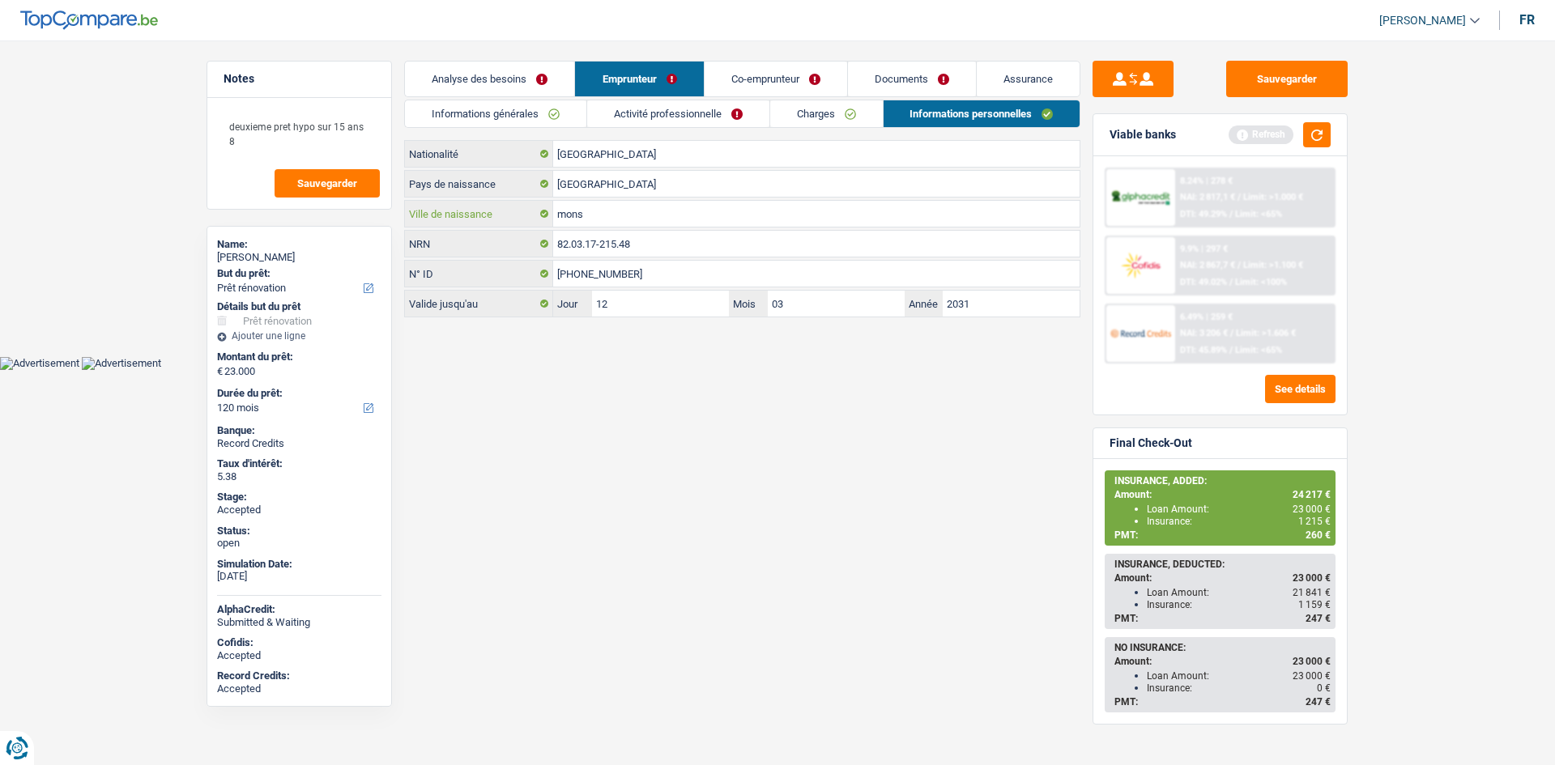
click at [698, 215] on input "mons" at bounding box center [816, 214] width 526 height 26
click at [844, 83] on link "Co-emprunteur" at bounding box center [776, 79] width 143 height 35
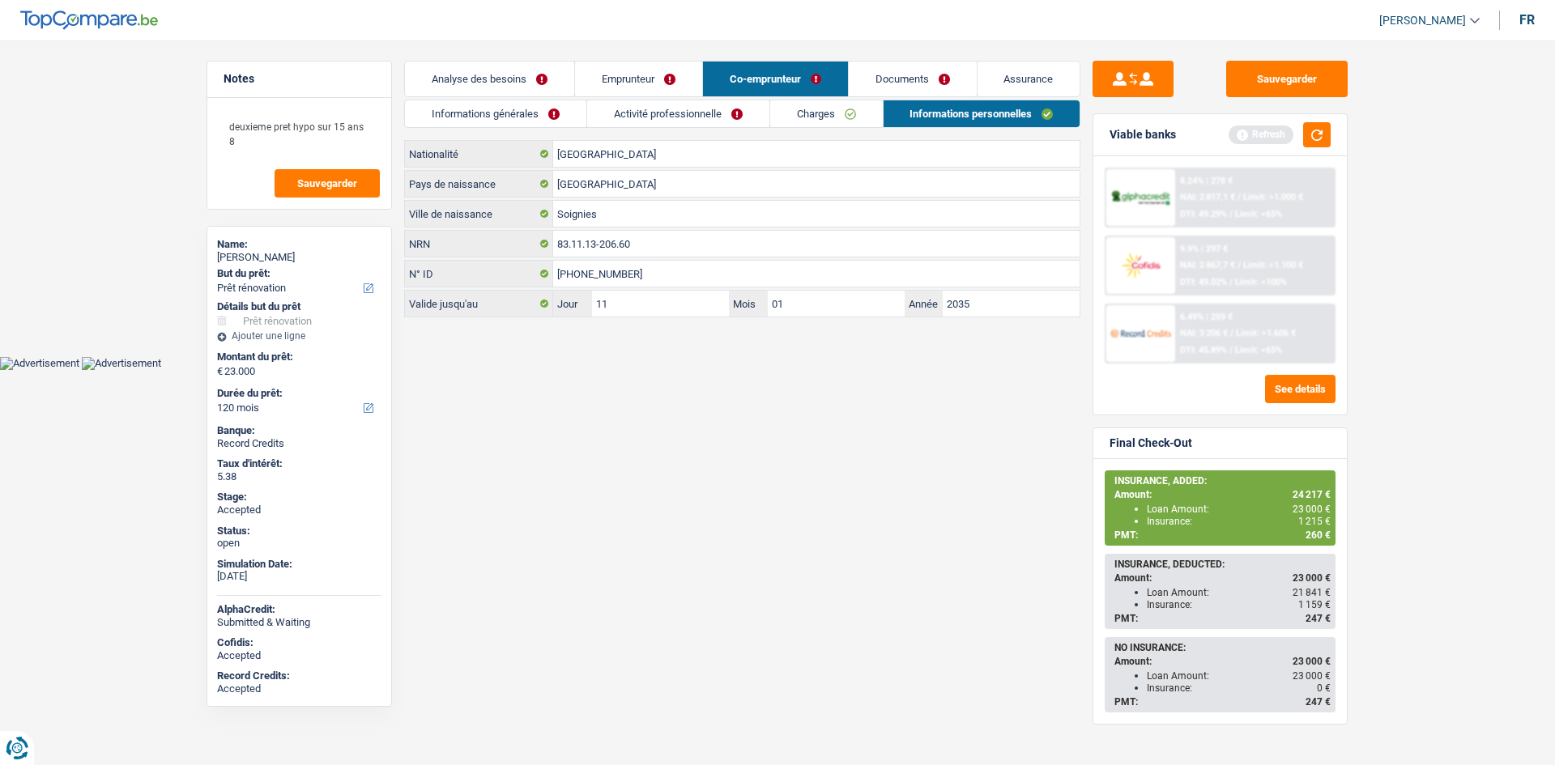
click at [953, 98] on div "Analyse des besoins Emprunteur Co-emprunteur Documents Assurance Montant du prê…" at bounding box center [742, 189] width 676 height 257
click at [812, 109] on link "Charges" at bounding box center [826, 113] width 113 height 27
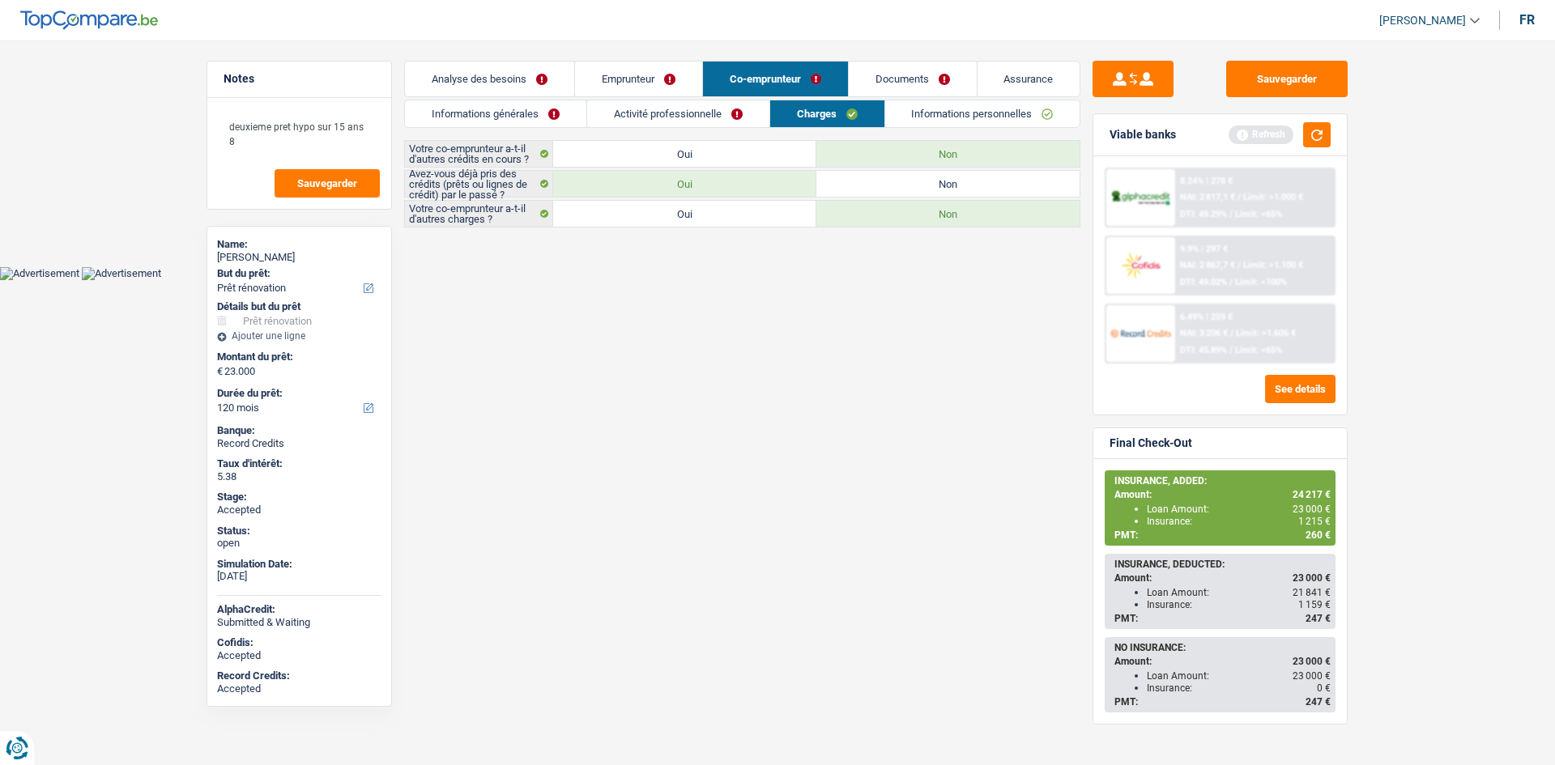
click at [1310, 517] on span "1 215 €" at bounding box center [1314, 521] width 32 height 11
copy span "1 215"
click at [1285, 80] on button "Sauvegarder" at bounding box center [1286, 79] width 121 height 36
